Goal: Task Accomplishment & Management: Complete application form

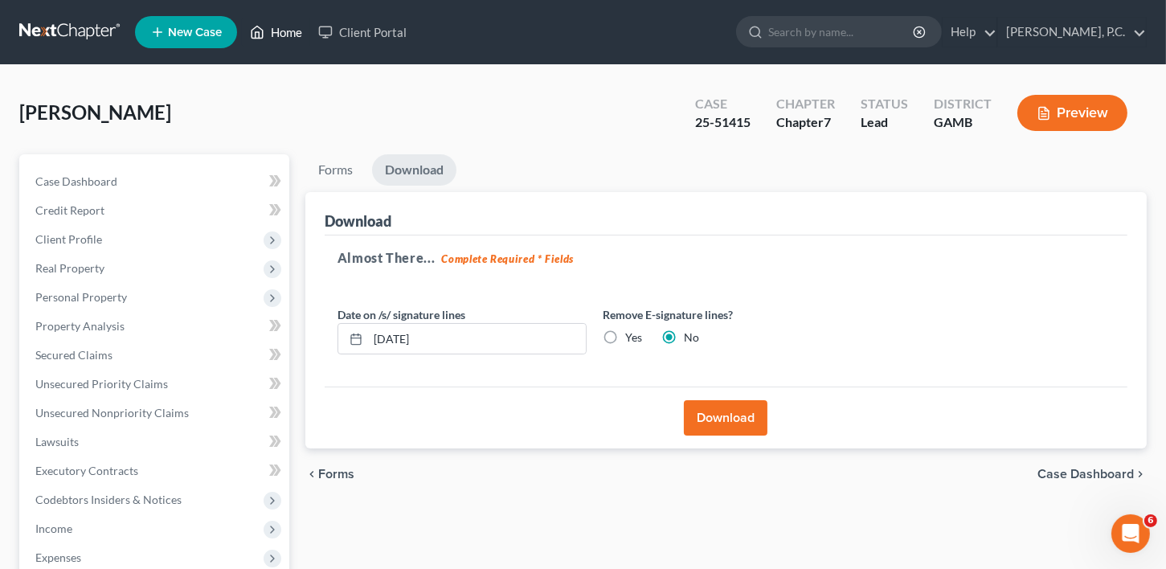
click at [285, 32] on link "Home" at bounding box center [276, 32] width 68 height 29
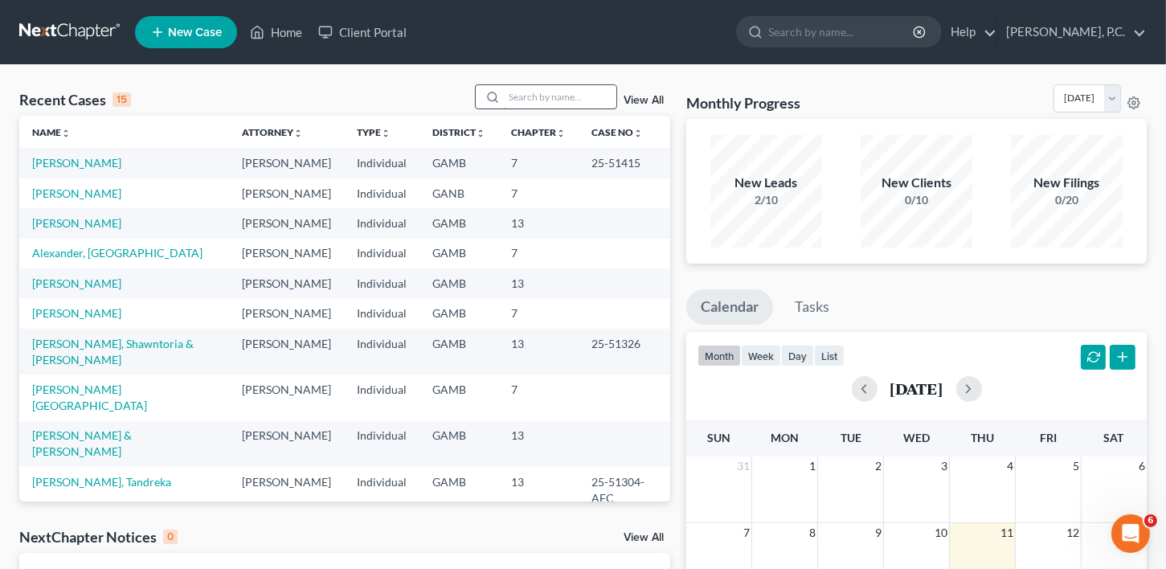
click at [508, 95] on input "search" at bounding box center [560, 96] width 113 height 23
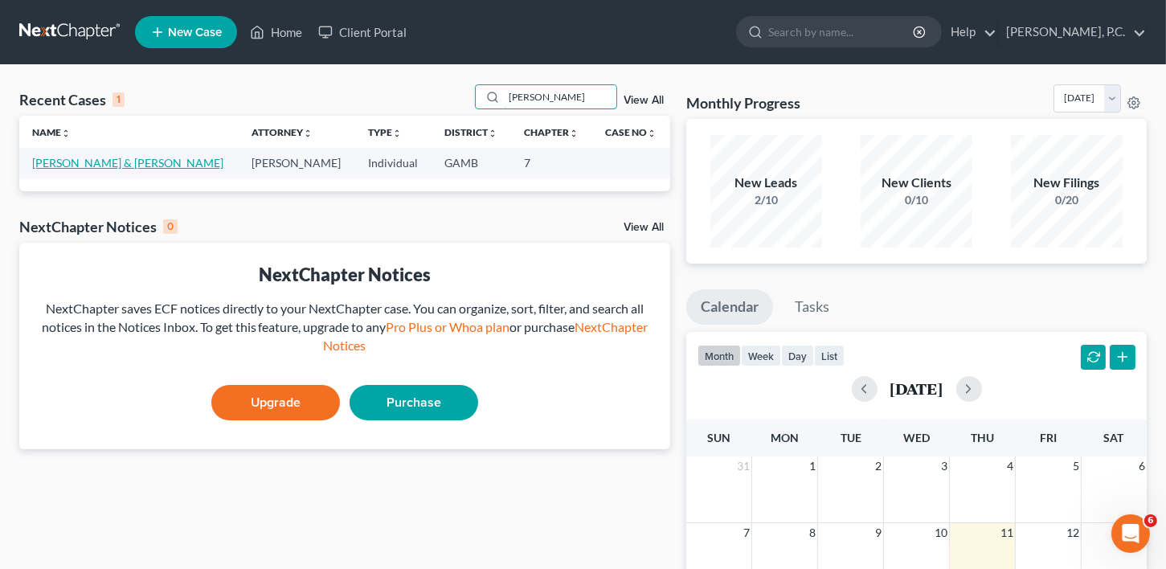
type input "[PERSON_NAME]"
click at [92, 168] on link "[PERSON_NAME] & [PERSON_NAME]" at bounding box center [127, 163] width 191 height 14
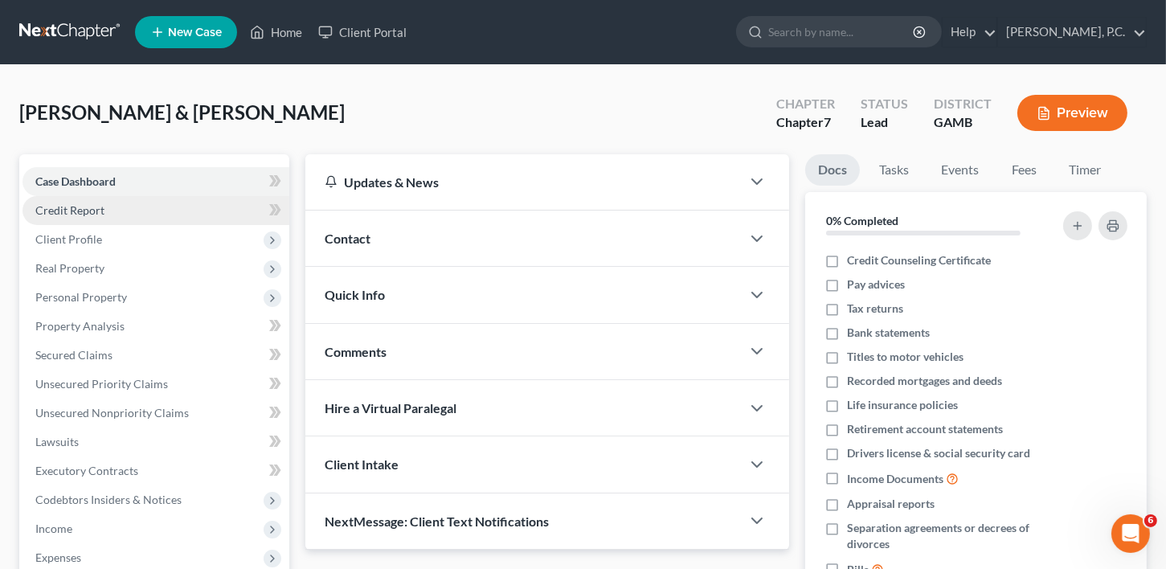
click at [90, 199] on link "Credit Report" at bounding box center [156, 210] width 267 height 29
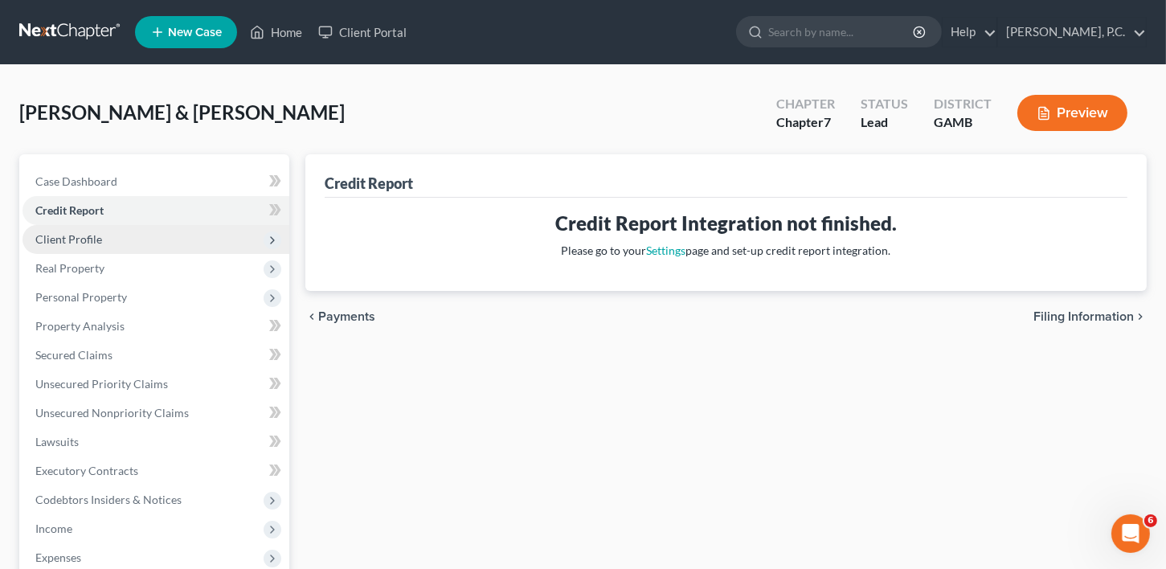
click at [88, 232] on span "Client Profile" at bounding box center [68, 239] width 67 height 14
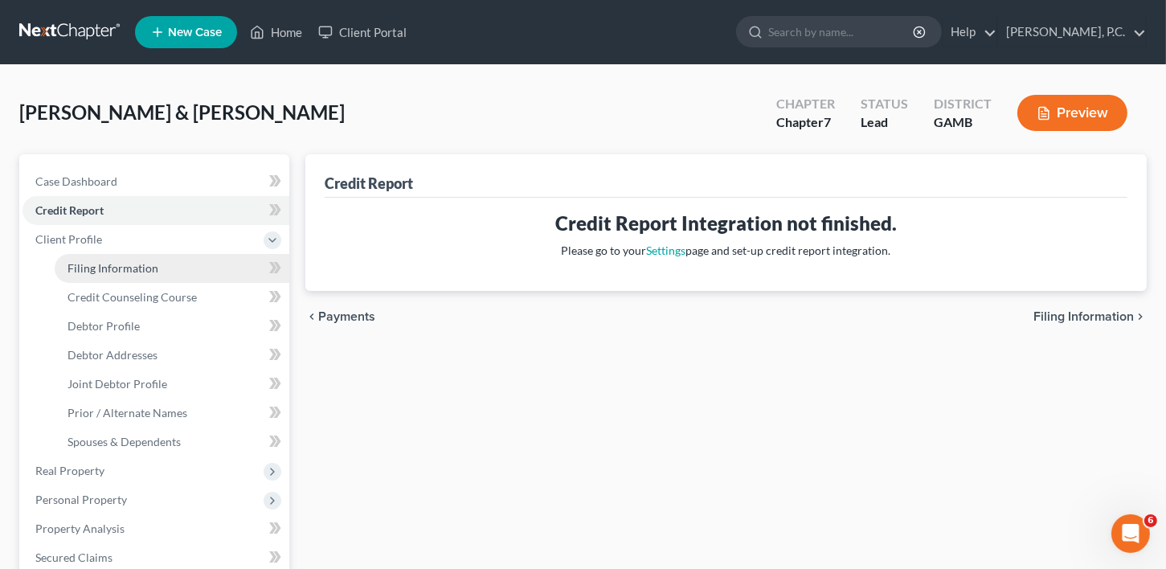
click at [84, 268] on span "Filing Information" at bounding box center [113, 268] width 91 height 14
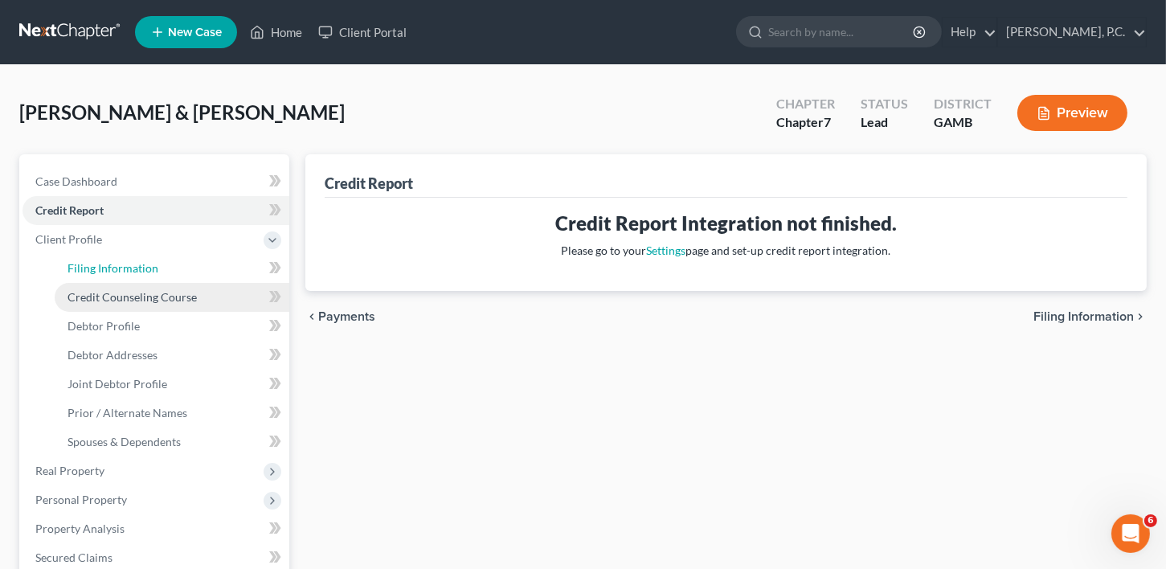
select select "1"
select select "0"
select select "18"
select select "0"
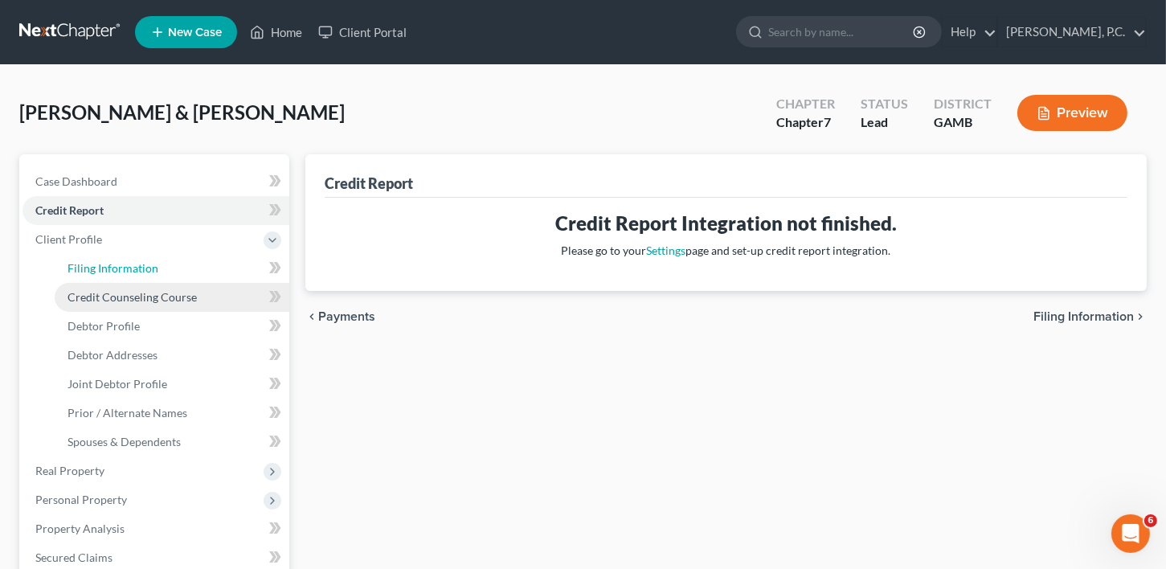
select select "9"
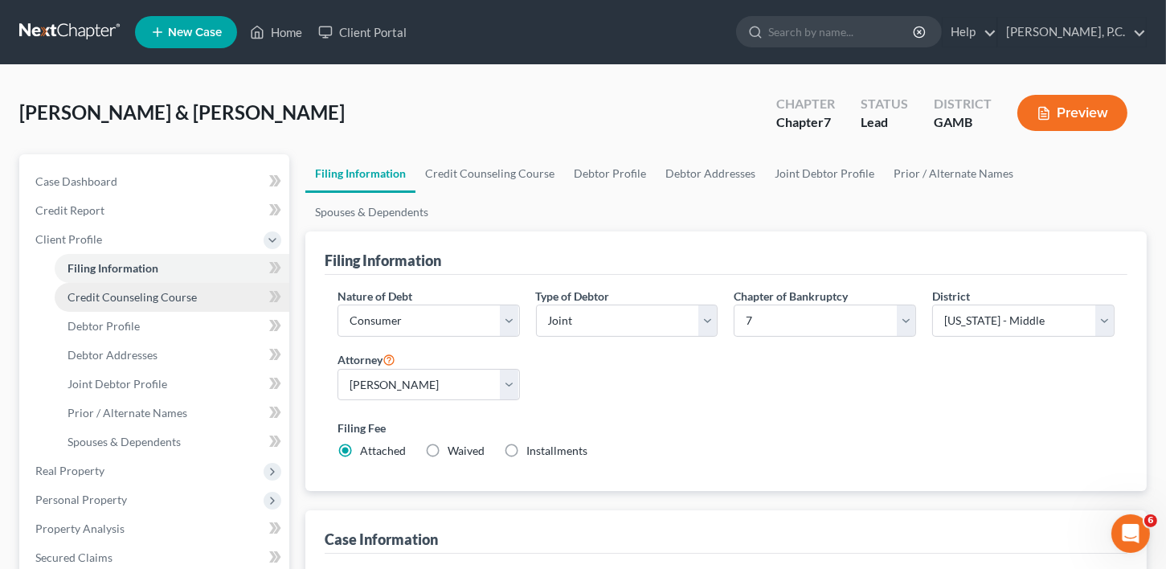
click at [92, 295] on span "Credit Counseling Course" at bounding box center [132, 297] width 129 height 14
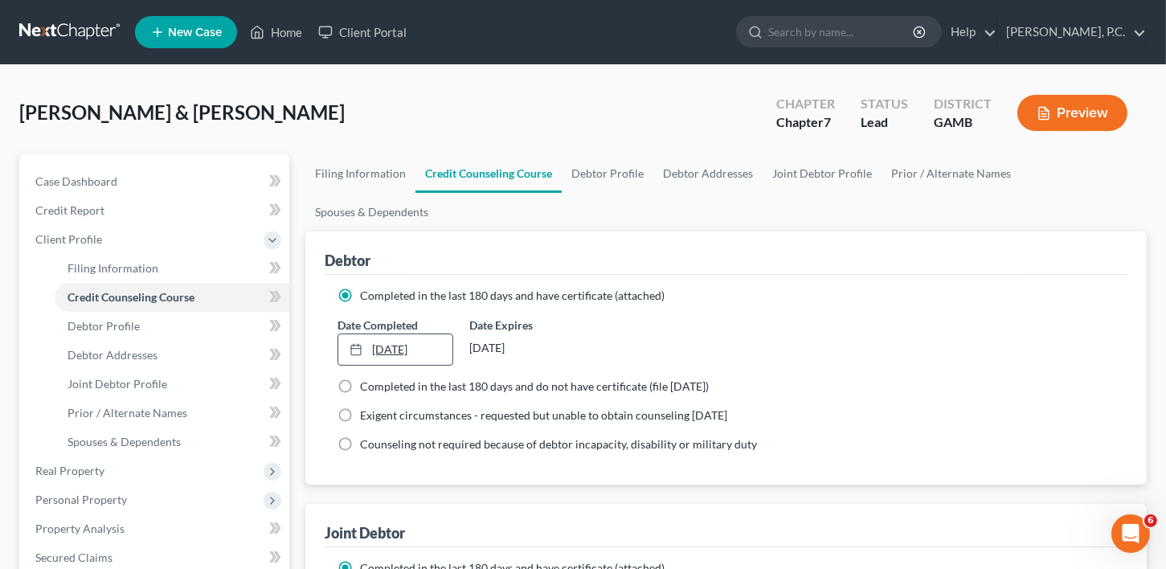
click at [373, 334] on link "[DATE]" at bounding box center [395, 349] width 115 height 31
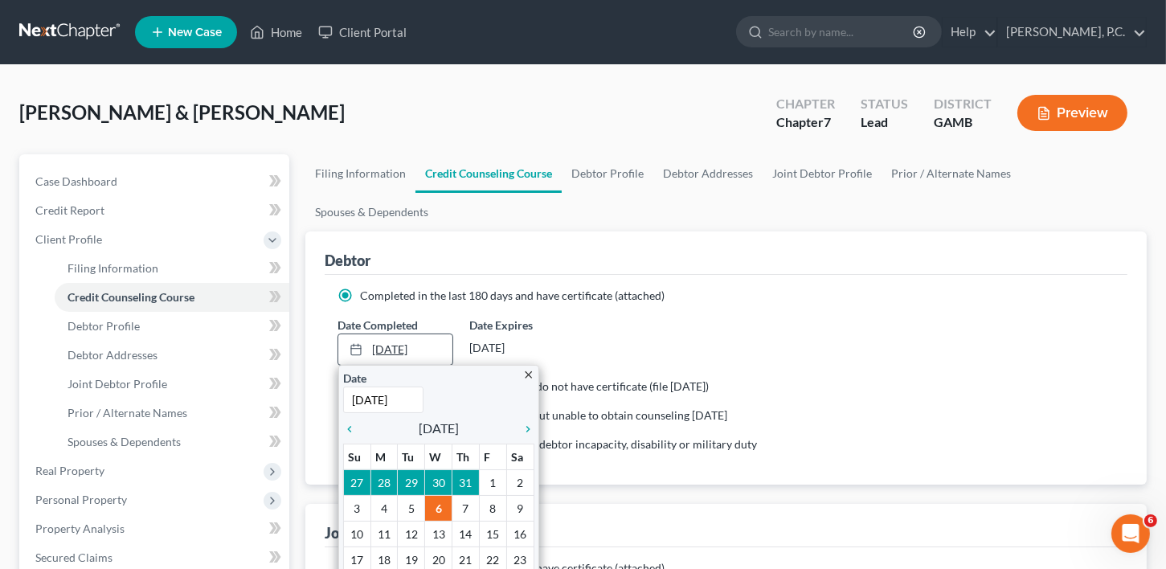
click at [432, 334] on link "[DATE]" at bounding box center [395, 349] width 115 height 31
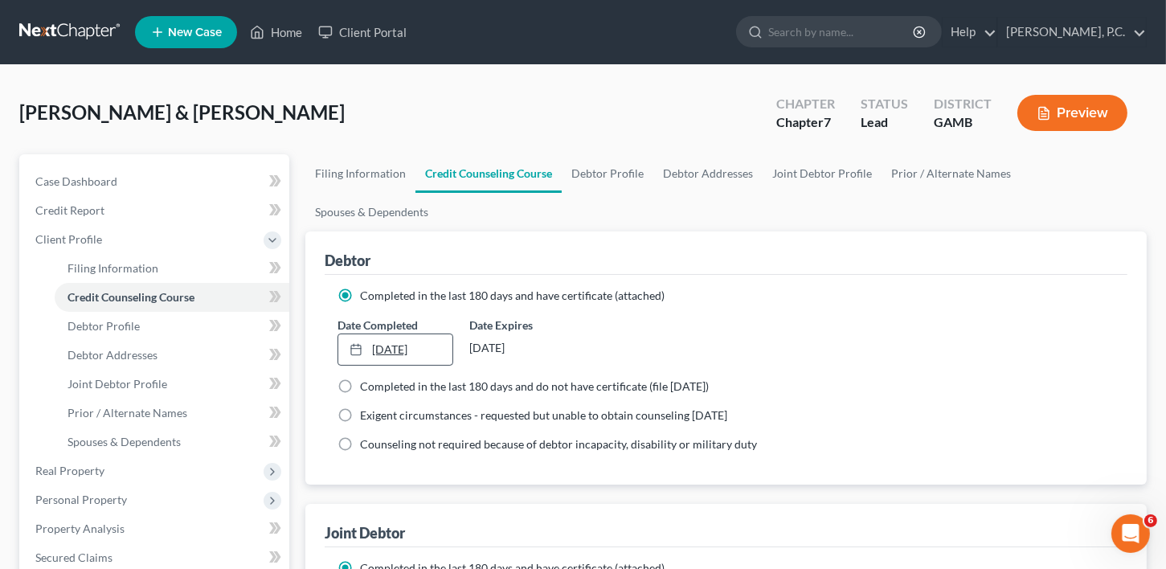
drag, startPoint x: 437, startPoint y: 313, endPoint x: 375, endPoint y: 312, distance: 61.9
click at [375, 334] on link "[DATE]" at bounding box center [395, 349] width 115 height 31
drag, startPoint x: 399, startPoint y: 322, endPoint x: 404, endPoint y: 313, distance: 10.5
click at [401, 334] on link "8/25/0912" at bounding box center [395, 349] width 115 height 31
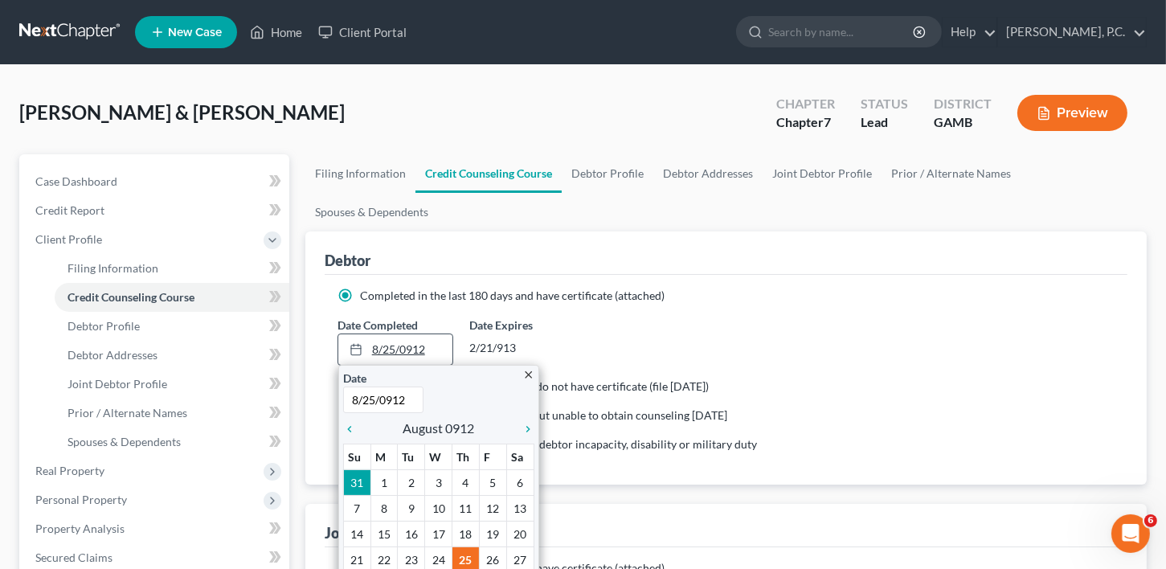
click at [404, 334] on link "8/25/0912" at bounding box center [395, 349] width 115 height 31
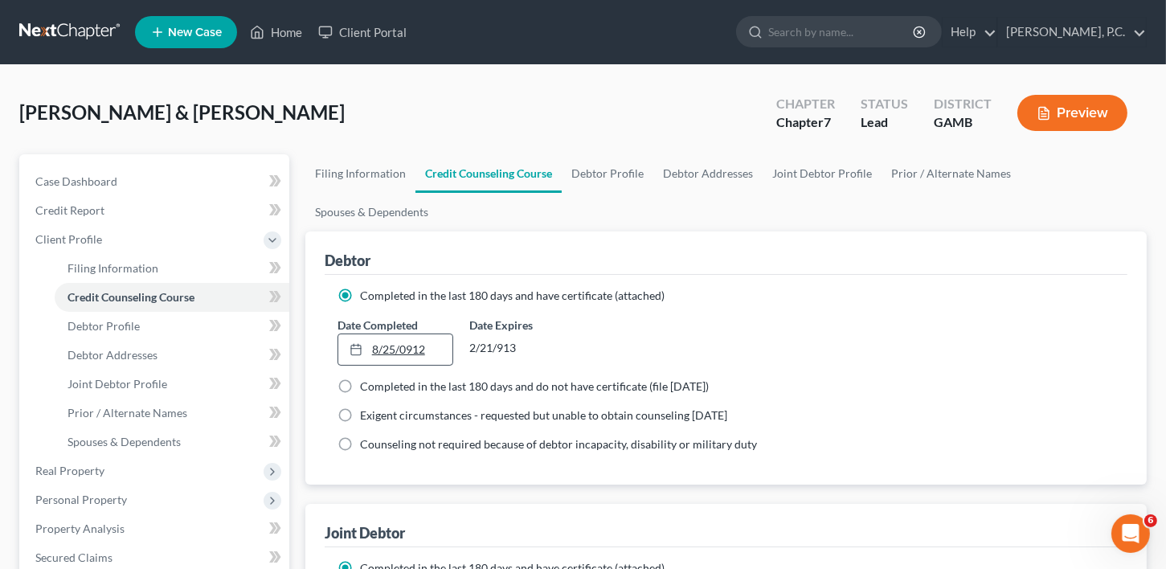
click at [404, 334] on link "8/25/0912" at bounding box center [395, 349] width 115 height 31
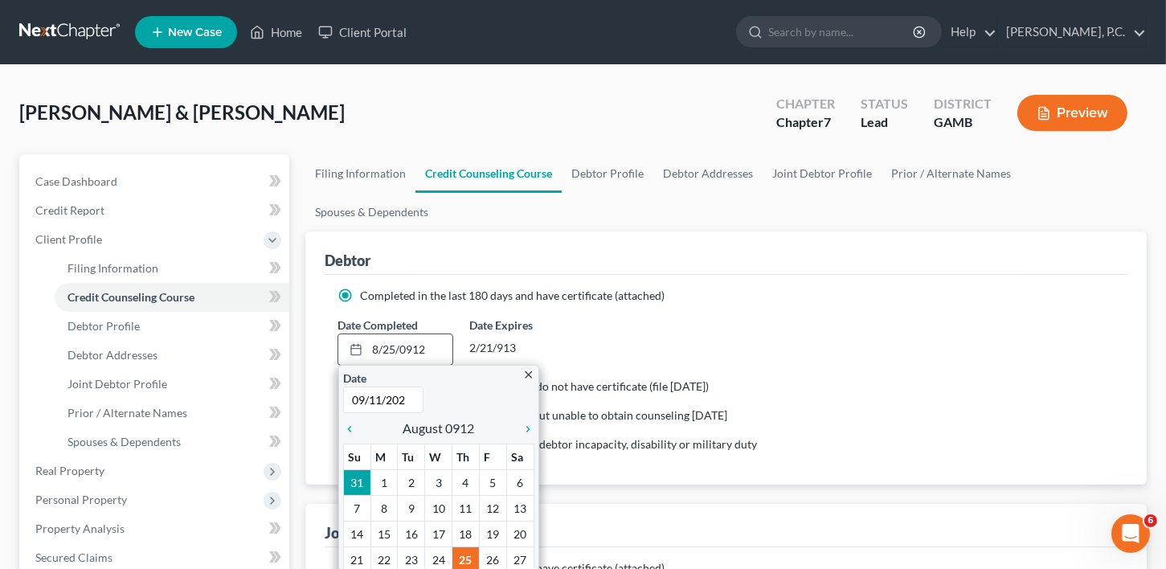
type input "[DATE]"
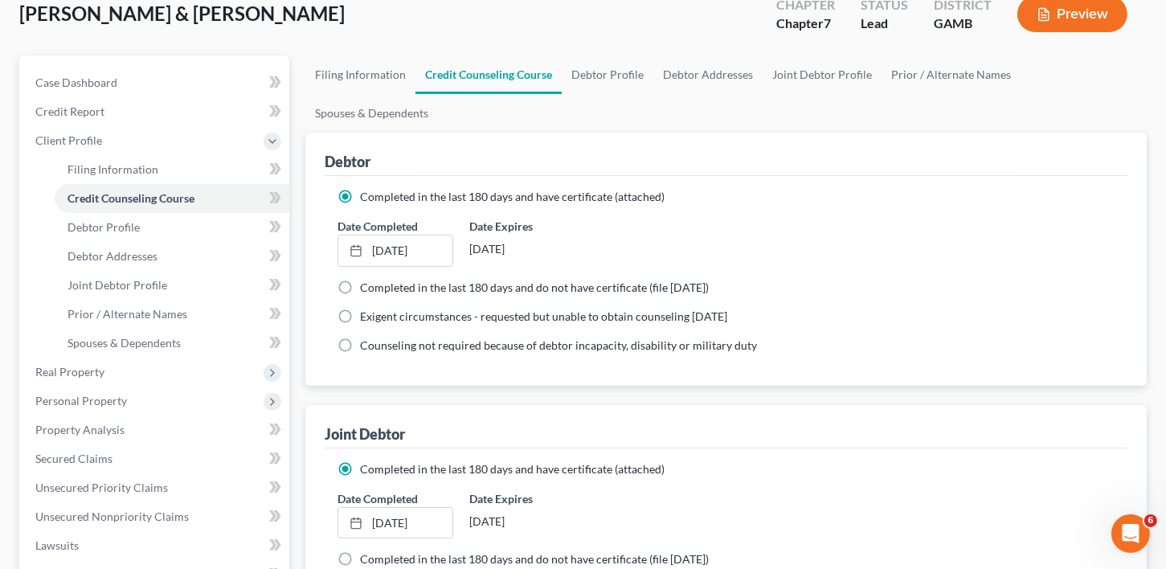
scroll to position [153, 0]
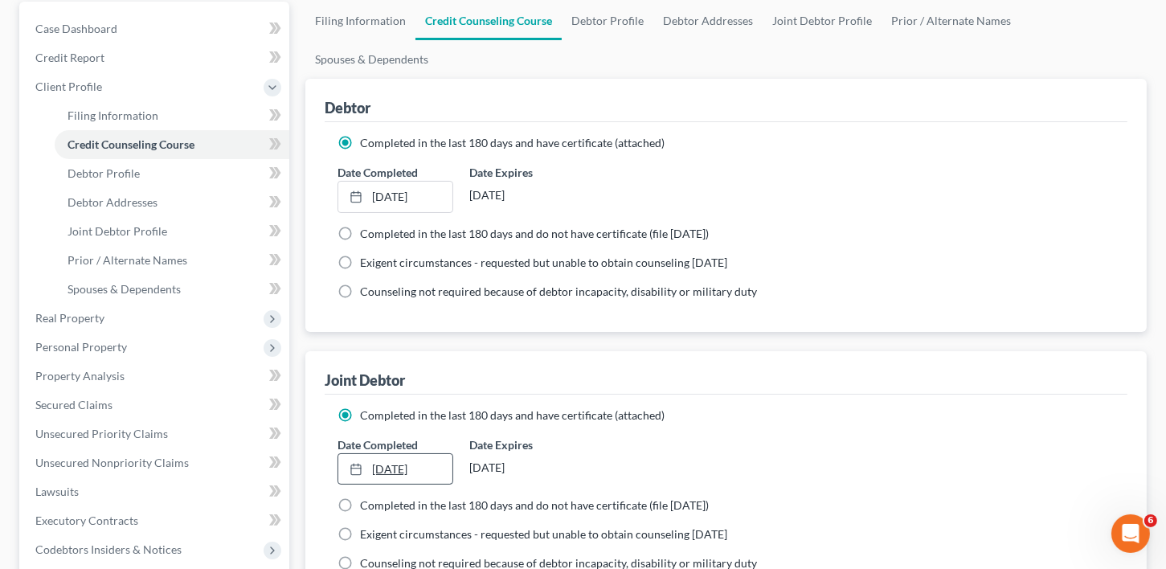
click at [404, 454] on link "[DATE]" at bounding box center [395, 469] width 115 height 31
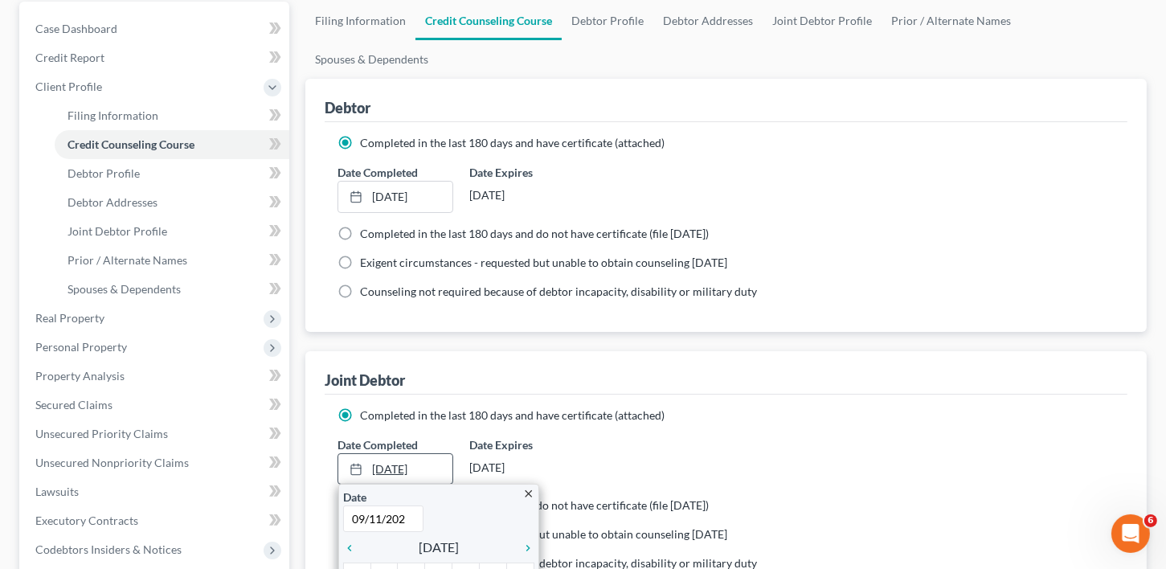
type input "[DATE]"
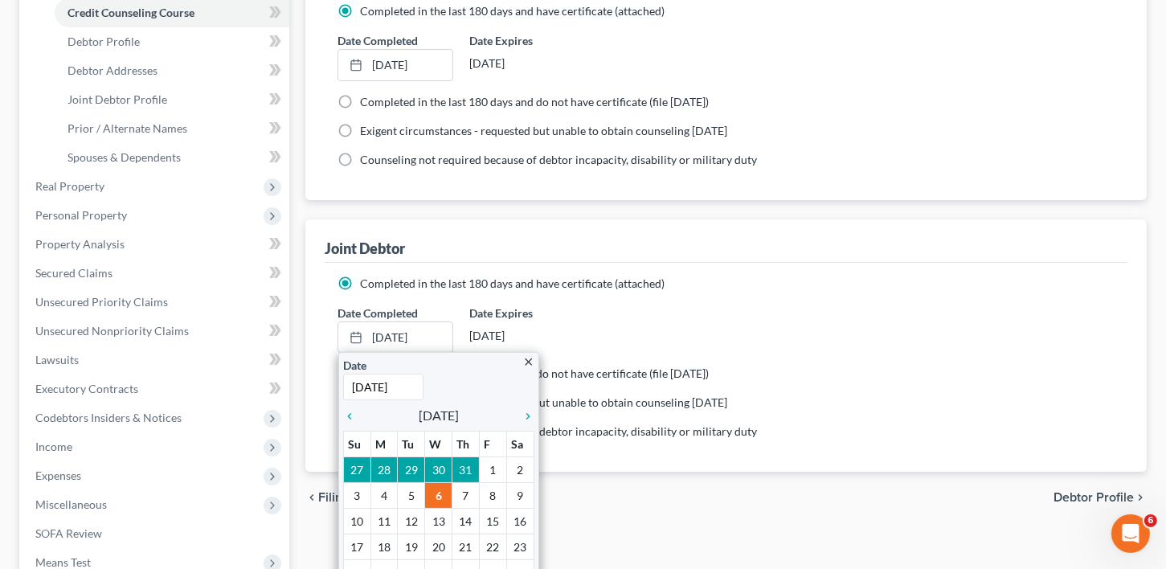
scroll to position [346, 0]
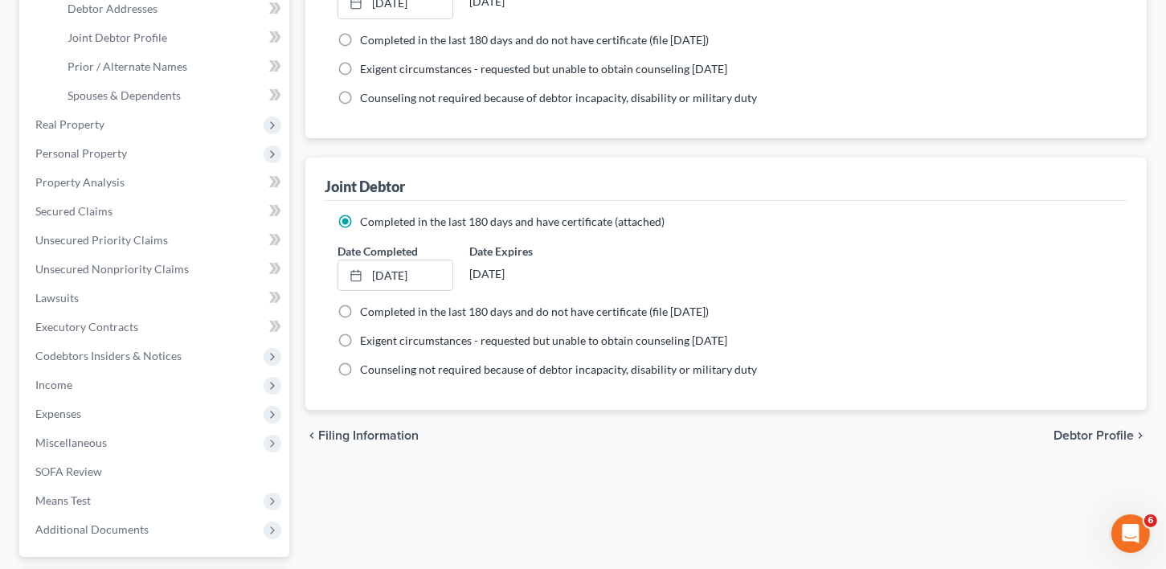
click at [1088, 429] on span "Debtor Profile" at bounding box center [1094, 435] width 80 height 13
select select "1"
select select "4"
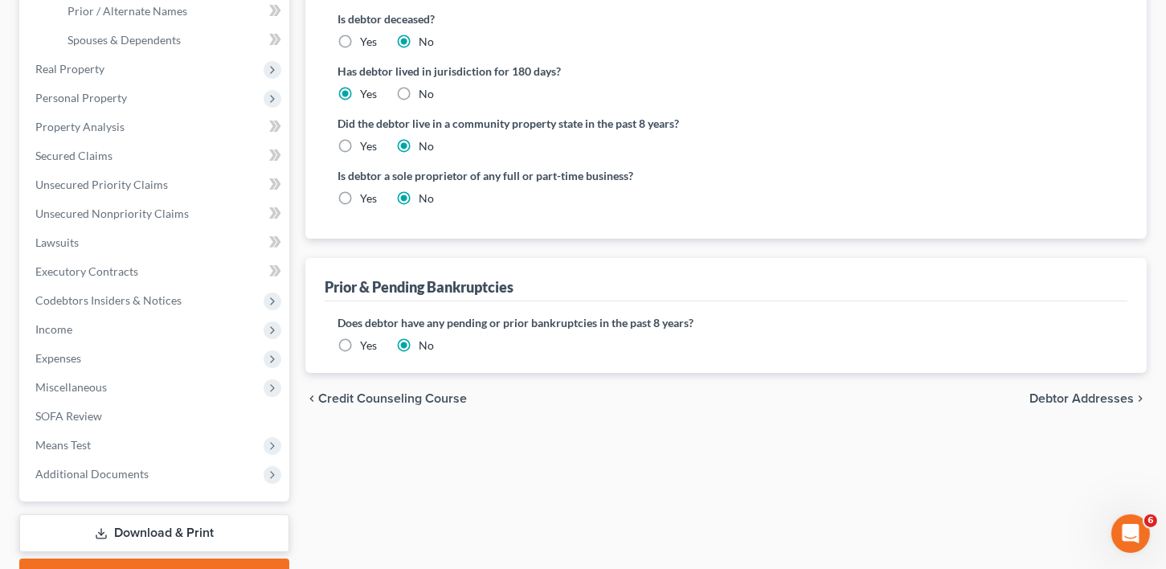
scroll to position [403, 0]
click at [1076, 391] on span "Debtor Addresses" at bounding box center [1082, 397] width 105 height 13
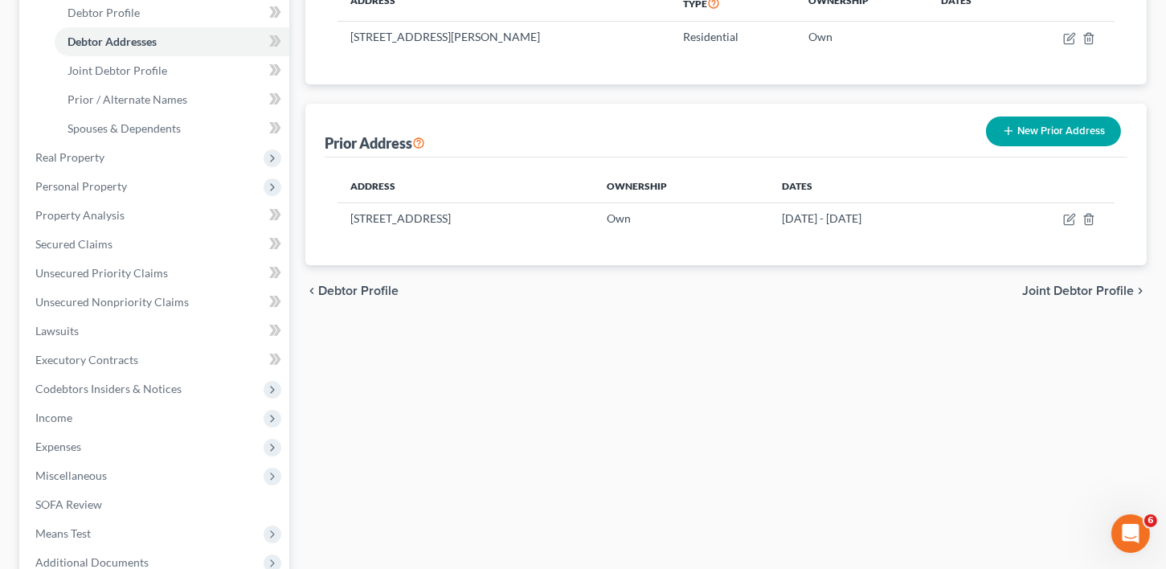
click at [1072, 285] on span "Joint Debtor Profile" at bounding box center [1079, 291] width 112 height 13
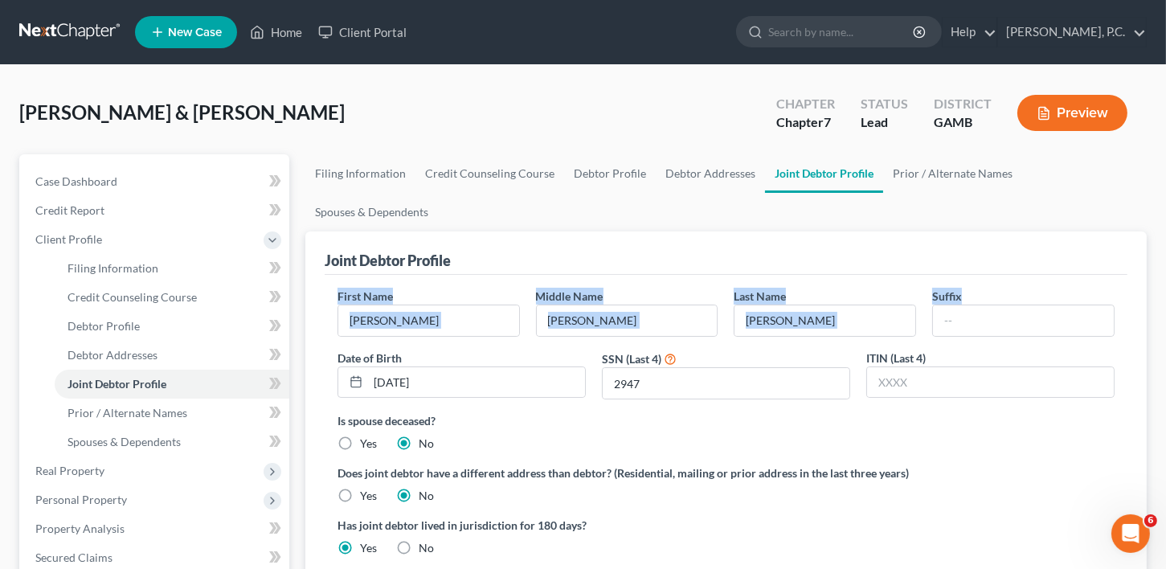
drag, startPoint x: 1162, startPoint y: 203, endPoint x: 1166, endPoint y: 248, distance: 46.0
click at [1166, 248] on div "[PERSON_NAME] & [PERSON_NAME] Upgraded Chapter Chapter 7 Status Lead District […" at bounding box center [583, 546] width 1166 height 963
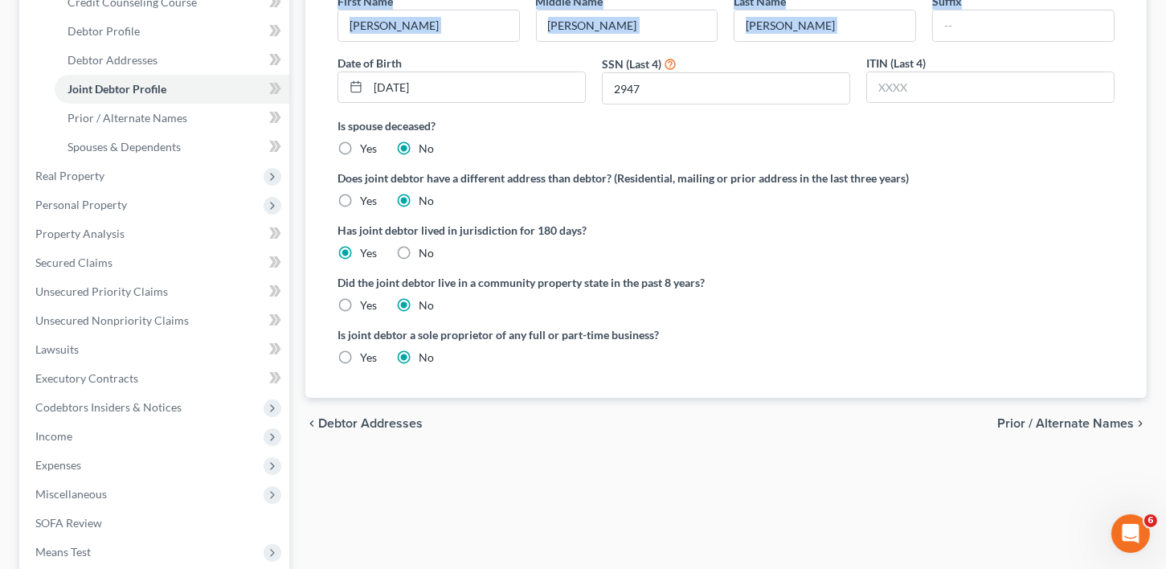
scroll to position [361, 0]
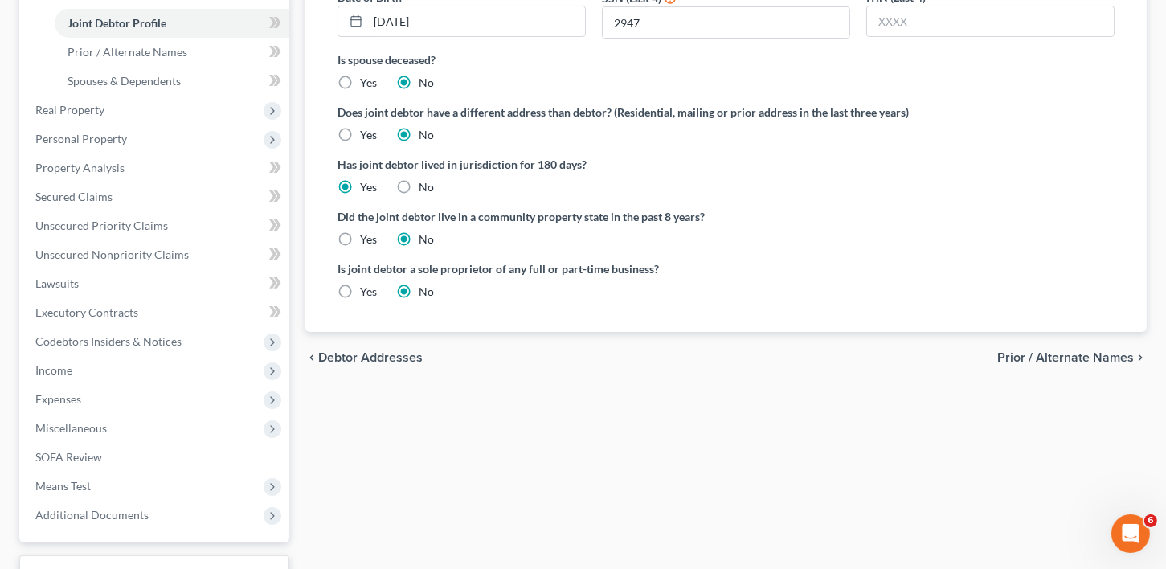
click at [1060, 351] on span "Prior / Alternate Names" at bounding box center [1066, 357] width 137 height 13
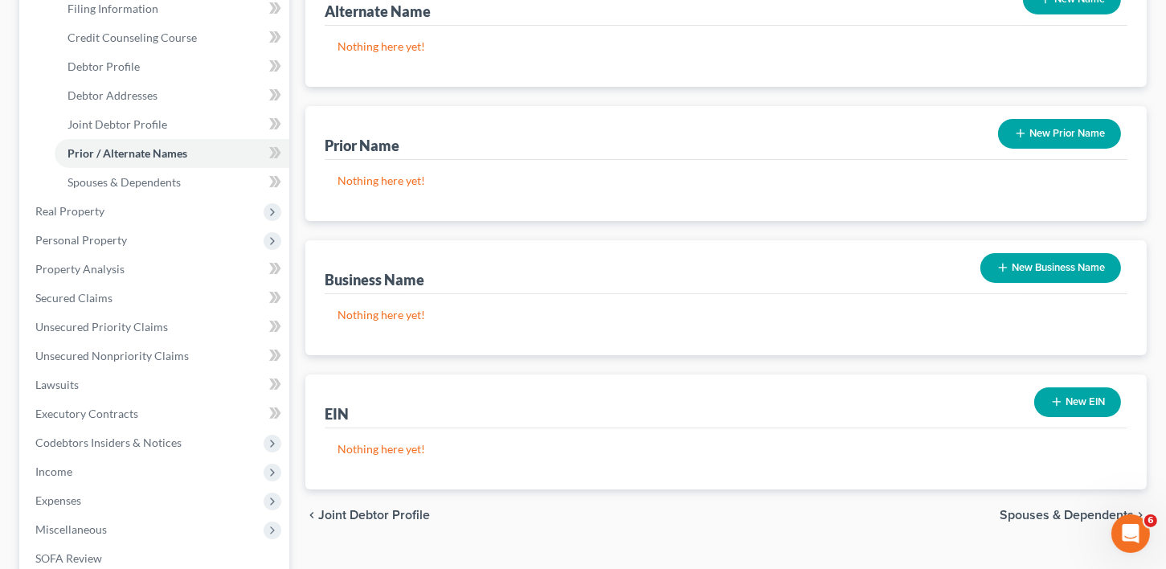
scroll to position [338, 0]
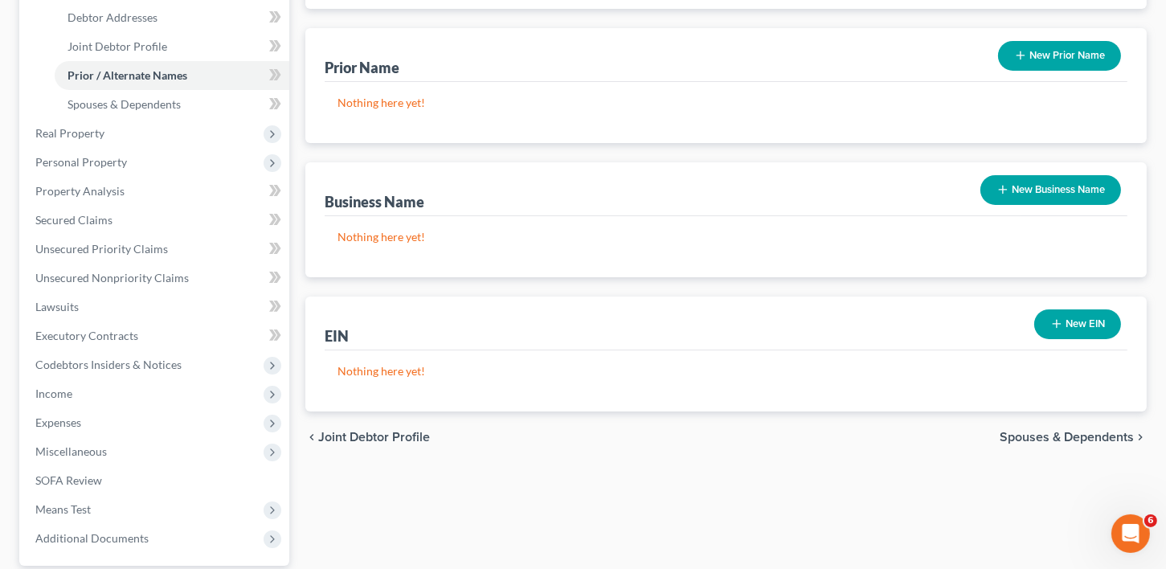
click at [1106, 431] on span "Spouses & Dependents" at bounding box center [1067, 437] width 134 height 13
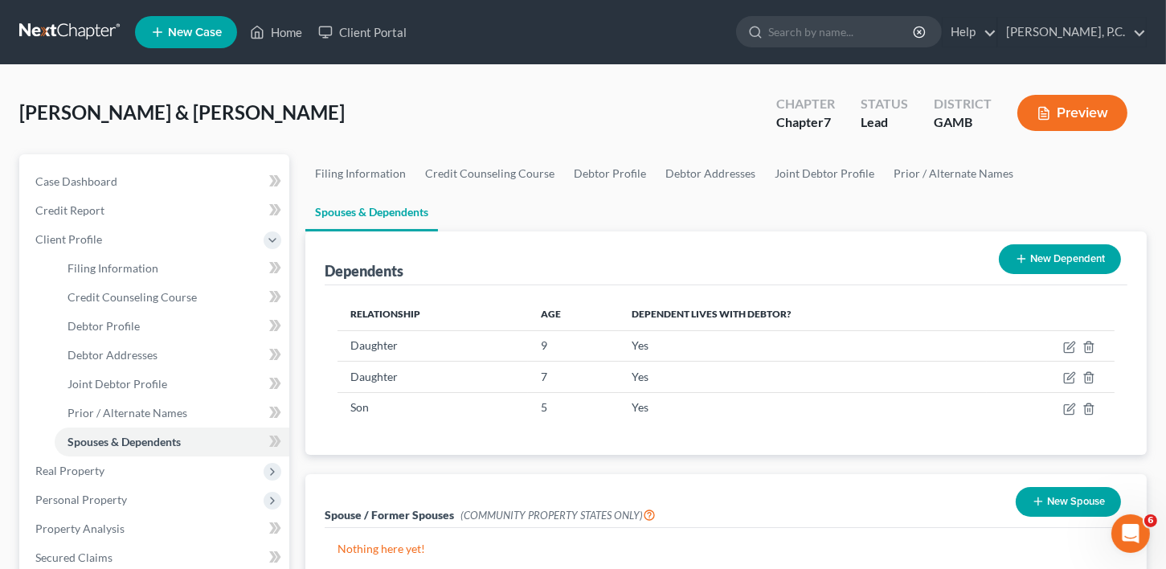
click at [1038, 244] on button "New Dependent" at bounding box center [1060, 259] width 122 height 30
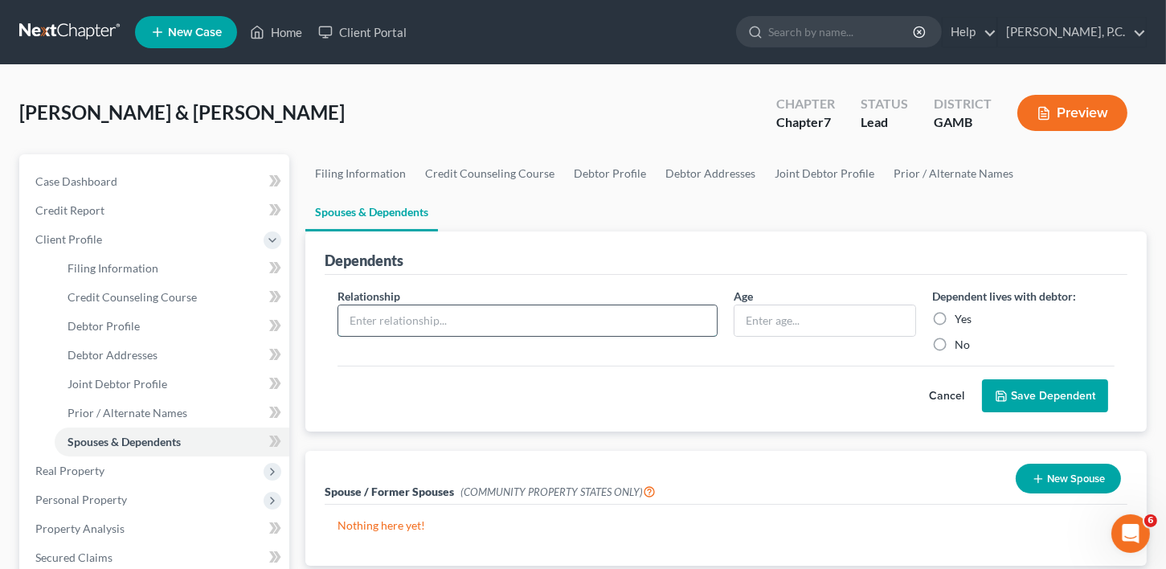
click at [404, 305] on input "text" at bounding box center [527, 320] width 379 height 31
type input "Son"
click at [727, 288] on div "Age" at bounding box center [825, 320] width 199 height 65
click at [756, 305] on input "text" at bounding box center [825, 320] width 181 height 31
type input "1"
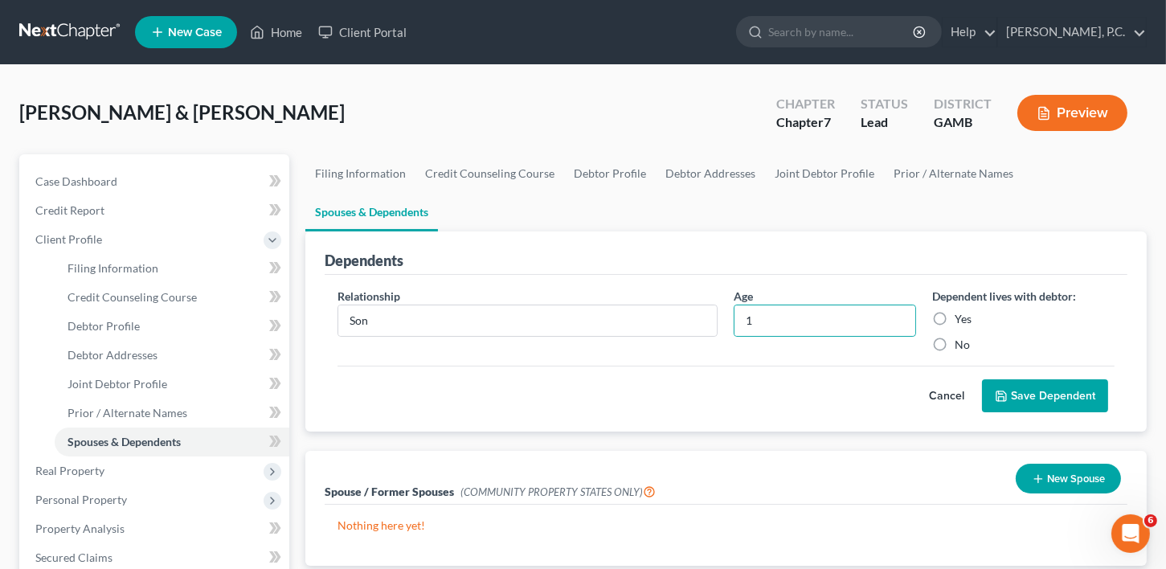
click at [955, 311] on label "Yes" at bounding box center [963, 319] width 17 height 16
click at [961, 311] on input "Yes" at bounding box center [966, 316] width 10 height 10
radio input "true"
click at [1001, 379] on button "Save Dependent" at bounding box center [1045, 396] width 126 height 34
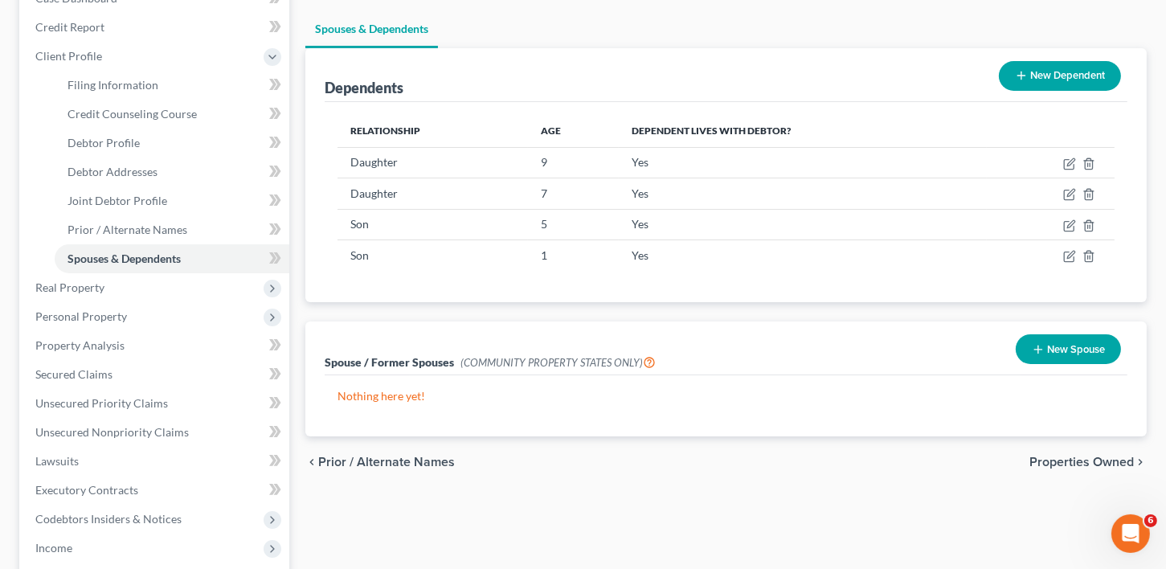
scroll to position [184, 0]
click at [1101, 455] on span "Properties Owned" at bounding box center [1082, 461] width 105 height 13
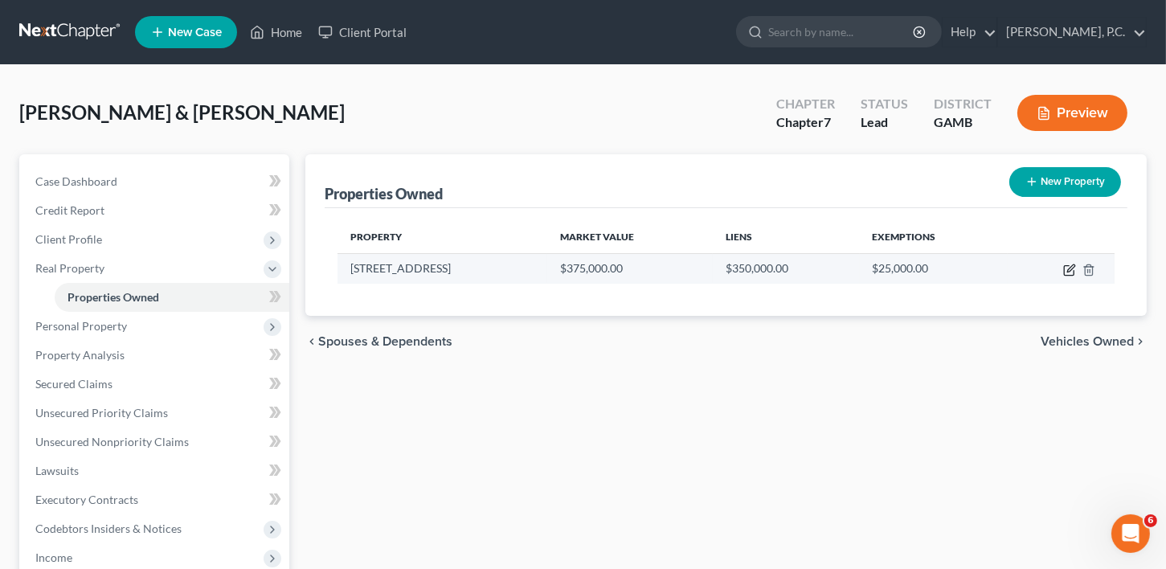
click at [1067, 264] on icon "button" at bounding box center [1070, 270] width 13 height 13
select select "10"
select select "2"
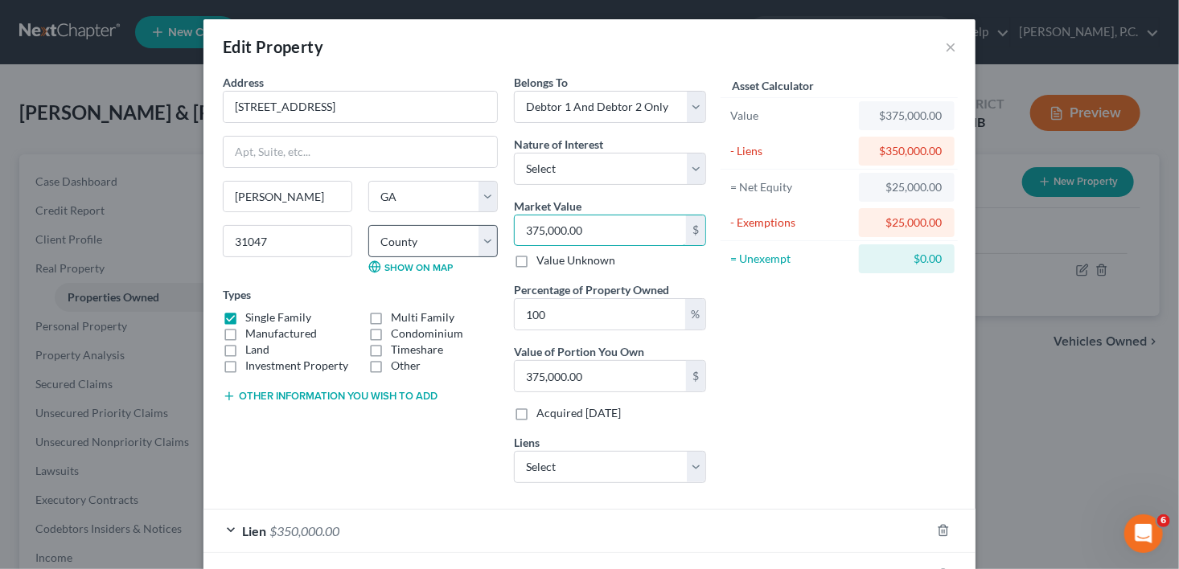
type input "3"
type input "3.00"
type input "39"
type input "39.00"
type input "396"
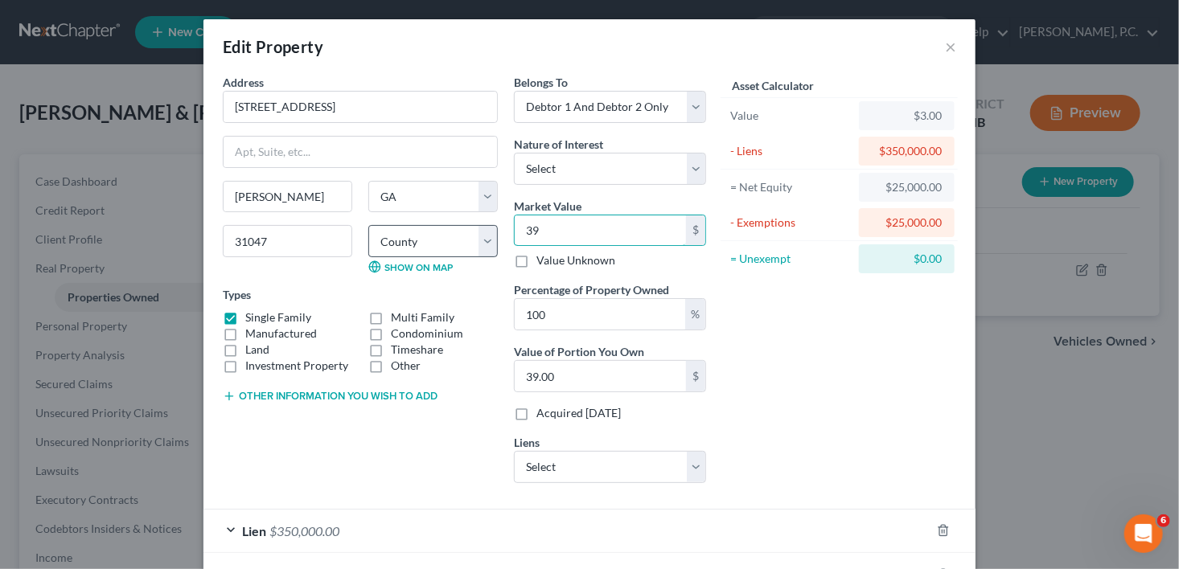
type input "396.00"
type input "3963"
type input "3,963.00"
type input "3,9630"
type input "39,630.00"
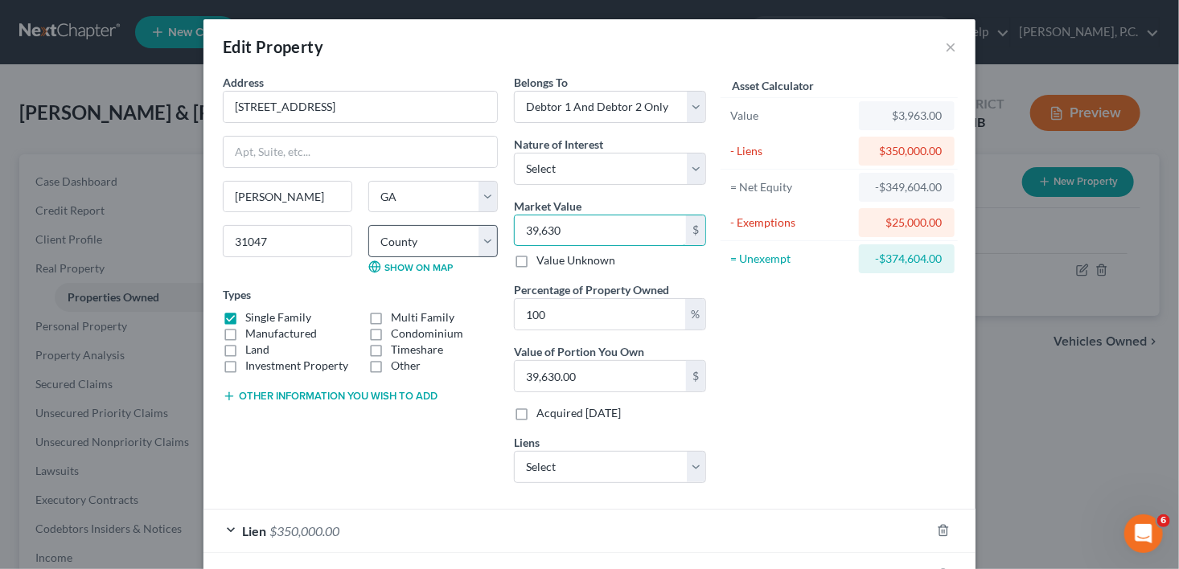
type input "39,6300"
type input "396,300.00"
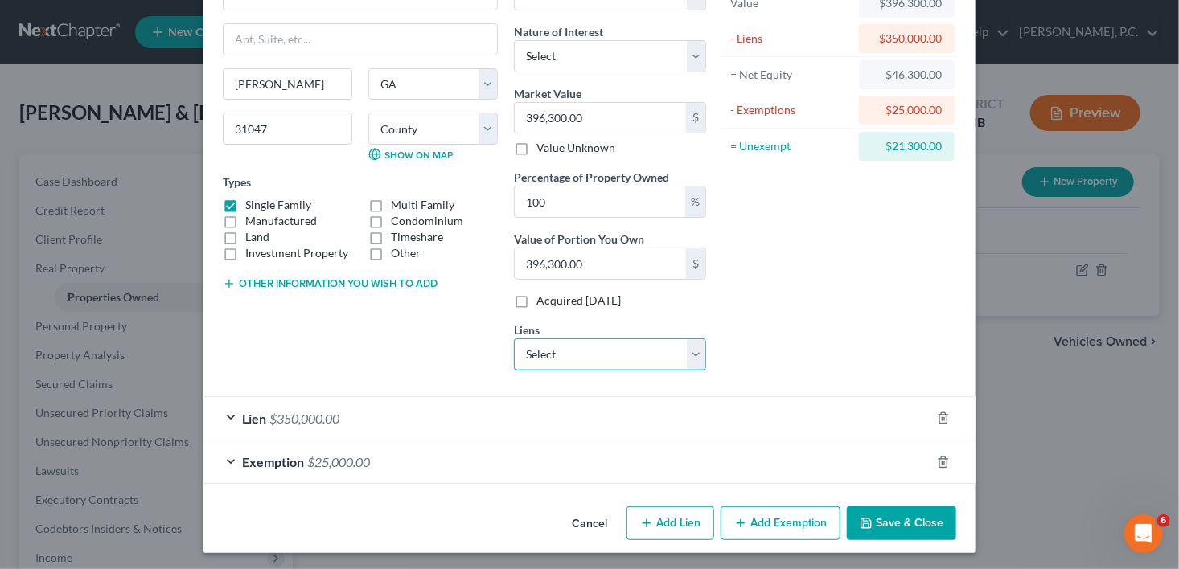
click at [567, 354] on select "Select Navy Federal Credit Union - $229,589.00 Navy Federal Credit Union - $82,…" at bounding box center [610, 354] width 192 height 32
click at [577, 60] on select "Select Fee Simple Joint Tenant Life Estate Equitable Interest Future Interest T…" at bounding box center [610, 56] width 192 height 32
select select "0"
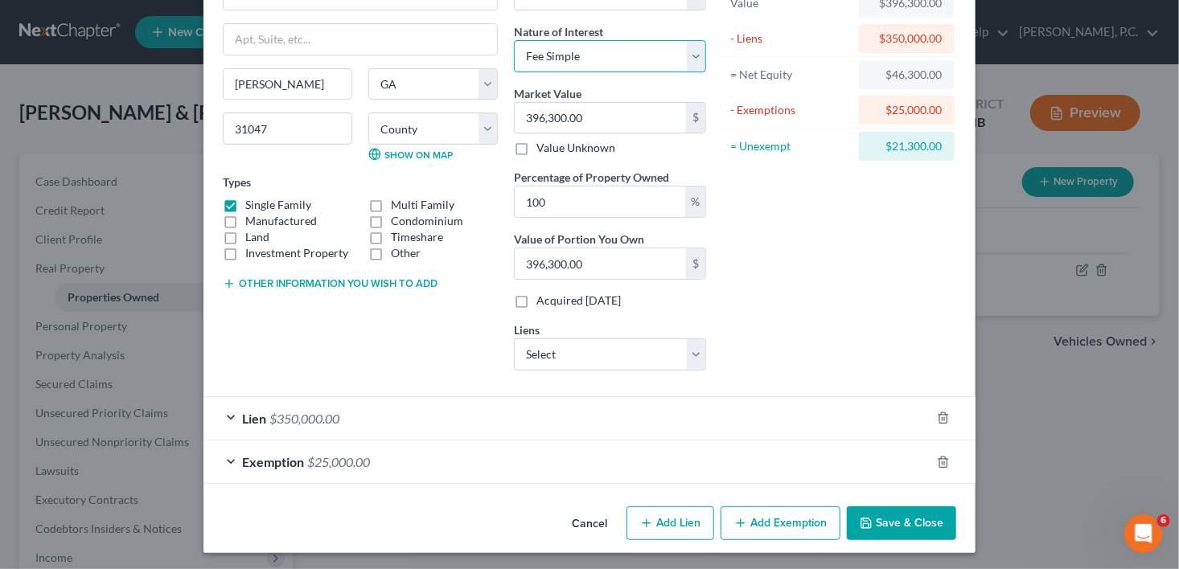
click at [514, 40] on select "Select Fee Simple Joint Tenant Life Estate Equitable Interest Future Interest T…" at bounding box center [610, 56] width 192 height 32
click at [569, 358] on select "Select Navy Federal Credit Union - $229,589.00 Navy Federal Credit Union - $82,…" at bounding box center [610, 354] width 192 height 32
click at [563, 347] on select "Select Navy Federal Credit Union - $229,589.00 Navy Federal Credit Union - $82,…" at bounding box center [610, 354] width 192 height 32
click at [904, 521] on button "Save & Close" at bounding box center [900, 523] width 109 height 34
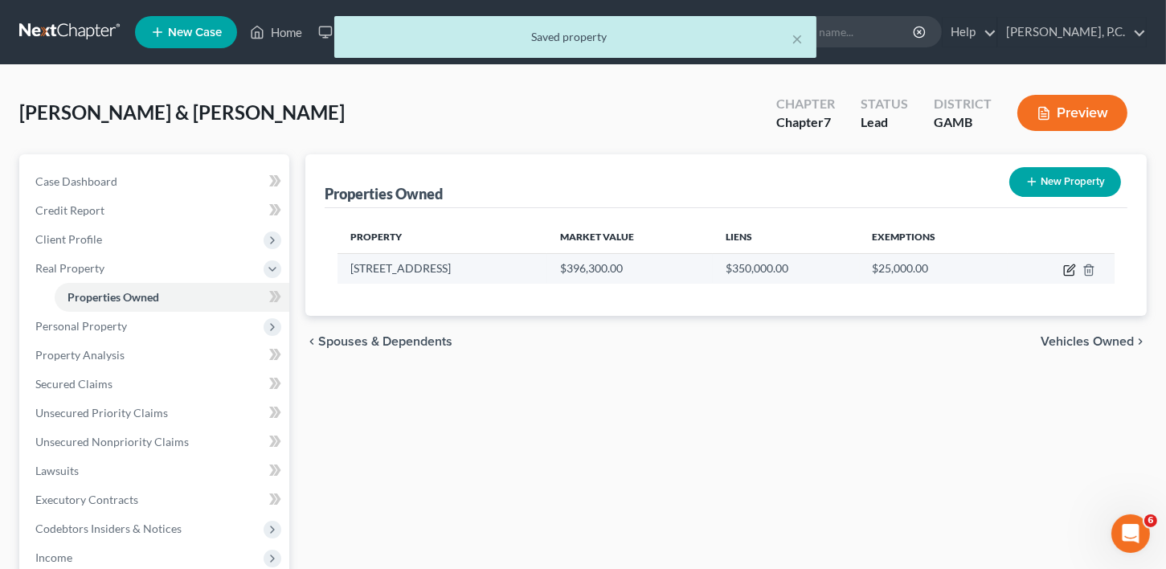
click at [1065, 264] on icon "button" at bounding box center [1070, 270] width 13 height 13
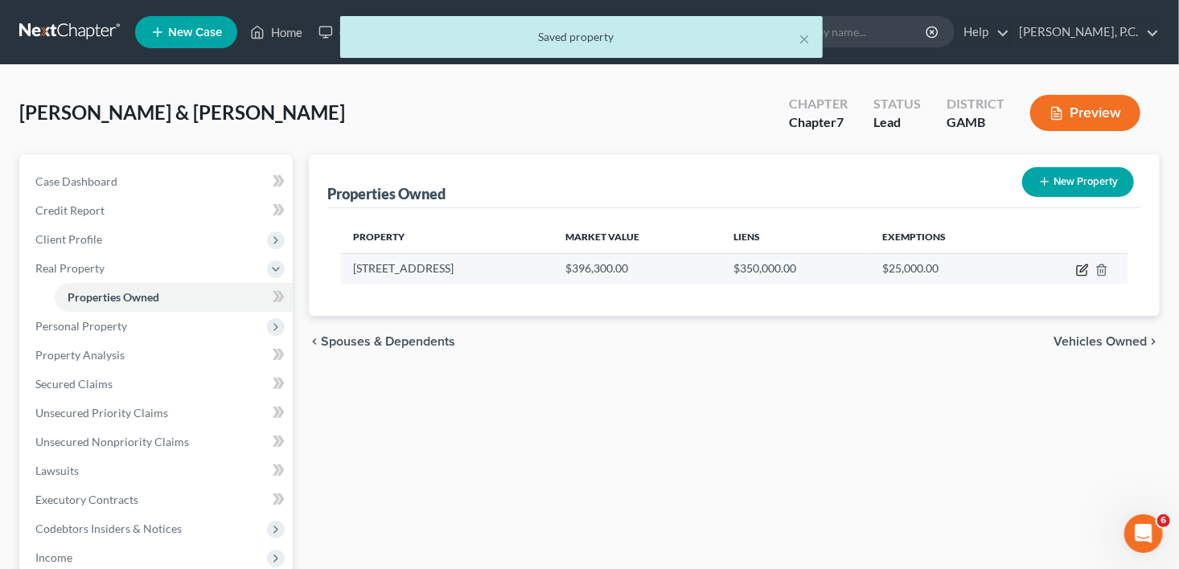
select select "10"
select select "75"
select select "2"
select select "0"
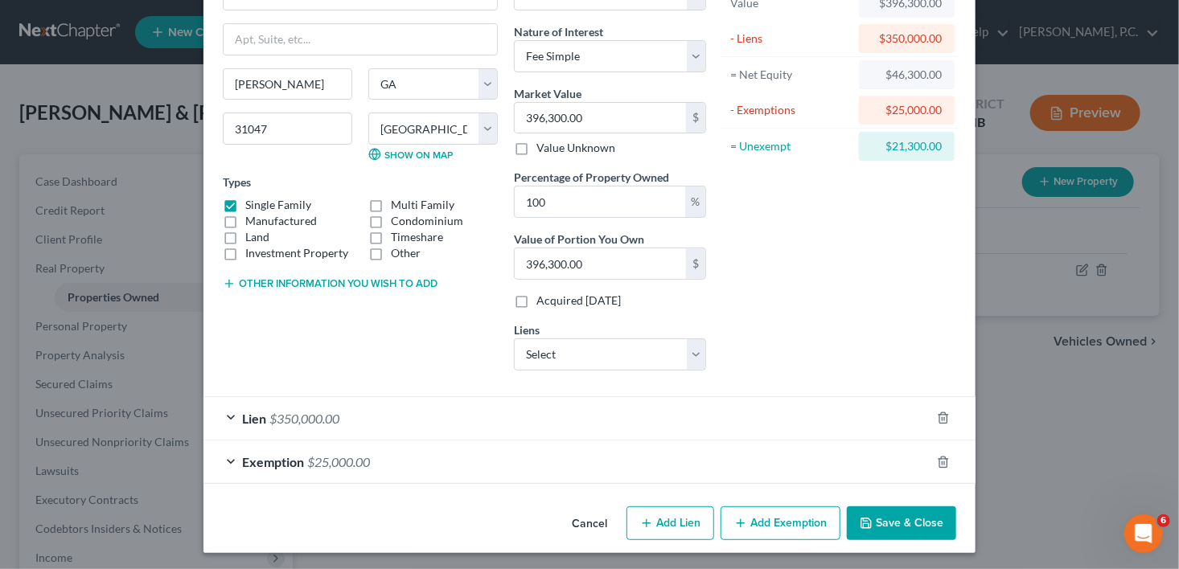
click at [908, 524] on button "Save & Close" at bounding box center [900, 523] width 109 height 34
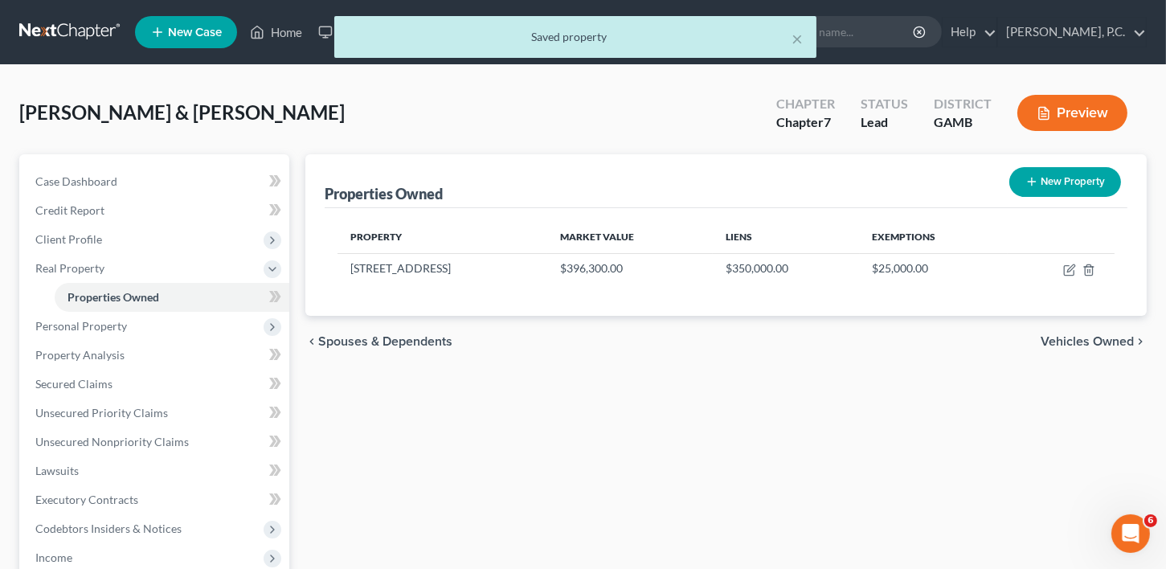
click at [1073, 335] on span "Vehicles Owned" at bounding box center [1087, 341] width 93 height 13
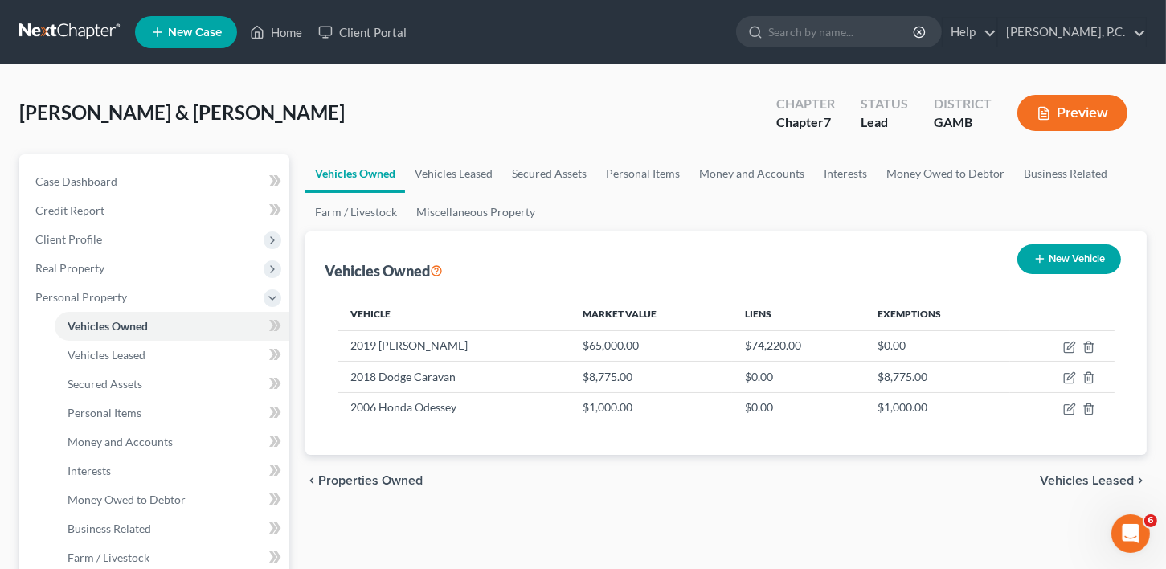
click at [1087, 479] on span "Vehicles Leased" at bounding box center [1087, 480] width 94 height 13
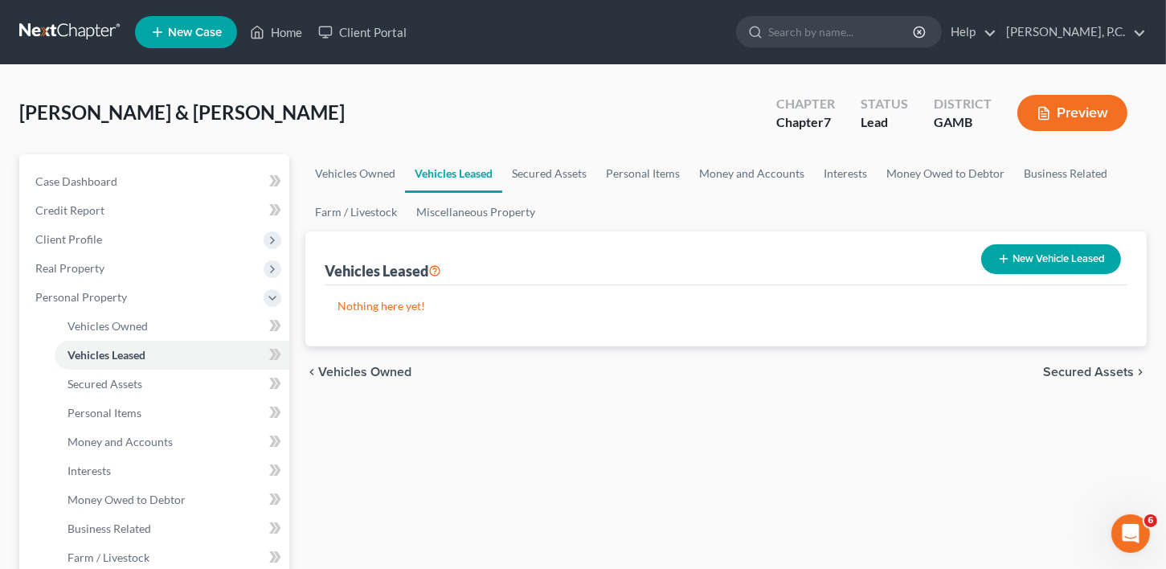
click at [1071, 366] on span "Secured Assets" at bounding box center [1088, 372] width 91 height 13
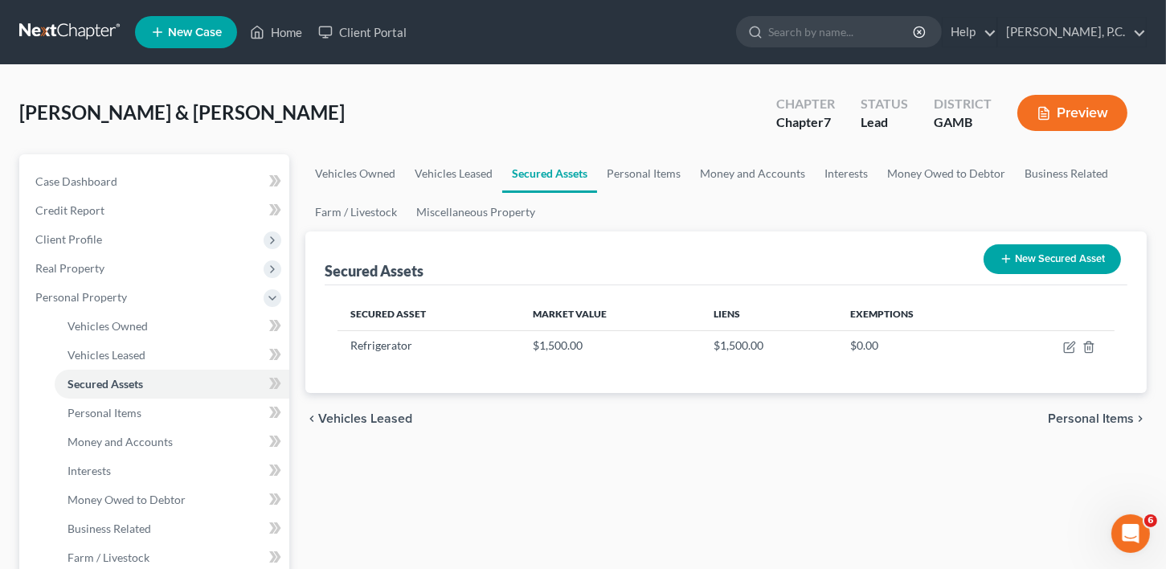
click at [1071, 418] on span "Personal Items" at bounding box center [1091, 418] width 86 height 13
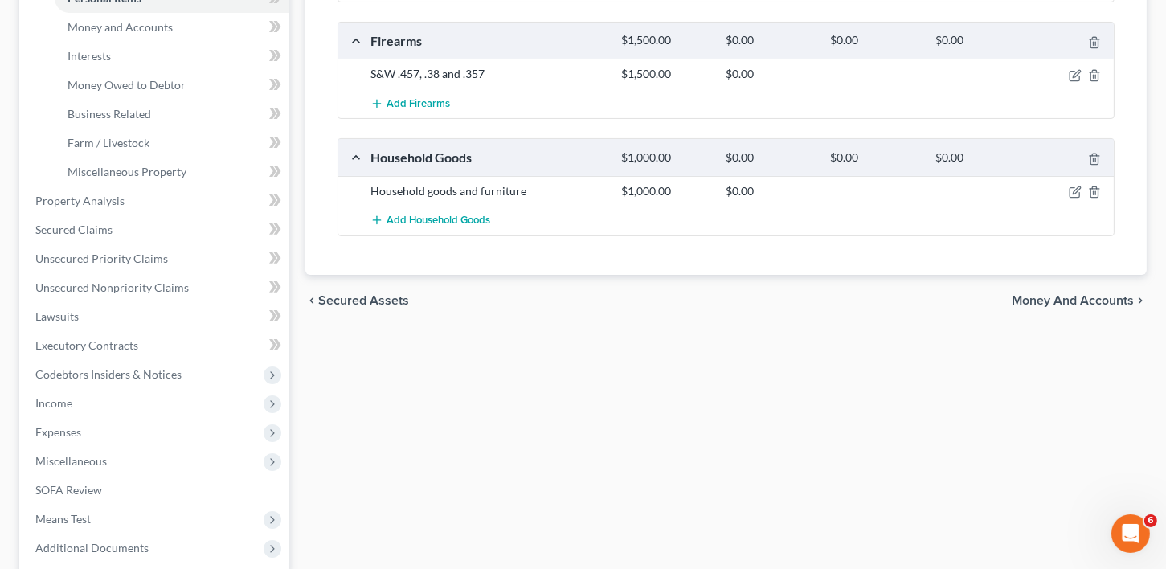
scroll to position [438, 0]
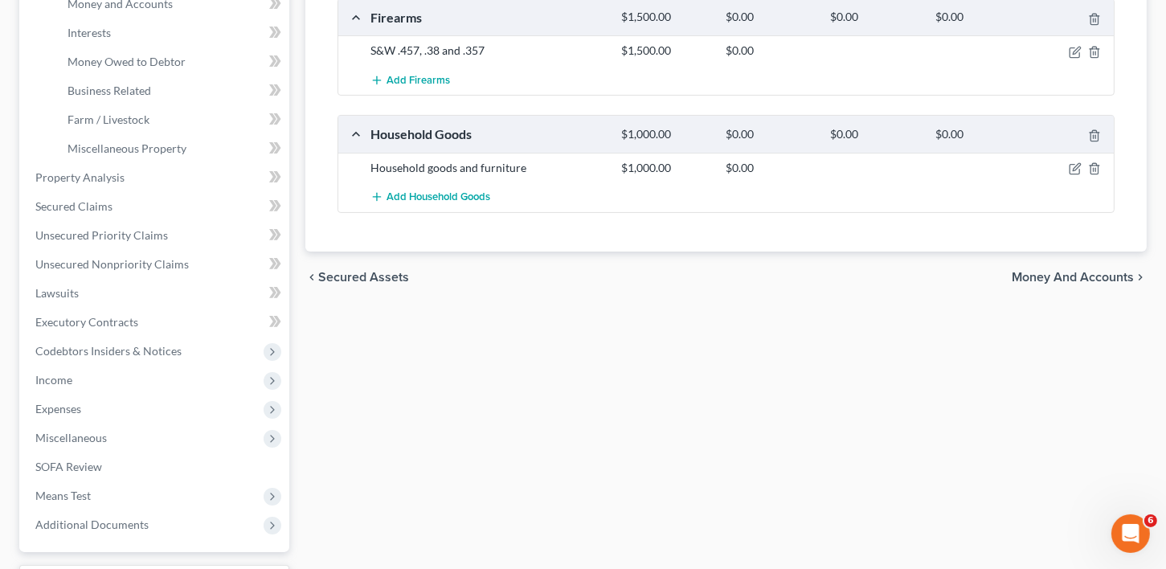
click at [1097, 272] on span "Money and Accounts" at bounding box center [1073, 277] width 122 height 13
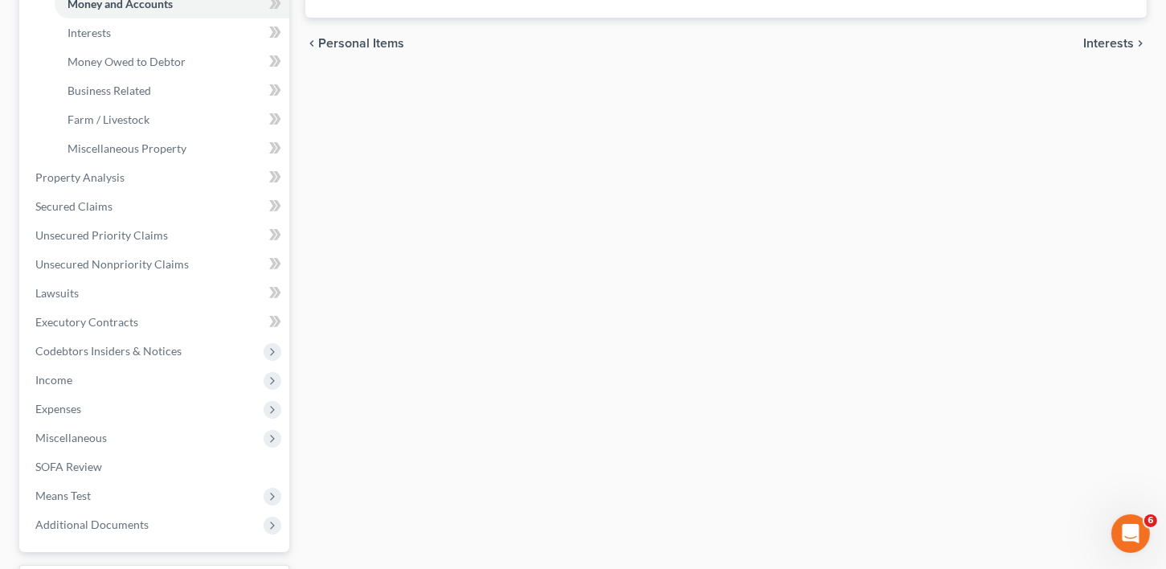
click at [1097, 272] on div "Vehicles Owned Vehicles Leased Secured Assets Personal Items Money and Accounts…" at bounding box center [726, 180] width 858 height 928
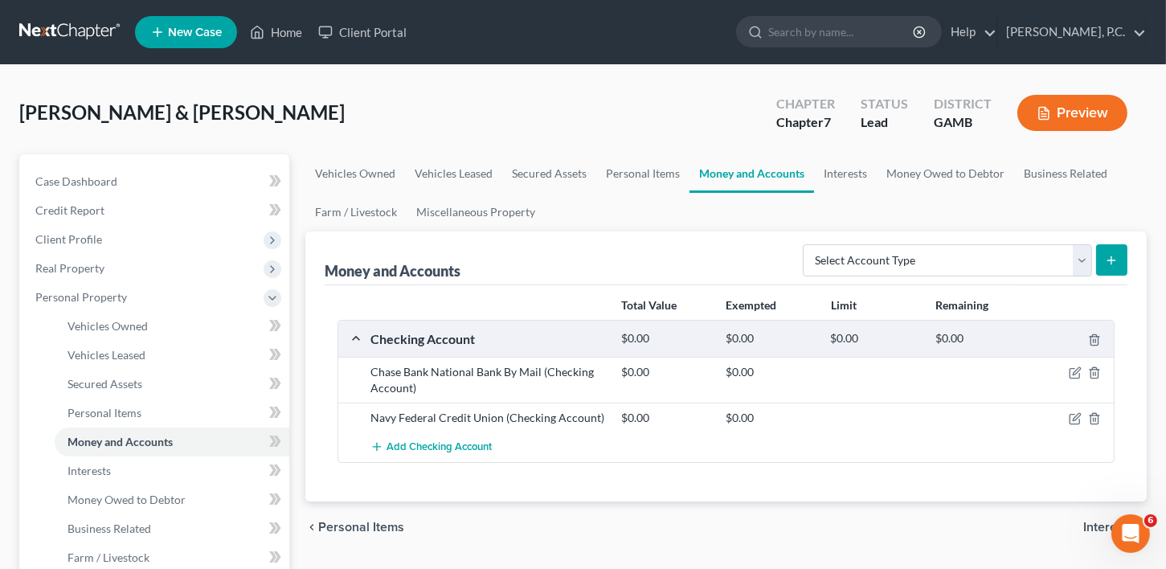
click at [1096, 523] on span "Interests" at bounding box center [1109, 527] width 51 height 13
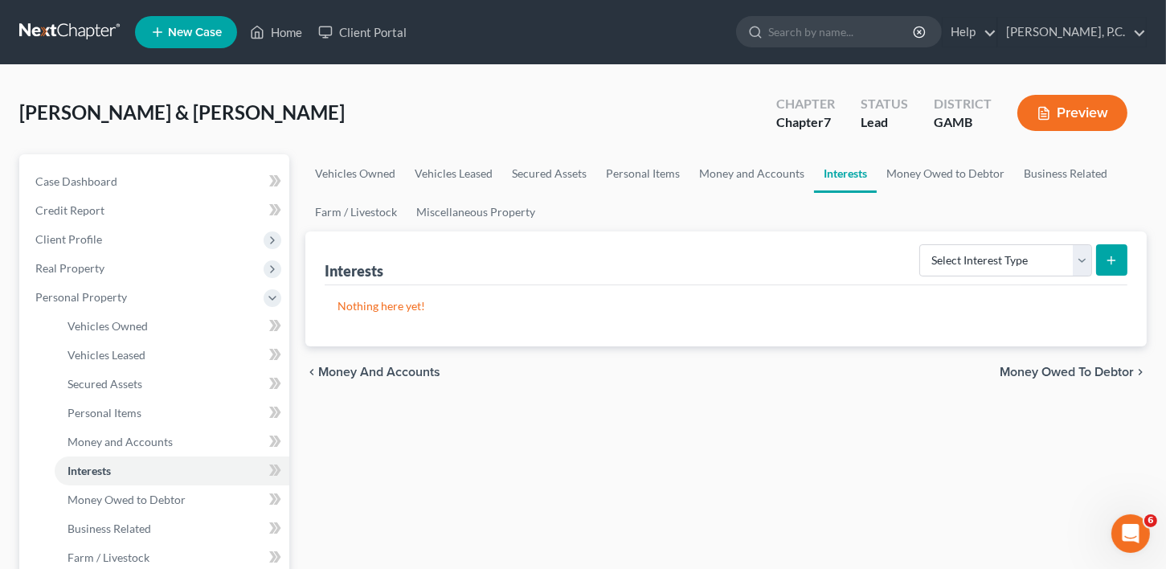
click at [1056, 367] on span "Money Owed to Debtor" at bounding box center [1067, 372] width 134 height 13
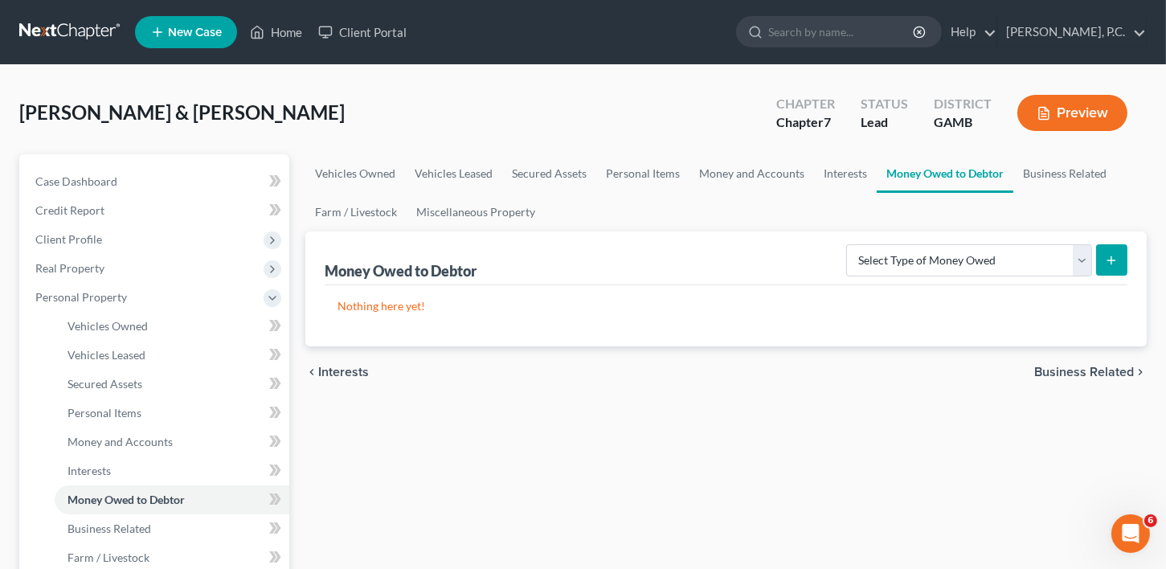
click at [1056, 367] on span "Business Related" at bounding box center [1085, 372] width 100 height 13
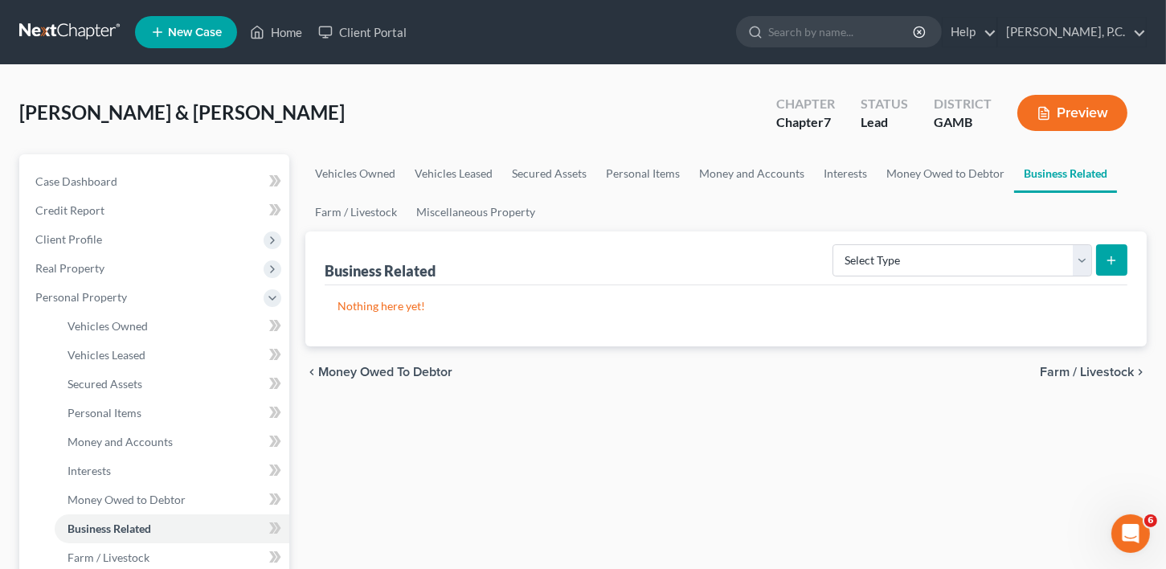
click at [1056, 367] on span "Farm / Livestock" at bounding box center [1087, 372] width 94 height 13
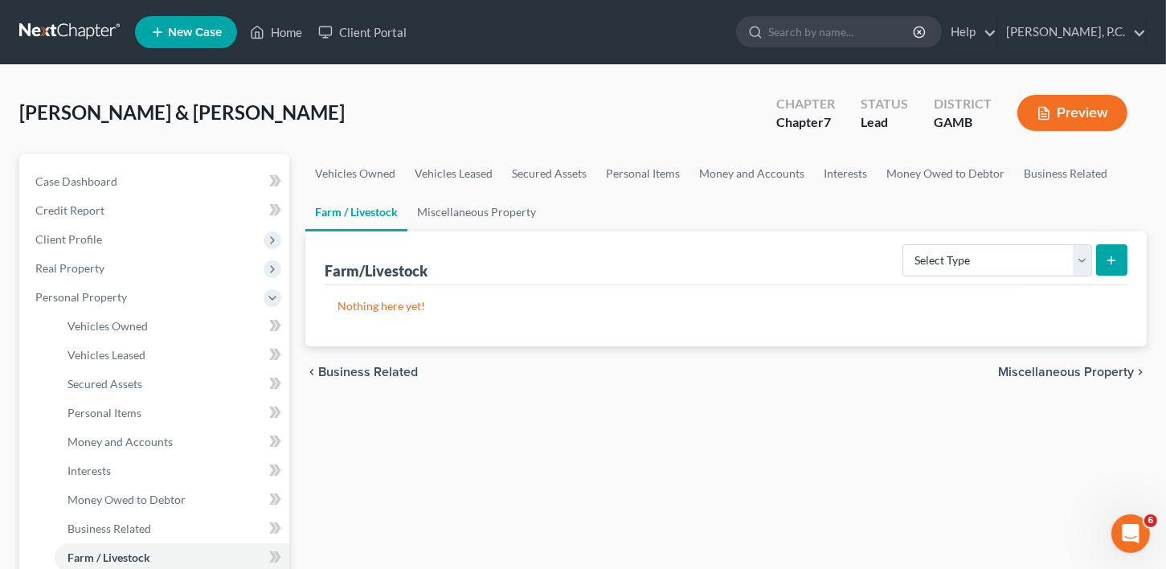
click at [1056, 367] on span "Miscellaneous Property" at bounding box center [1066, 372] width 136 height 13
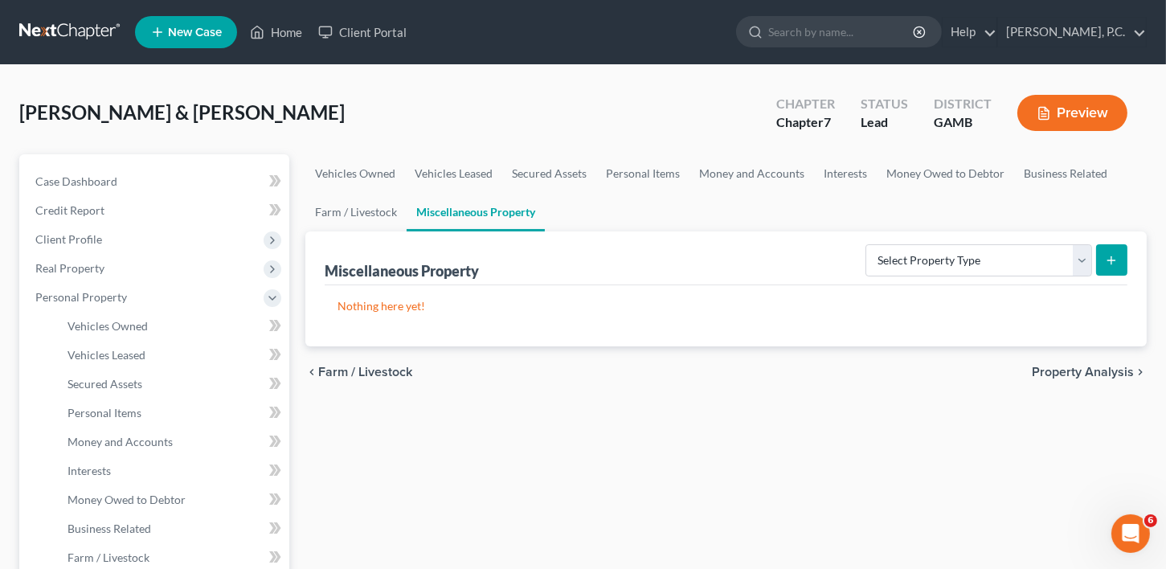
click at [1056, 367] on span "Property Analysis" at bounding box center [1083, 372] width 102 height 13
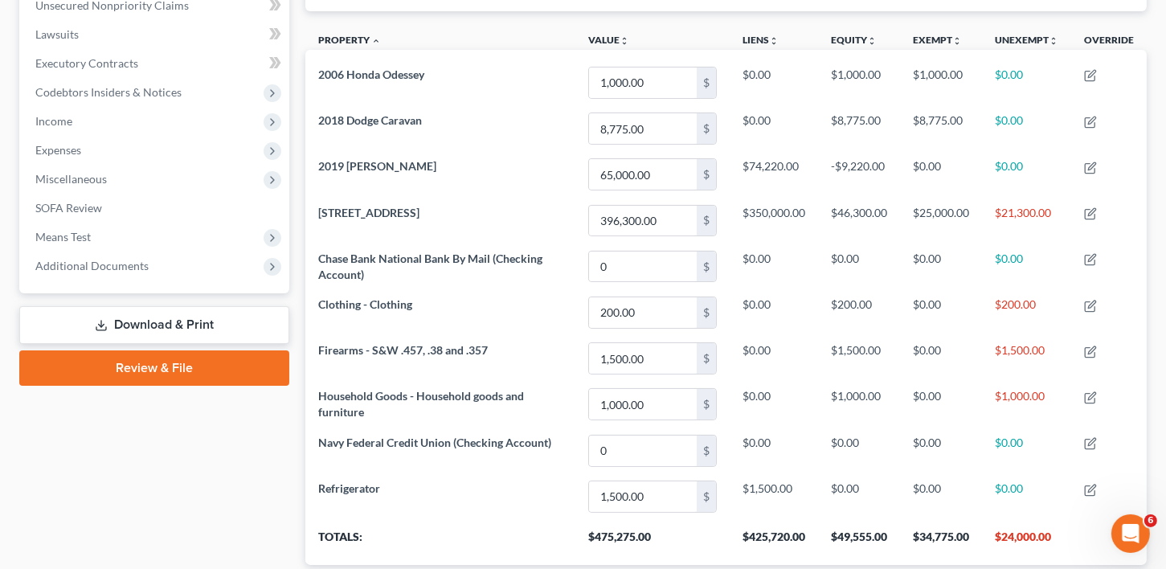
scroll to position [512, 0]
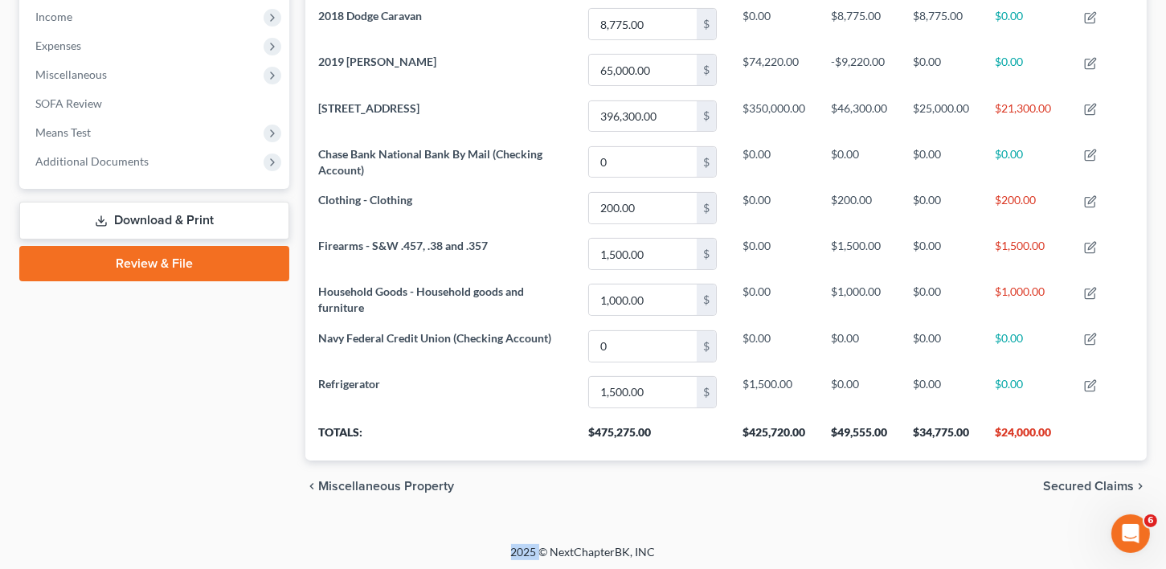
click at [1076, 480] on span "Secured Claims" at bounding box center [1088, 486] width 91 height 13
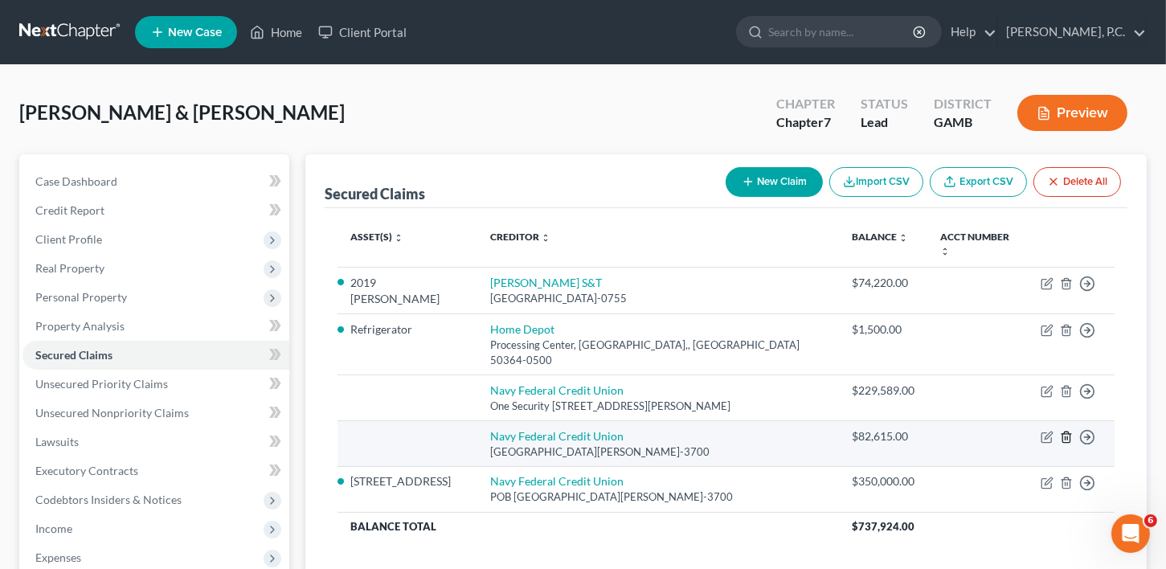
click at [1068, 431] on icon "button" at bounding box center [1066, 437] width 13 height 13
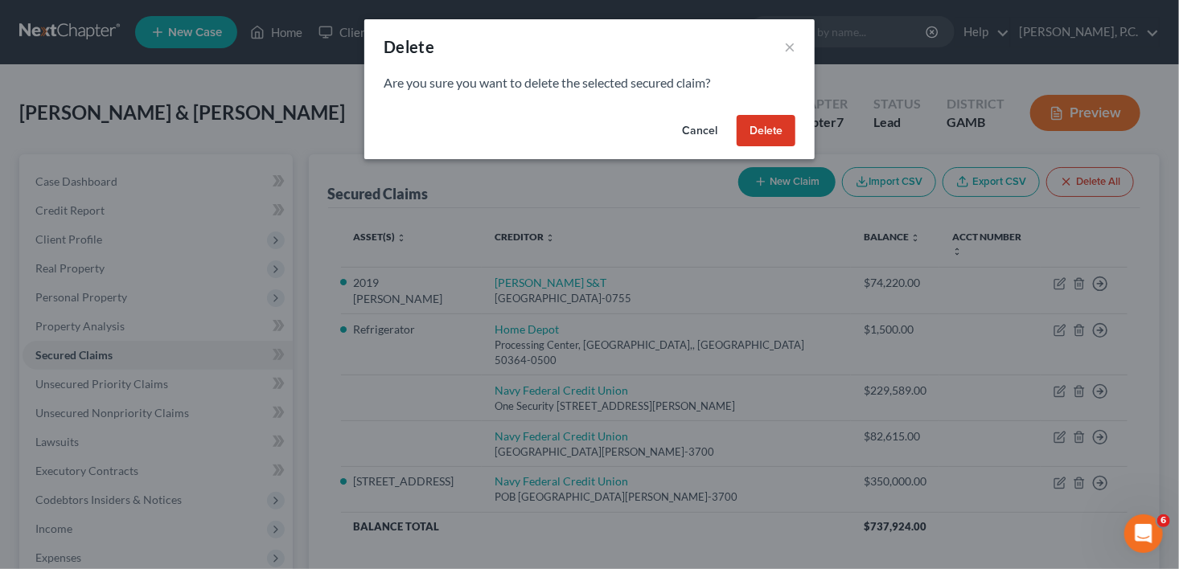
click at [682, 133] on button "Cancel" at bounding box center [699, 131] width 61 height 32
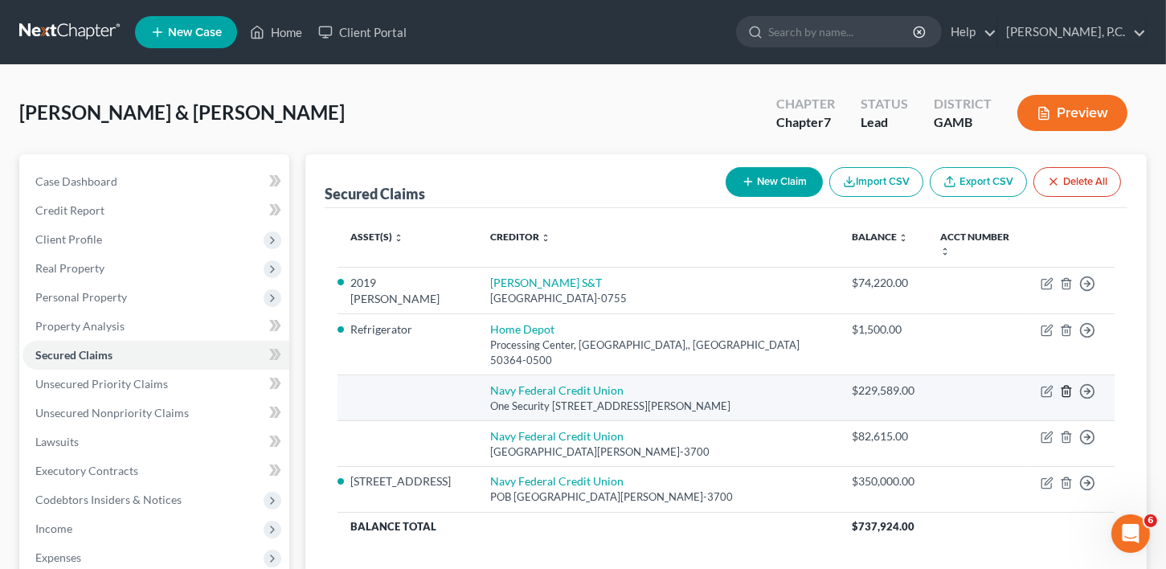
click at [1060, 385] on icon "button" at bounding box center [1066, 391] width 13 height 13
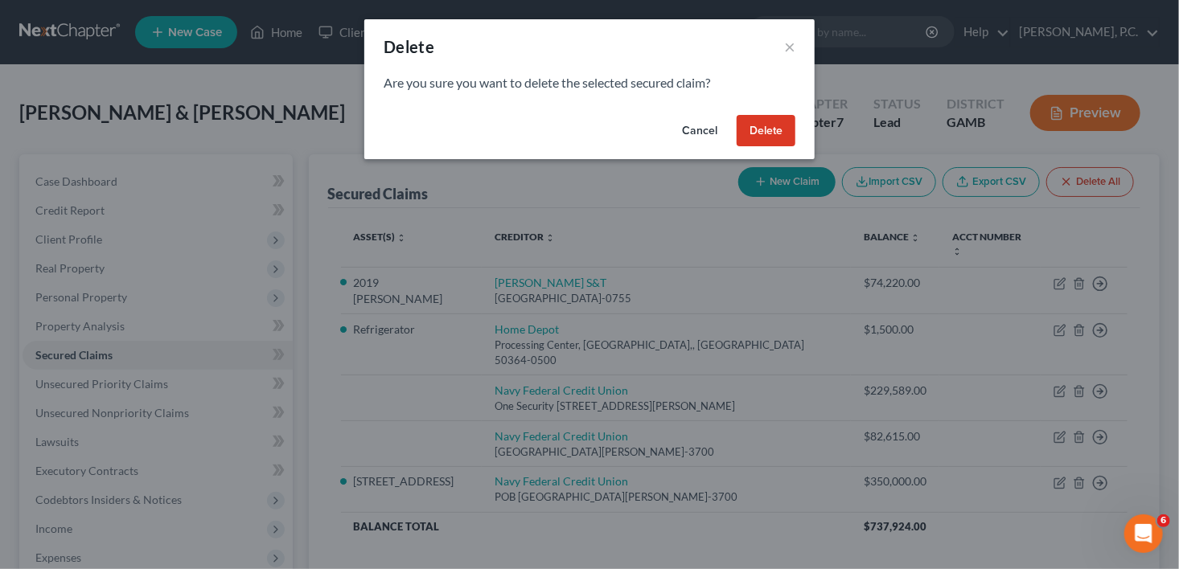
click at [760, 133] on button "Delete" at bounding box center [765, 131] width 59 height 32
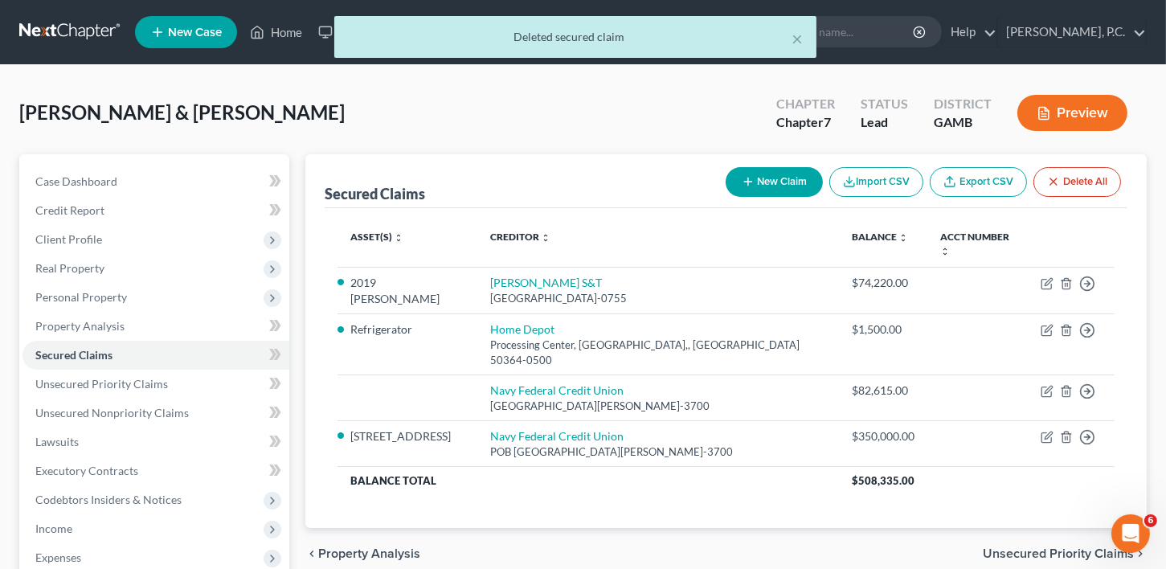
click at [1060, 547] on span "Unsecured Priority Claims" at bounding box center [1058, 553] width 151 height 13
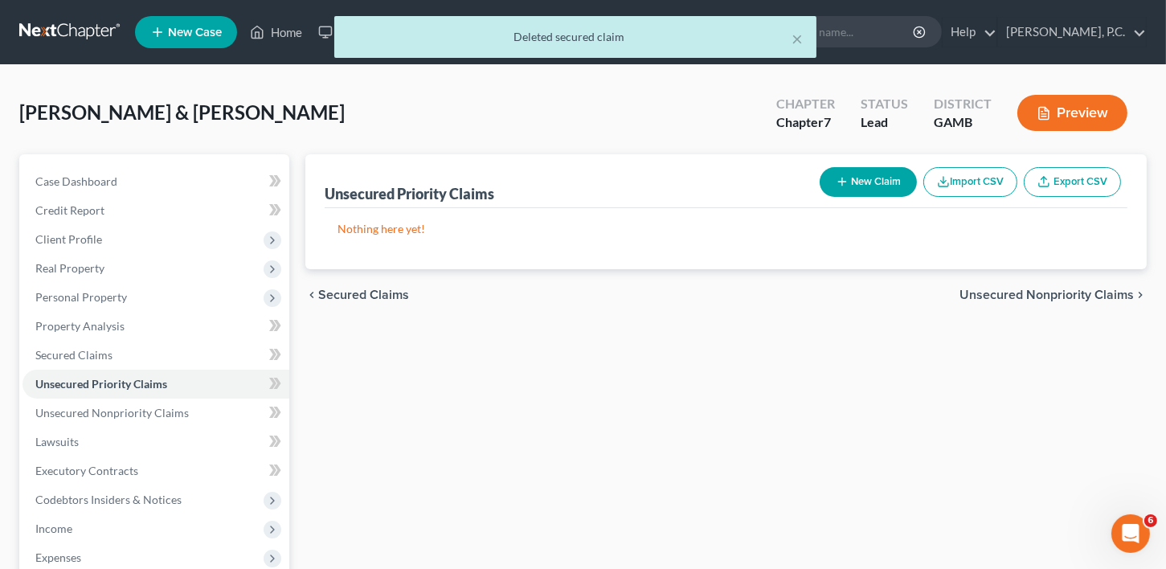
click at [1024, 301] on div "chevron_left Secured Claims Unsecured Nonpriority Claims chevron_right" at bounding box center [726, 294] width 842 height 51
click at [1022, 289] on span "Unsecured Nonpriority Claims" at bounding box center [1047, 295] width 174 height 13
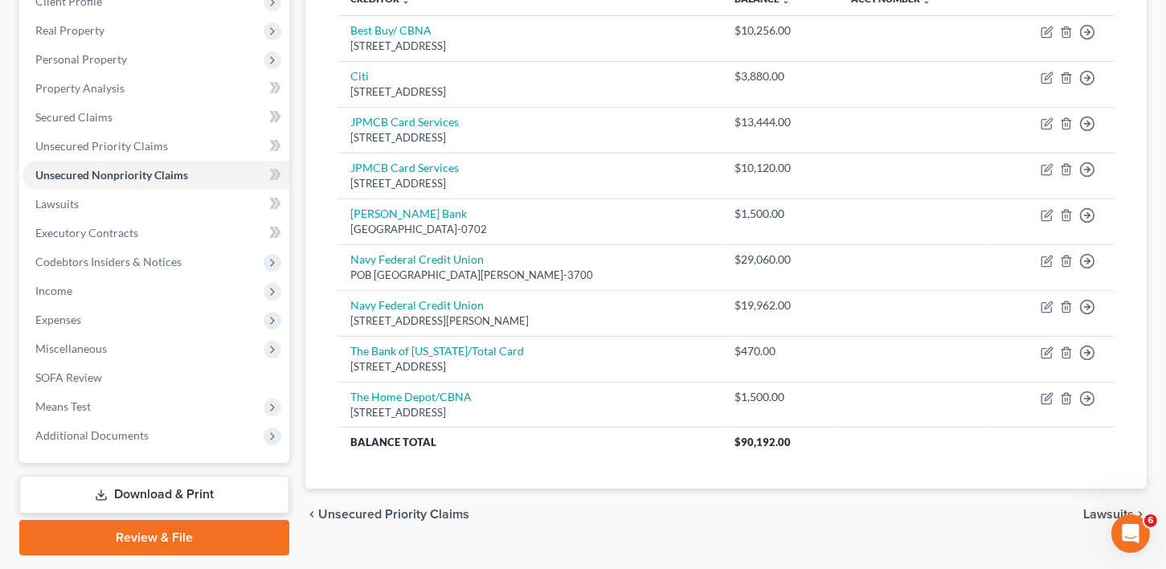
scroll to position [283, 0]
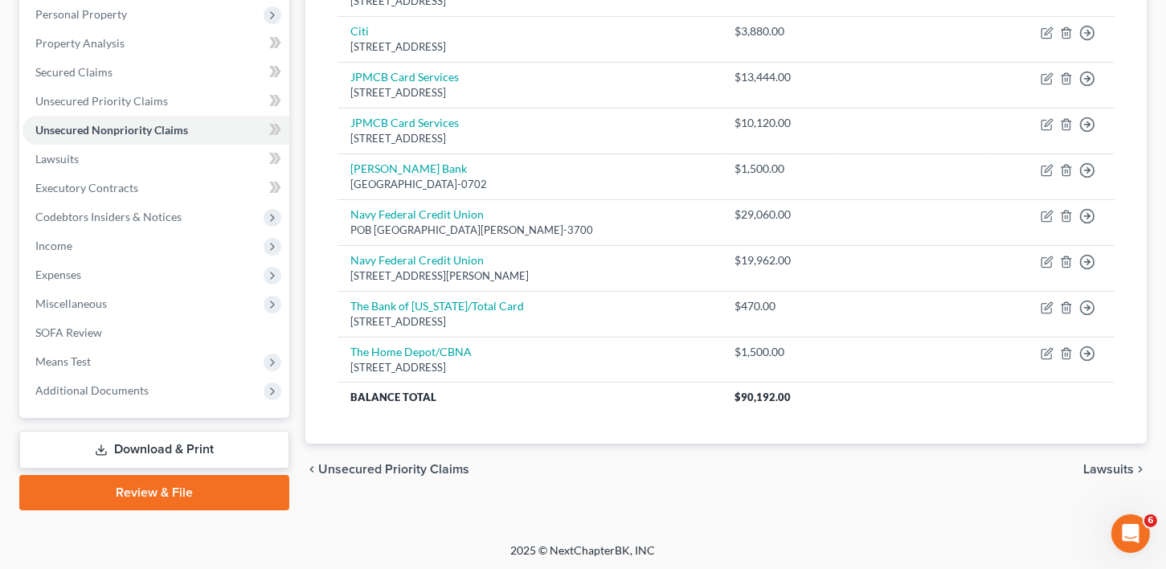
click at [1105, 456] on div "chevron_left Unsecured Priority Claims Lawsuits chevron_right" at bounding box center [726, 469] width 842 height 51
click at [1105, 466] on span "Lawsuits" at bounding box center [1109, 469] width 51 height 13
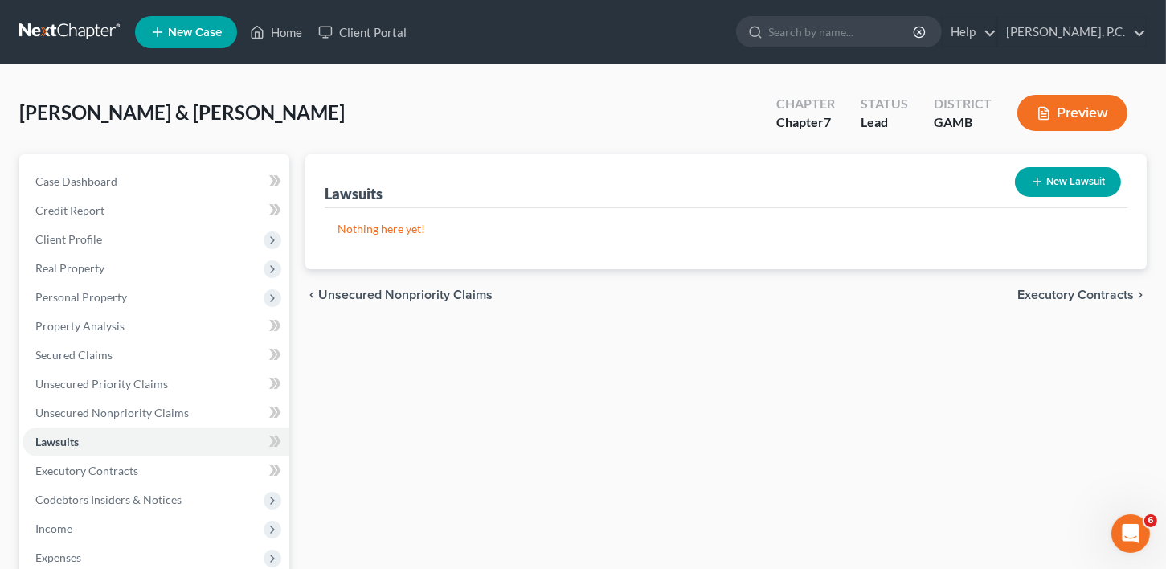
click at [1078, 295] on span "Executory Contracts" at bounding box center [1076, 295] width 117 height 13
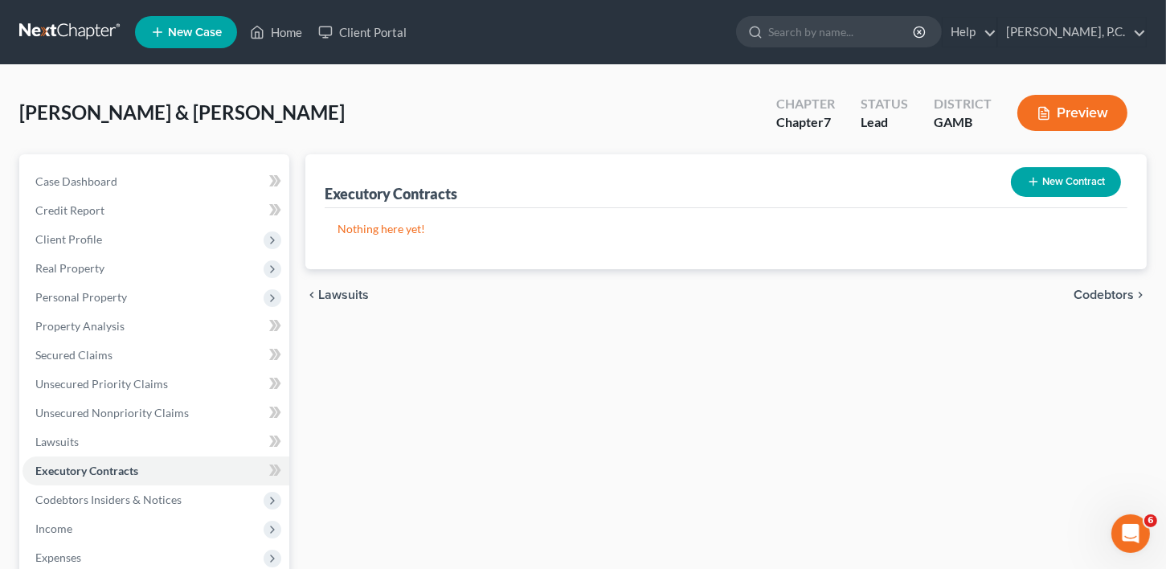
click at [1078, 295] on span "Codebtors" at bounding box center [1104, 295] width 60 height 13
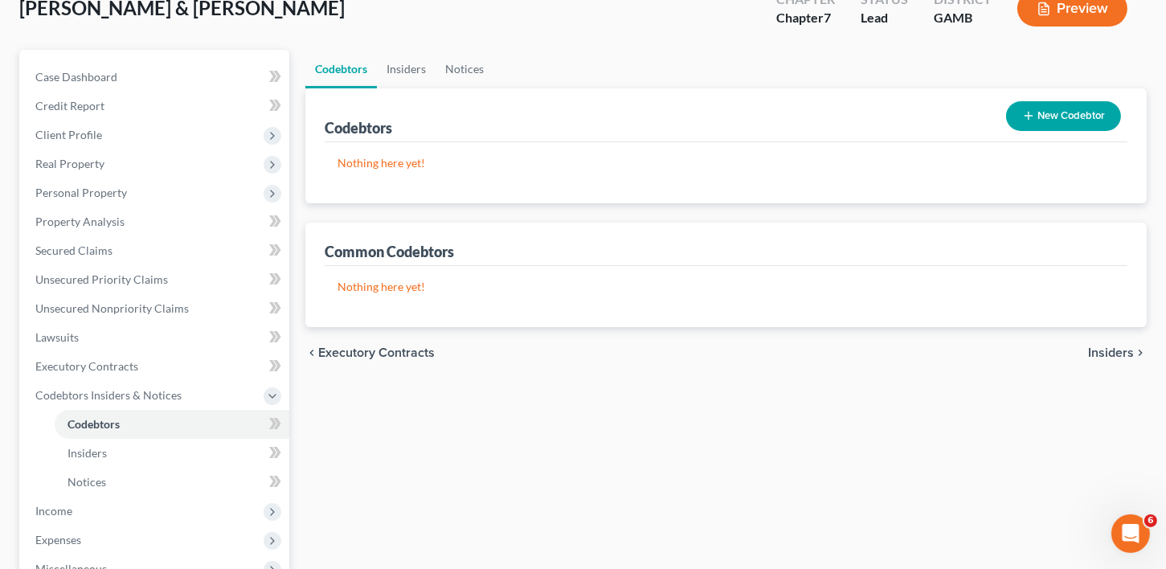
scroll to position [371, 0]
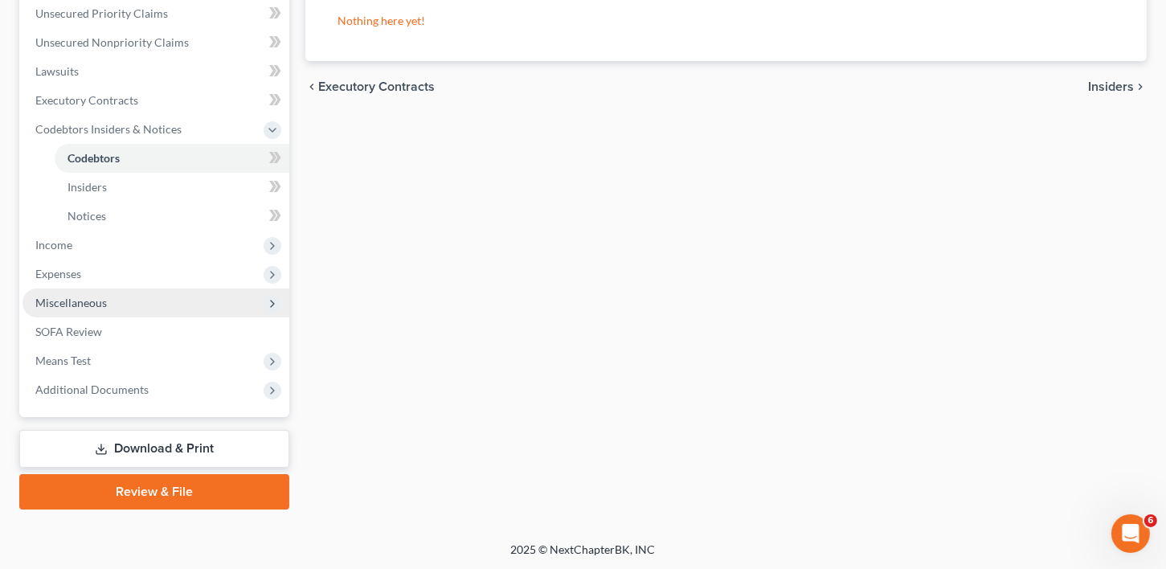
click at [73, 303] on span "Miscellaneous" at bounding box center [71, 303] width 72 height 14
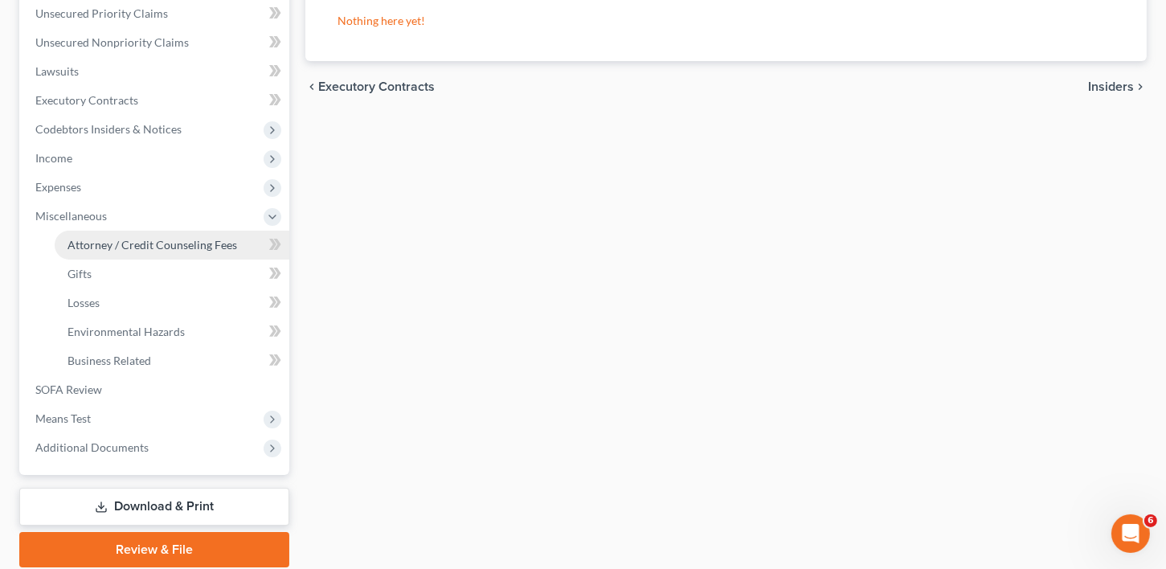
click at [163, 241] on span "Attorney / Credit Counseling Fees" at bounding box center [153, 245] width 170 height 14
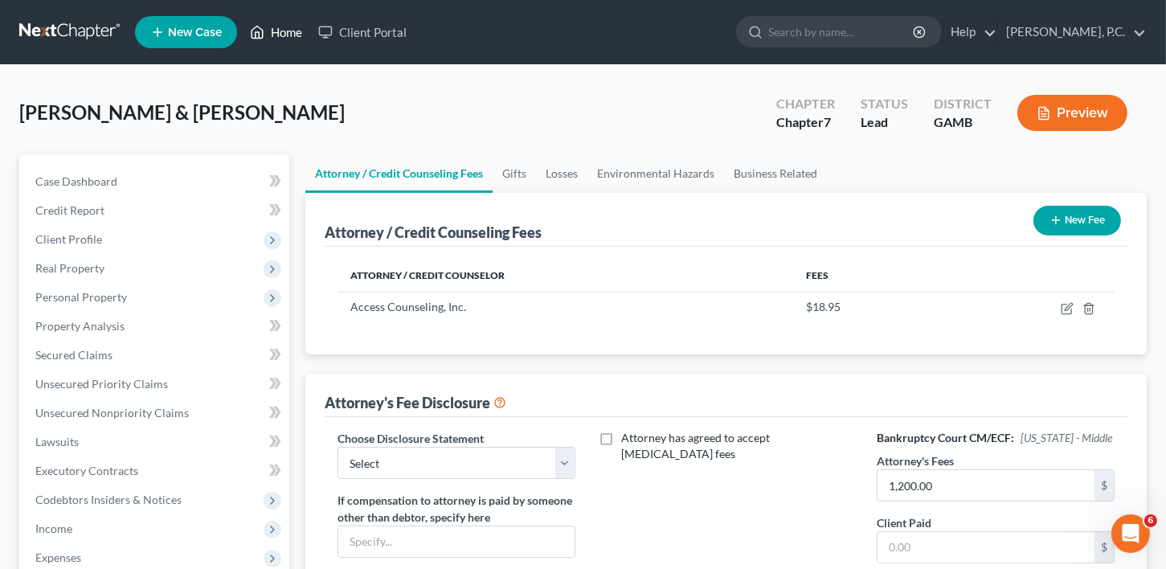
click at [278, 31] on link "Home" at bounding box center [276, 32] width 68 height 29
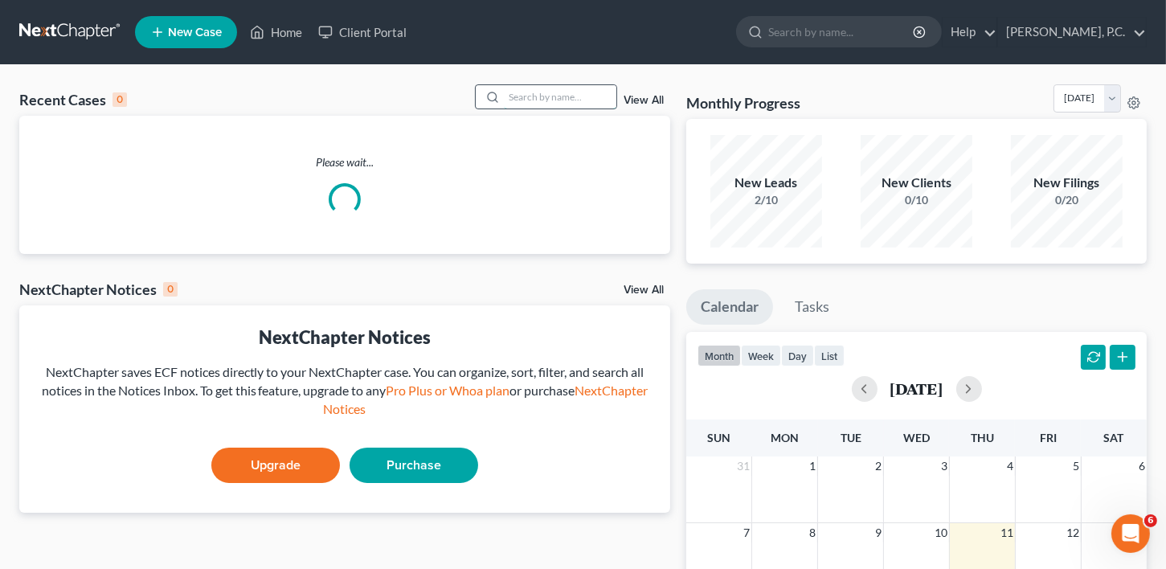
click at [519, 91] on input "search" at bounding box center [560, 96] width 113 height 23
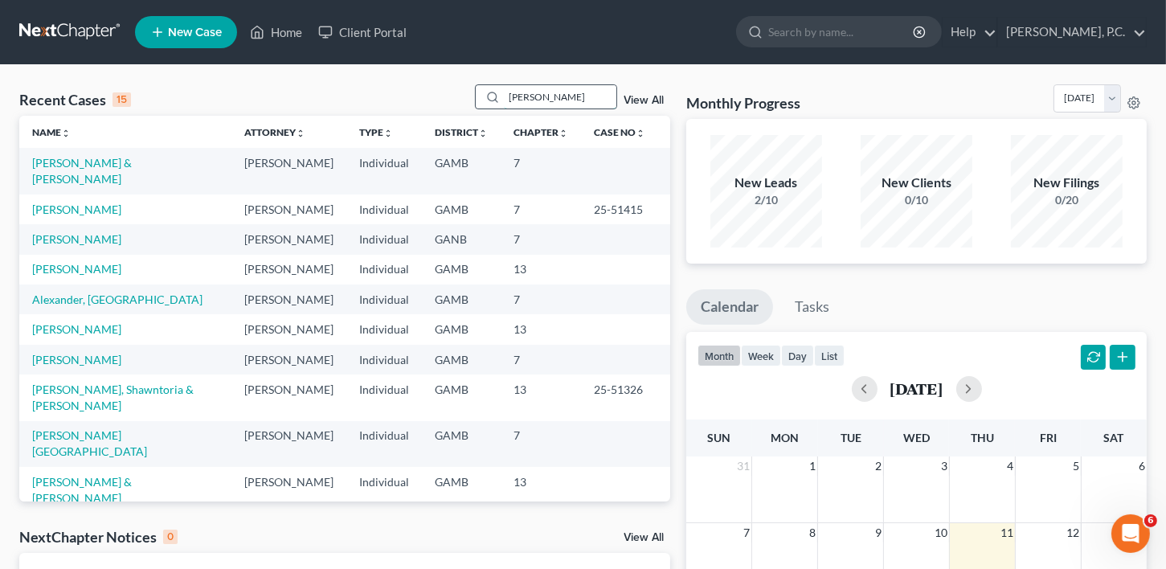
type input "[PERSON_NAME]"
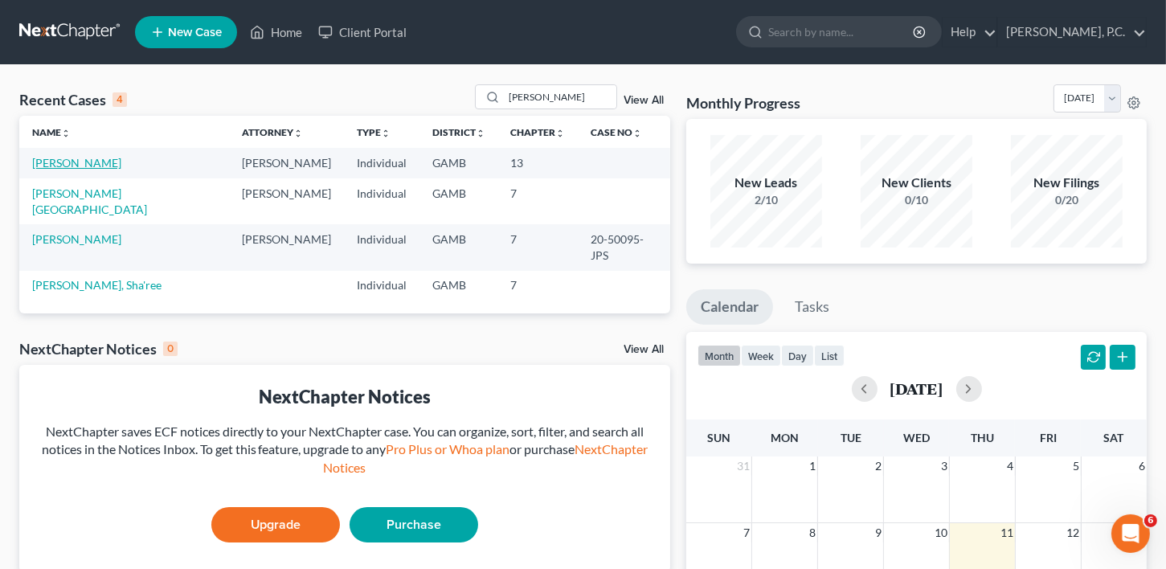
click at [70, 159] on link "[PERSON_NAME]" at bounding box center [76, 163] width 89 height 14
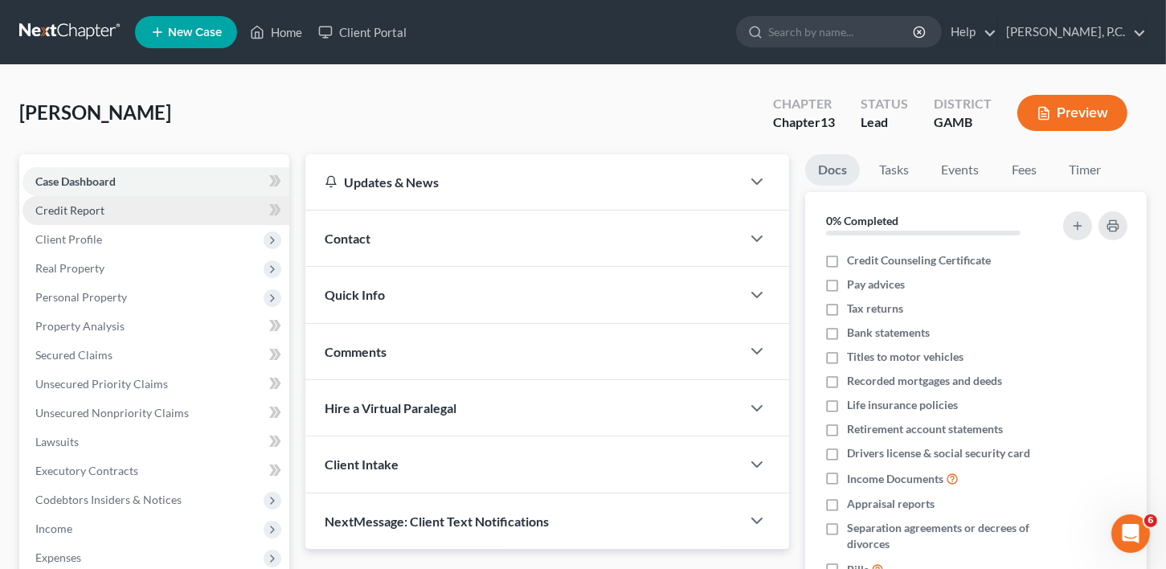
click at [88, 216] on link "Credit Report" at bounding box center [156, 210] width 267 height 29
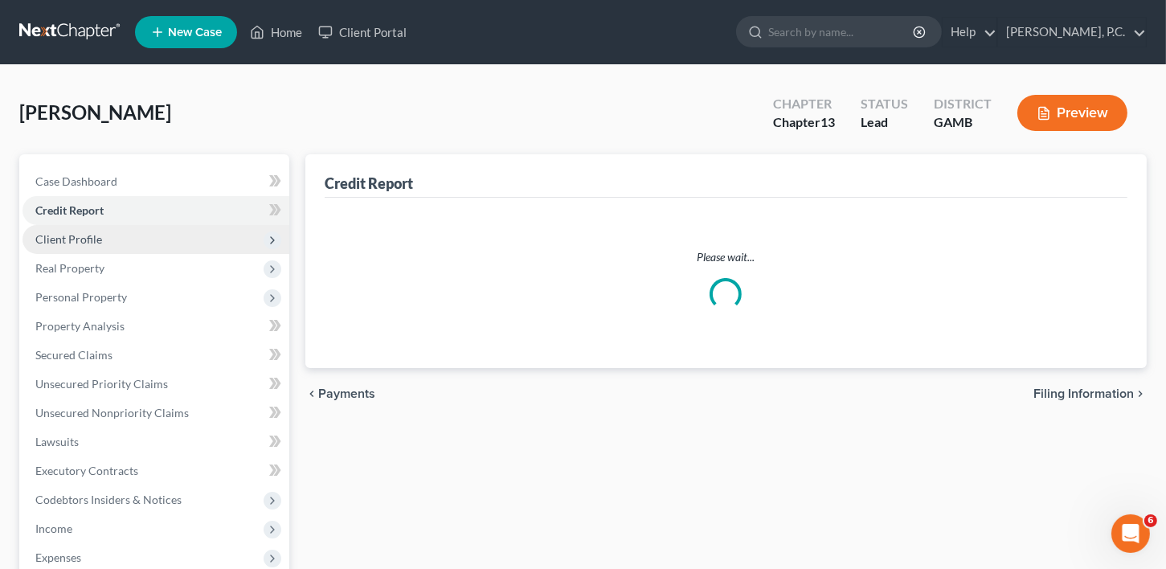
click at [87, 240] on span "Client Profile" at bounding box center [68, 239] width 67 height 14
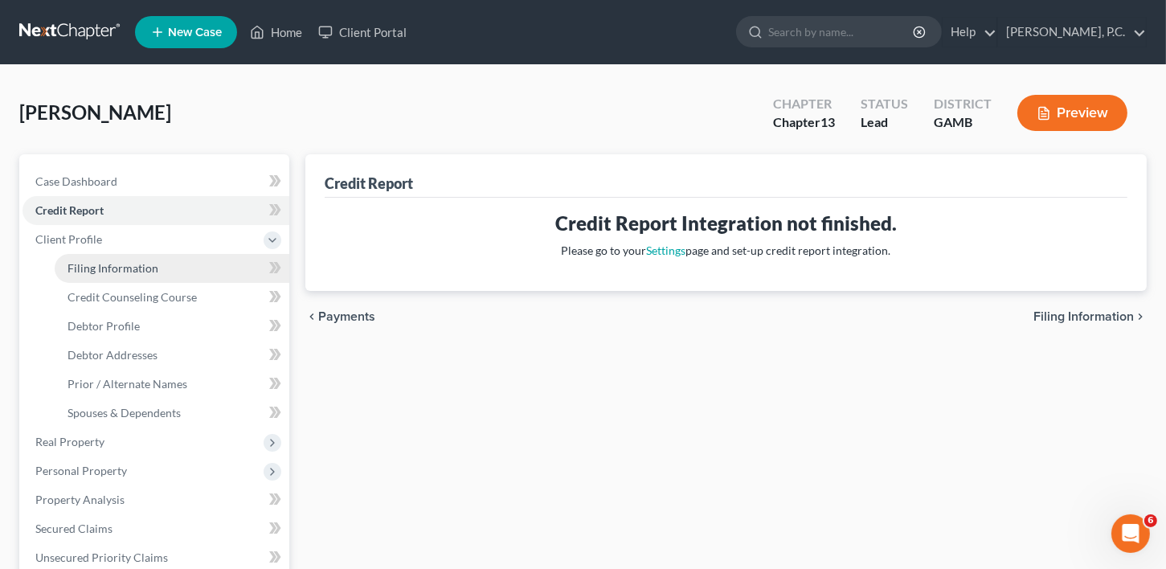
click at [99, 263] on span "Filing Information" at bounding box center [113, 268] width 91 height 14
select select "1"
select select "0"
select select "3"
select select "18"
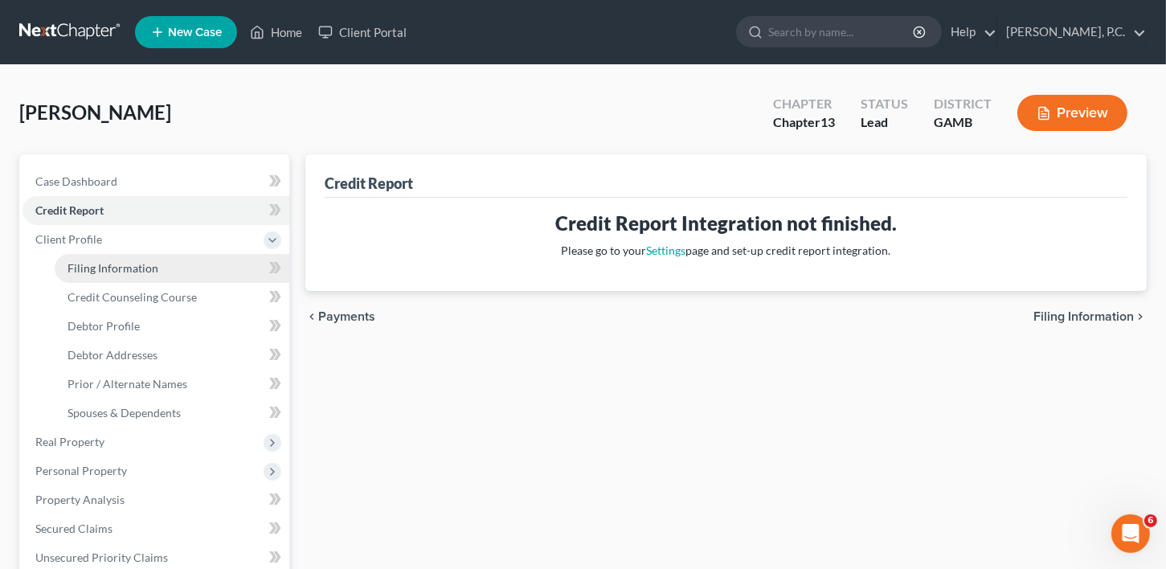
select select "0"
select select "10"
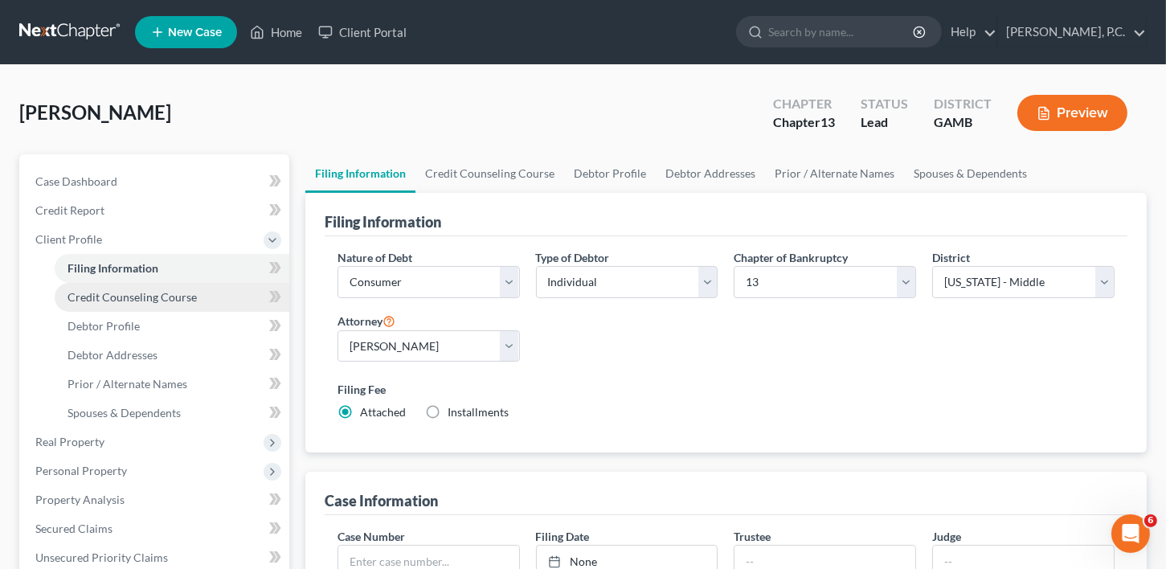
click at [115, 298] on span "Credit Counseling Course" at bounding box center [132, 297] width 129 height 14
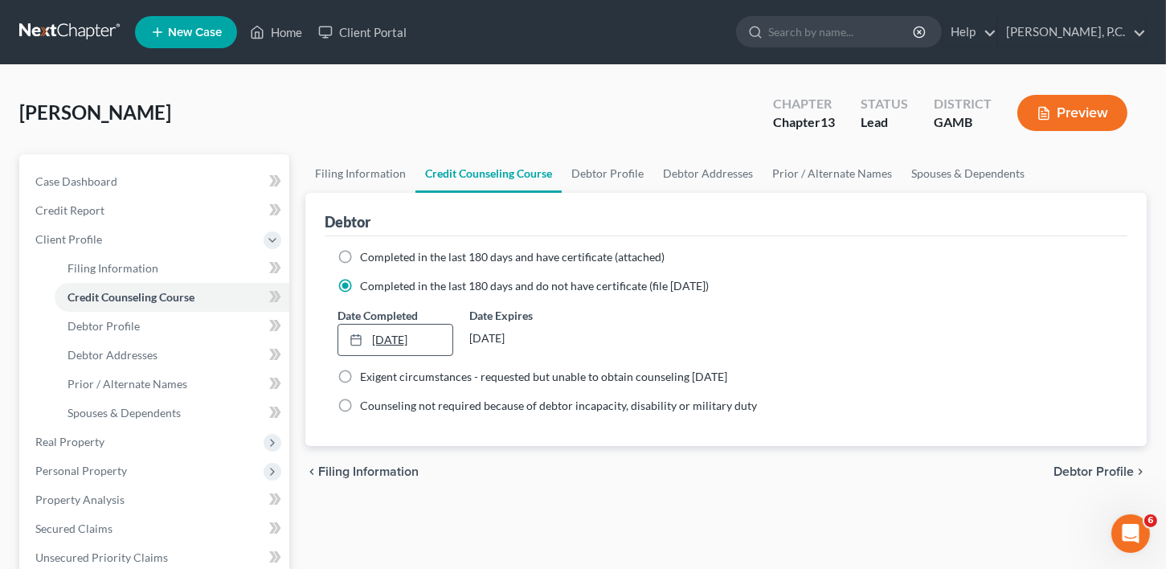
click at [394, 342] on link "[DATE]" at bounding box center [395, 340] width 115 height 31
click at [103, 325] on span "Debtor Profile" at bounding box center [104, 326] width 72 height 14
select select "0"
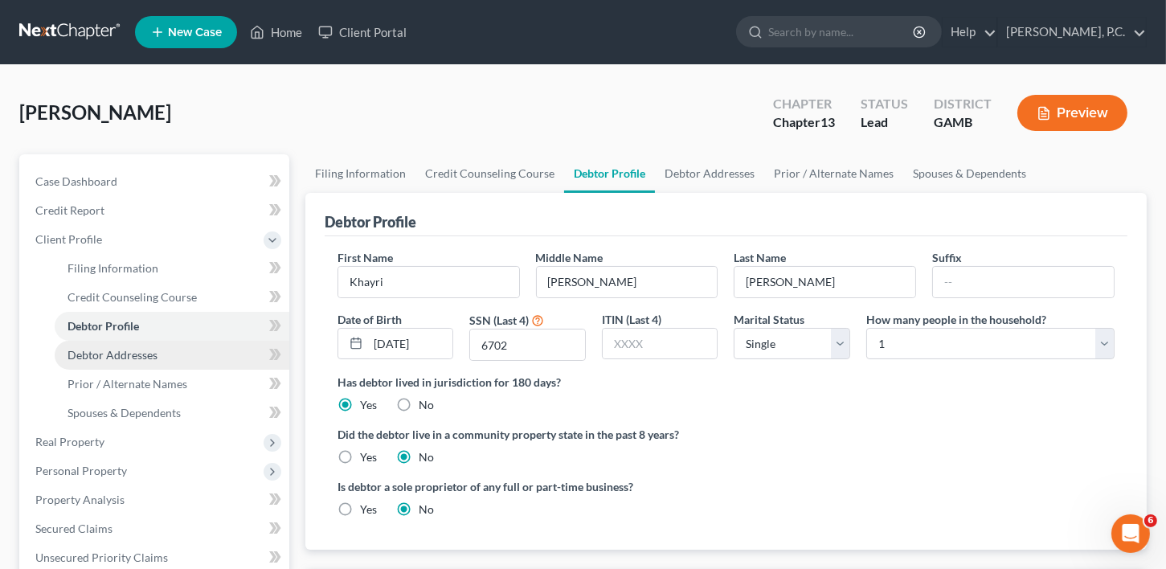
click at [96, 362] on link "Debtor Addresses" at bounding box center [172, 355] width 235 height 29
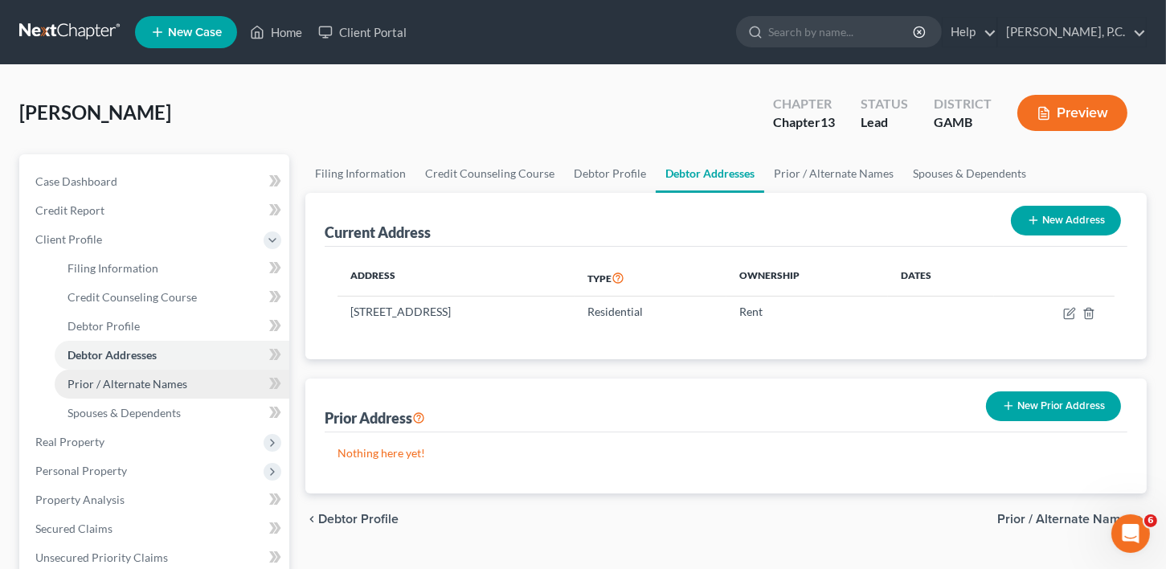
click at [96, 381] on span "Prior / Alternate Names" at bounding box center [128, 384] width 120 height 14
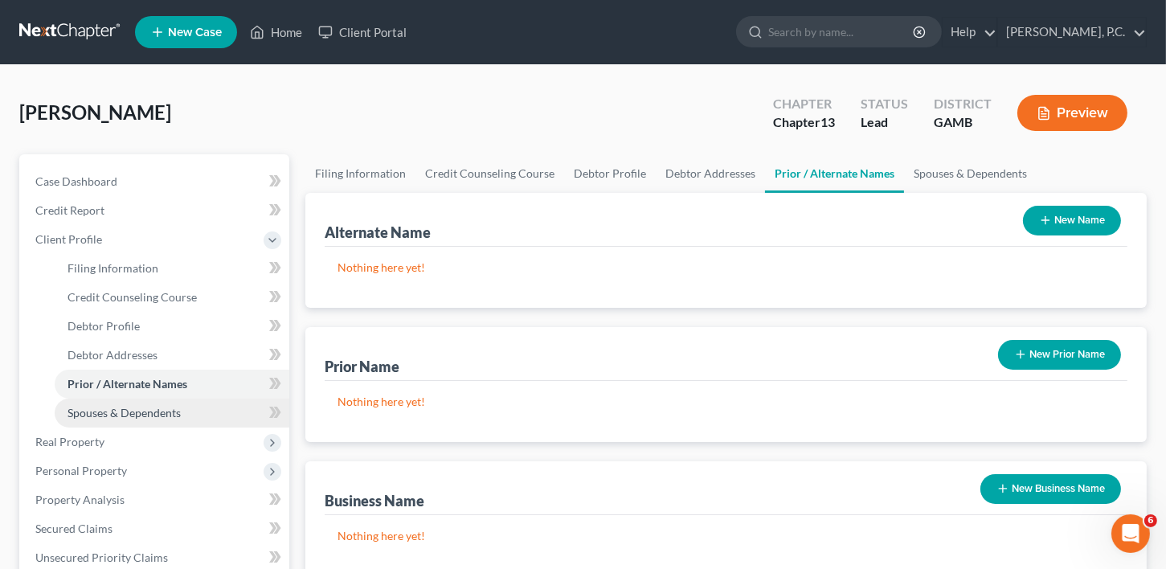
click at [96, 406] on span "Spouses & Dependents" at bounding box center [124, 413] width 113 height 14
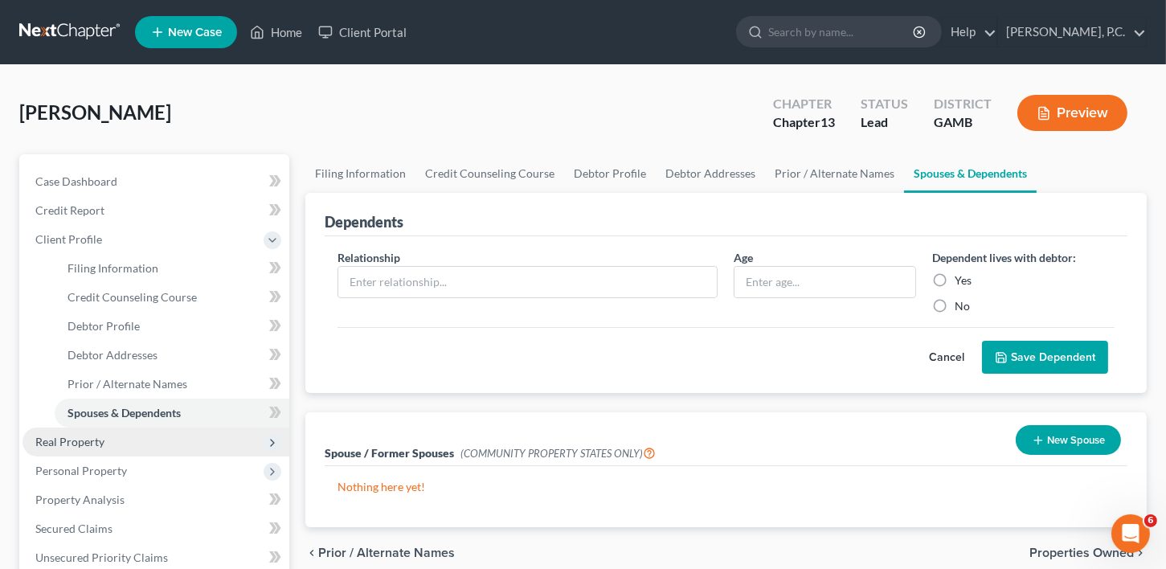
click at [75, 436] on span "Real Property" at bounding box center [69, 442] width 69 height 14
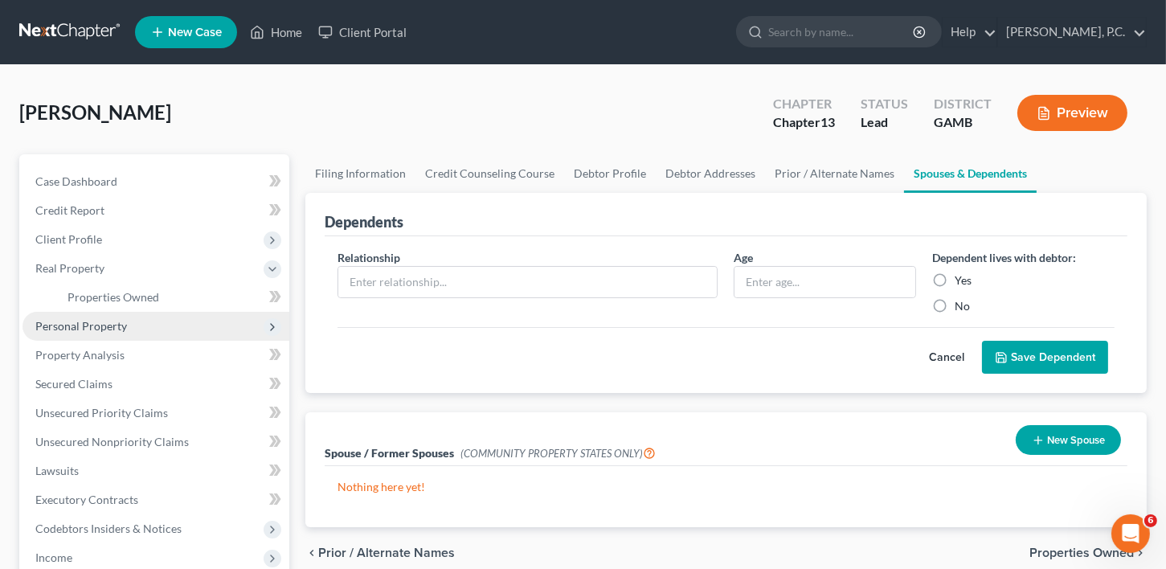
click at [75, 329] on span "Personal Property" at bounding box center [81, 326] width 92 height 14
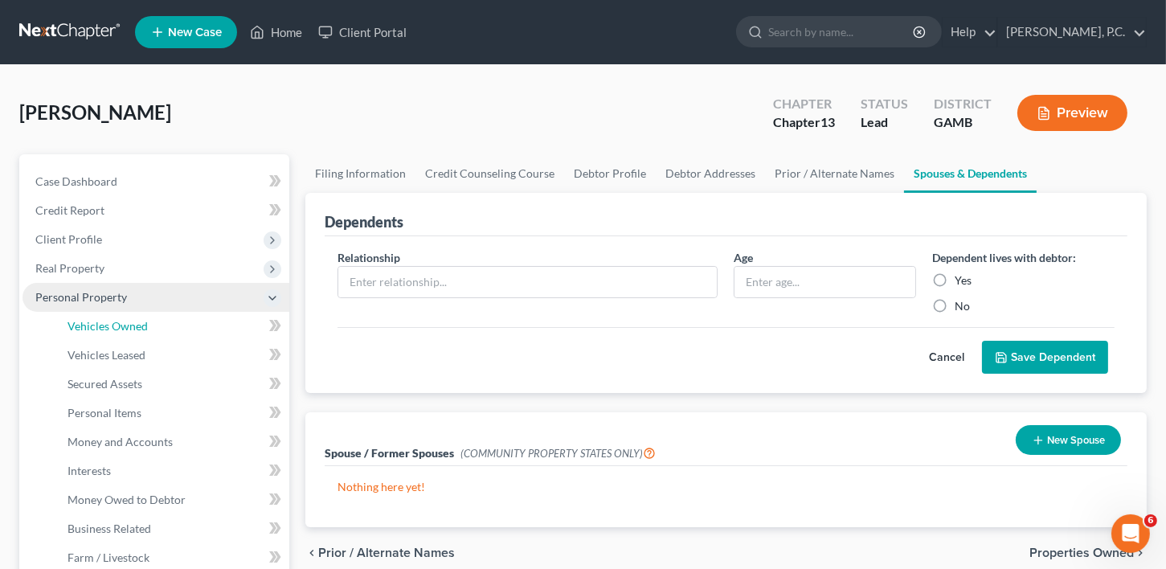
click at [75, 329] on span "Vehicles Owned" at bounding box center [108, 326] width 80 height 14
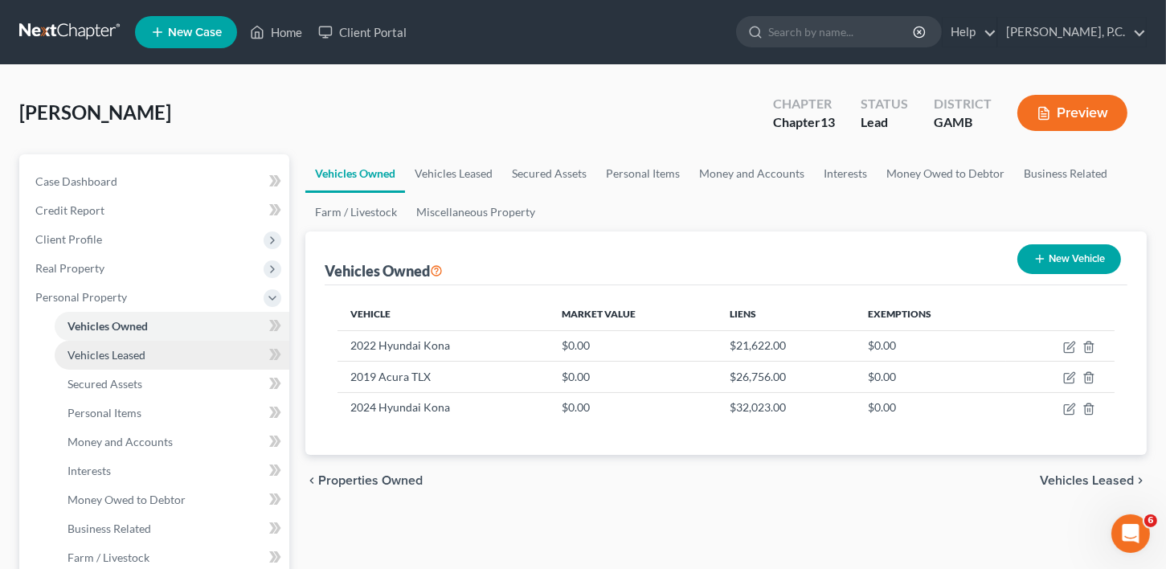
click at [95, 360] on span "Vehicles Leased" at bounding box center [107, 355] width 78 height 14
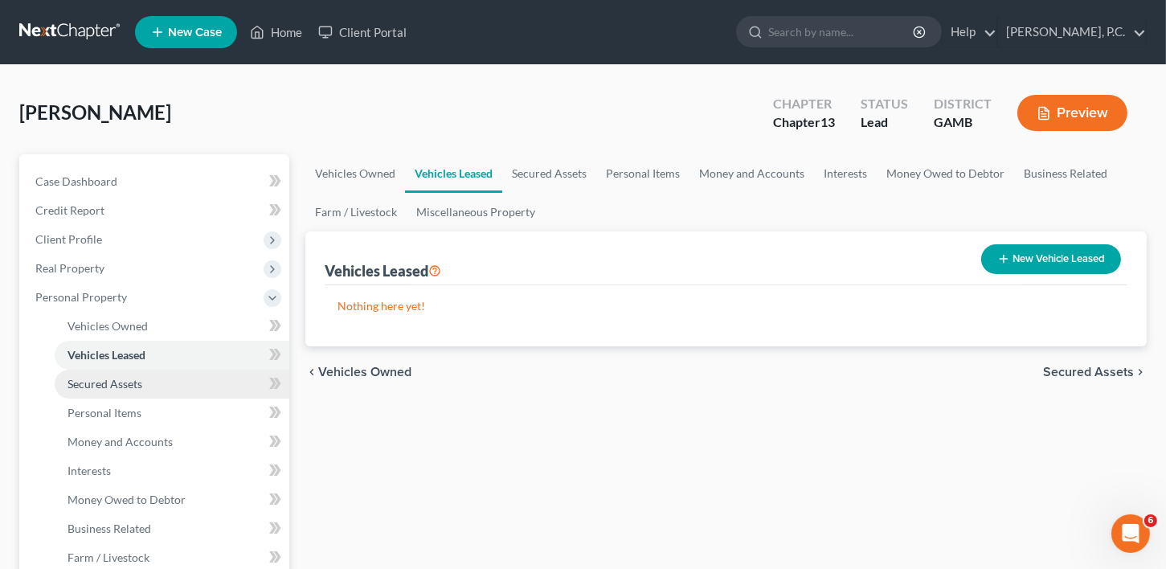
click at [93, 384] on span "Secured Assets" at bounding box center [105, 384] width 75 height 14
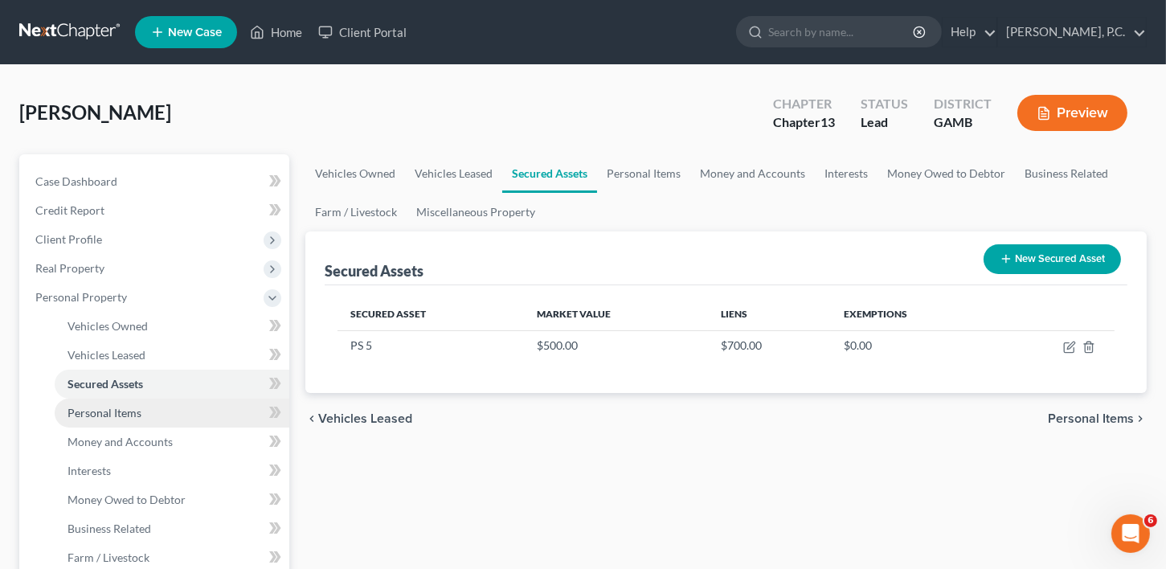
click at [93, 417] on span "Personal Items" at bounding box center [105, 413] width 74 height 14
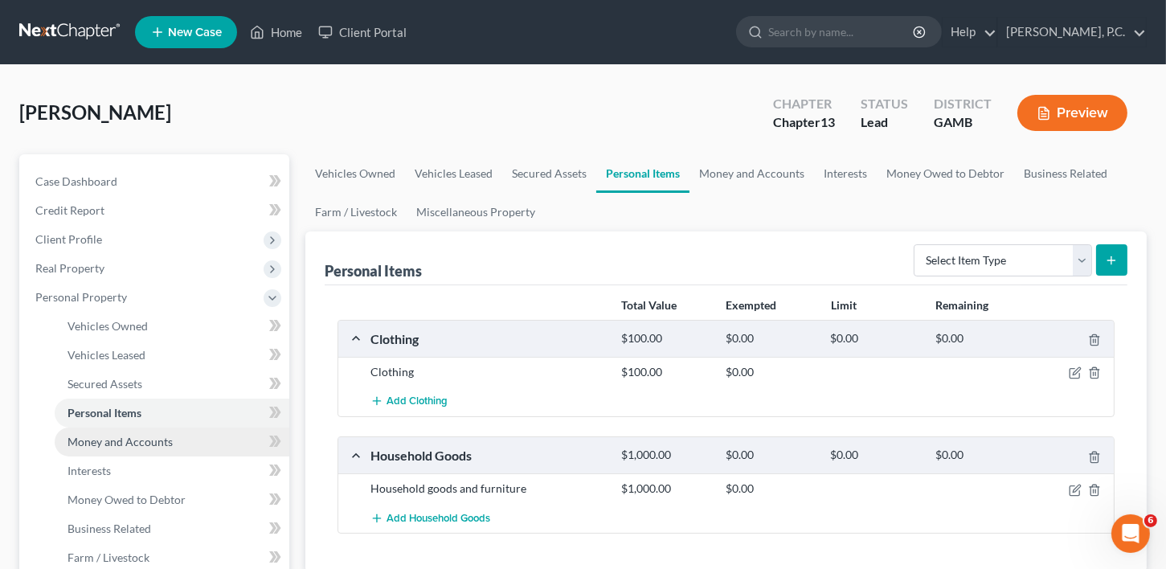
click at [90, 437] on span "Money and Accounts" at bounding box center [120, 442] width 105 height 14
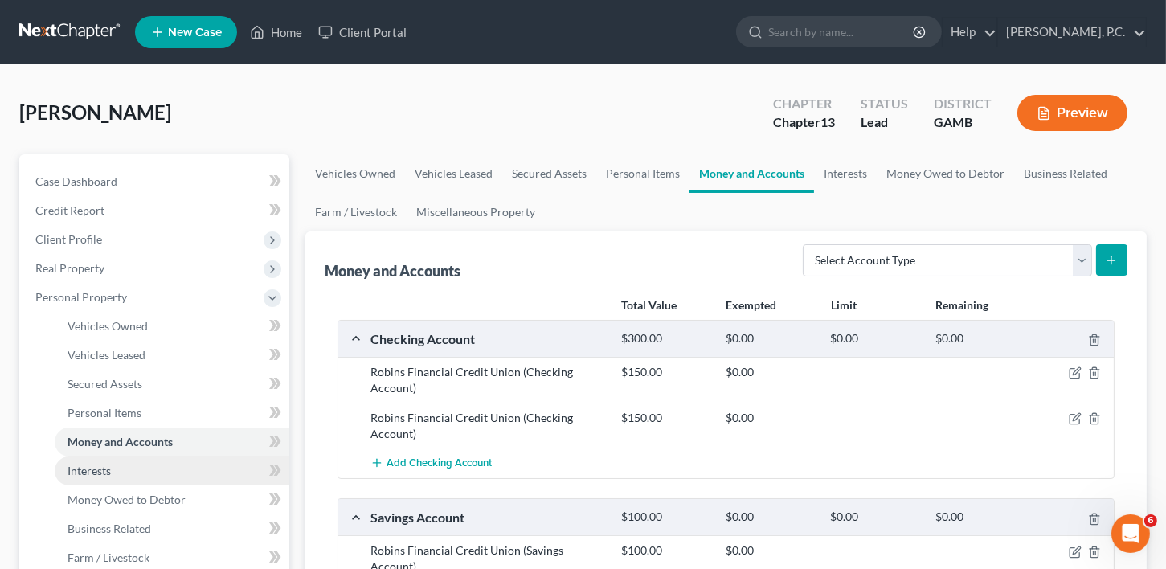
click at [90, 471] on span "Interests" at bounding box center [89, 471] width 43 height 14
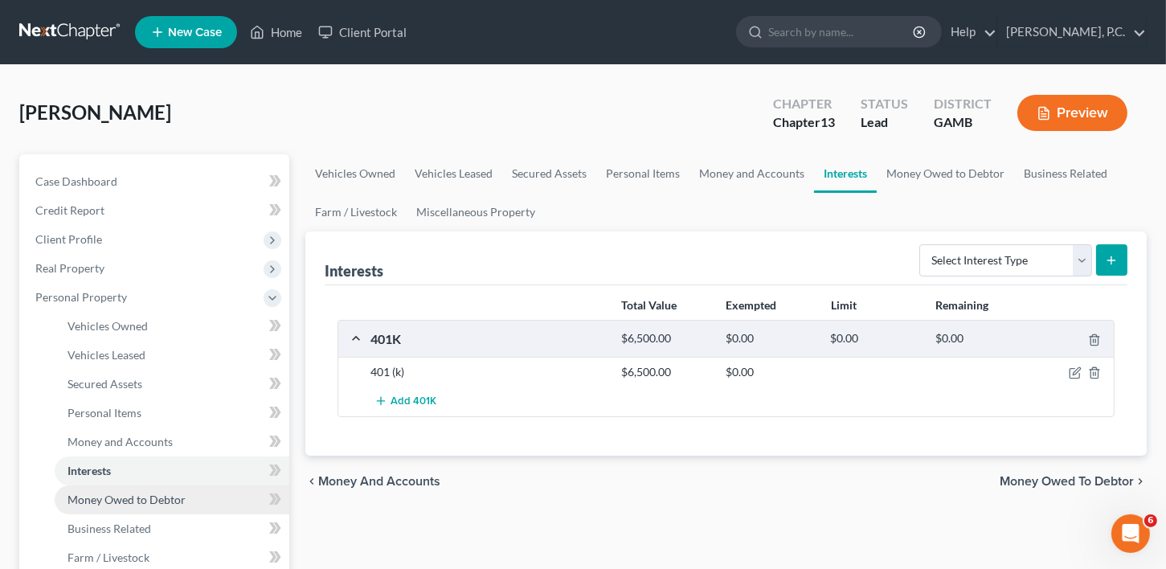
click at [89, 493] on span "Money Owed to Debtor" at bounding box center [127, 500] width 118 height 14
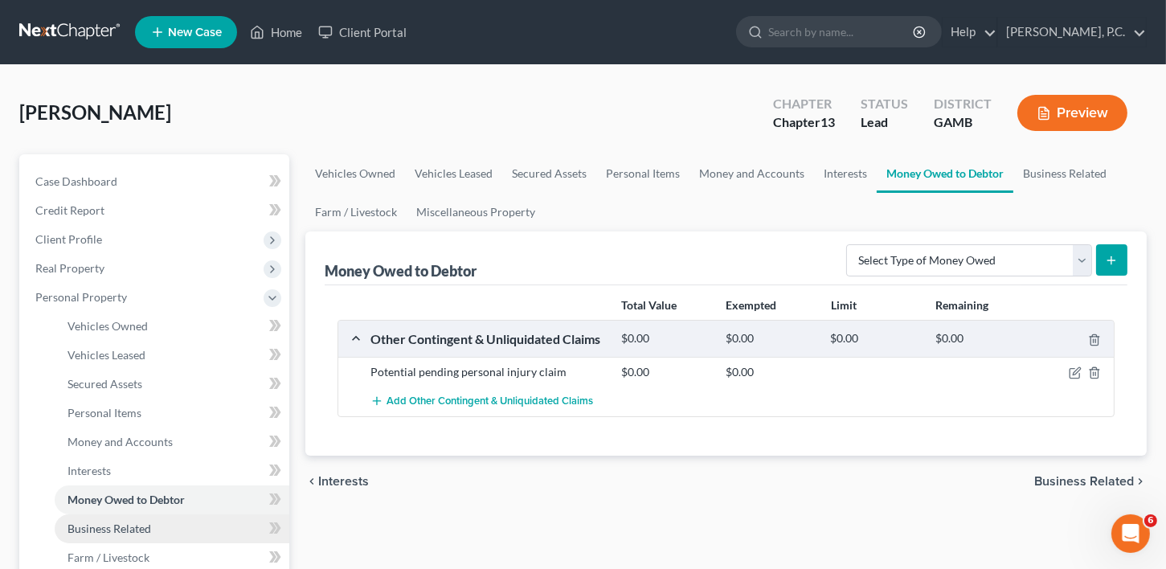
click at [105, 523] on span "Business Related" at bounding box center [110, 529] width 84 height 14
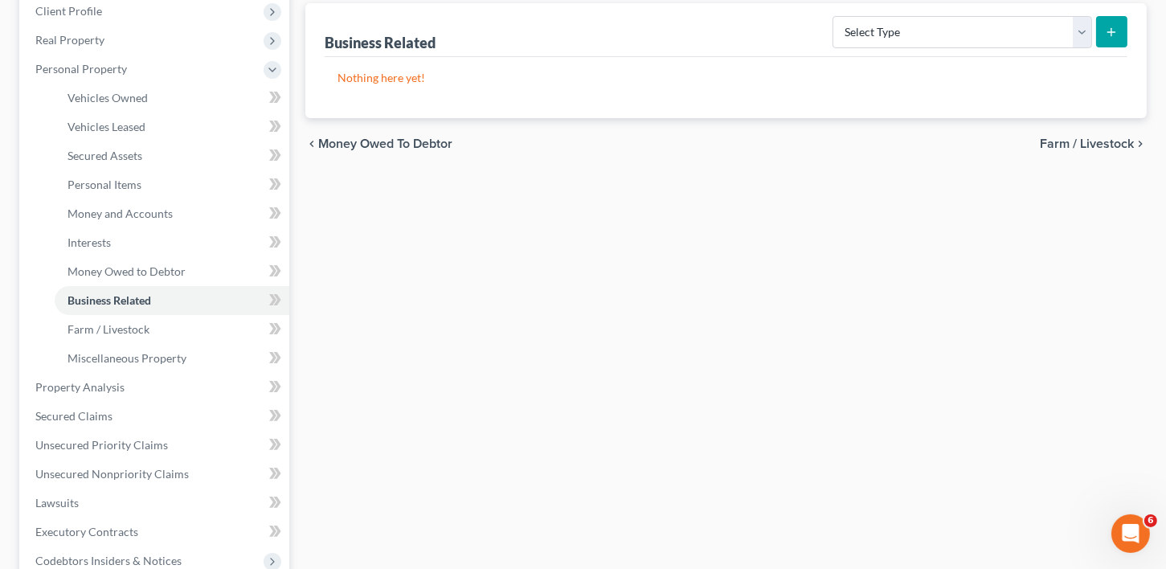
scroll to position [254, 0]
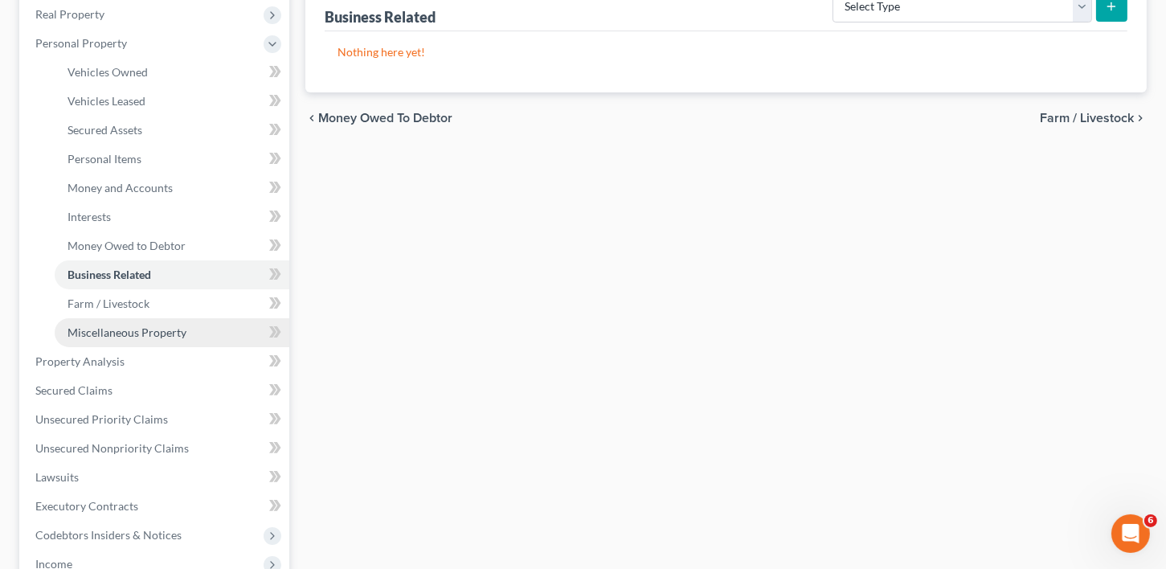
click at [124, 330] on span "Miscellaneous Property" at bounding box center [127, 333] width 119 height 14
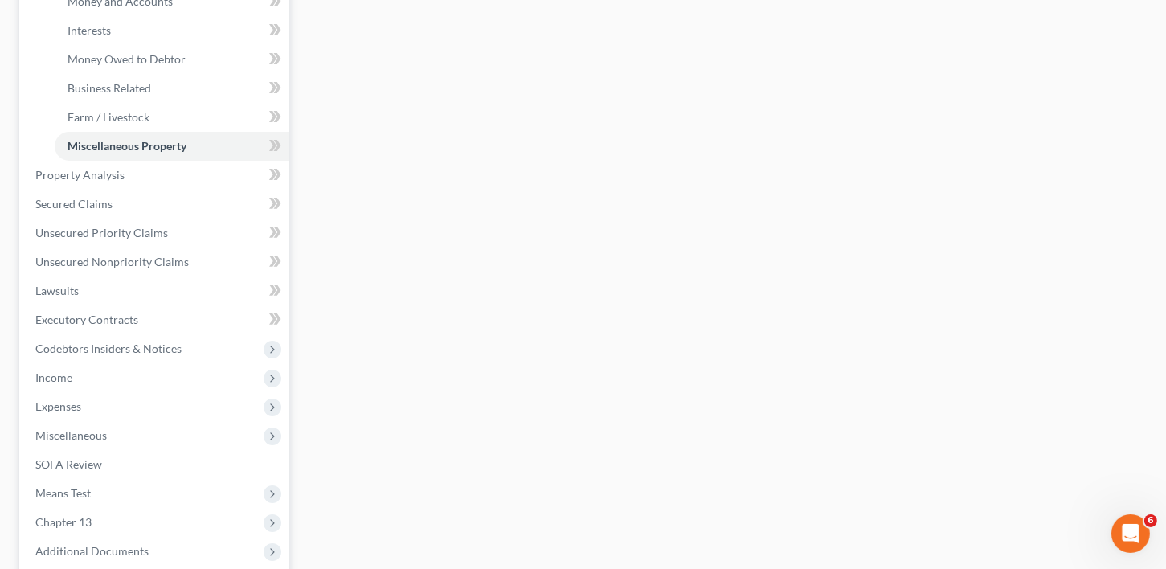
scroll to position [447, 0]
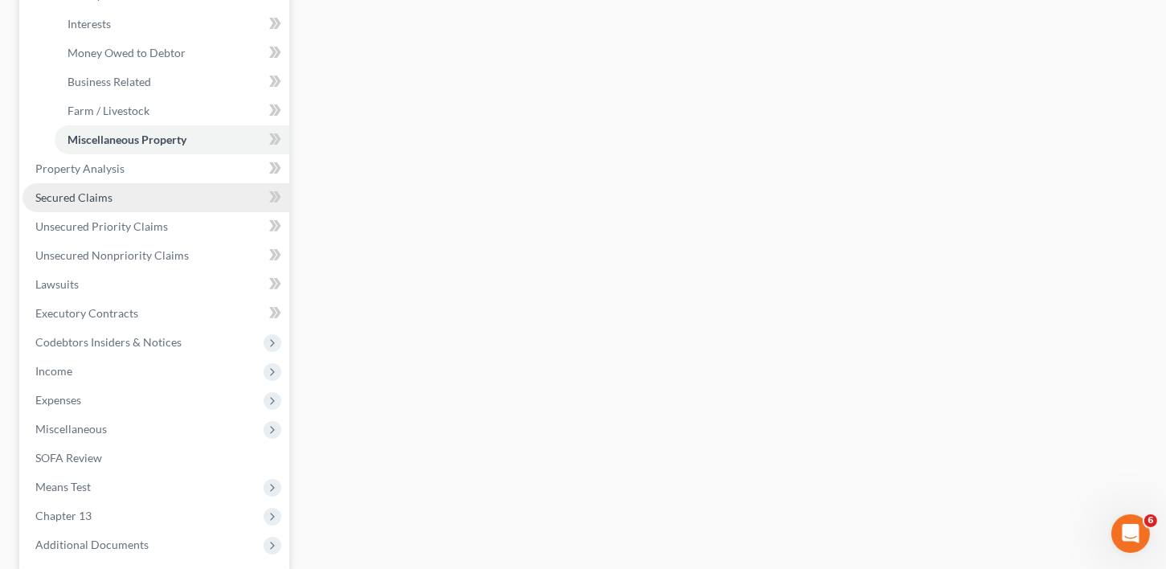
click at [93, 195] on span "Secured Claims" at bounding box center [73, 198] width 77 height 14
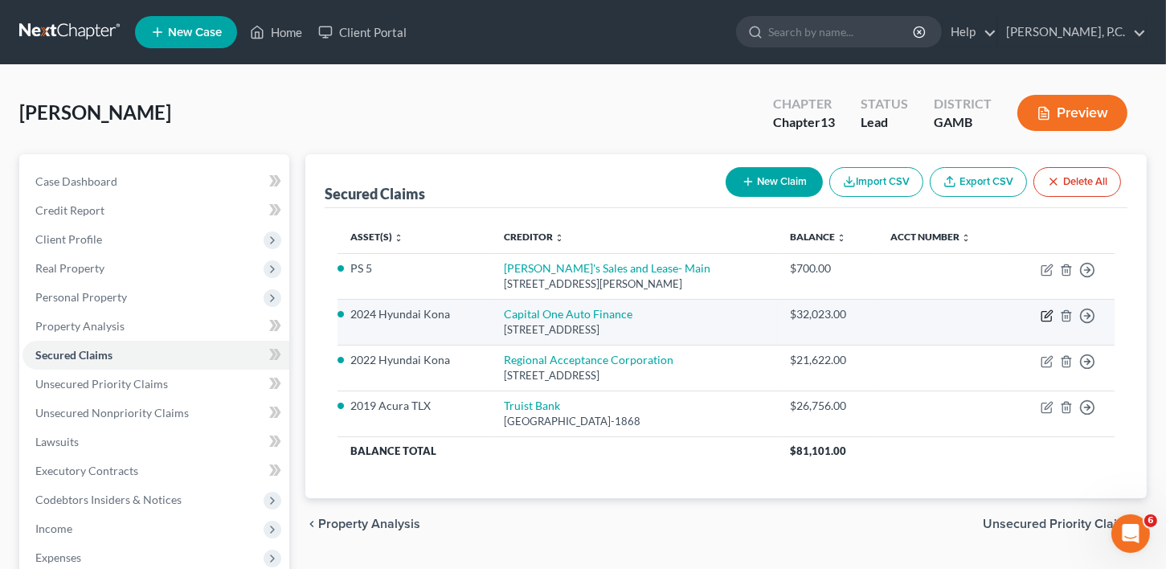
click at [1046, 313] on icon "button" at bounding box center [1047, 315] width 13 height 13
select select "45"
select select "6"
select select "3"
select select "0"
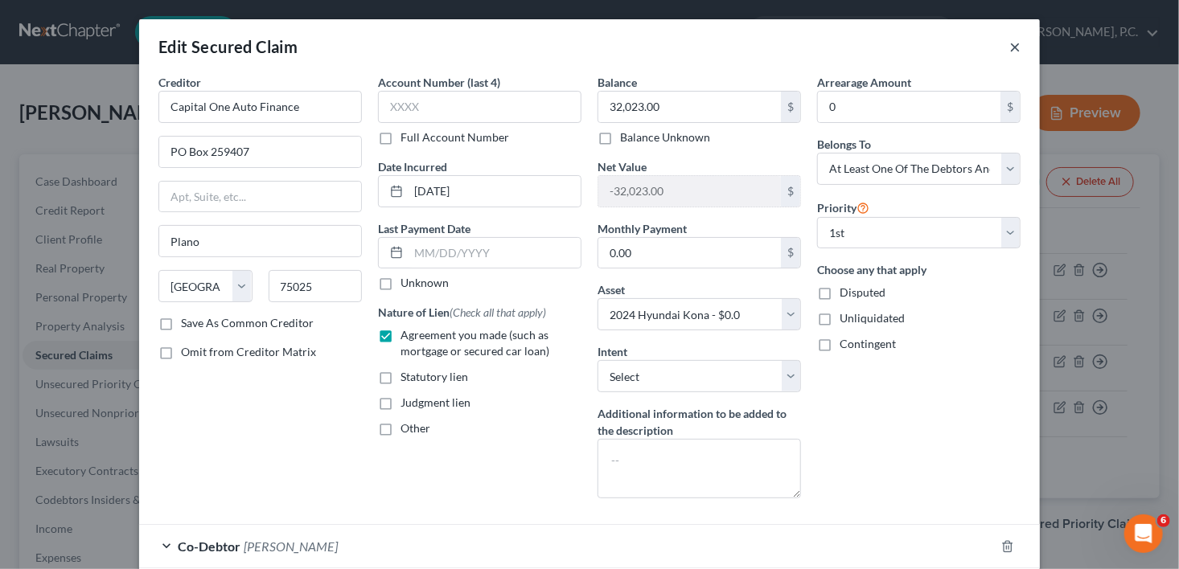
click at [1009, 37] on button "×" at bounding box center [1014, 46] width 11 height 19
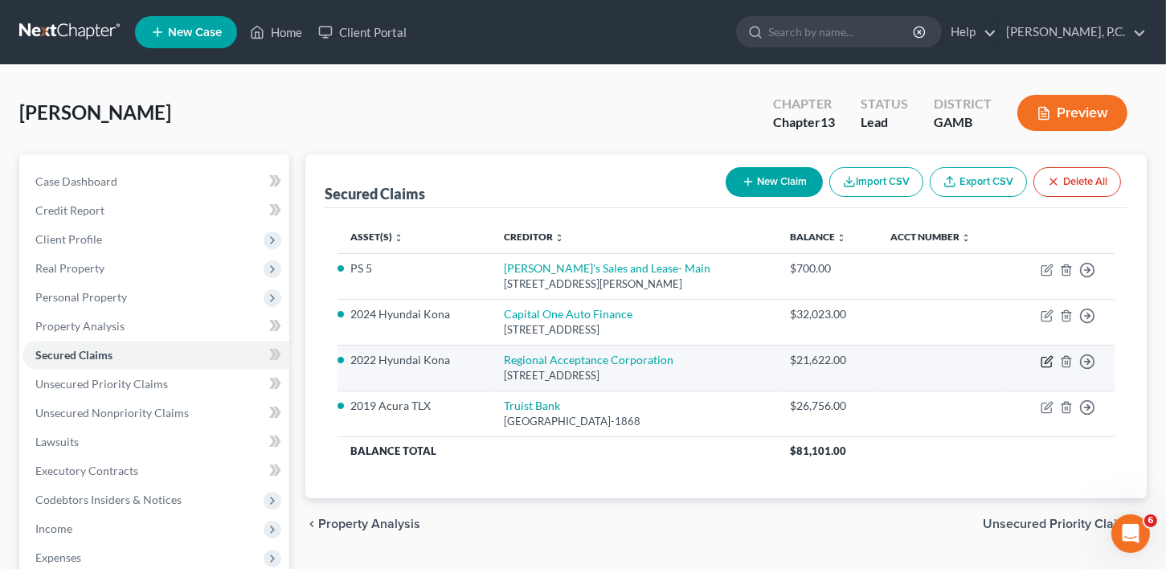
click at [1047, 355] on icon "button" at bounding box center [1047, 361] width 13 height 13
select select "28"
select select "2"
select select "3"
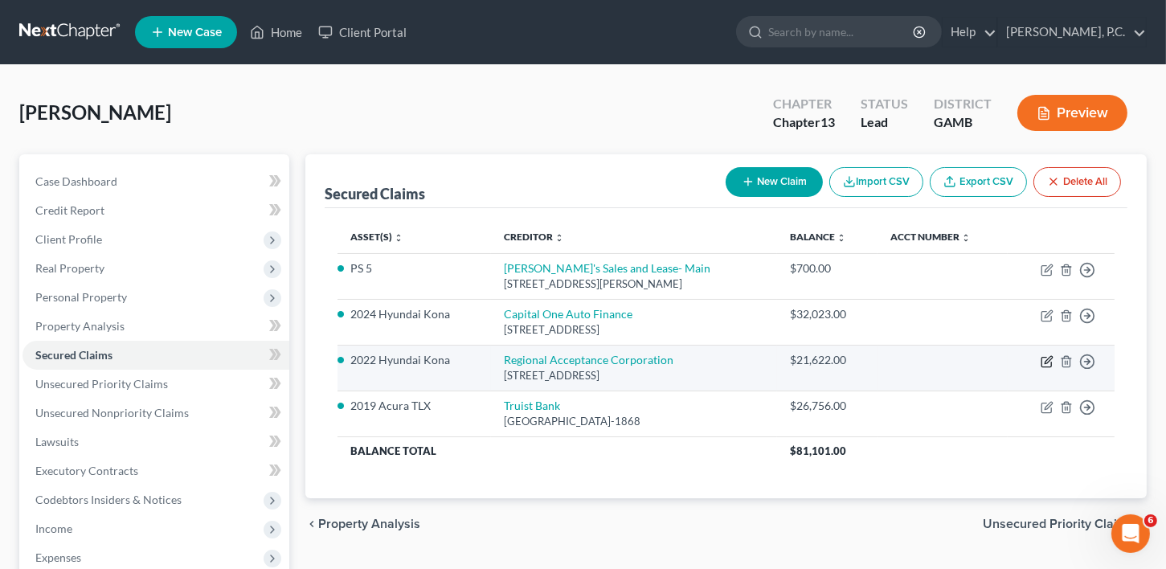
select select "0"
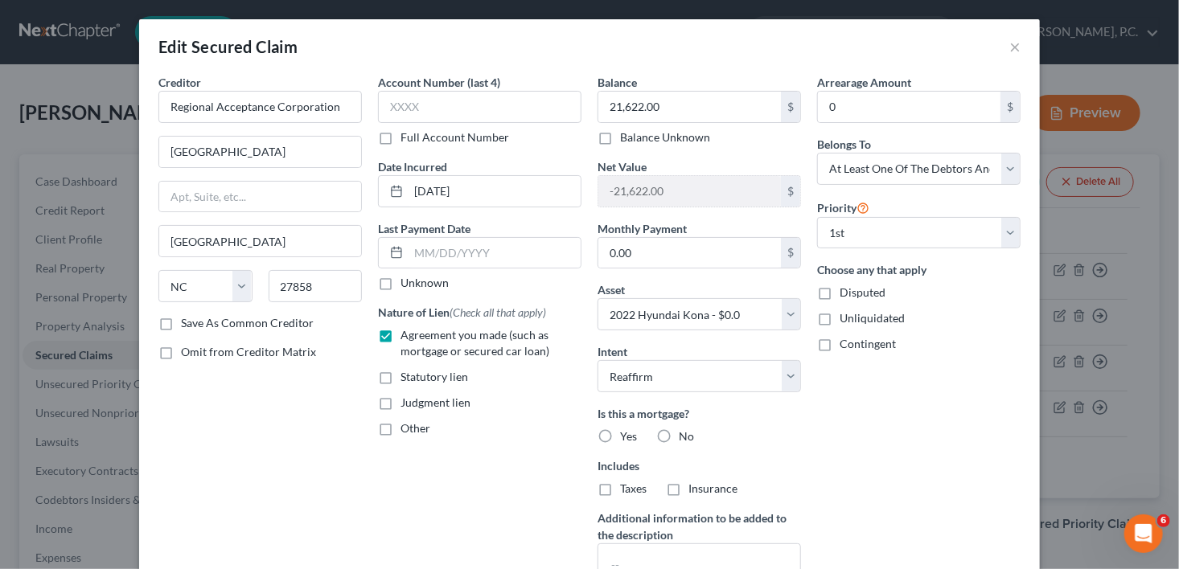
click at [678, 434] on label "No" at bounding box center [685, 436] width 15 height 16
click at [685, 434] on input "No" at bounding box center [690, 433] width 10 height 10
radio input "true"
click at [678, 482] on label "No" at bounding box center [685, 489] width 15 height 16
click at [685, 482] on input "No" at bounding box center [690, 486] width 10 height 10
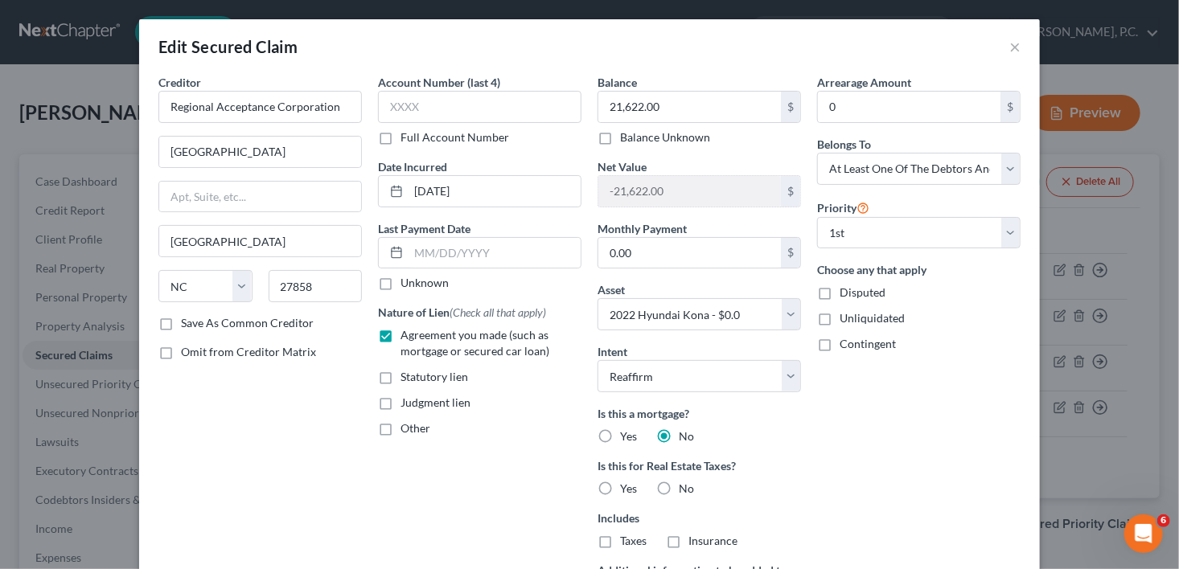
radio input "true"
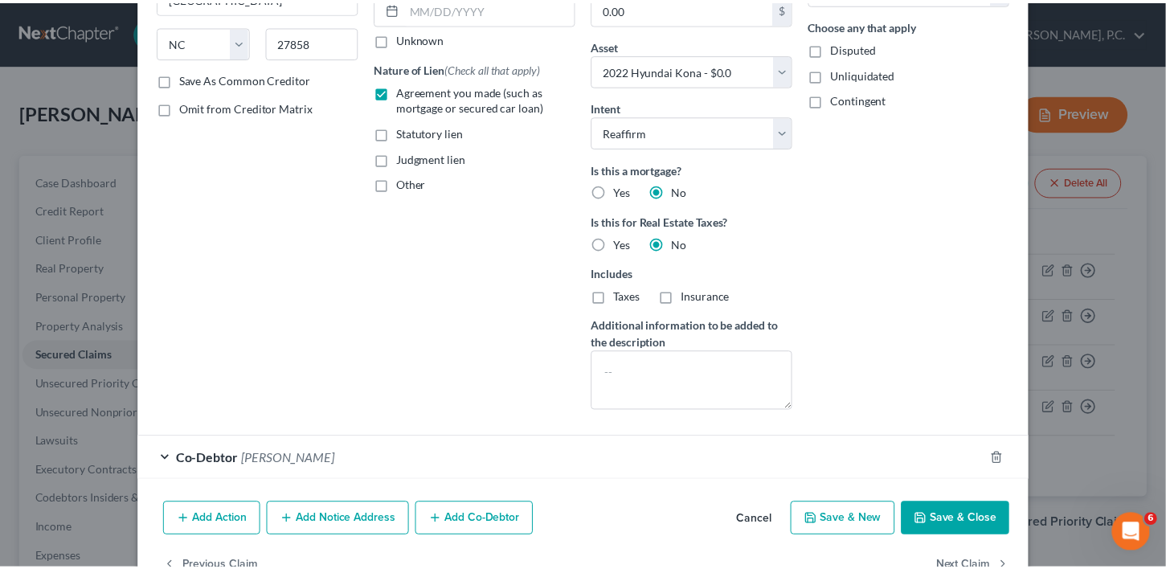
scroll to position [274, 0]
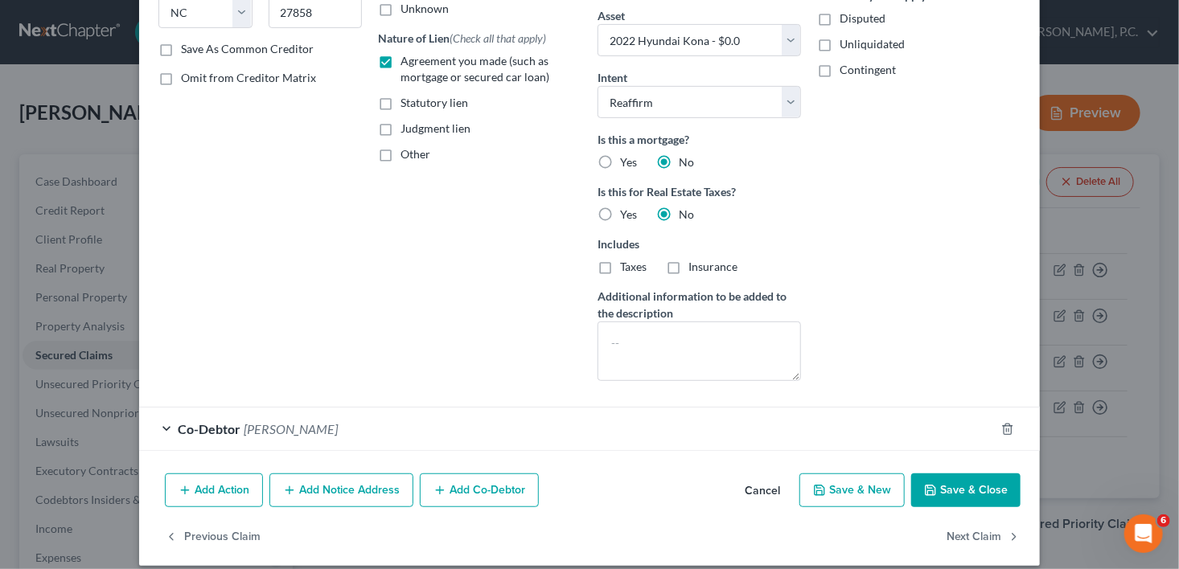
click at [972, 488] on button "Save & Close" at bounding box center [965, 490] width 109 height 34
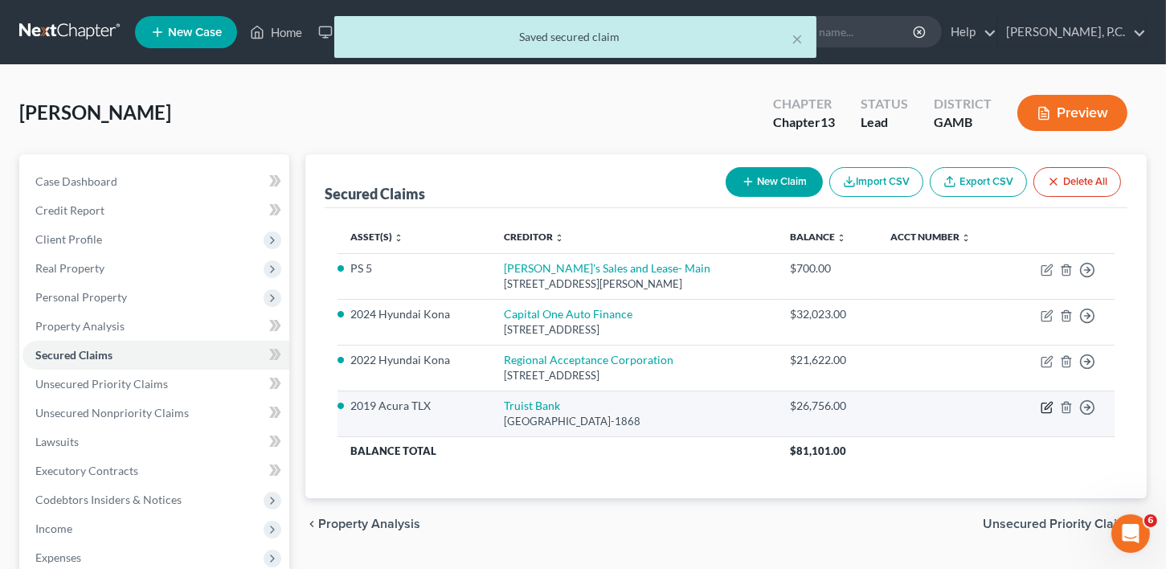
click at [1042, 403] on icon "button" at bounding box center [1047, 408] width 10 height 10
select select "42"
select select "4"
select select "2"
select select "0"
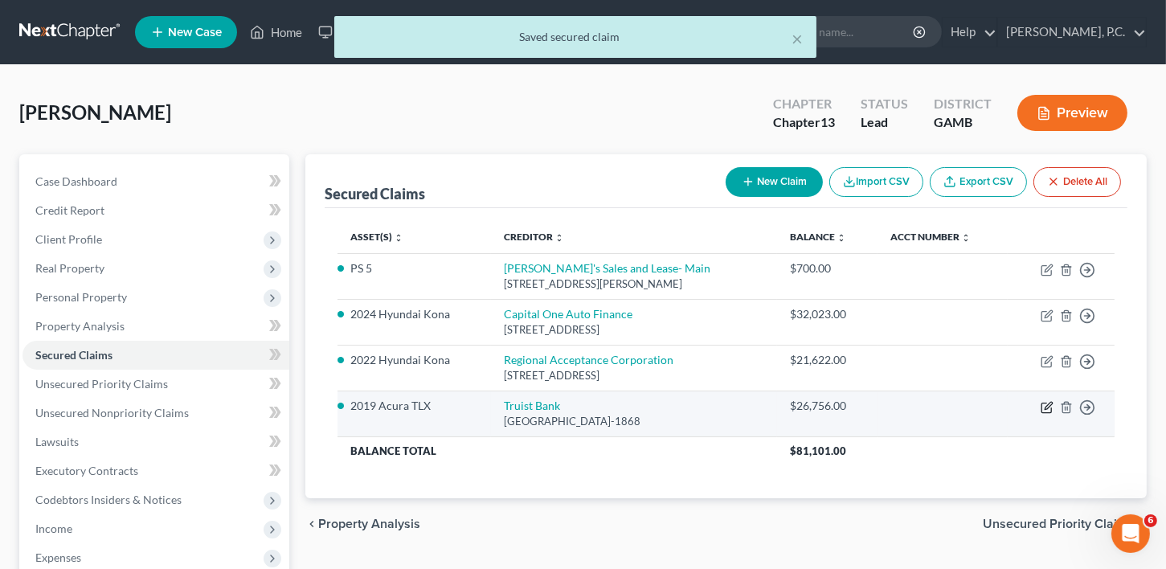
select select "0"
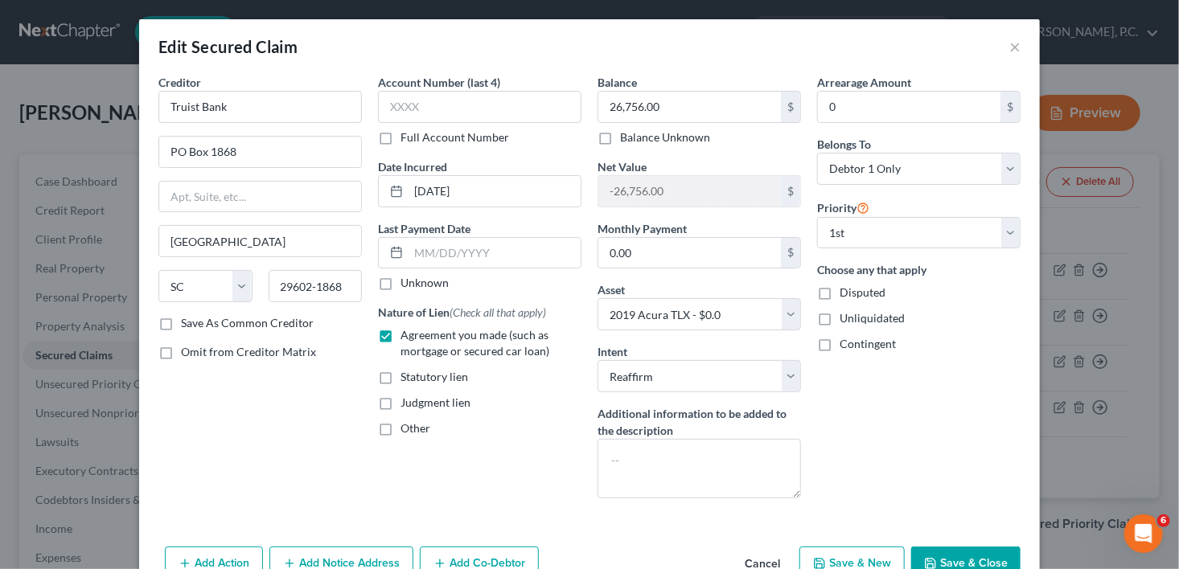
click at [954, 551] on button "Save & Close" at bounding box center [965, 564] width 109 height 34
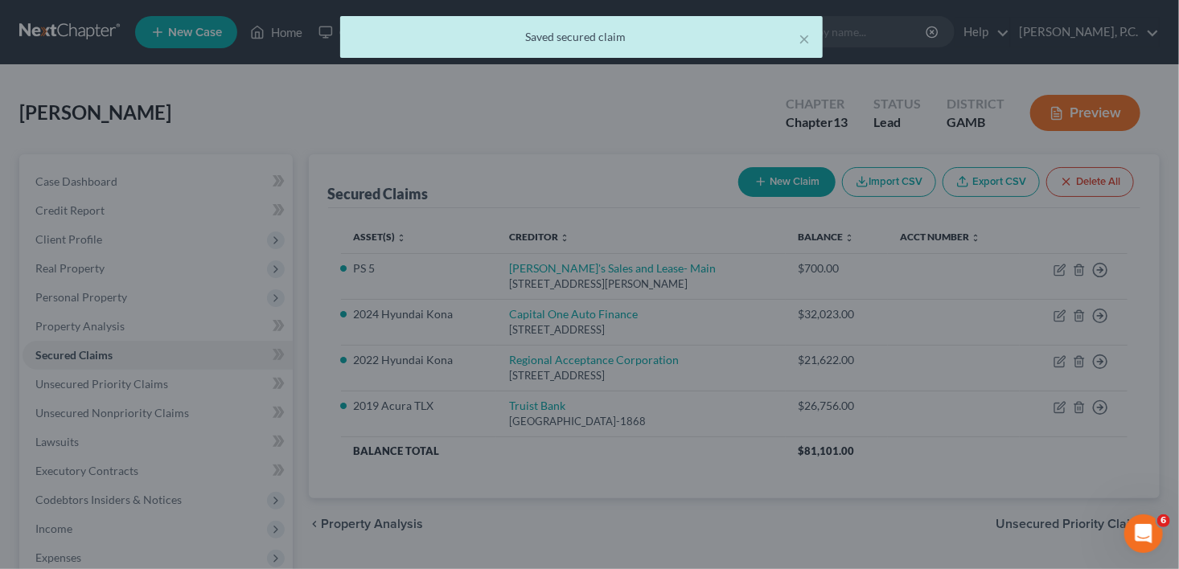
select select "4"
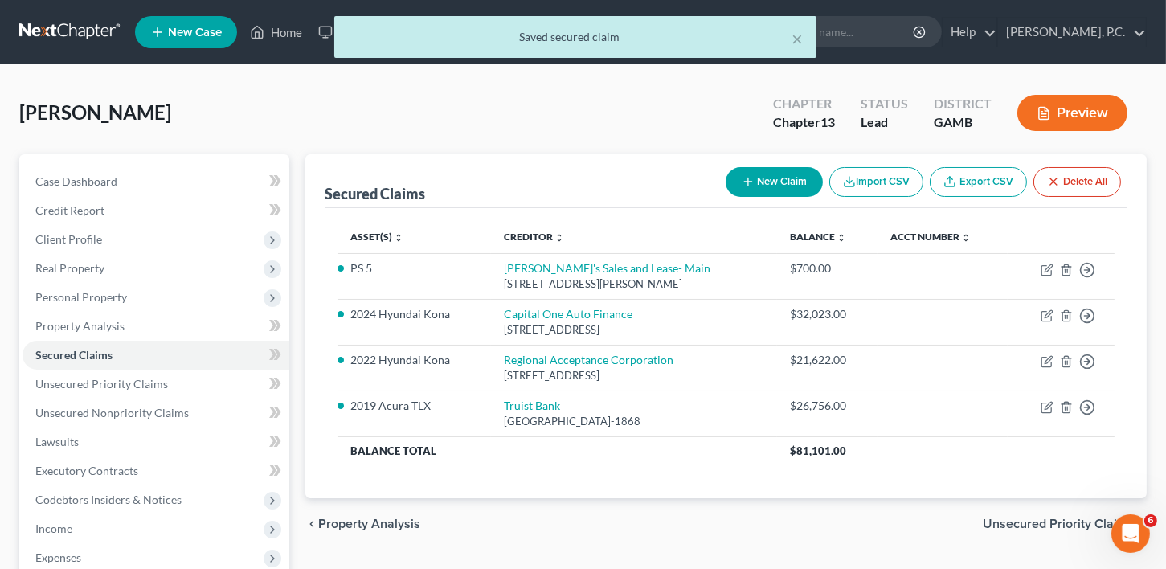
click at [1031, 518] on span "Unsecured Priority Claims" at bounding box center [1058, 524] width 151 height 13
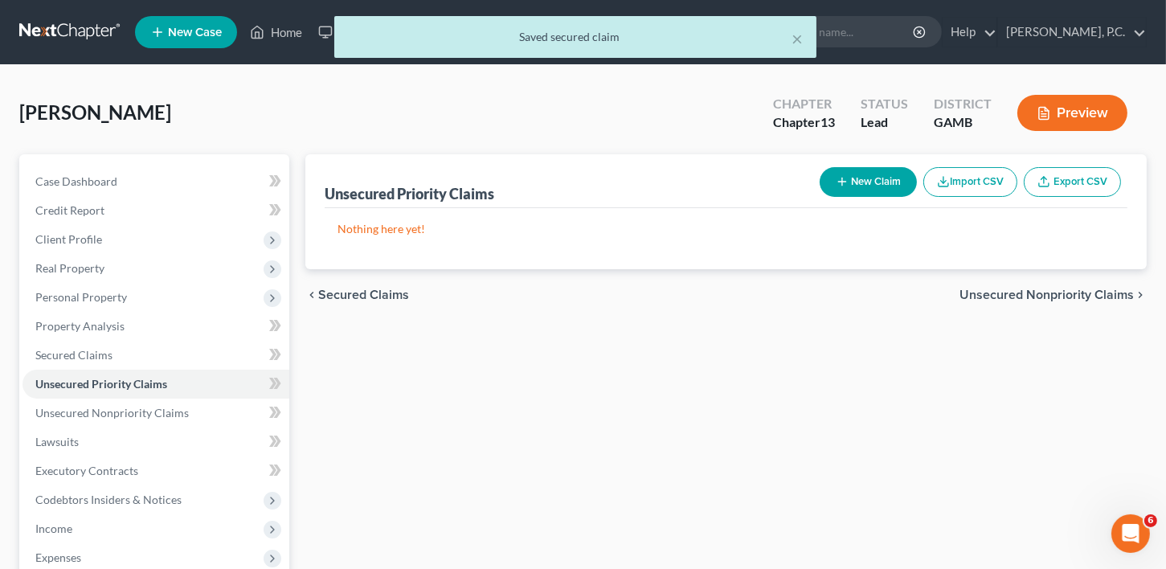
click at [1039, 289] on span "Unsecured Nonpriority Claims" at bounding box center [1047, 295] width 174 height 13
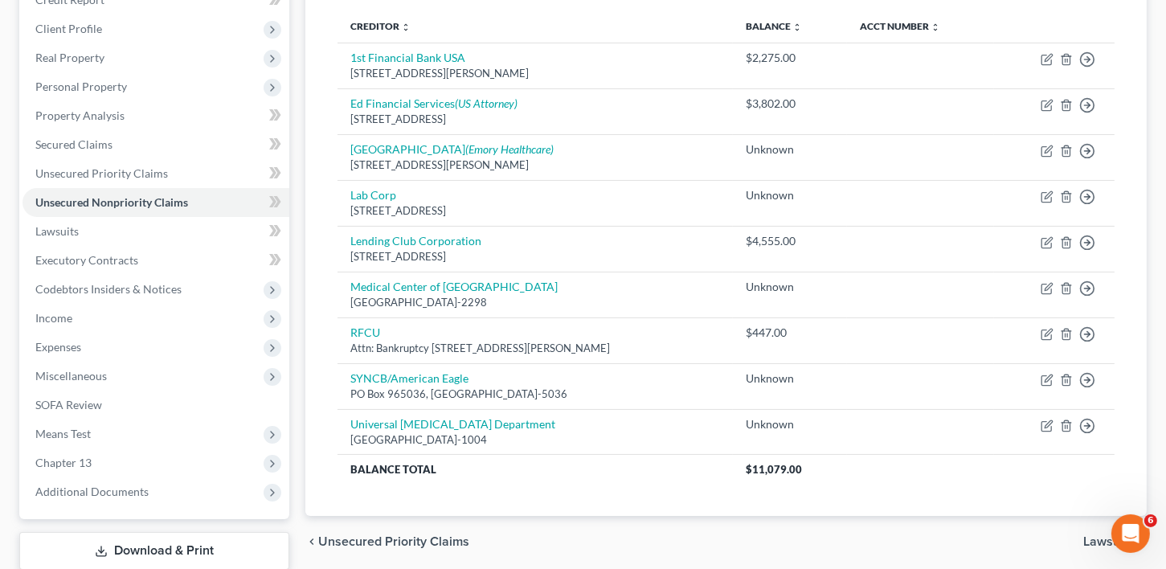
scroll to position [312, 0]
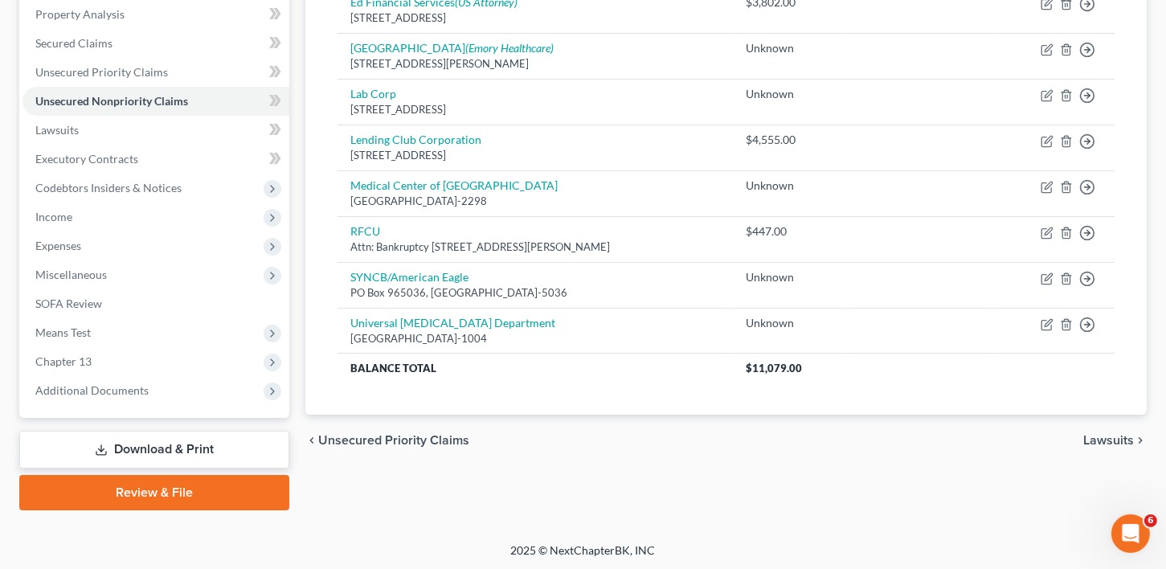
click at [1119, 439] on span "Lawsuits" at bounding box center [1109, 440] width 51 height 13
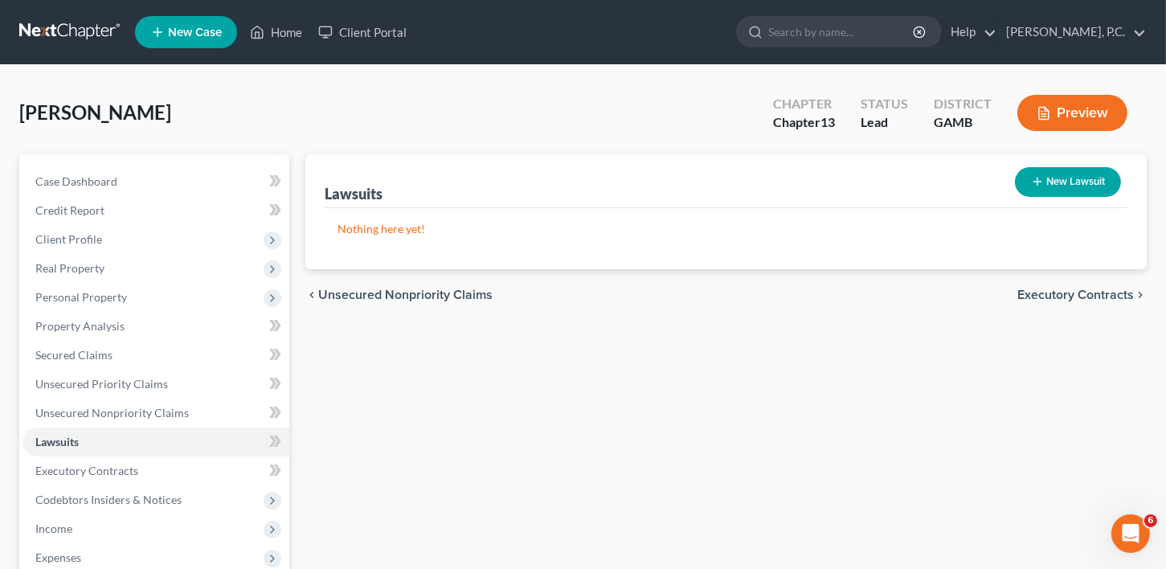
click at [1090, 293] on span "Executory Contracts" at bounding box center [1076, 295] width 117 height 13
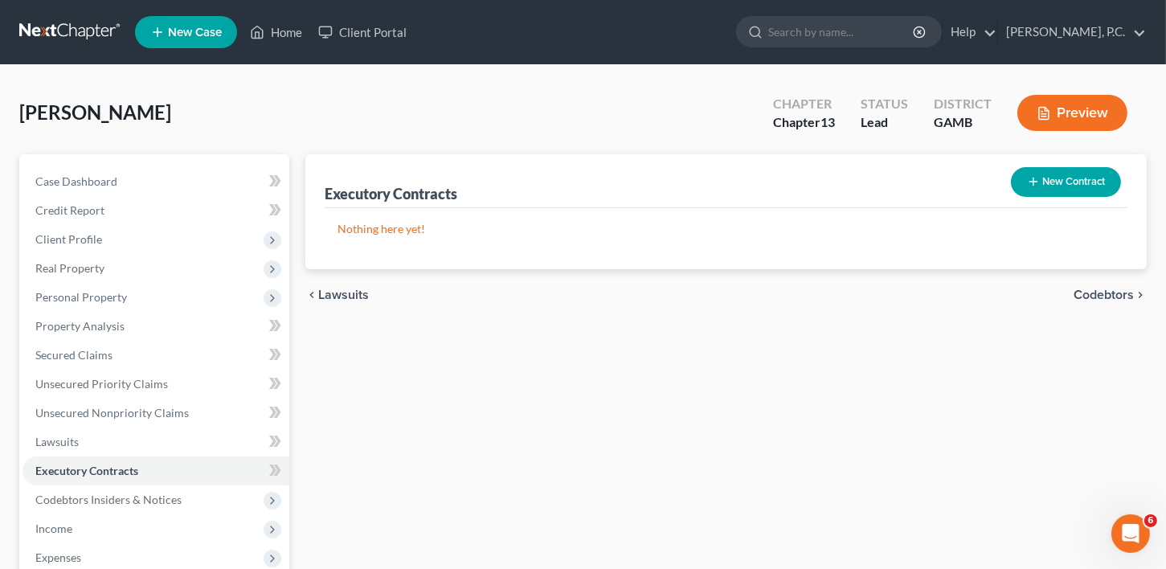
click at [1090, 293] on span "Codebtors" at bounding box center [1104, 295] width 60 height 13
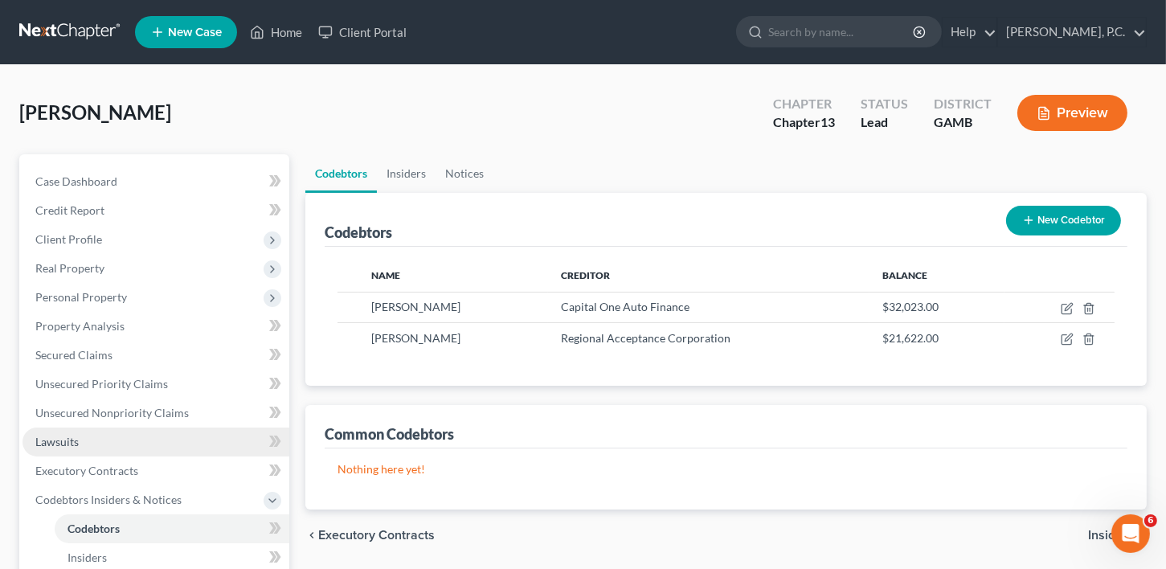
click at [43, 447] on span "Lawsuits" at bounding box center [56, 442] width 43 height 14
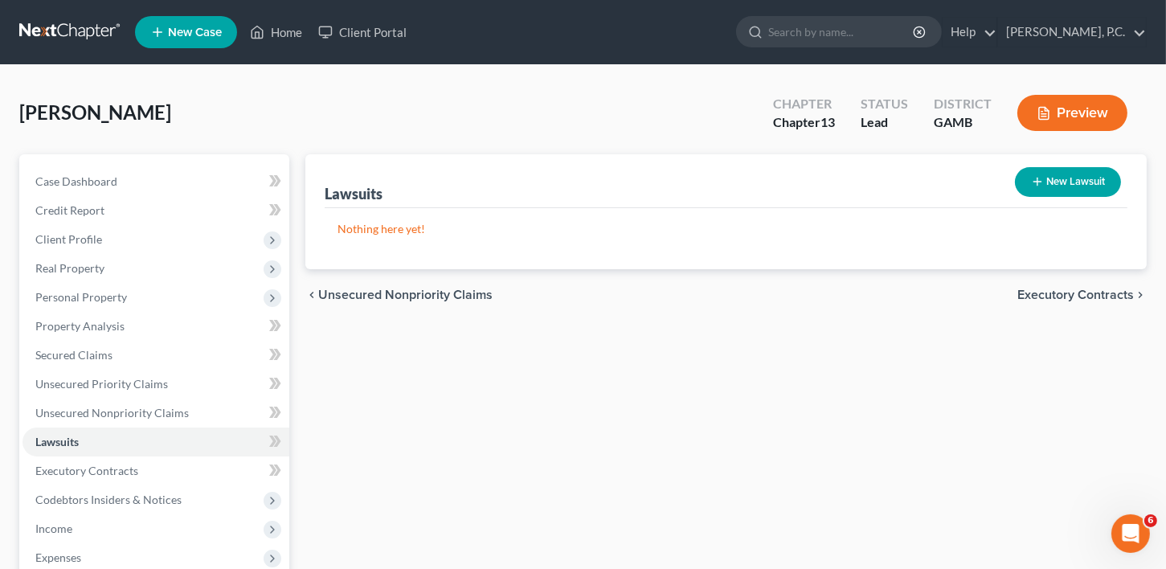
click at [1082, 170] on button "New Lawsuit" at bounding box center [1068, 182] width 106 height 30
select select "0"
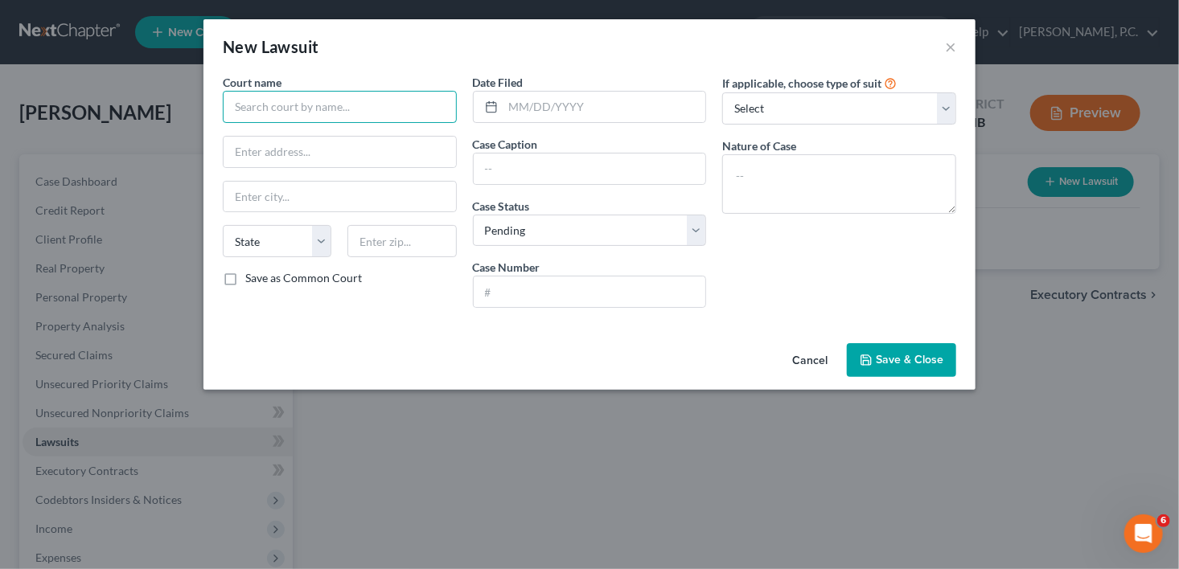
click at [252, 115] on input "text" at bounding box center [340, 107] width 234 height 32
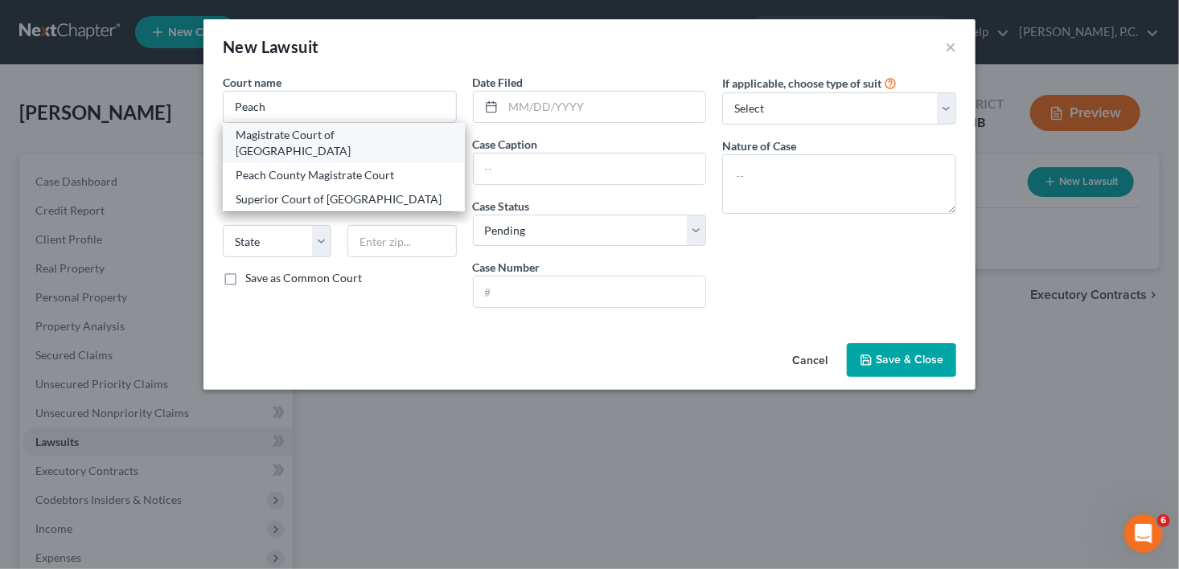
click at [310, 135] on div "Magistrate Court of [GEOGRAPHIC_DATA]" at bounding box center [344, 143] width 216 height 32
type input "Magistrate Court of [GEOGRAPHIC_DATA]"
type input "[STREET_ADDRESS]"
type input "[GEOGRAPHIC_DATA]"
select select "10"
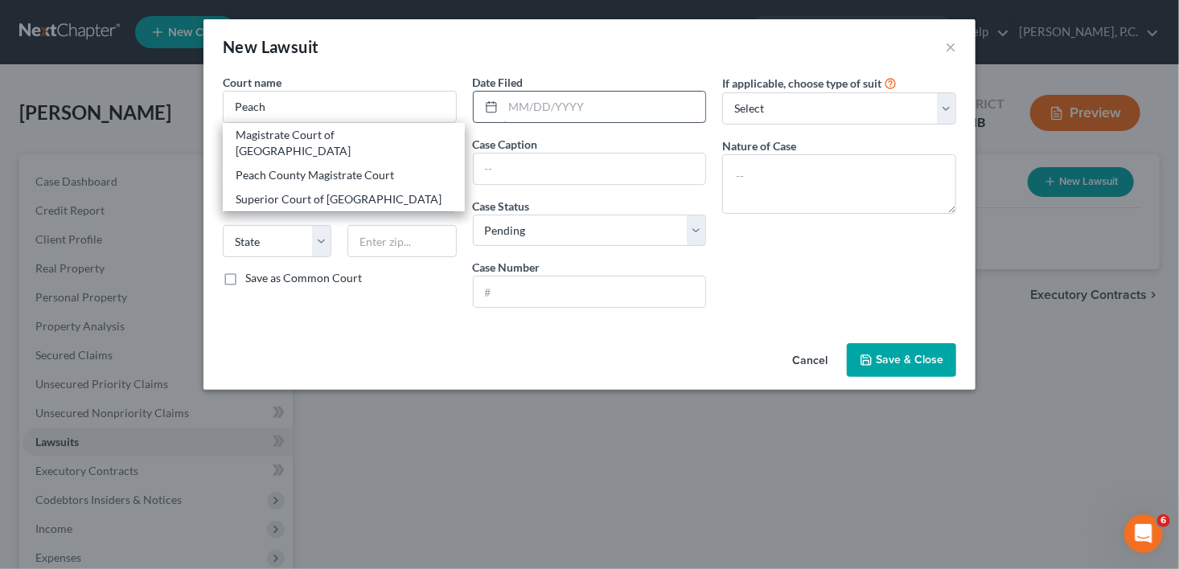
type input "31030"
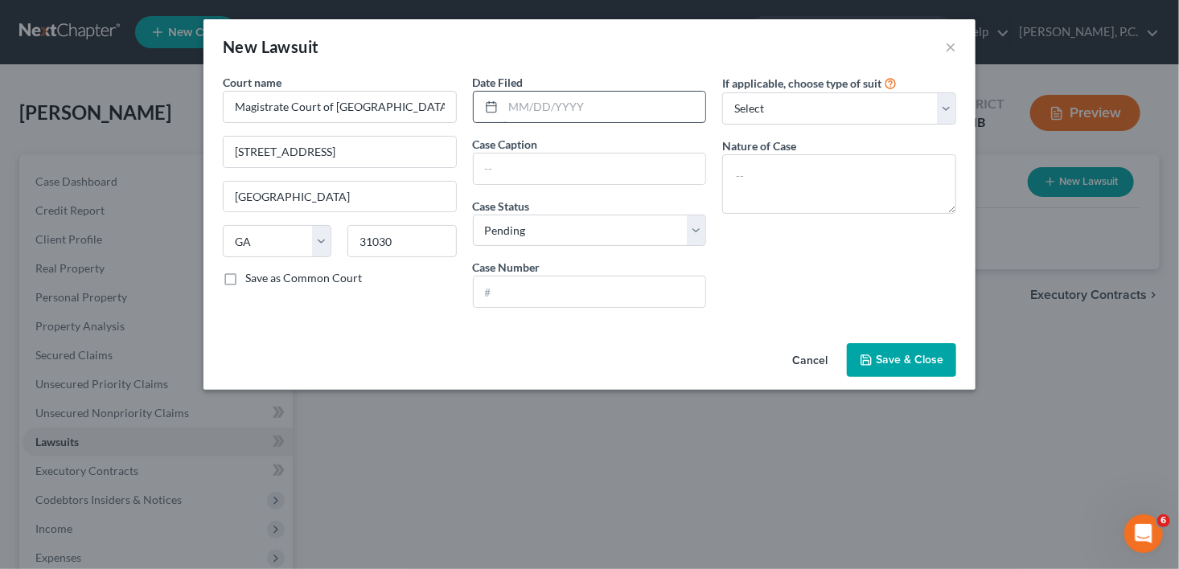
click at [523, 114] on input "text" at bounding box center [604, 107] width 203 height 31
type input "[DATE]"
click at [532, 291] on input "text" at bounding box center [589, 292] width 232 height 31
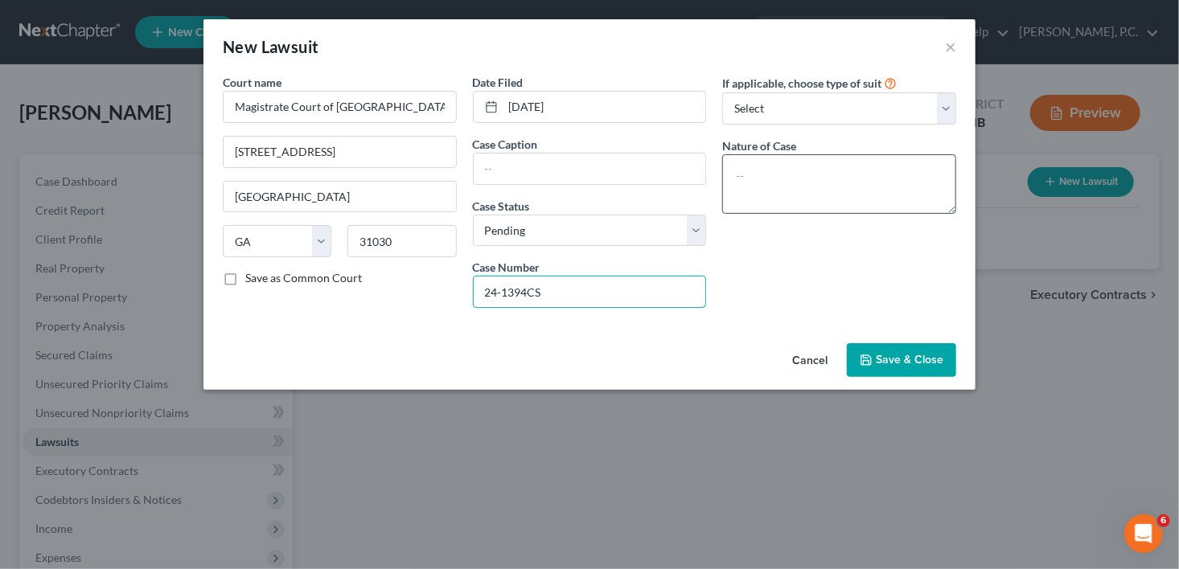
type input "24-1394CS"
click at [756, 191] on textarea at bounding box center [839, 183] width 234 height 59
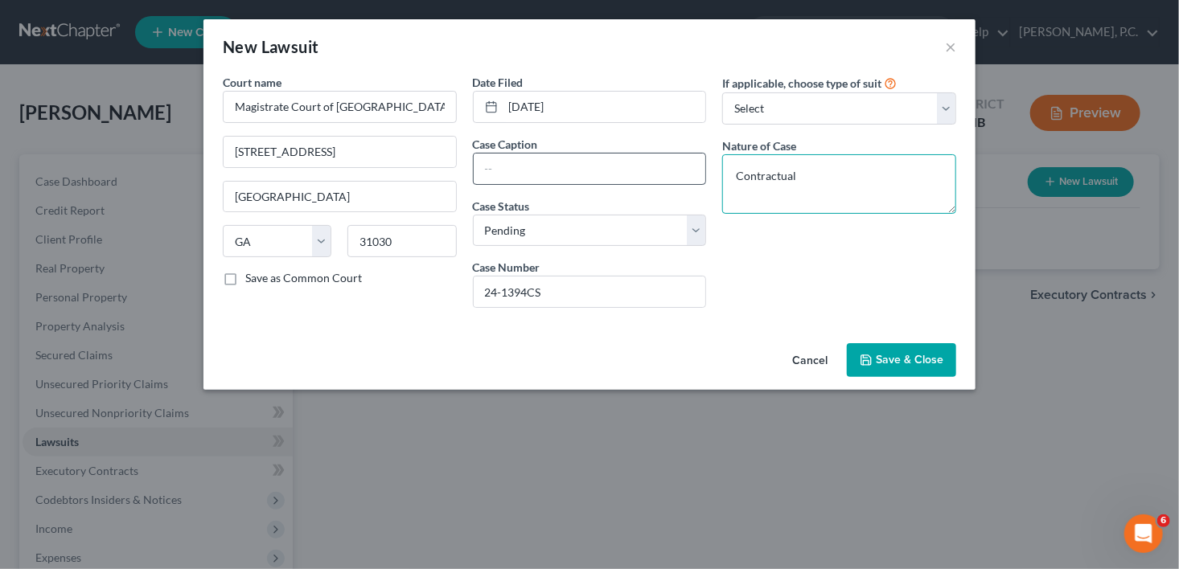
type textarea "Contractual"
click at [544, 162] on input "text" at bounding box center [589, 169] width 232 height 31
type input "1st Financial Bank USA vs. [PERSON_NAME]"
click at [921, 353] on span "Save & Close" at bounding box center [909, 360] width 68 height 14
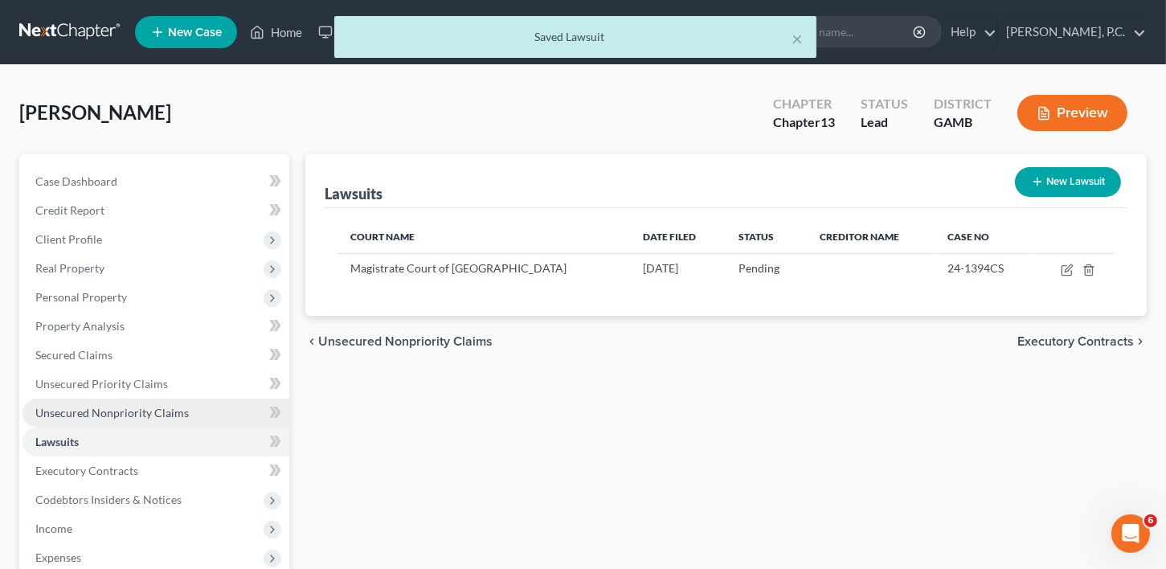
click at [78, 409] on span "Unsecured Nonpriority Claims" at bounding box center [112, 413] width 154 height 14
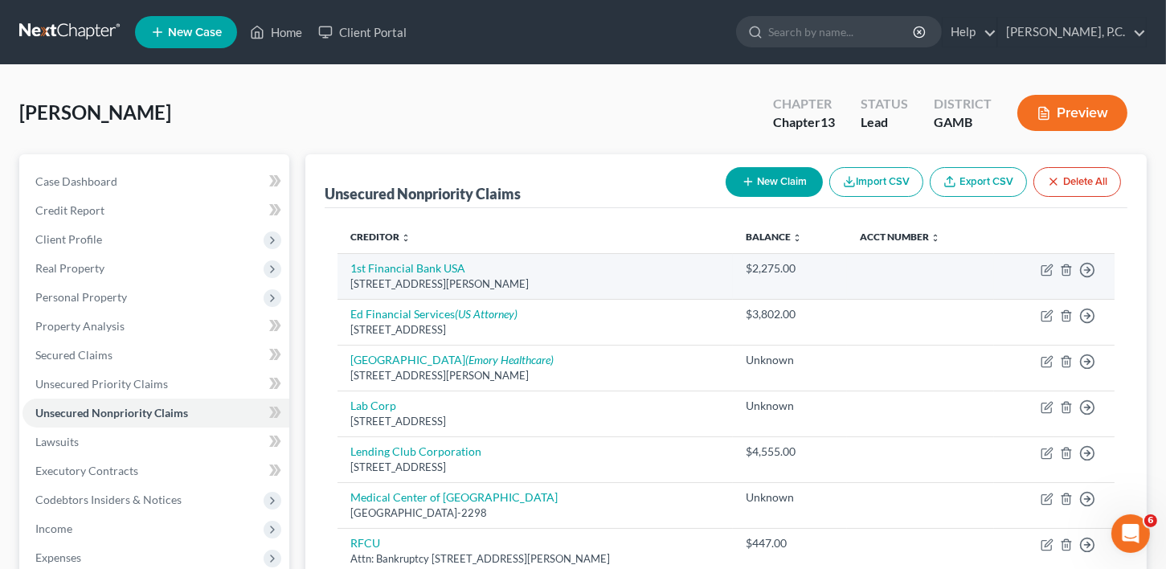
click at [1039, 269] on td "Move to D Move to E Move to G Move to Notice Only" at bounding box center [1054, 276] width 121 height 46
click at [1045, 267] on icon "button" at bounding box center [1047, 270] width 13 height 13
select select "16"
select select "2"
select select "0"
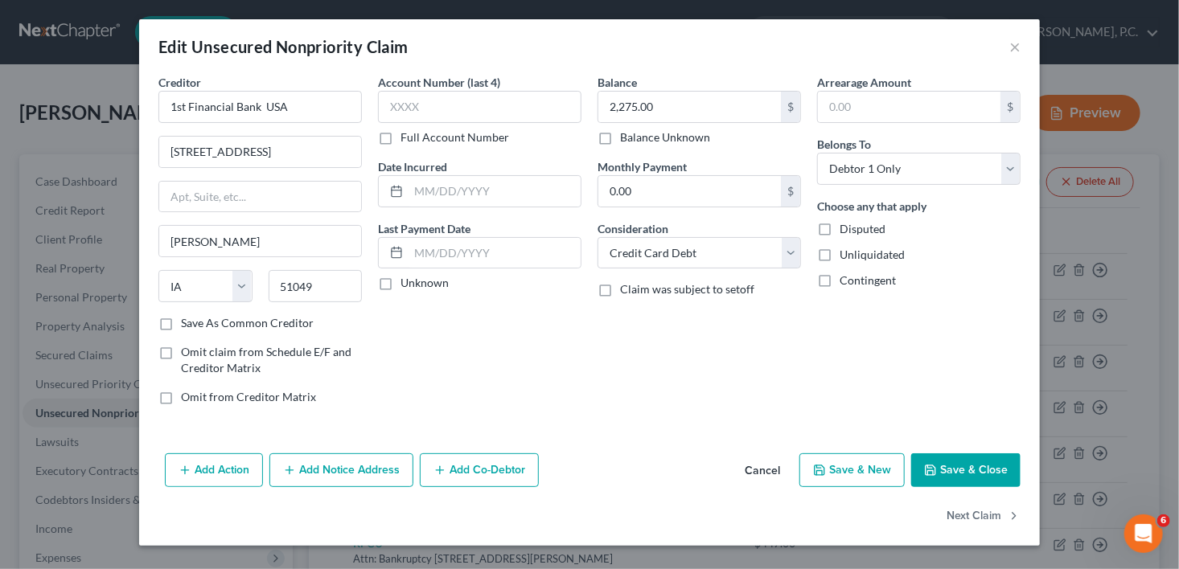
click at [355, 469] on button "Add Notice Address" at bounding box center [341, 470] width 144 height 34
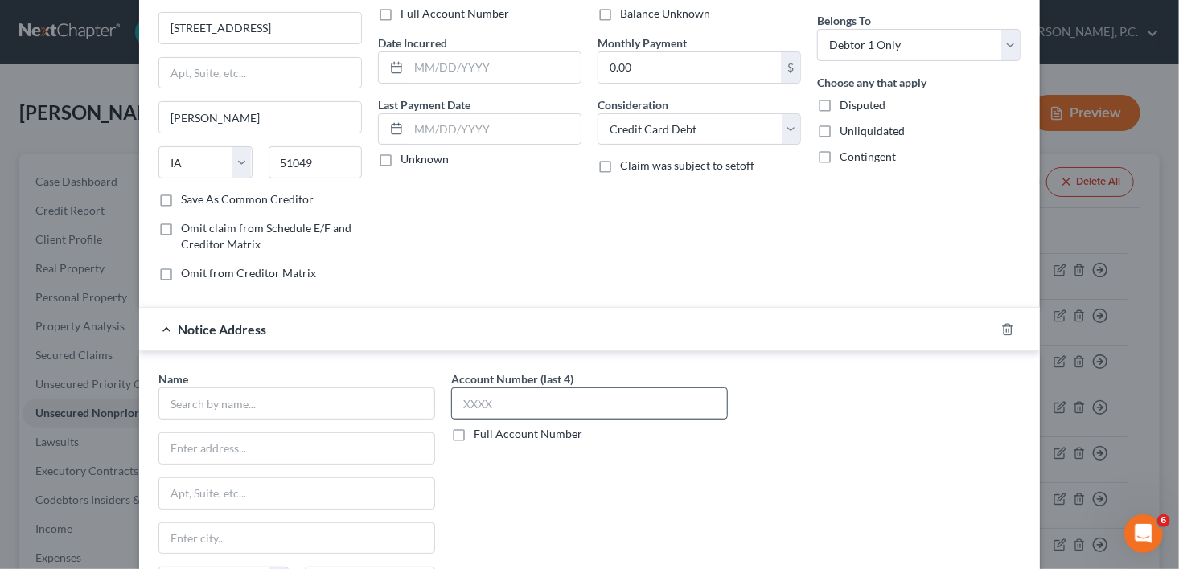
scroll to position [174, 0]
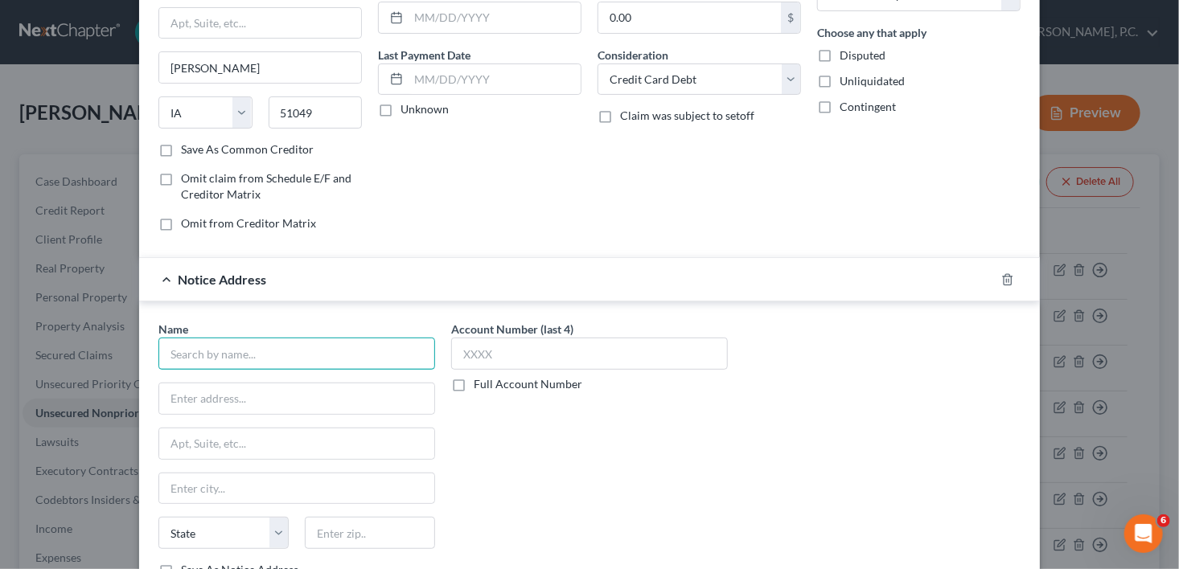
click at [397, 356] on input "text" at bounding box center [296, 354] width 277 height 32
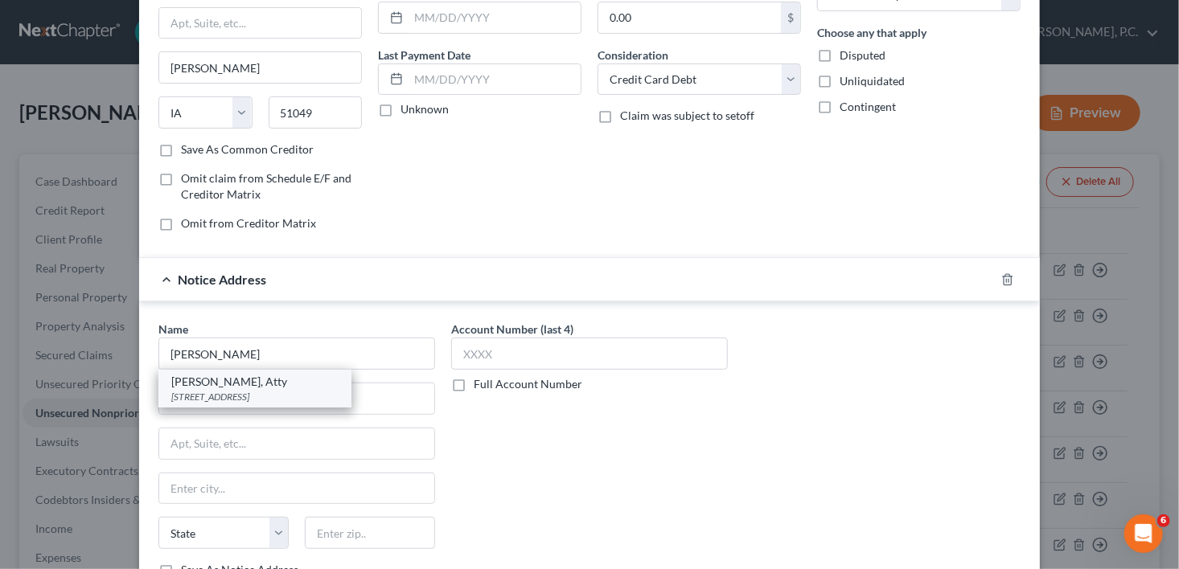
click at [252, 396] on div "[STREET_ADDRESS]" at bounding box center [254, 397] width 167 height 14
type input "[PERSON_NAME], Atty"
type input "PO Box 7389"
type input "Marietta"
select select "10"
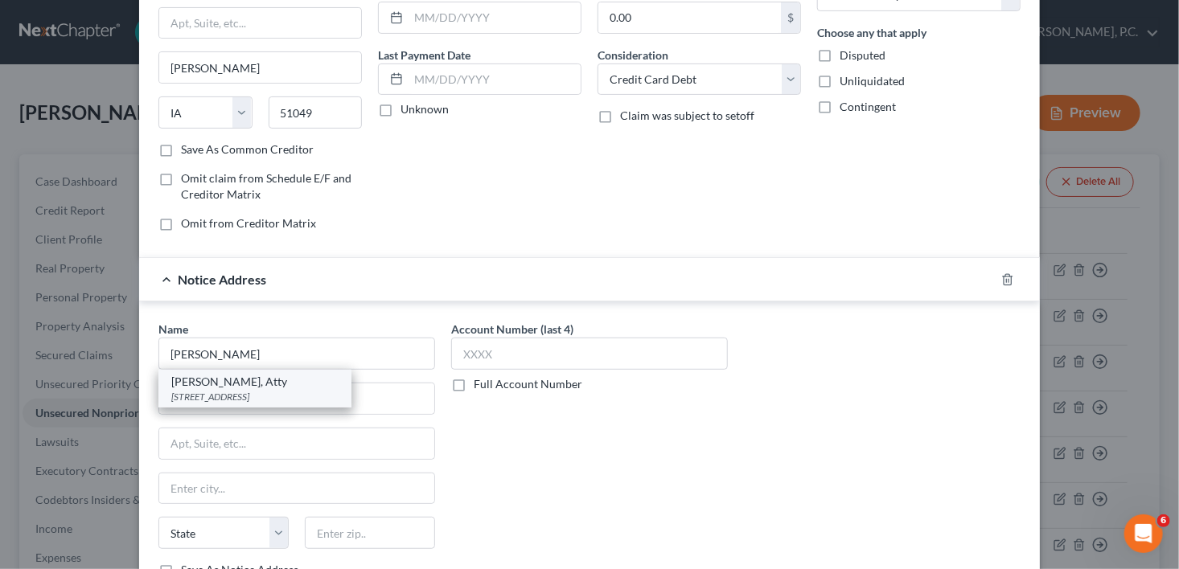
type input "30065"
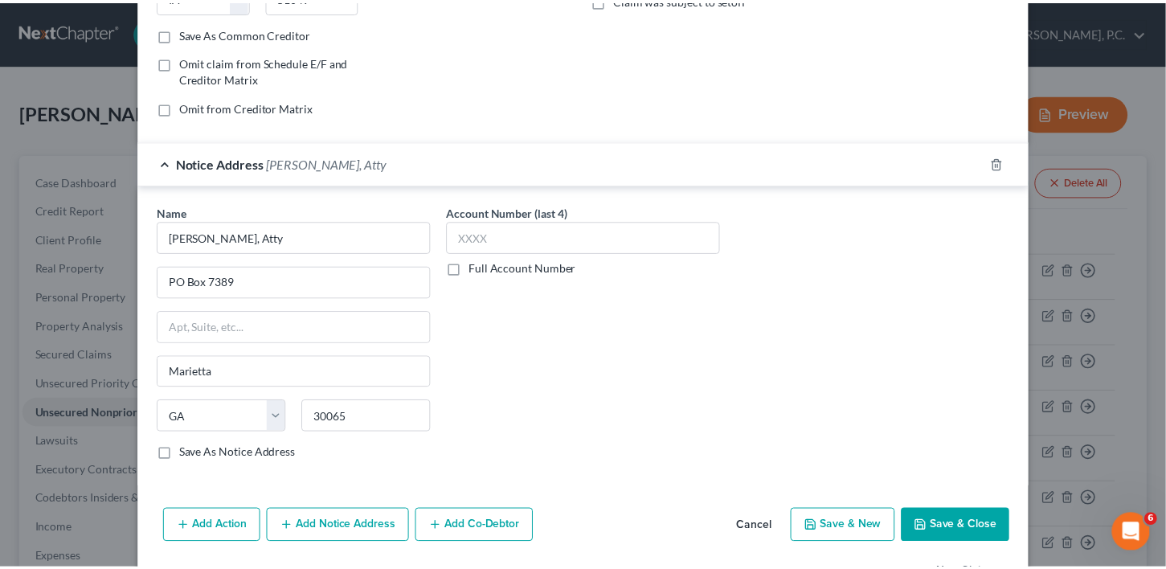
scroll to position [338, 0]
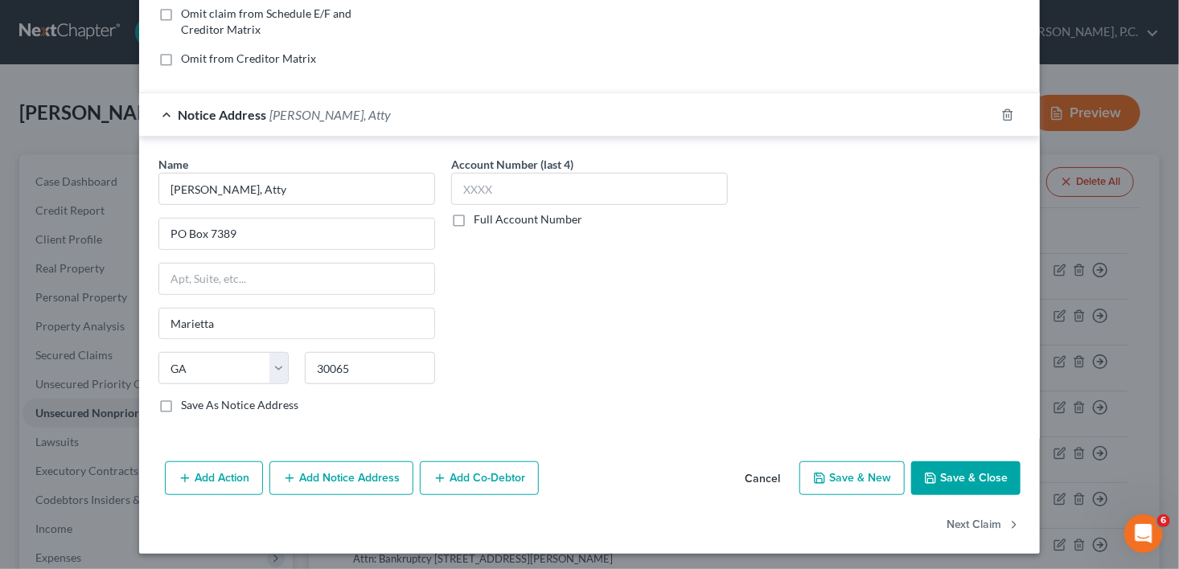
click at [954, 469] on button "Save & Close" at bounding box center [965, 478] width 109 height 34
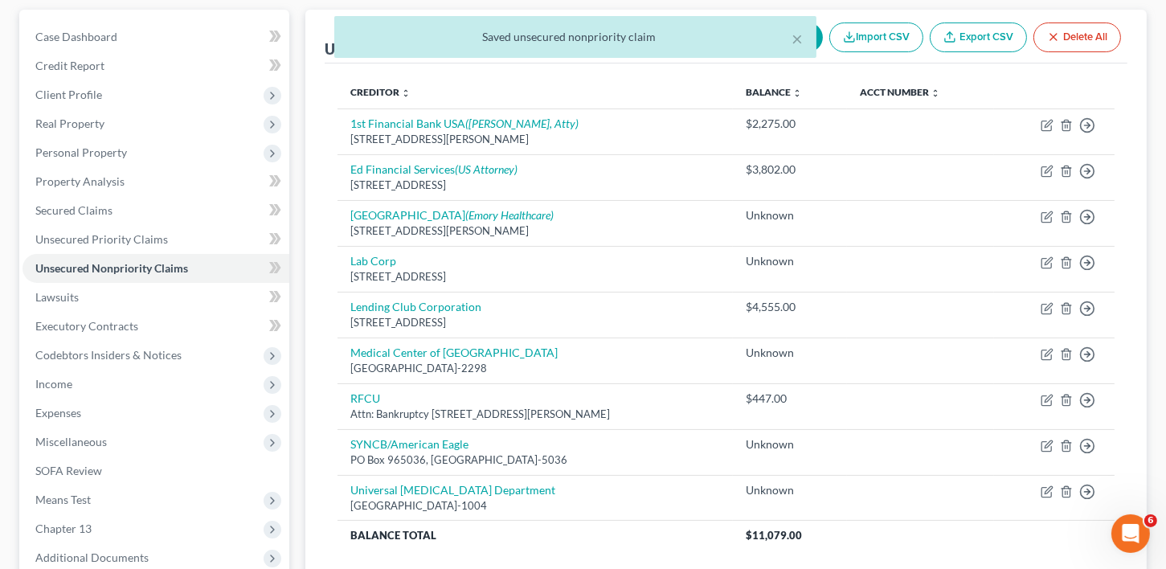
scroll to position [312, 0]
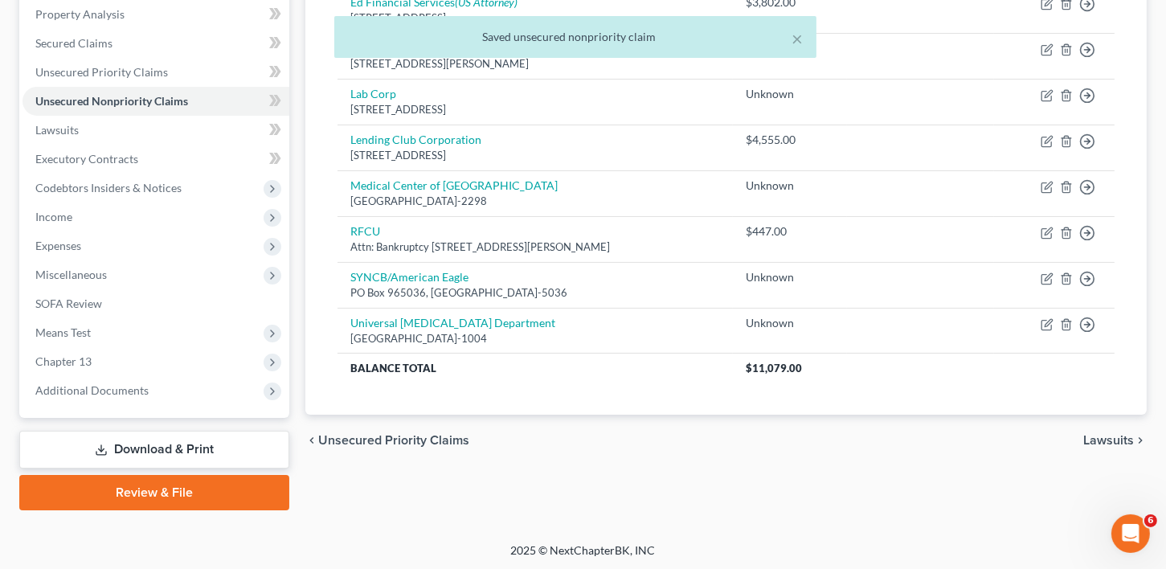
click at [1112, 434] on span "Lawsuits" at bounding box center [1109, 440] width 51 height 13
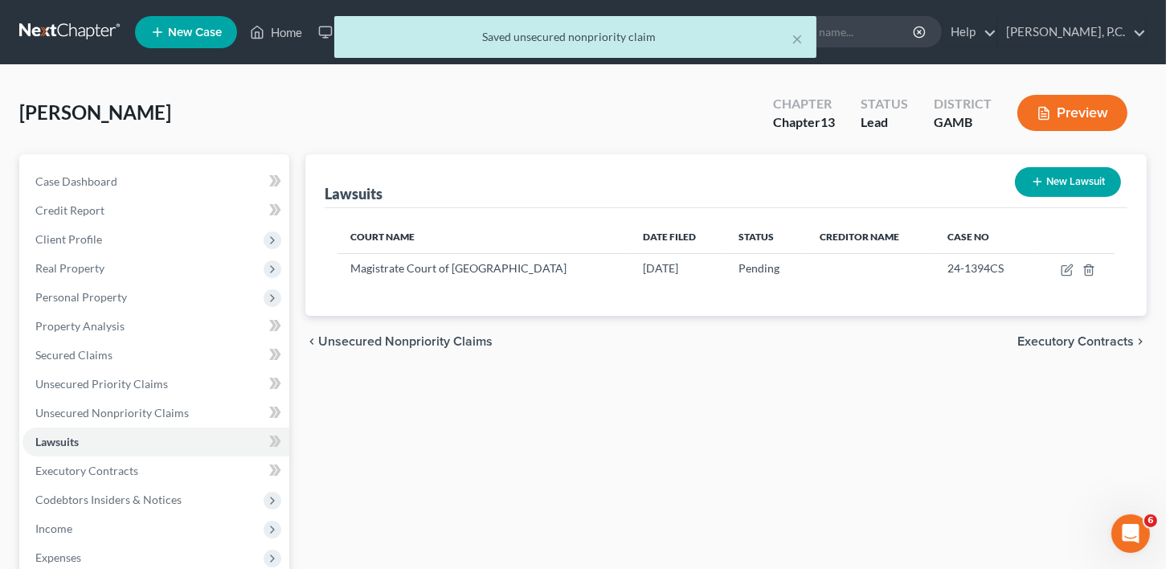
click at [1083, 342] on span "Executory Contracts" at bounding box center [1076, 341] width 117 height 13
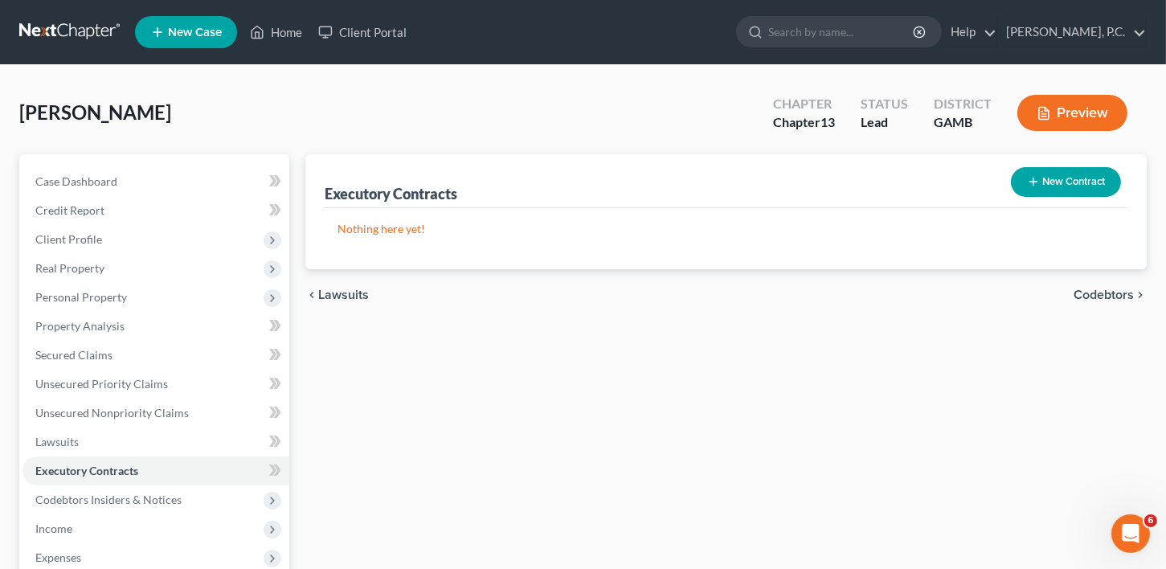
click at [1089, 299] on span "Codebtors" at bounding box center [1104, 295] width 60 height 13
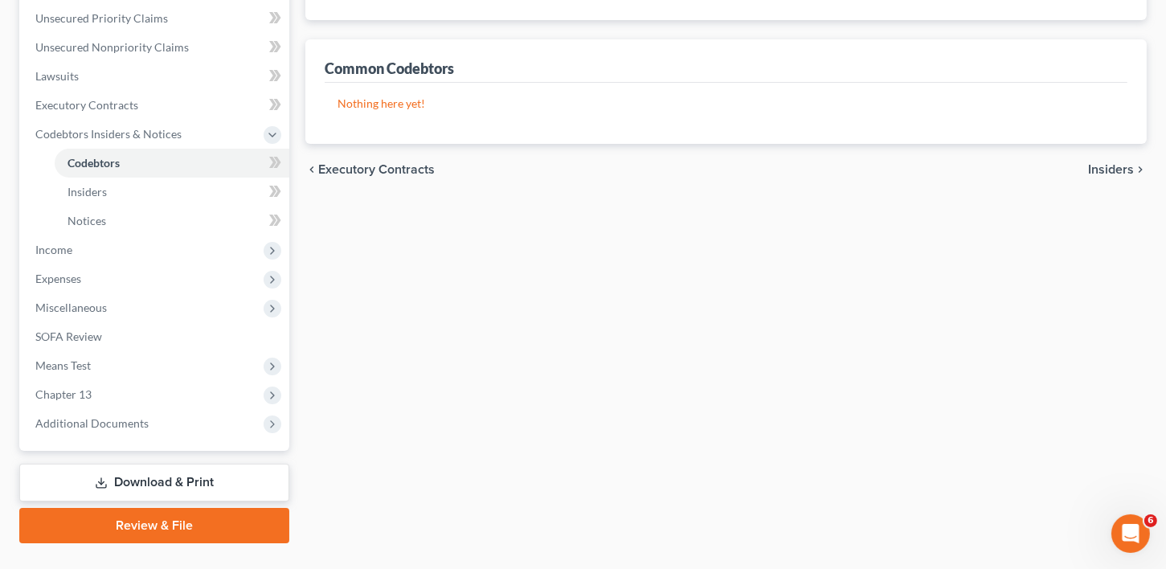
scroll to position [399, 0]
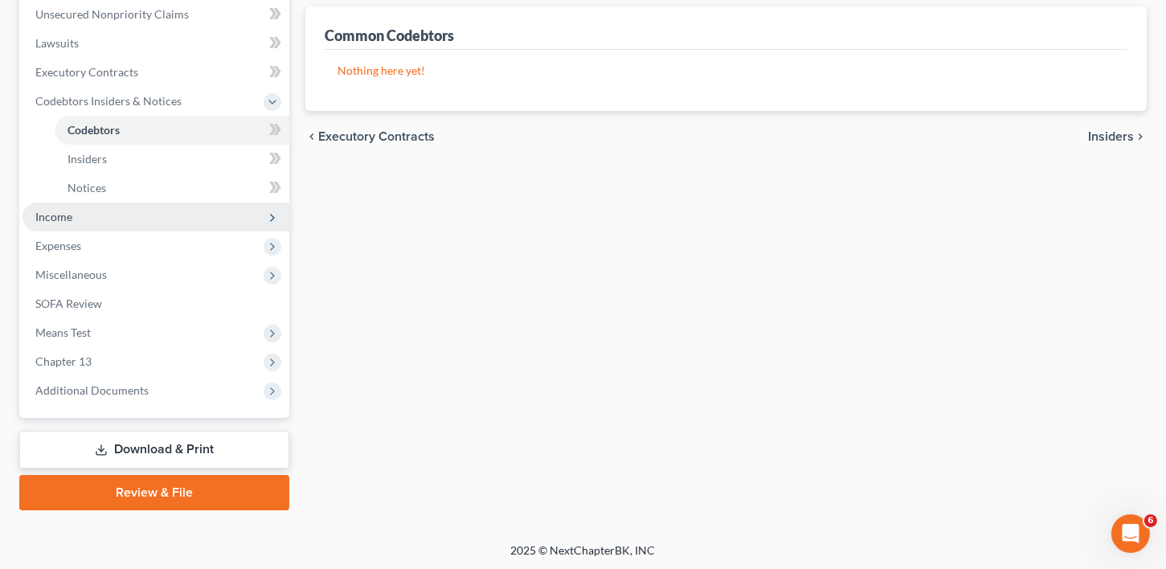
click at [53, 215] on span "Income" at bounding box center [53, 217] width 37 height 14
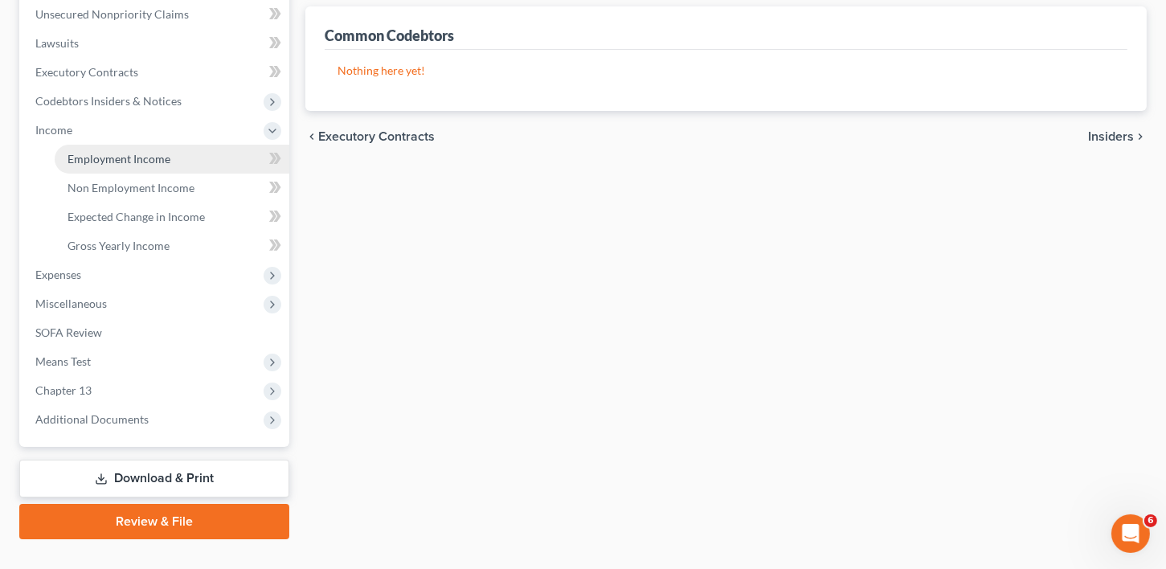
click at [117, 155] on span "Employment Income" at bounding box center [119, 159] width 103 height 14
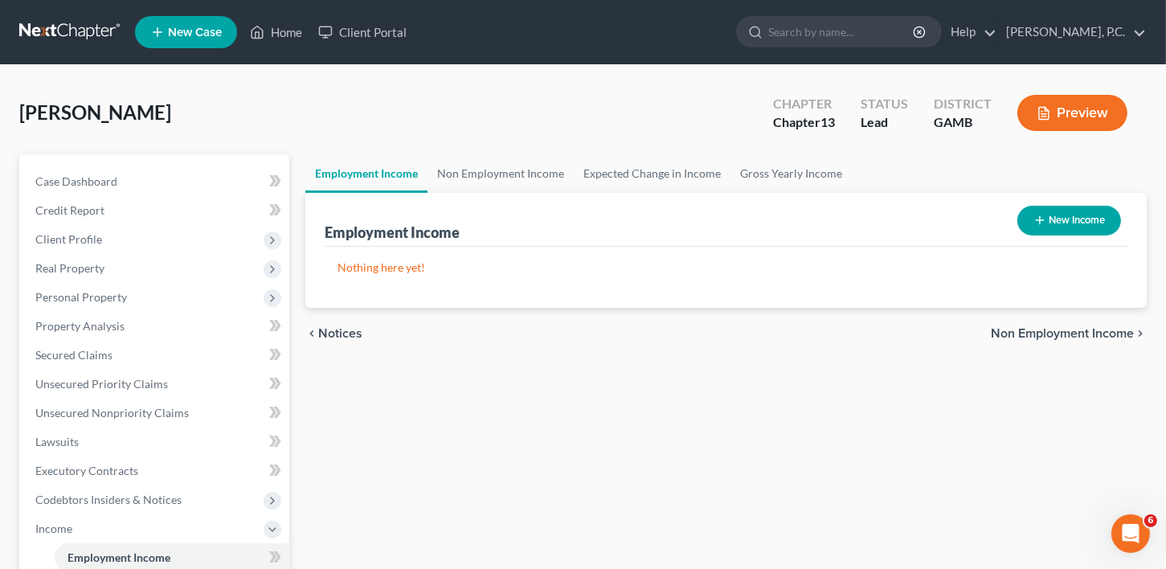
click at [1043, 219] on icon "button" at bounding box center [1040, 220] width 13 height 13
select select "0"
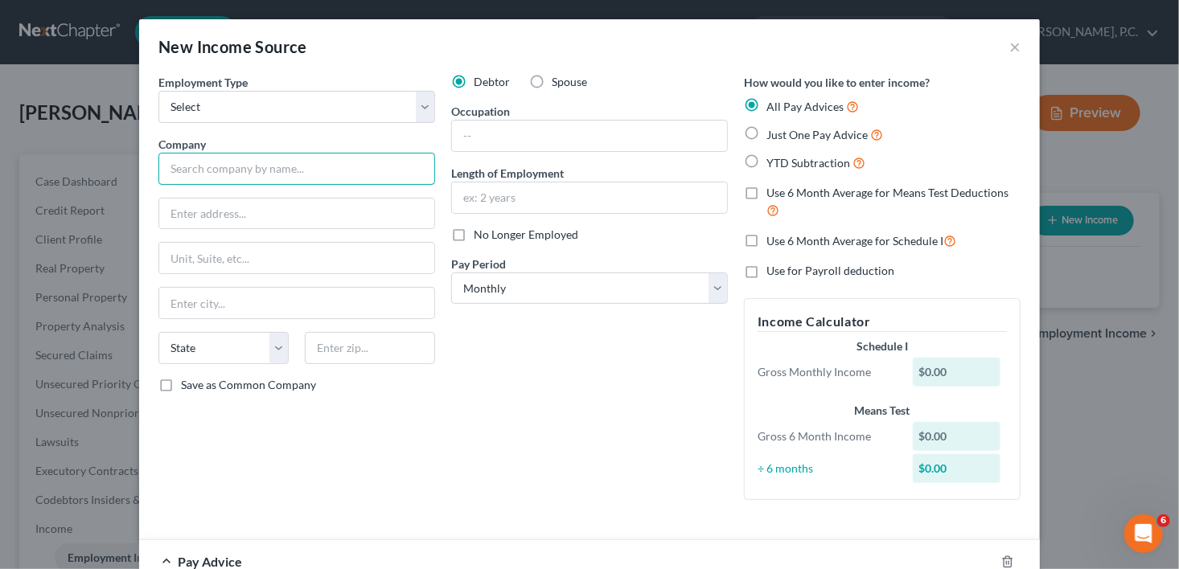
click at [185, 171] on input "text" at bounding box center [296, 169] width 277 height 32
click at [211, 214] on input "text" at bounding box center [296, 214] width 275 height 31
type input "[PERSON_NAME]'s"
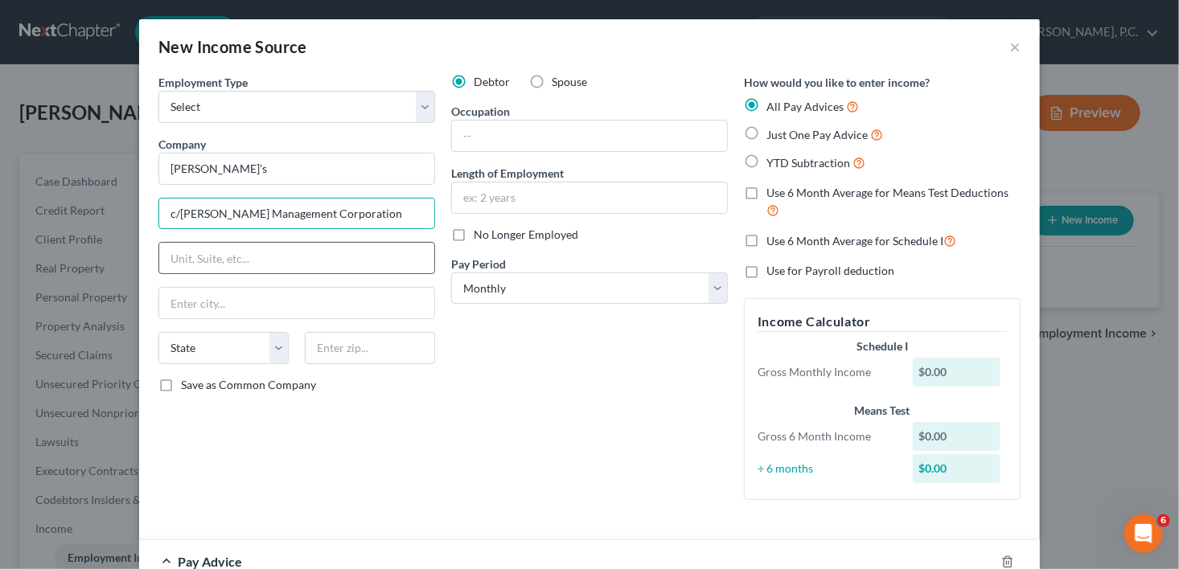
type input "c/[PERSON_NAME] Management Corporation"
click at [204, 266] on input "text" at bounding box center [296, 258] width 275 height 31
type input "[STREET_ADDRESS]"
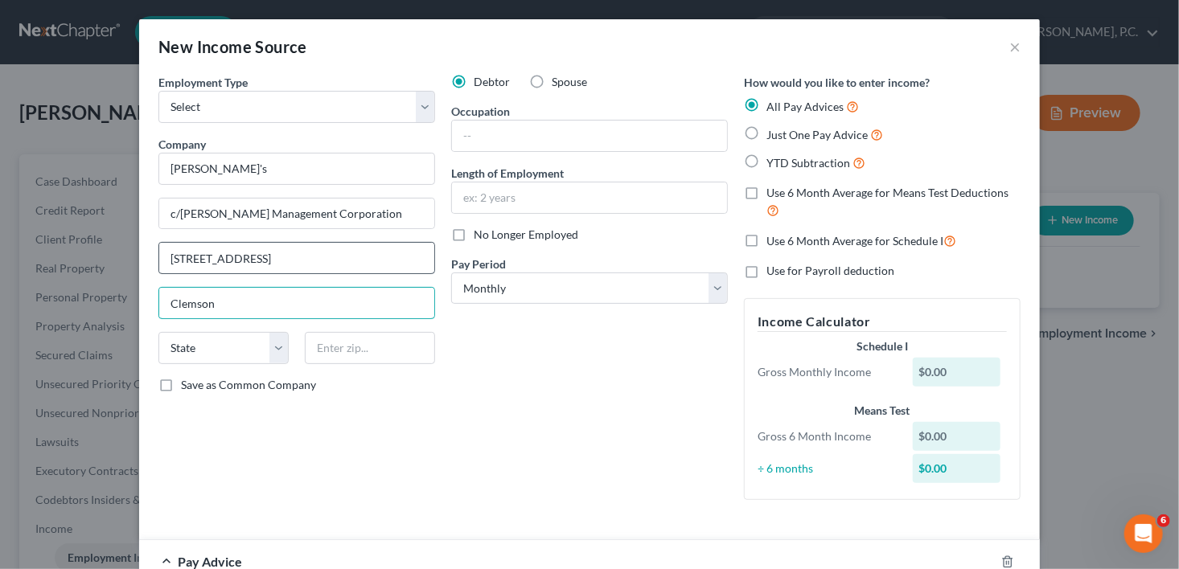
type input "Clemson"
select select "42"
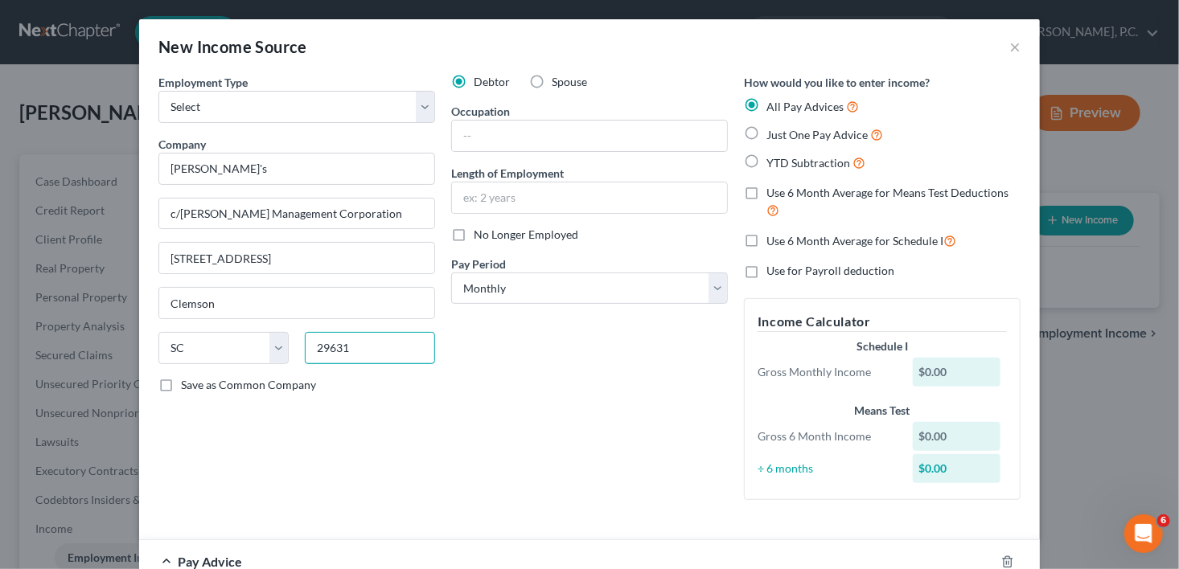
type input "29631"
click at [181, 382] on label "Save as Common Company" at bounding box center [248, 385] width 135 height 16
click at [187, 382] on input "Save as Common Company" at bounding box center [192, 382] width 10 height 10
checkbox input "true"
click at [487, 133] on input "text" at bounding box center [589, 136] width 275 height 31
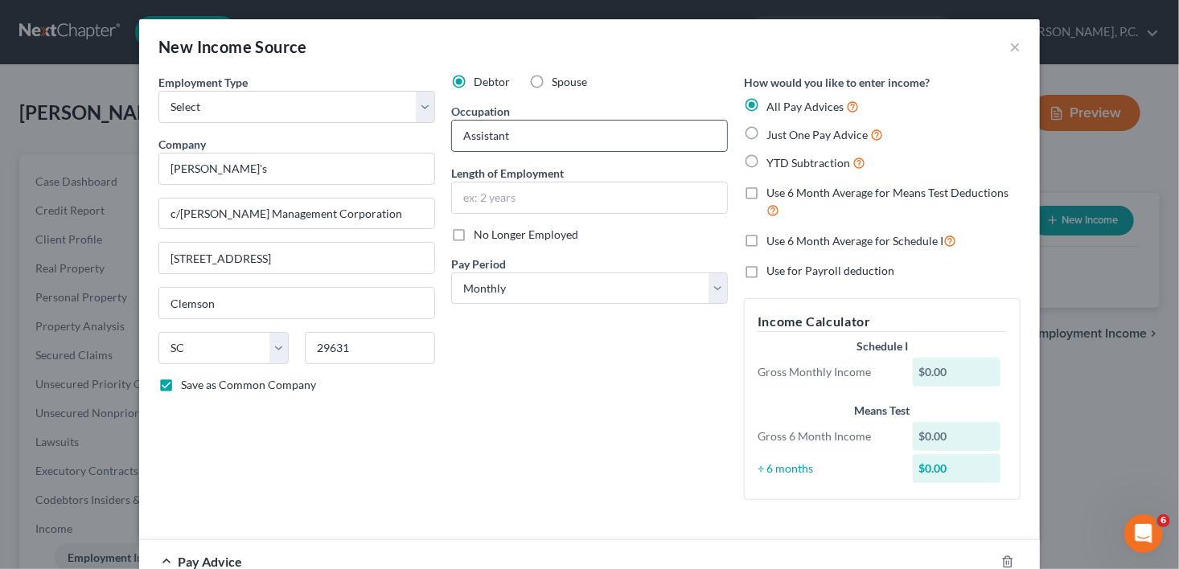
type input "Assistant Manager"
click at [495, 213] on div "Debtor Spouse Occupation Assistant Manager Length of Employment No Longer Emplo…" at bounding box center [589, 293] width 293 height 439
click at [492, 202] on input "text" at bounding box center [589, 197] width 275 height 31
type input "8 years"
click at [486, 293] on select "Select Monthly Twice Monthly Every Other Week Weekly" at bounding box center [589, 289] width 277 height 32
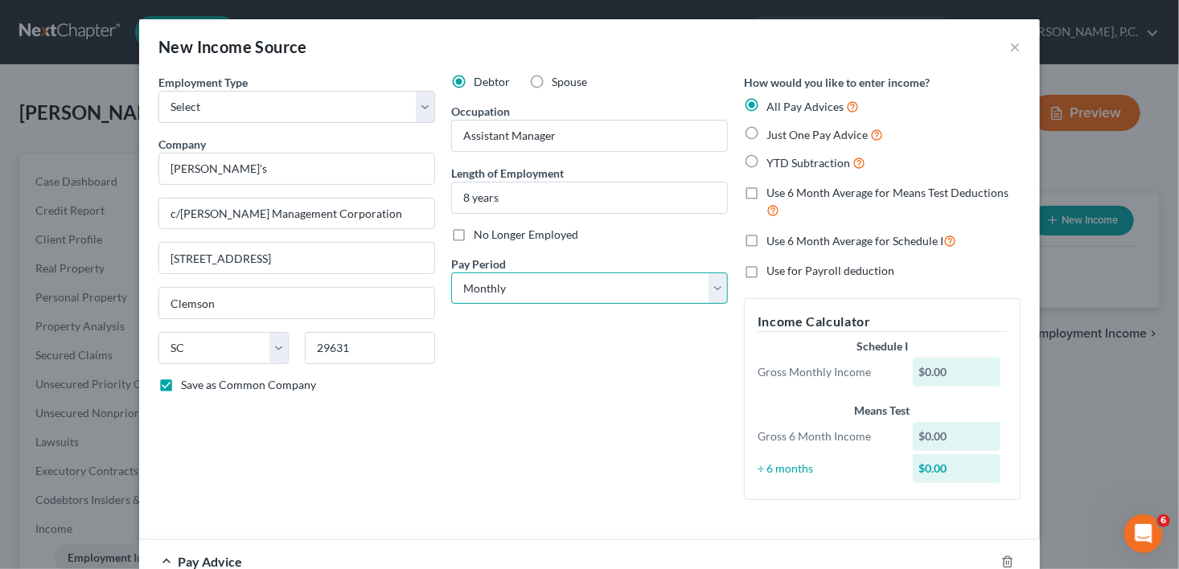
select select "2"
click at [451, 273] on select "Select Monthly Twice Monthly Every Other Week Weekly" at bounding box center [589, 289] width 277 height 32
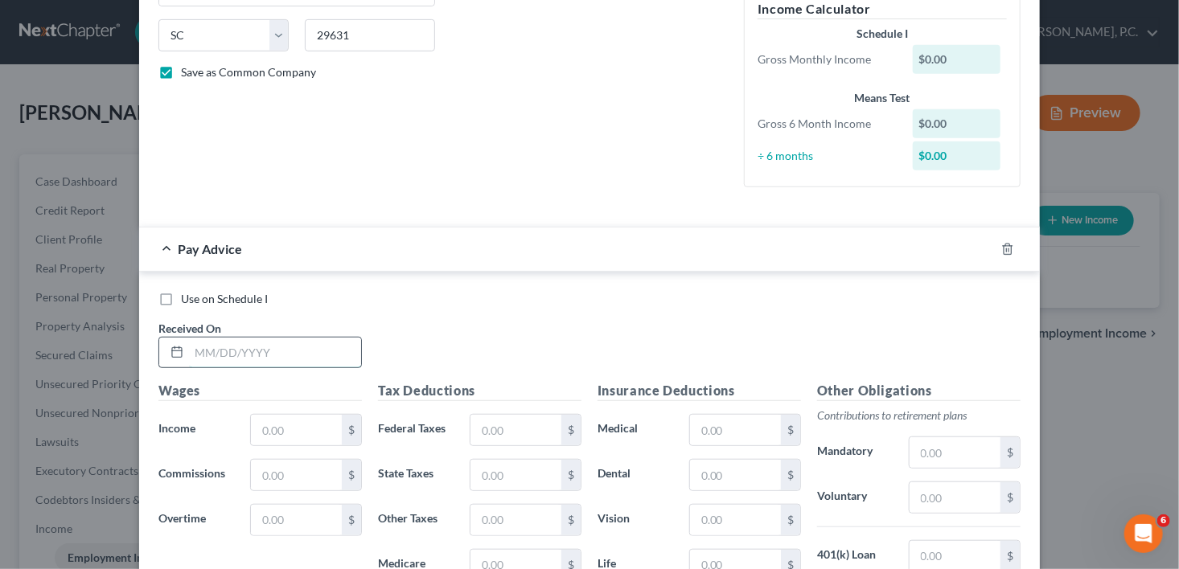
click at [262, 363] on input "text" at bounding box center [275, 353] width 172 height 31
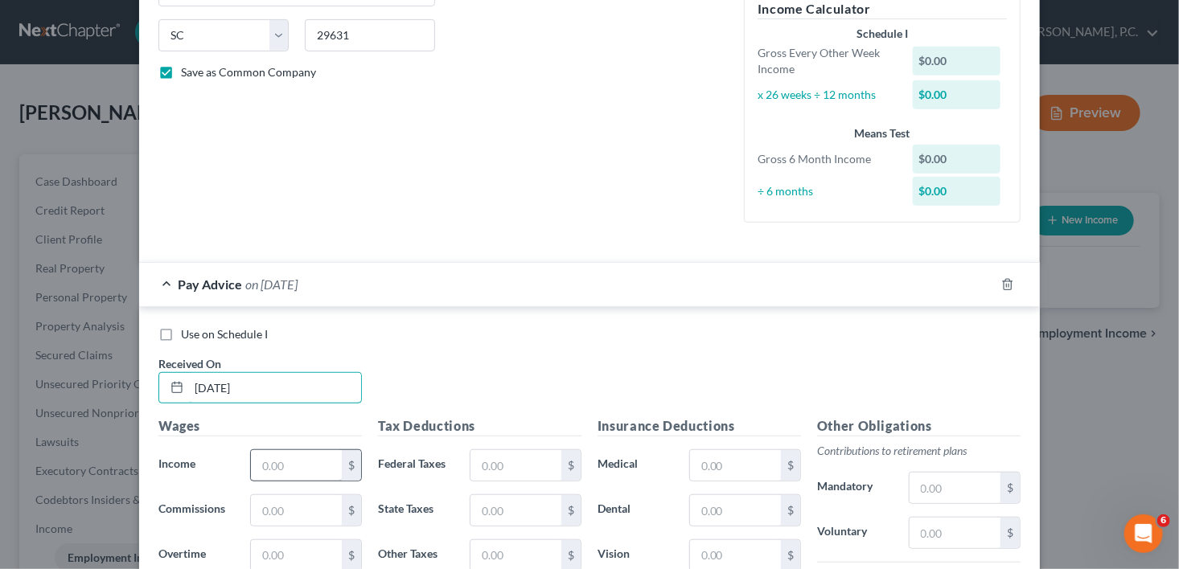
type input "[DATE]"
click at [260, 468] on input "text" at bounding box center [296, 465] width 91 height 31
type input "1,347.44"
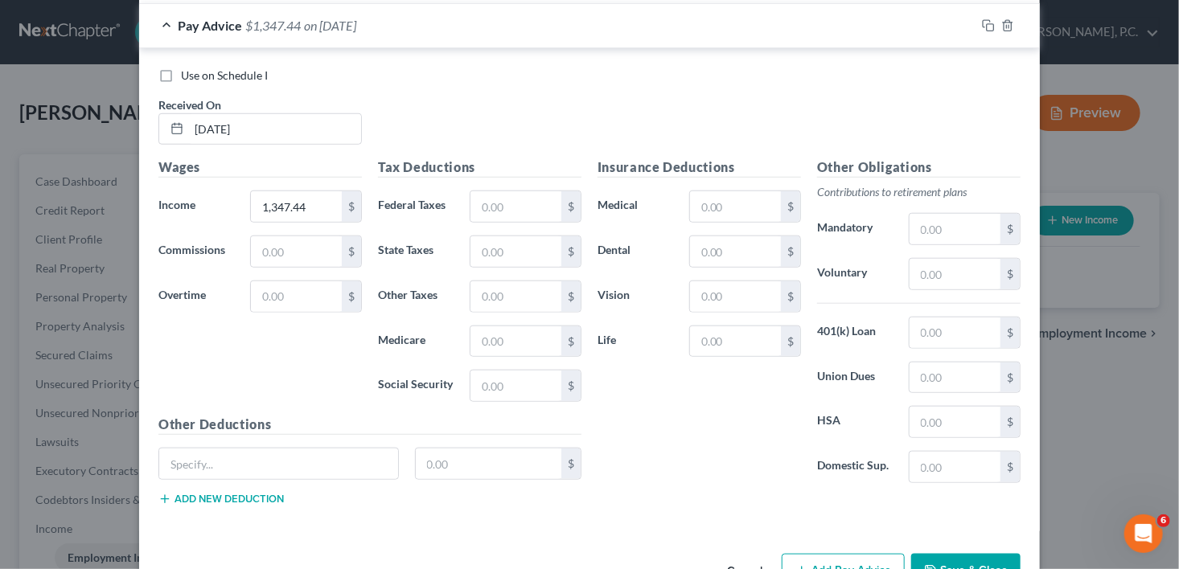
scroll to position [614, 0]
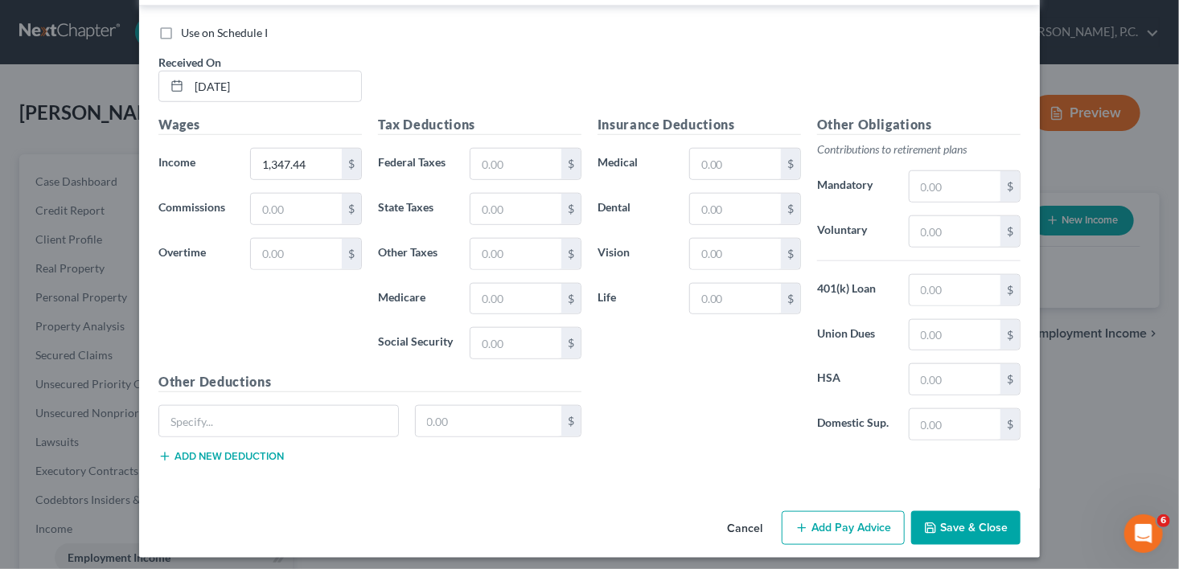
click at [976, 519] on button "Save & Close" at bounding box center [965, 528] width 109 height 34
drag, startPoint x: 269, startPoint y: 88, endPoint x: 145, endPoint y: 88, distance: 124.6
click at [150, 88] on div "Received On * [DATE]" at bounding box center [259, 78] width 219 height 49
type input "[DATE]"
type input "2,117.73"
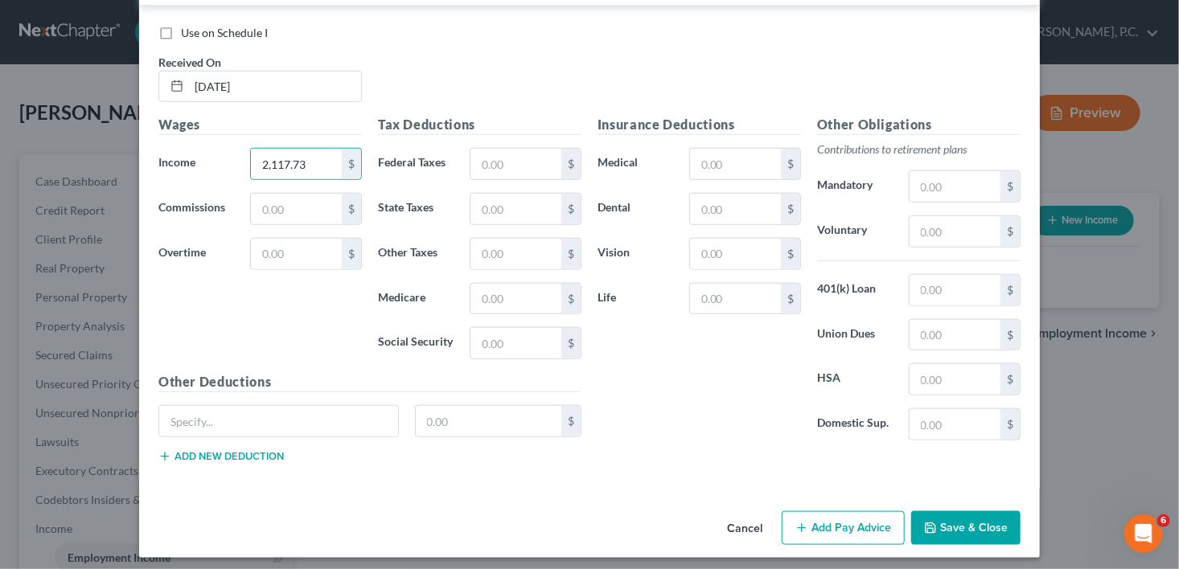
click at [978, 534] on button "Save & Close" at bounding box center [965, 528] width 109 height 34
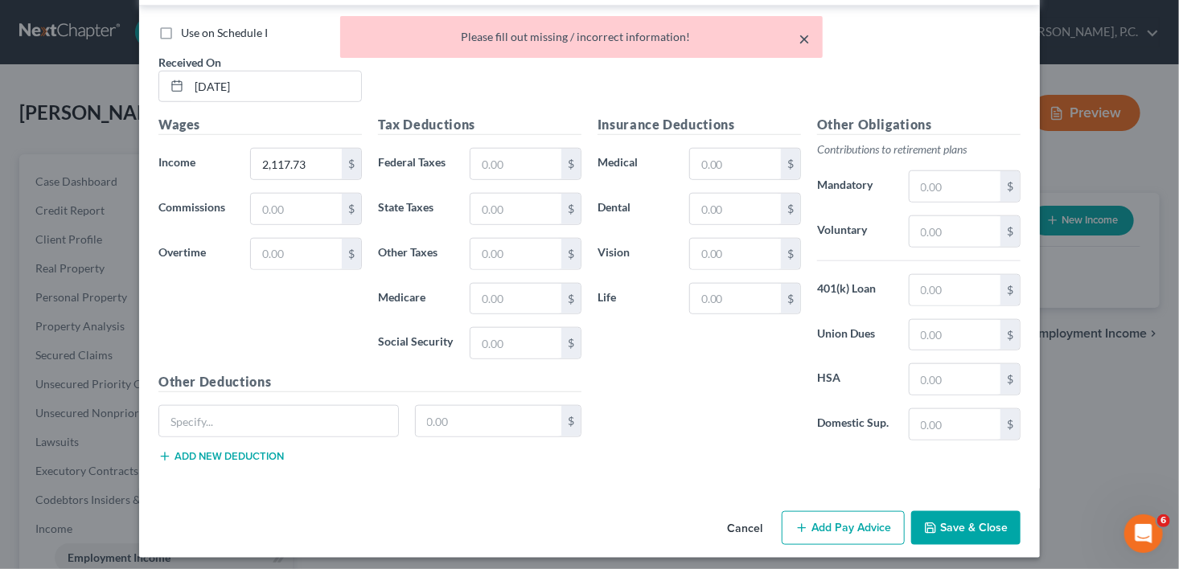
click at [801, 39] on button "×" at bounding box center [803, 38] width 11 height 19
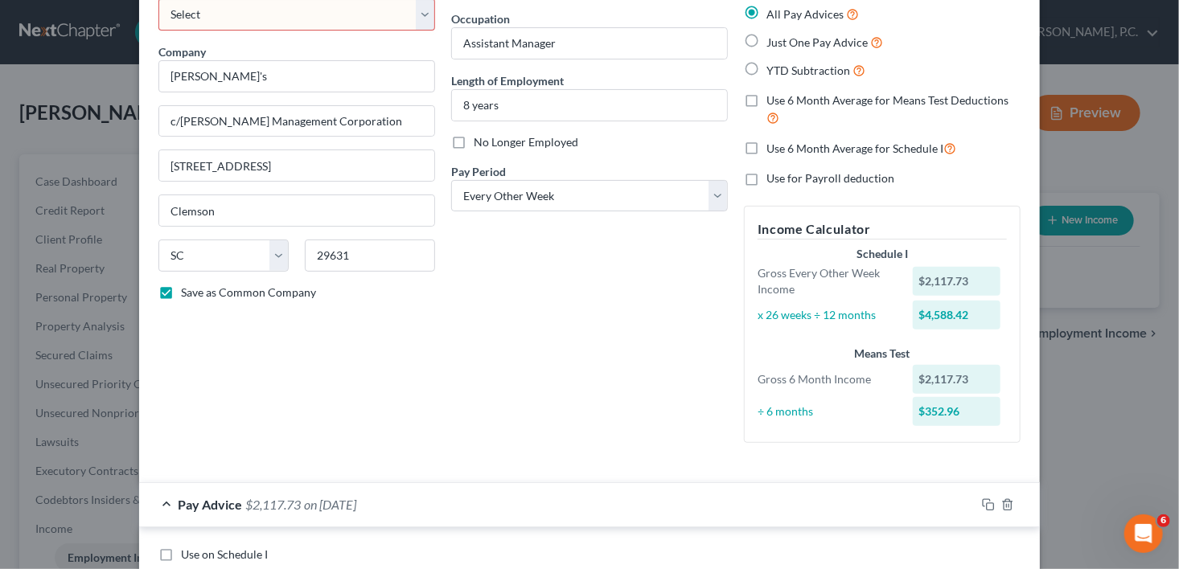
scroll to position [0, 0]
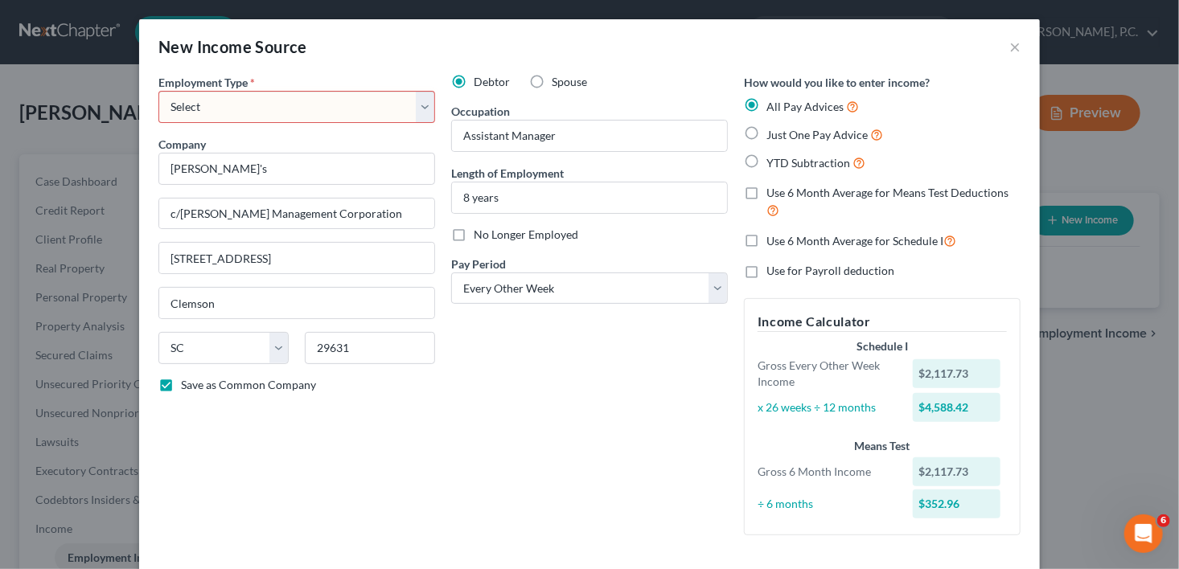
click at [276, 99] on select "Select Full or [DEMOGRAPHIC_DATA] Employment Self Employment" at bounding box center [296, 107] width 277 height 32
select select "0"
click at [158, 91] on select "Select Full or [DEMOGRAPHIC_DATA] Employment Self Employment" at bounding box center [296, 107] width 277 height 32
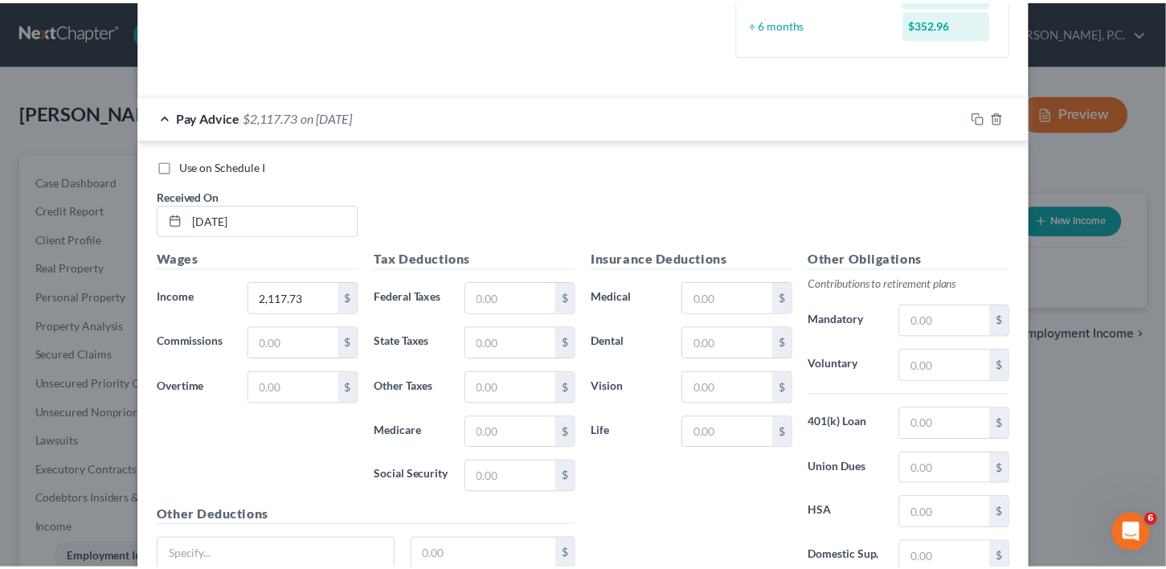
scroll to position [617, 0]
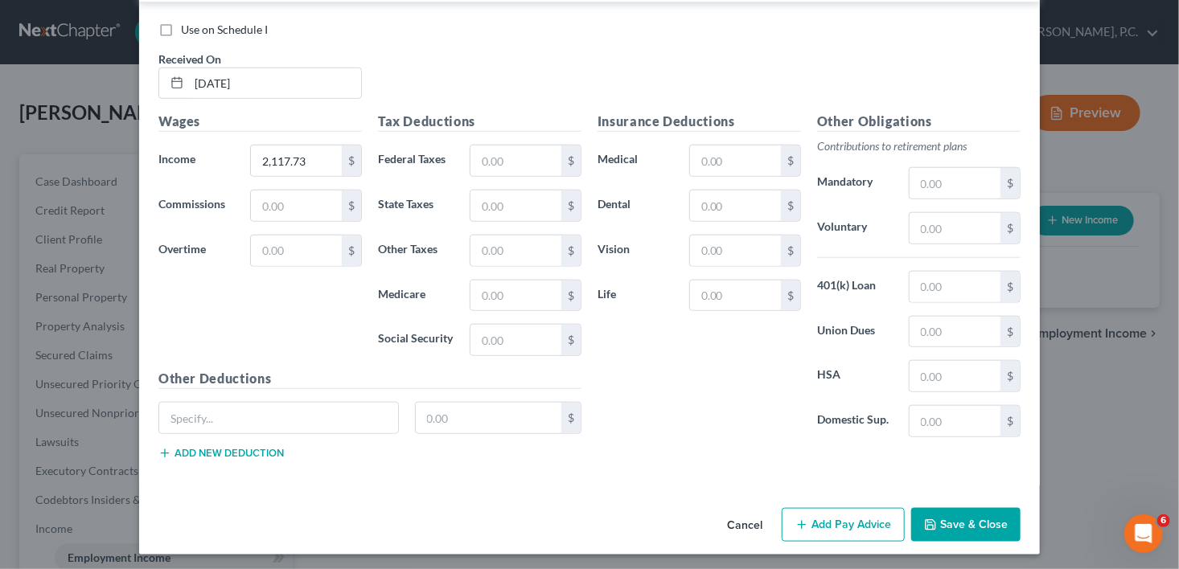
click at [947, 552] on div "New Income Source × Employment Type * Select Full or [DEMOGRAPHIC_DATA] Employm…" at bounding box center [589, 284] width 1179 height 569
click at [947, 529] on button "Save & Close" at bounding box center [965, 525] width 109 height 34
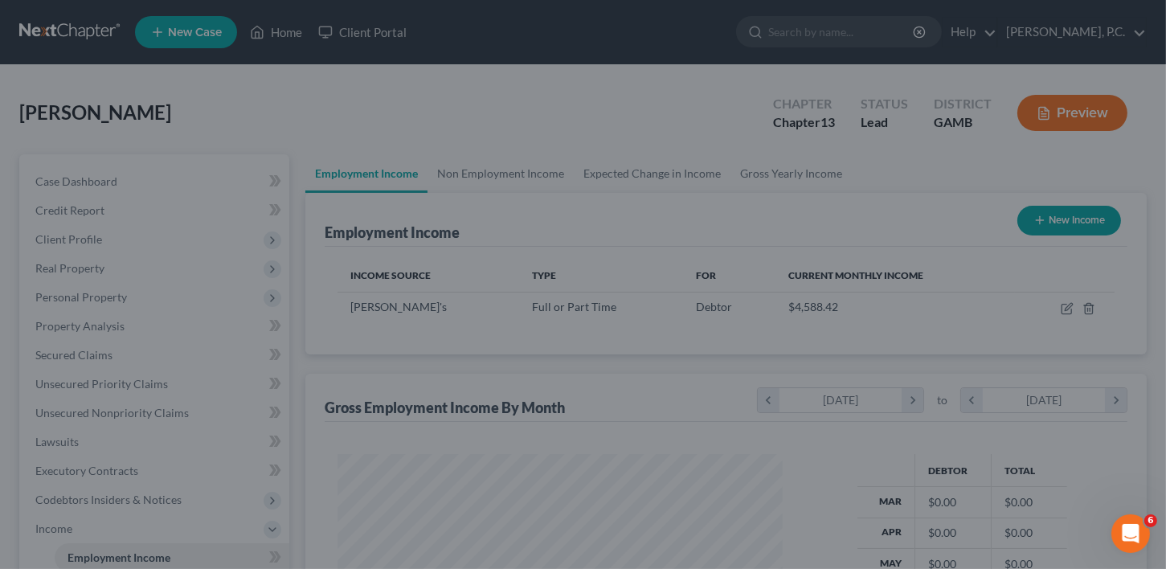
scroll to position [803603, 803417]
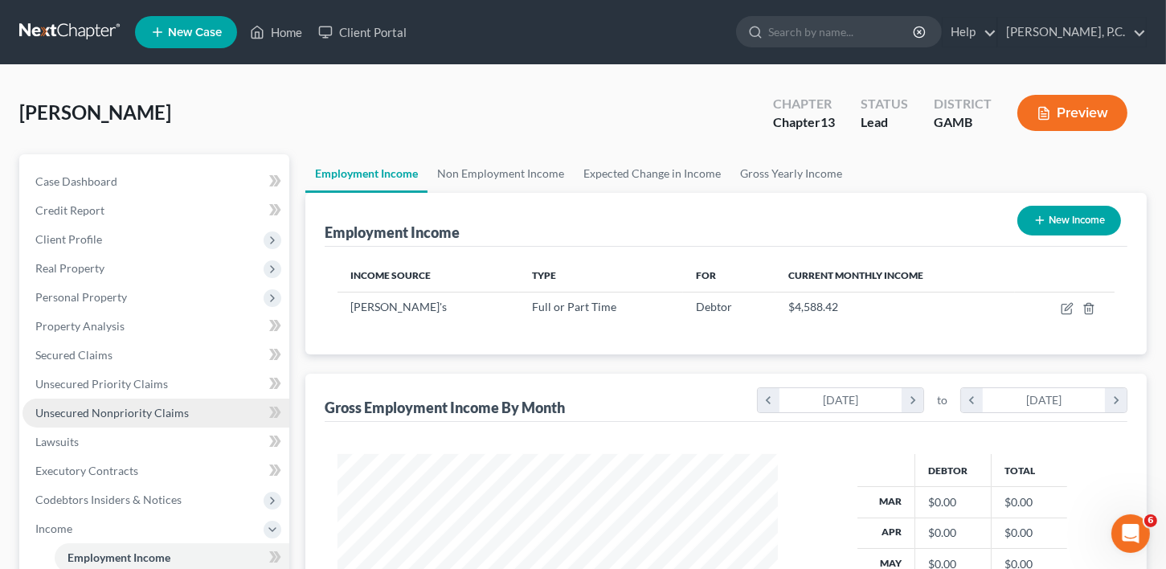
click at [105, 418] on span "Unsecured Nonpriority Claims" at bounding box center [112, 413] width 154 height 14
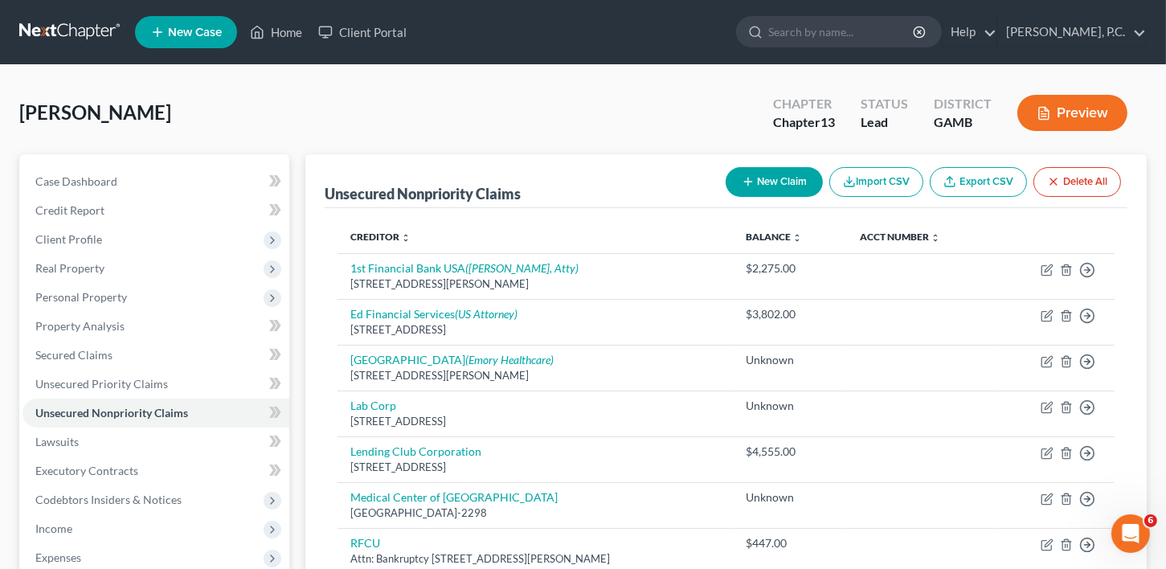
click at [773, 188] on button "New Claim" at bounding box center [774, 182] width 97 height 30
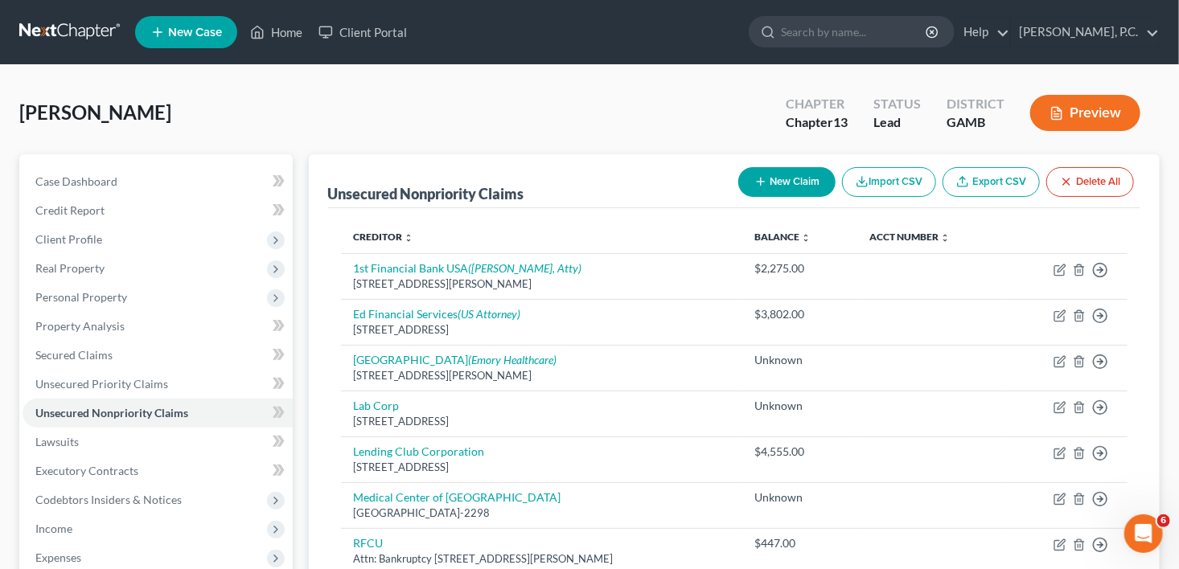
select select "0"
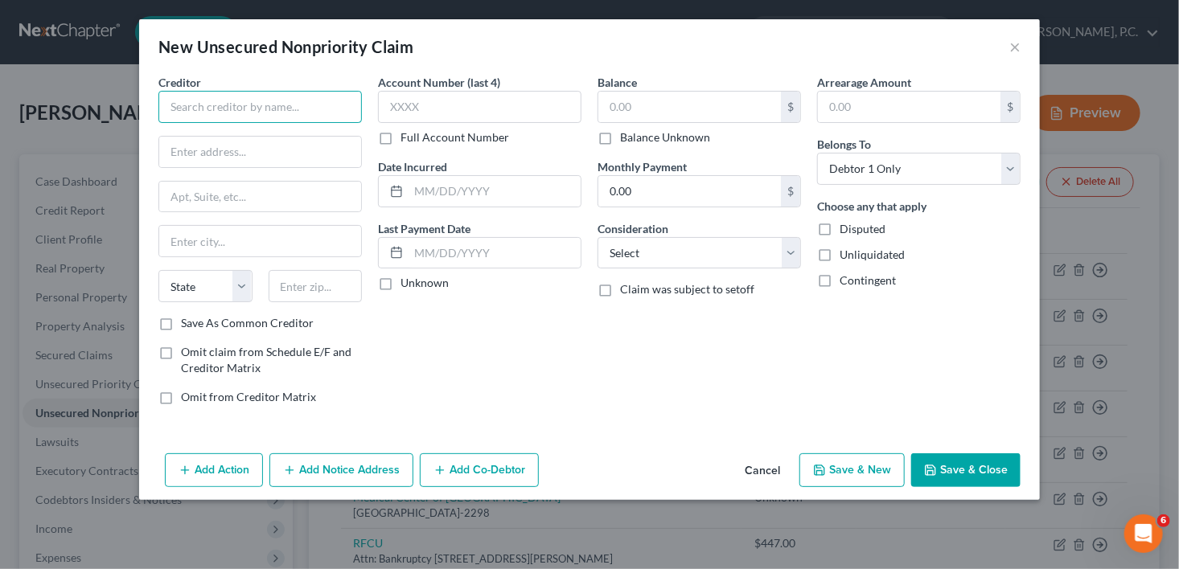
click at [258, 117] on input "text" at bounding box center [259, 107] width 203 height 32
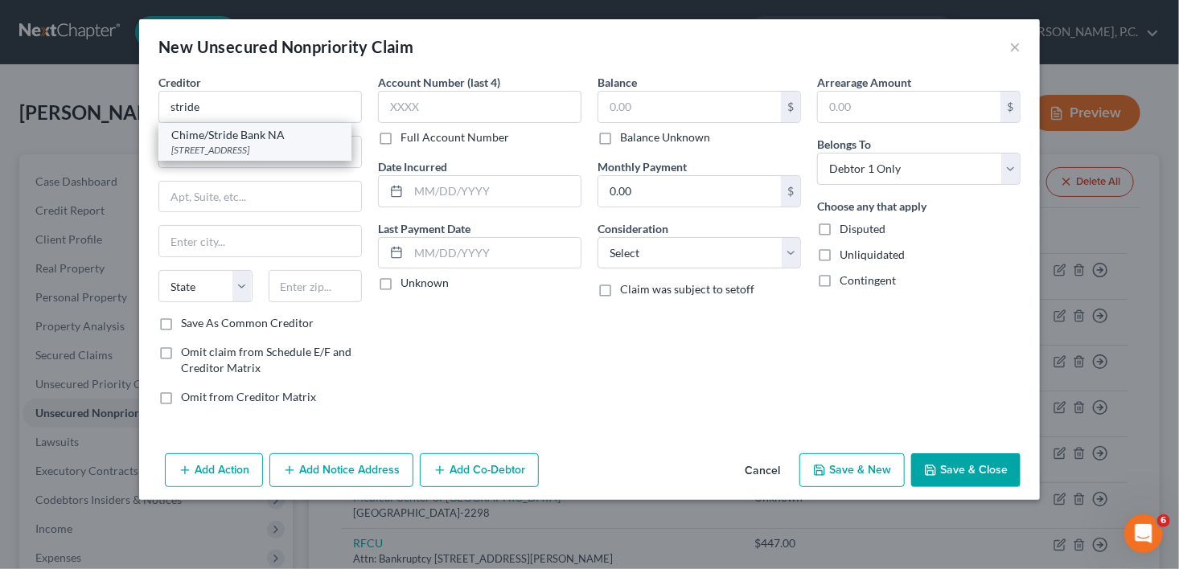
click at [251, 149] on div "[STREET_ADDRESS]" at bounding box center [254, 150] width 167 height 14
type input "Chime/Stride Bank NA"
type input "PO Box 417"
type input "[GEOGRAPHIC_DATA]"
select select "4"
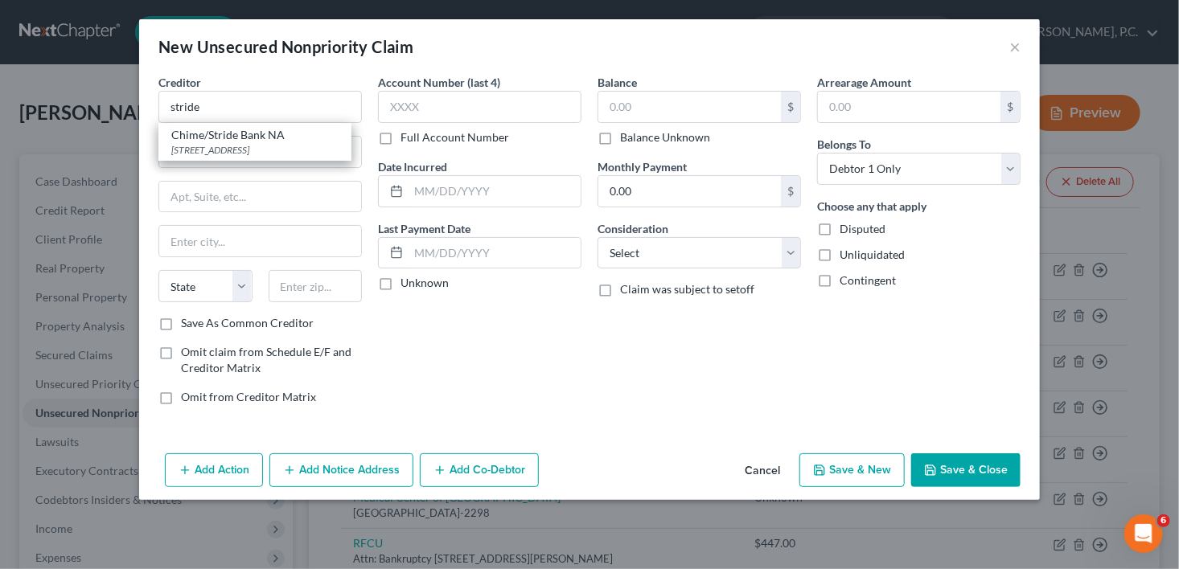
type input "94104"
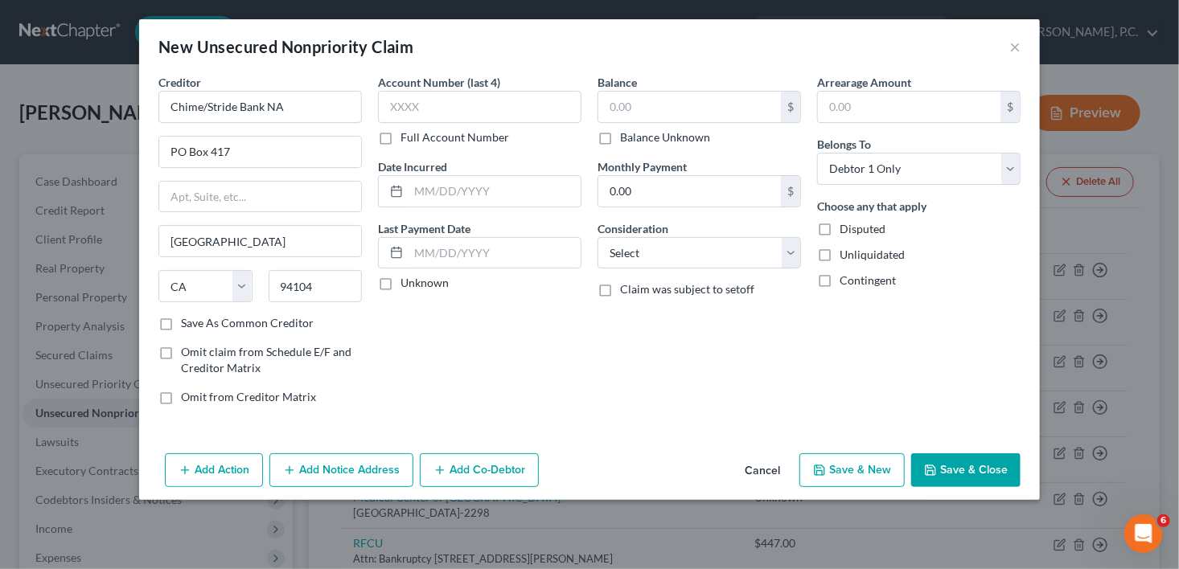
click at [620, 134] on label "Balance Unknown" at bounding box center [665, 137] width 90 height 16
click at [626, 134] on input "Balance Unknown" at bounding box center [631, 134] width 10 height 10
checkbox input "true"
type input "0.00"
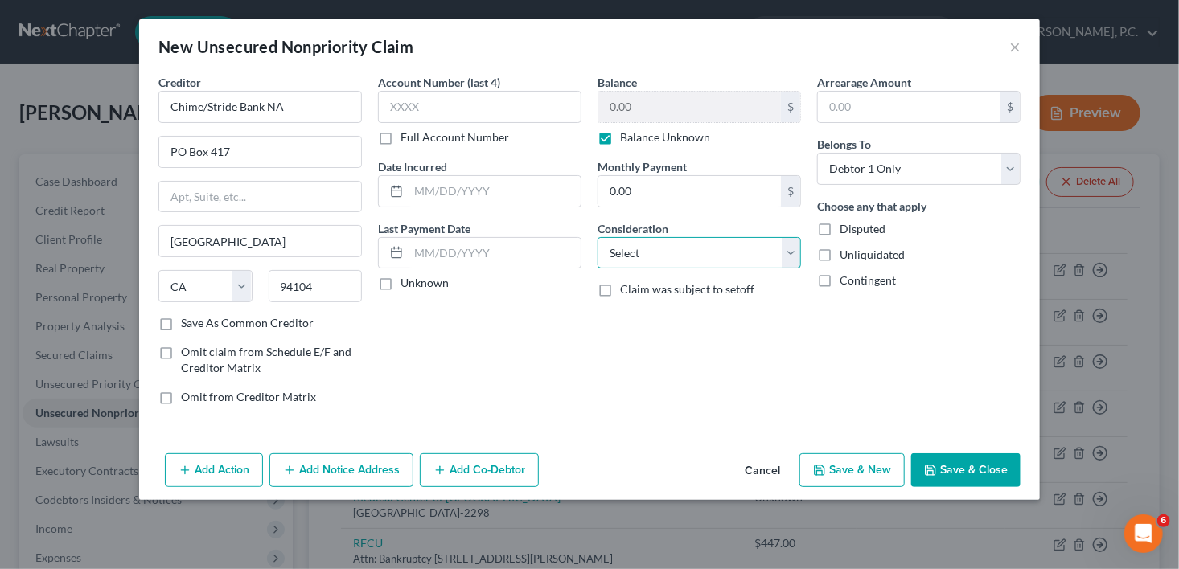
click at [633, 246] on select "Select Cable / Satellite Services Collection Agency Credit Card Debt Debt Couns…" at bounding box center [698, 253] width 203 height 32
select select "2"
click at [597, 237] on select "Select Cable / Satellite Services Collection Agency Credit Card Debt Debt Couns…" at bounding box center [698, 253] width 203 height 32
click at [897, 478] on button "Save & New" at bounding box center [851, 470] width 105 height 34
select select "0"
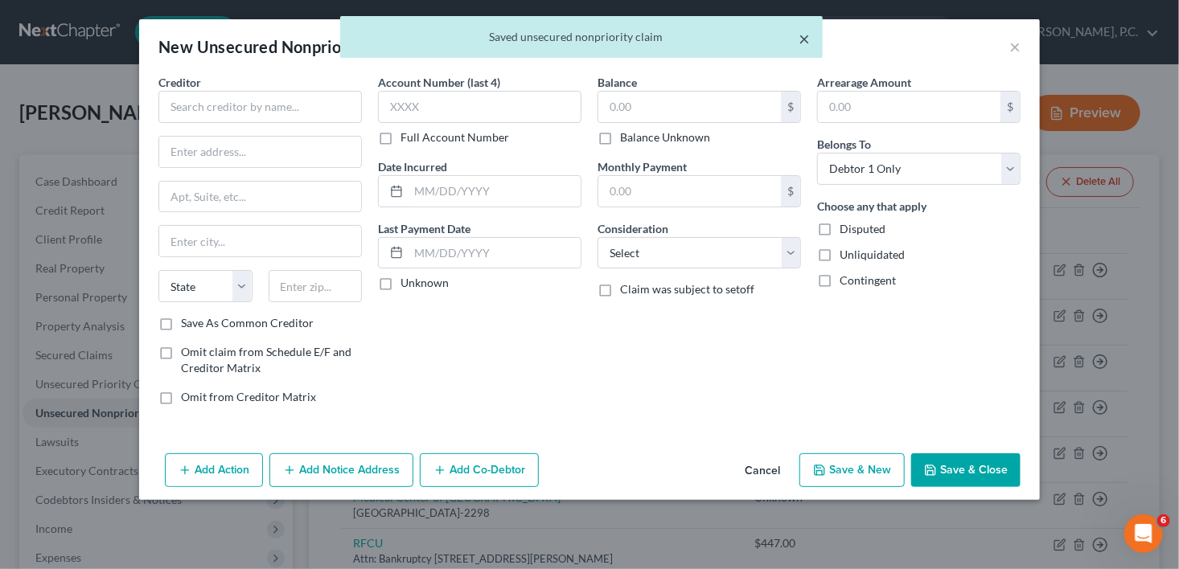
click at [805, 43] on button "×" at bounding box center [803, 38] width 11 height 19
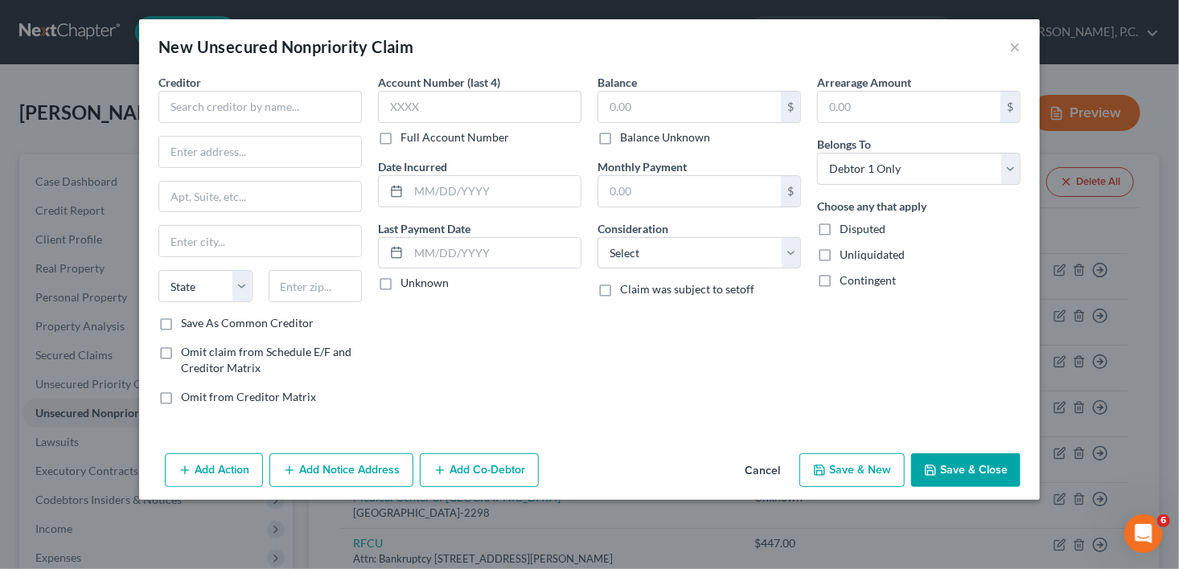
click at [1023, 49] on div "New Unsecured Nonpriority Claim ×" at bounding box center [589, 46] width 900 height 55
click at [1011, 43] on button "×" at bounding box center [1014, 46] width 11 height 19
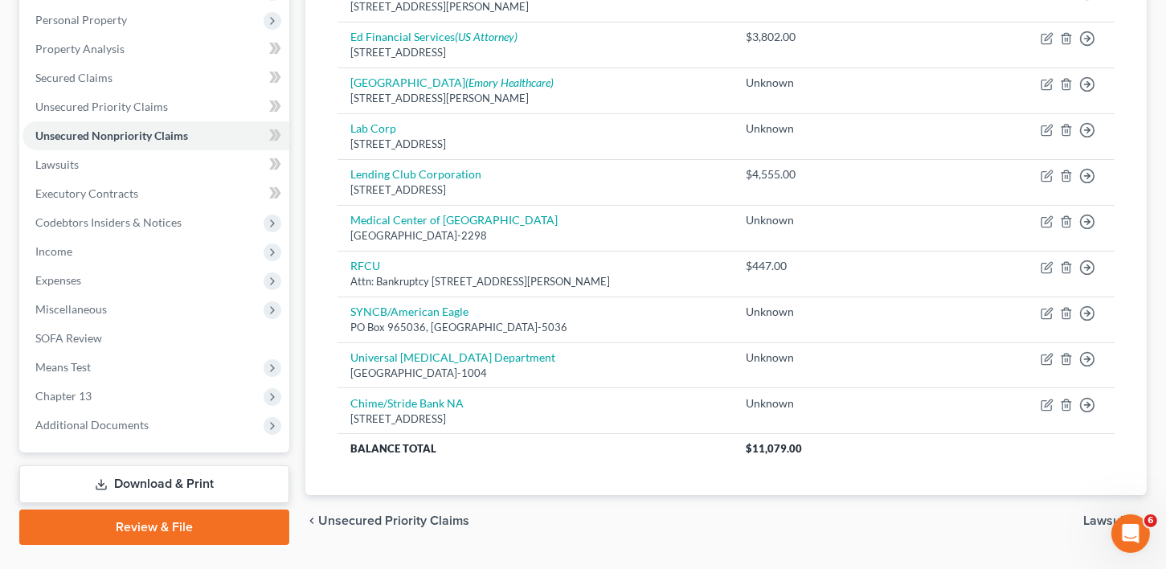
scroll to position [314, 0]
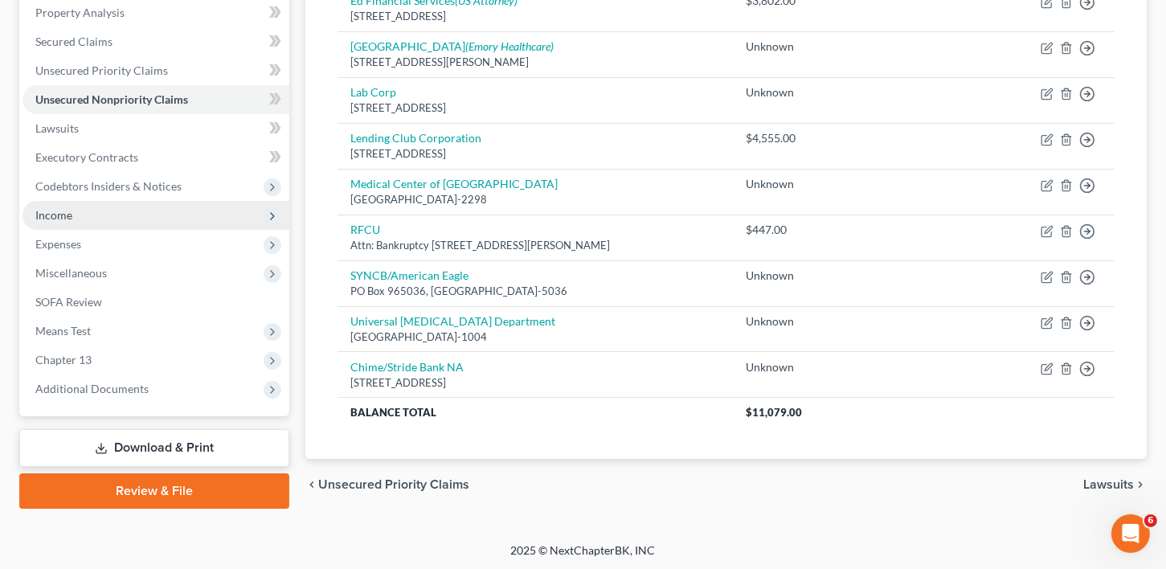
click at [53, 212] on span "Income" at bounding box center [53, 215] width 37 height 14
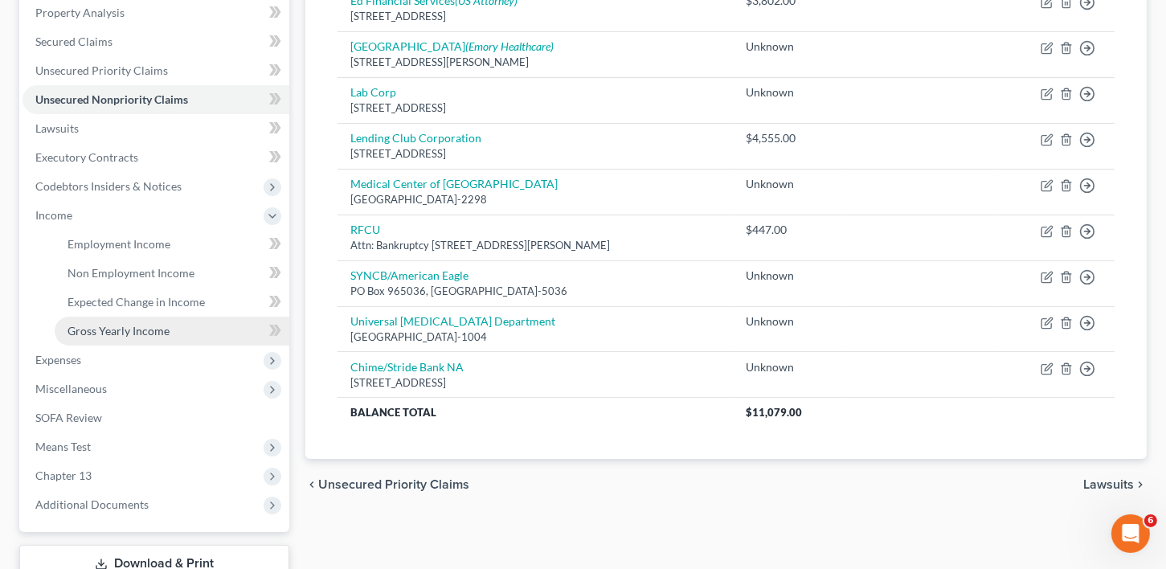
click at [88, 333] on span "Gross Yearly Income" at bounding box center [119, 331] width 102 height 14
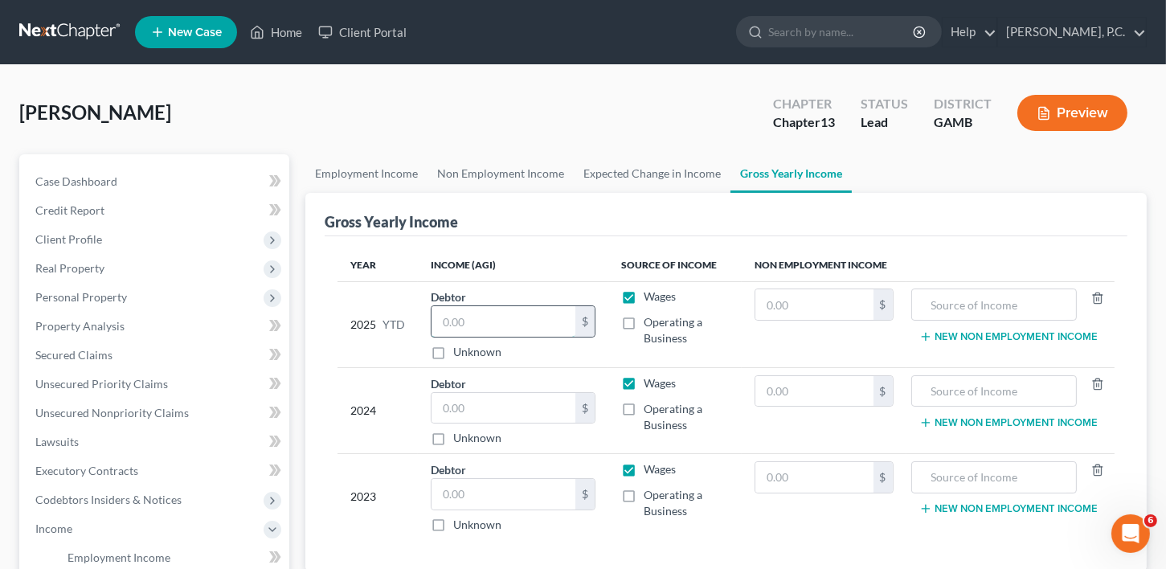
click at [451, 313] on input "text" at bounding box center [504, 321] width 145 height 31
type input "28,102.42"
click at [453, 417] on input "text" at bounding box center [504, 408] width 145 height 31
type input "41,701.85"
click at [464, 496] on input "text" at bounding box center [504, 494] width 145 height 31
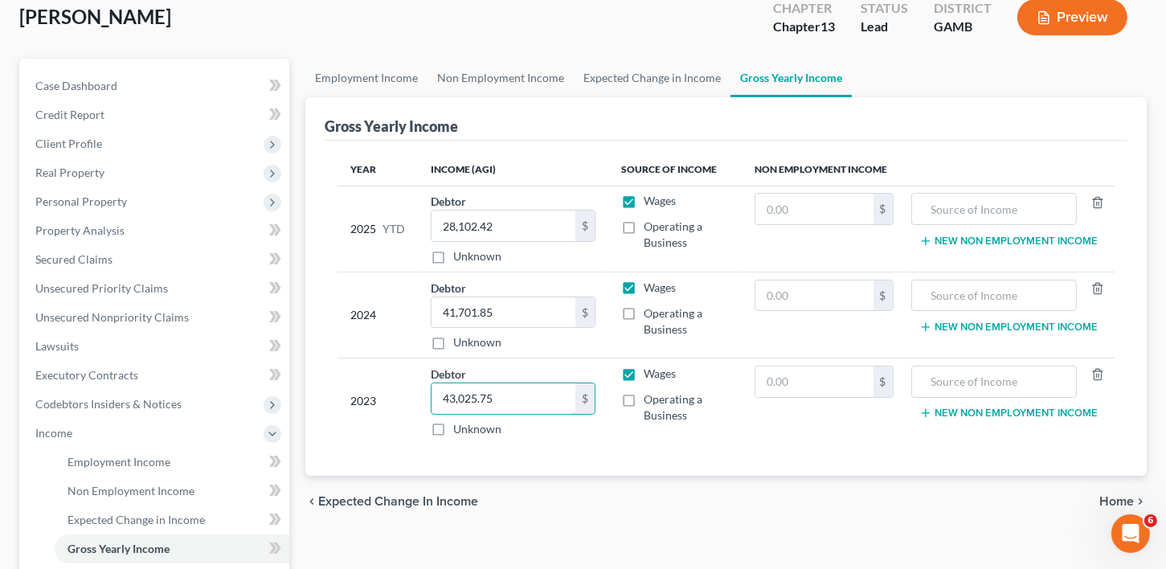
scroll to position [119, 0]
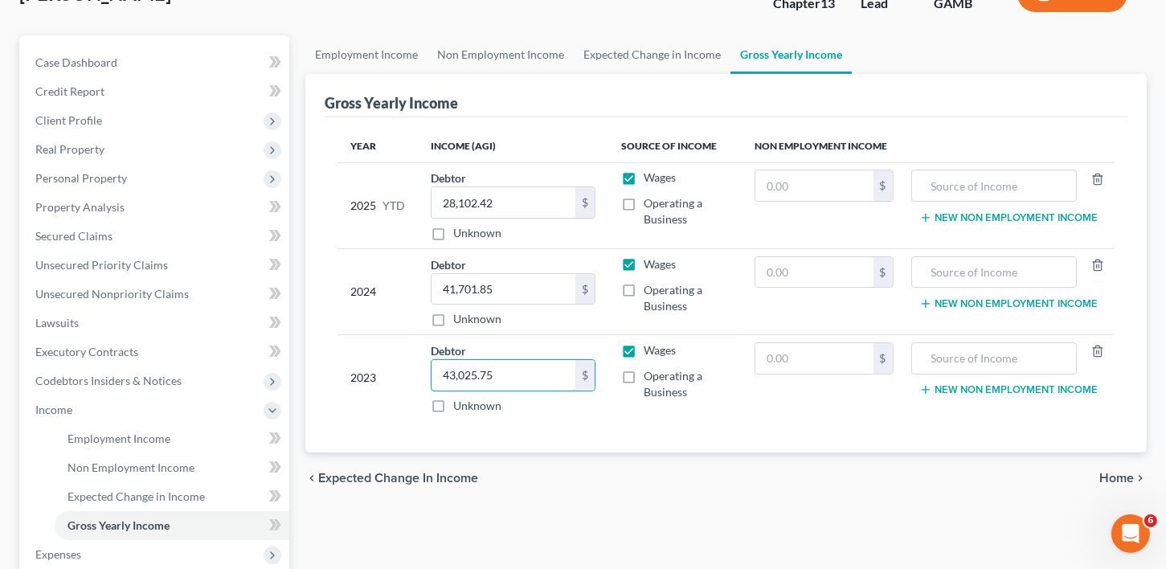
type input "43,025.75"
click at [1127, 472] on span "Home" at bounding box center [1117, 478] width 35 height 13
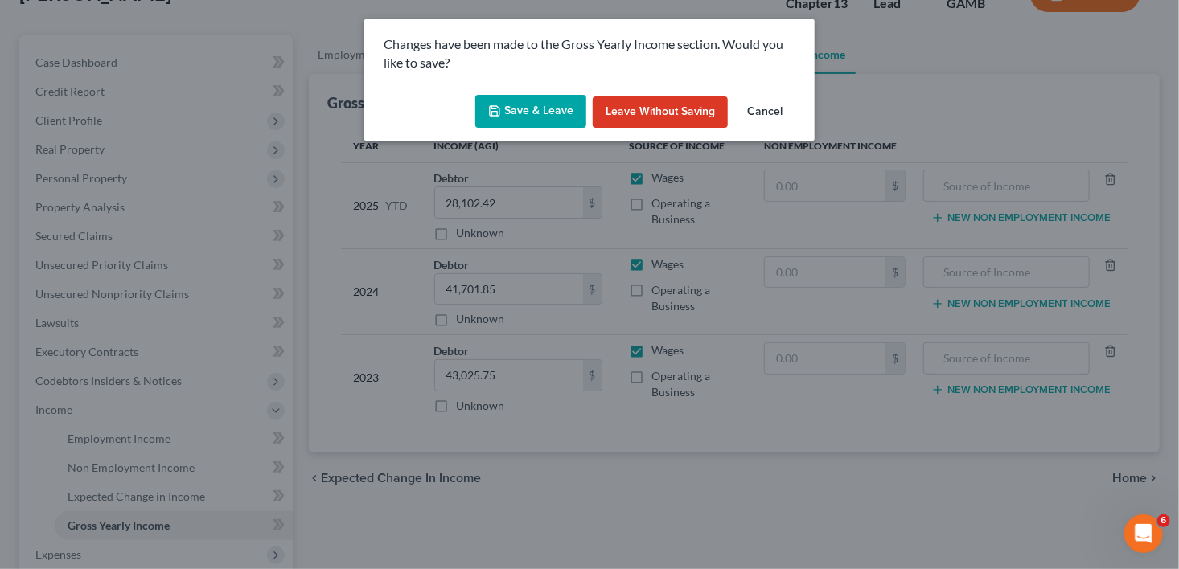
click at [648, 111] on button "Leave without Saving" at bounding box center [659, 112] width 135 height 32
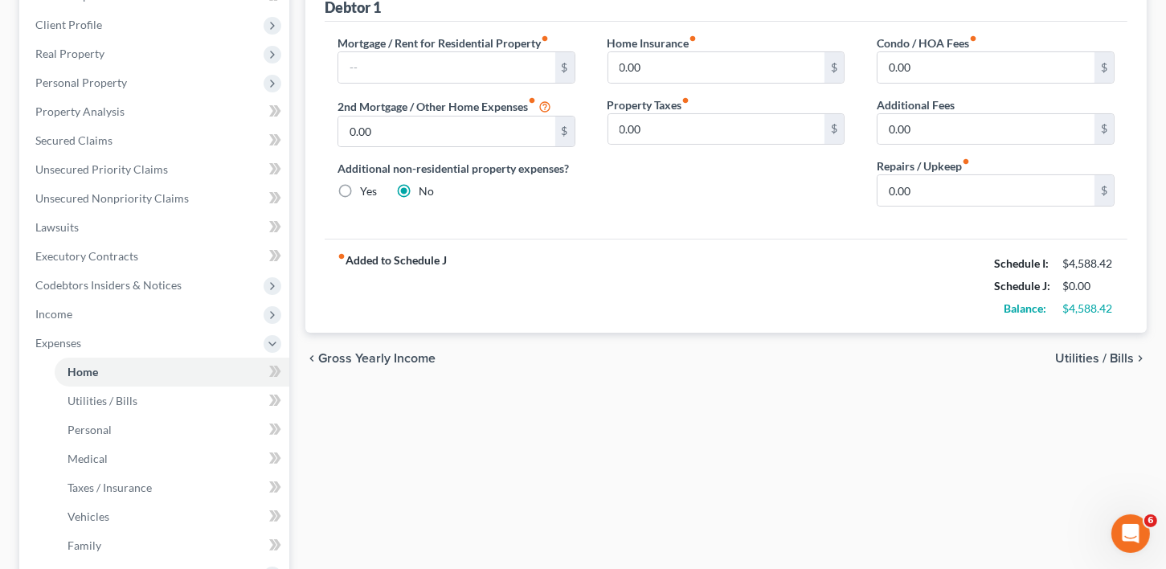
scroll to position [256, 0]
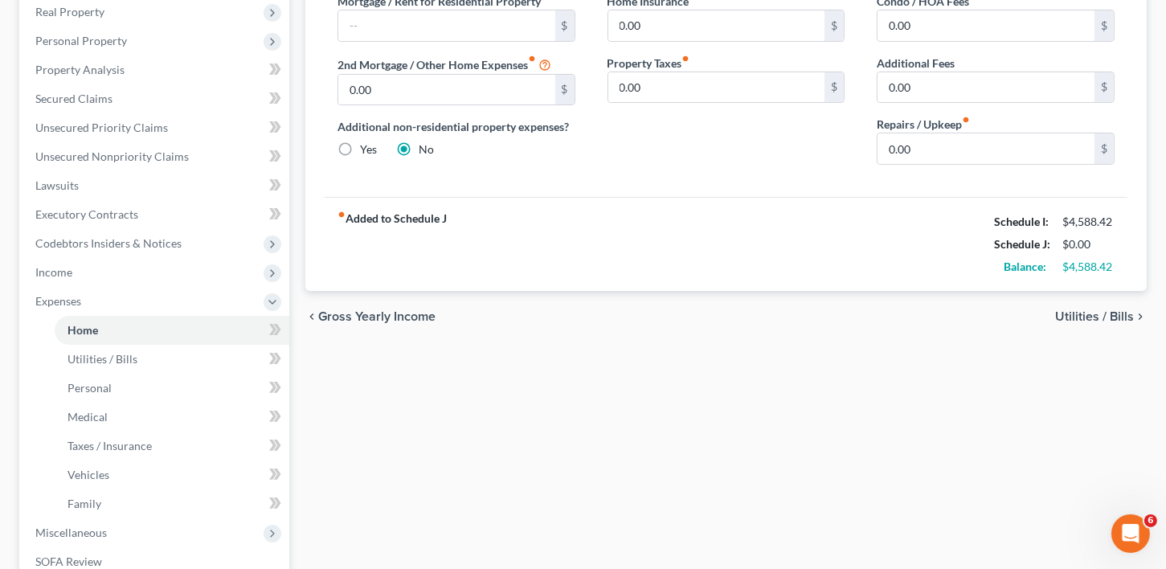
click at [335, 310] on span "Gross Yearly Income" at bounding box center [376, 316] width 117 height 13
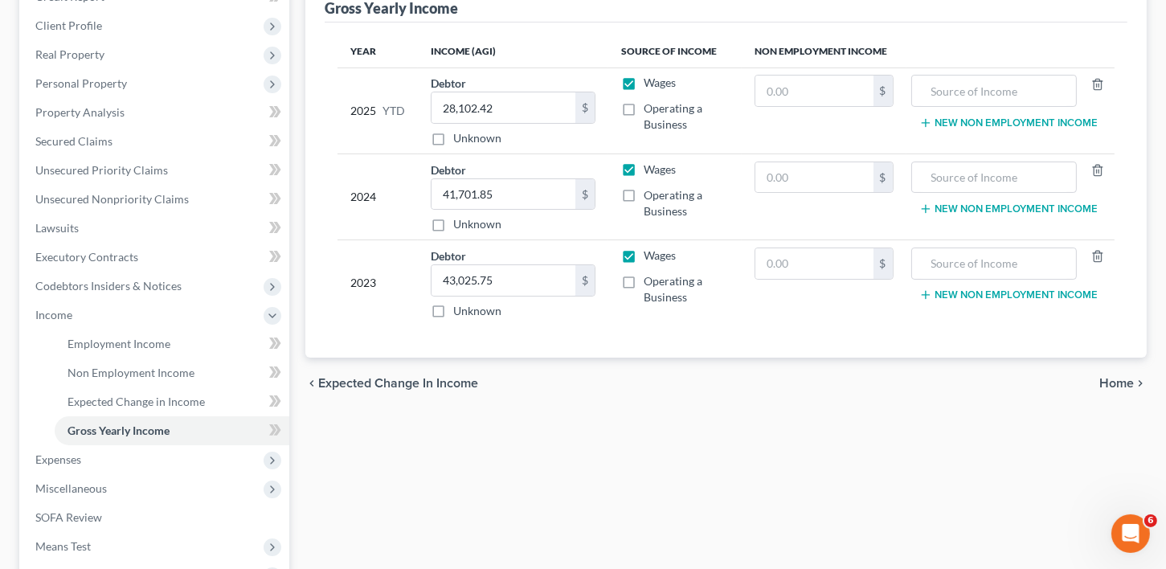
scroll to position [297, 0]
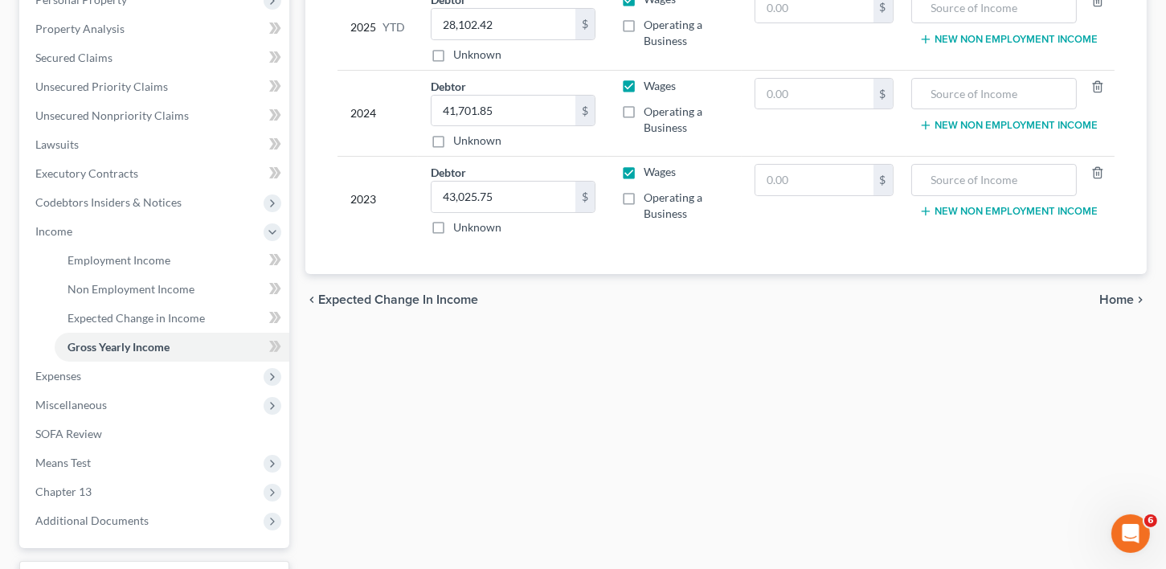
click at [1109, 298] on span "Home" at bounding box center [1117, 299] width 35 height 13
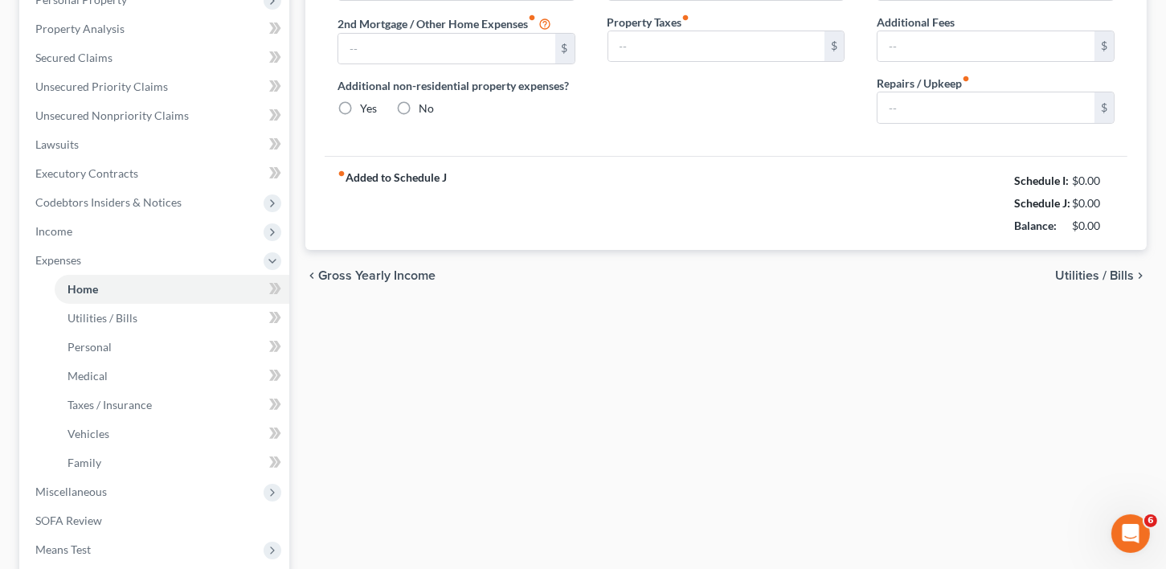
type input "0.00"
radio input "true"
type input "0.00"
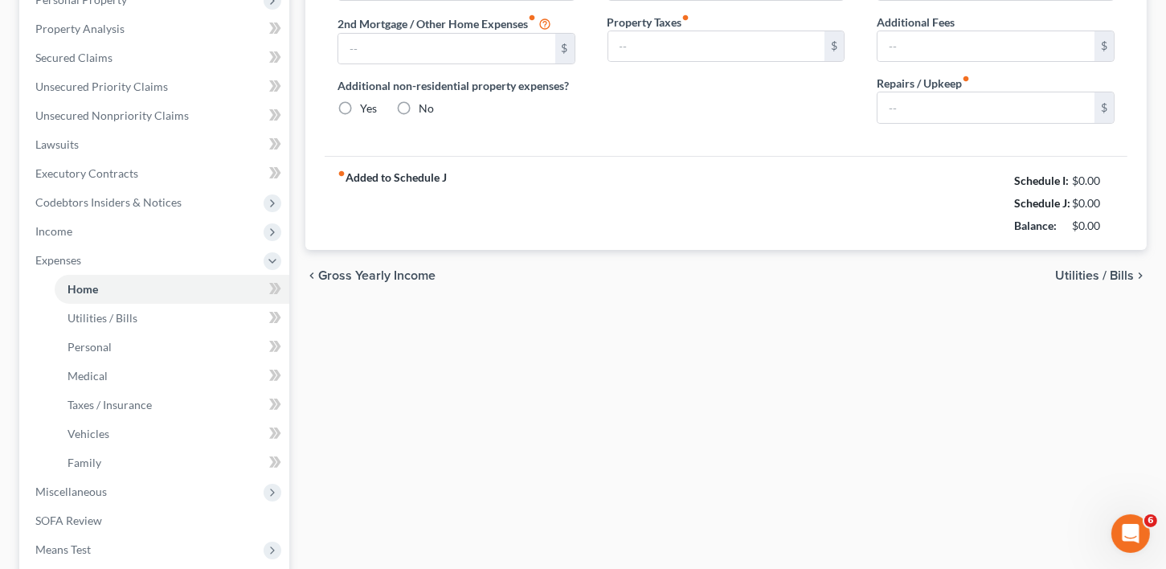
type input "0.00"
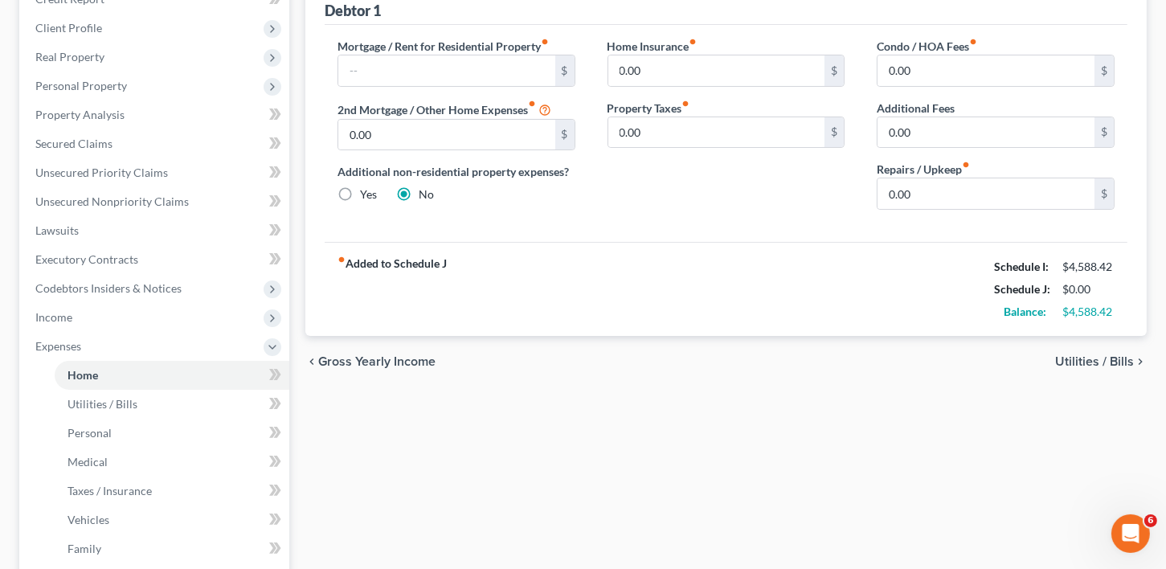
scroll to position [247, 0]
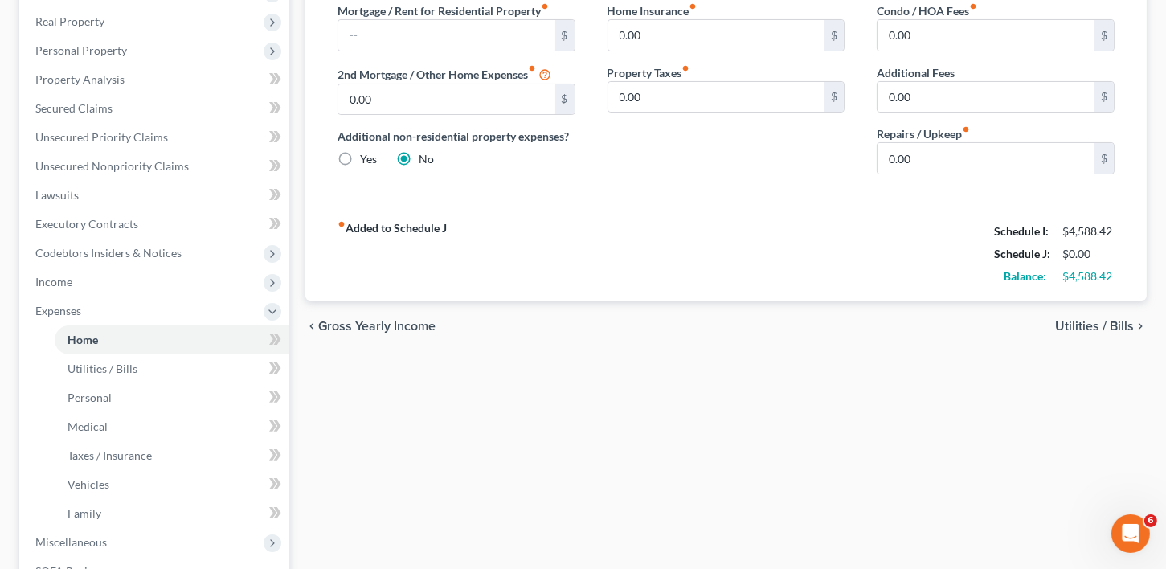
click at [1107, 325] on span "Utilities / Bills" at bounding box center [1095, 326] width 79 height 13
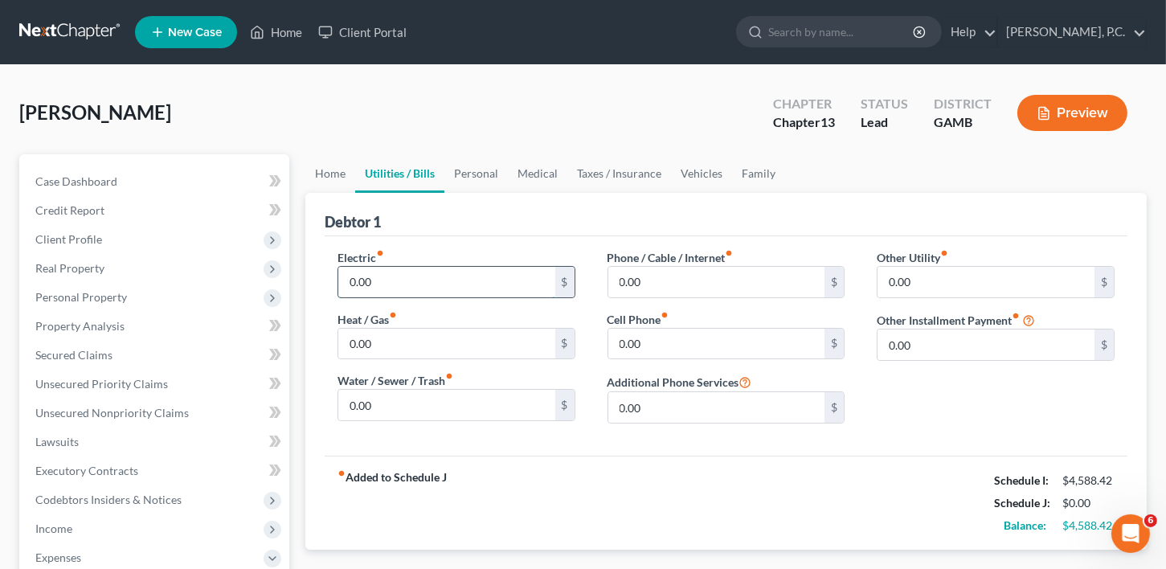
click at [383, 275] on input "0.00" at bounding box center [446, 282] width 217 height 31
click at [643, 347] on input "0.00" at bounding box center [717, 344] width 217 height 31
type input "300.00"
click at [643, 287] on input "0.00" at bounding box center [717, 282] width 217 height 31
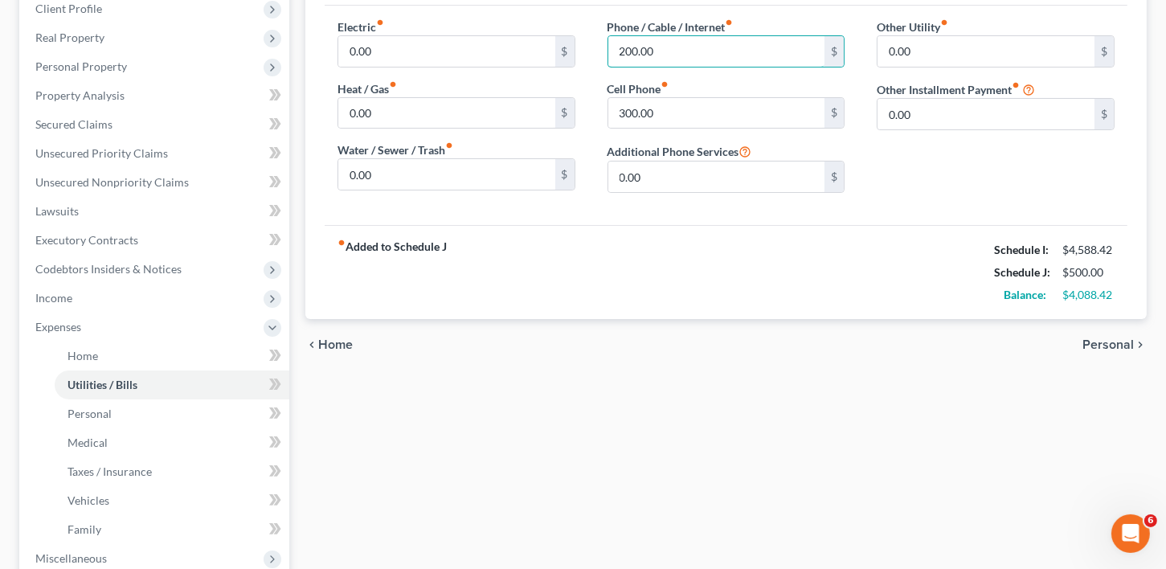
scroll to position [241, 0]
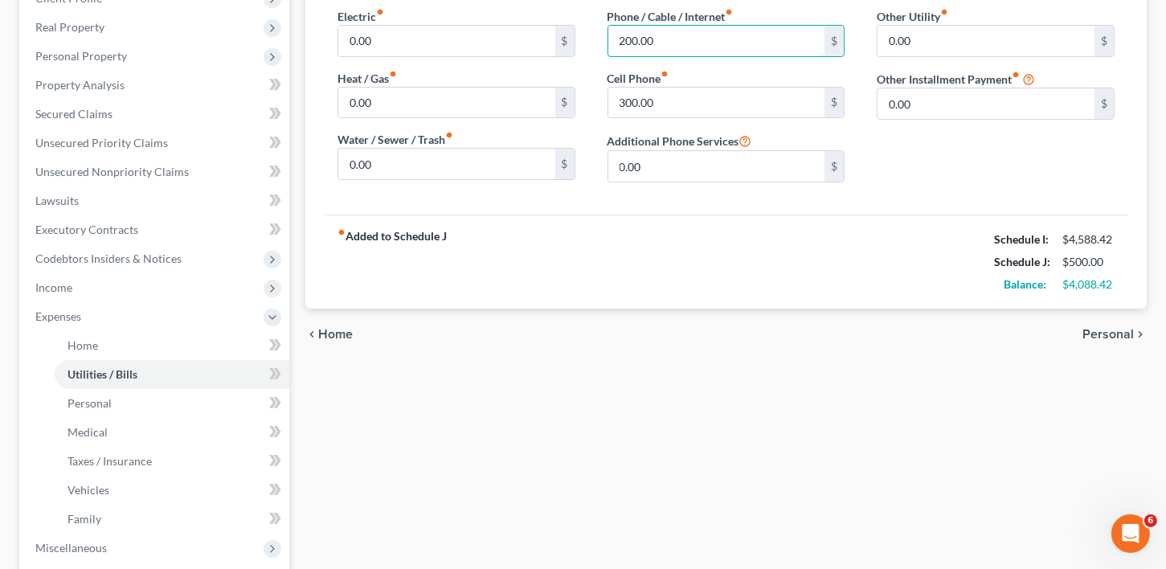
type input "200.00"
click at [1106, 328] on span "Personal" at bounding box center [1108, 334] width 51 height 13
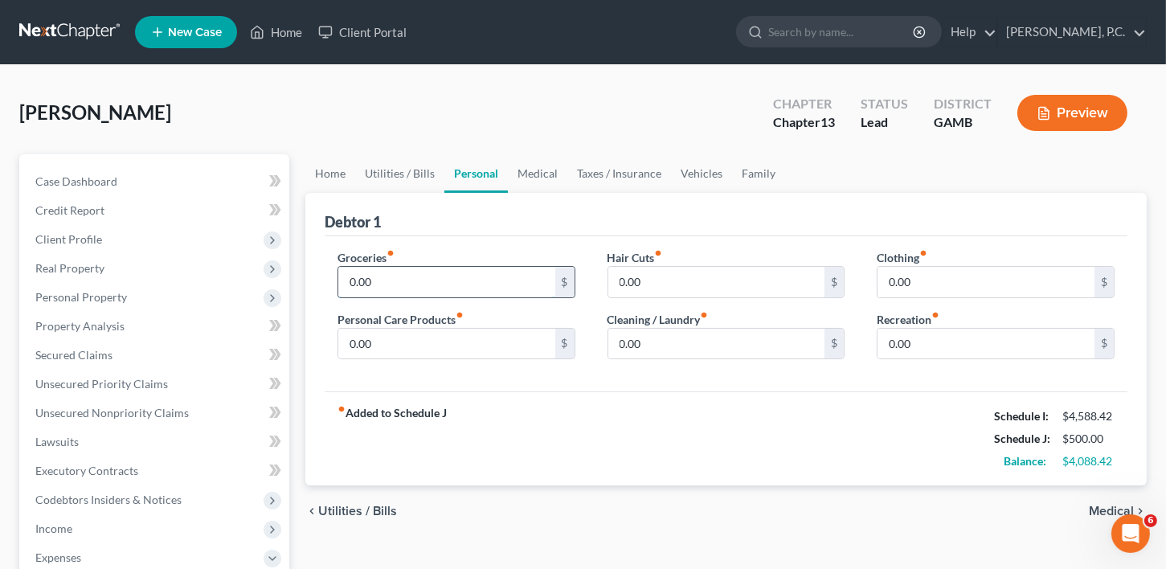
click at [412, 286] on input "0.00" at bounding box center [446, 282] width 217 height 31
type input "400.00"
click at [404, 330] on input "0.00" at bounding box center [446, 344] width 217 height 31
type input "200.00"
click at [939, 283] on input "0.00" at bounding box center [986, 282] width 217 height 31
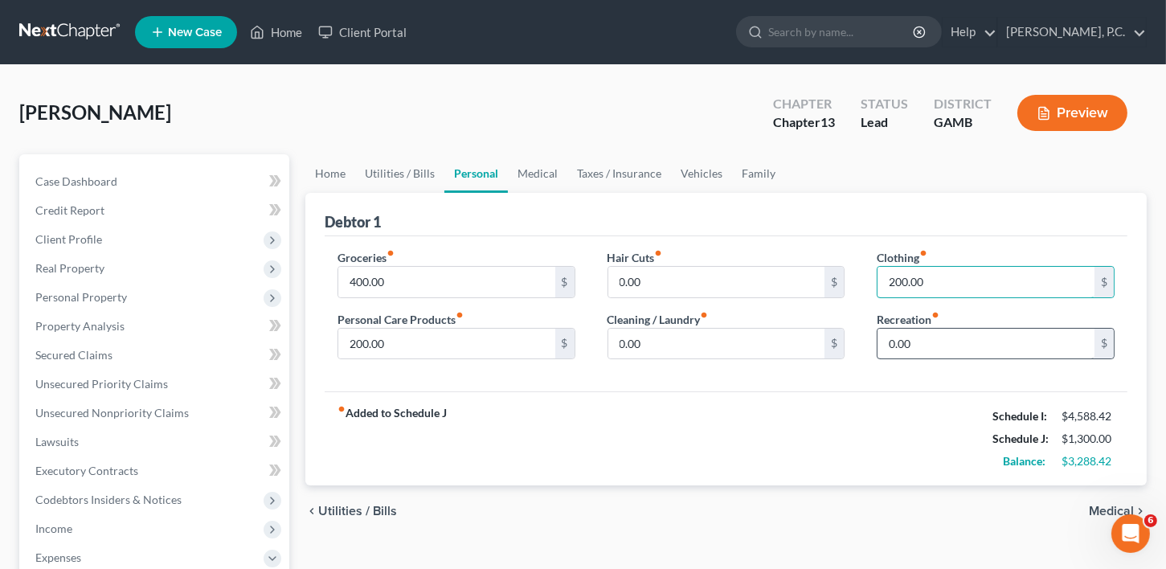
type input "200.00"
click at [933, 347] on input "0.00" at bounding box center [986, 344] width 217 height 31
type input "400.00"
click at [1105, 513] on span "Medical" at bounding box center [1111, 511] width 45 height 13
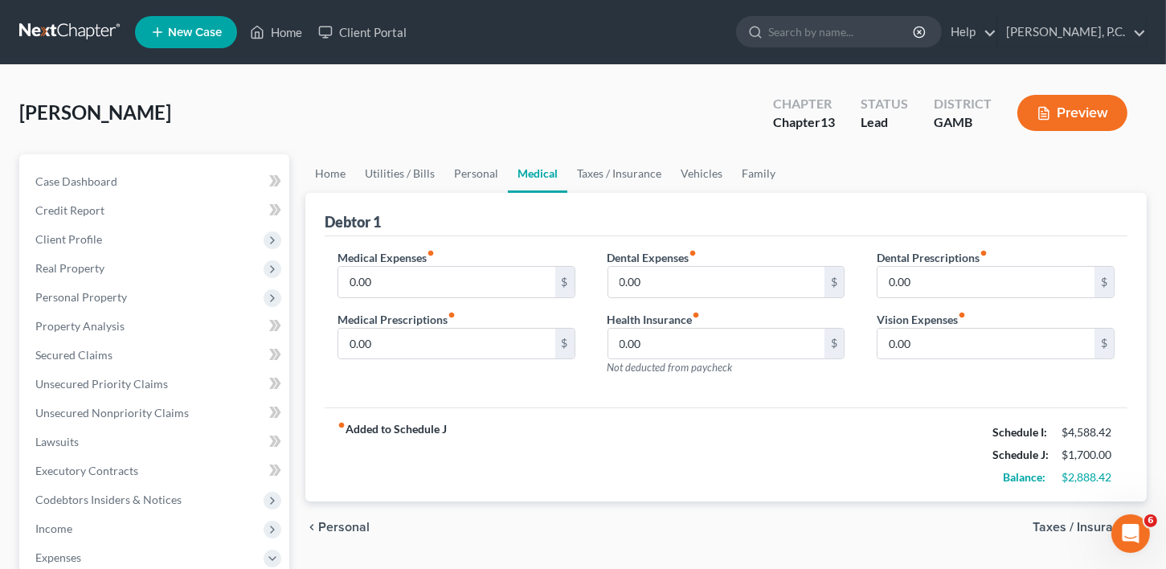
click at [1057, 521] on span "Taxes / Insurance" at bounding box center [1083, 527] width 101 height 13
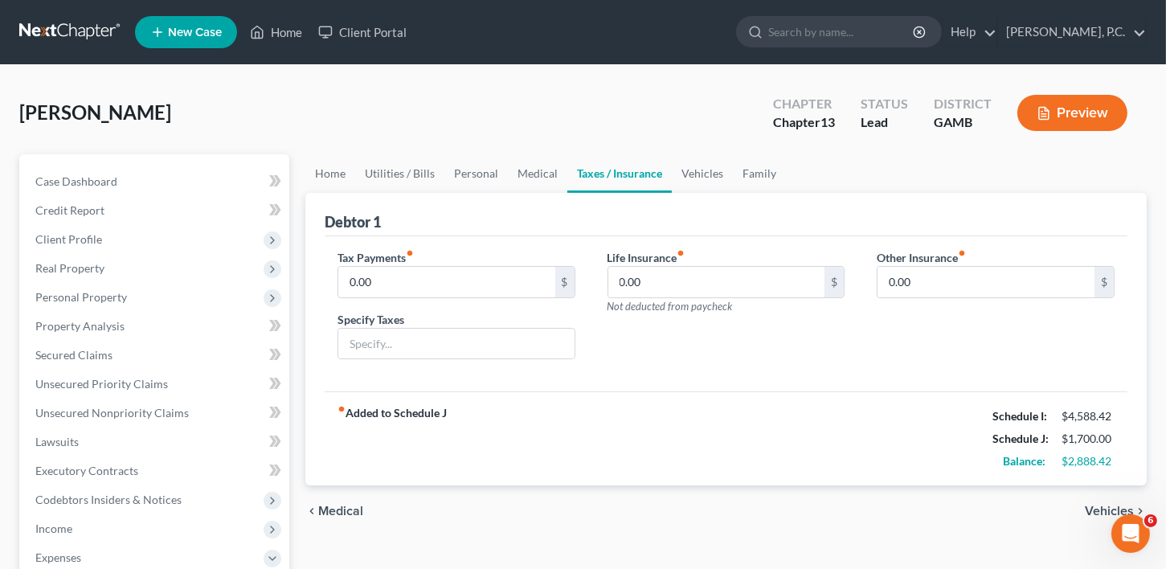
click at [1089, 513] on span "Vehicles" at bounding box center [1109, 511] width 49 height 13
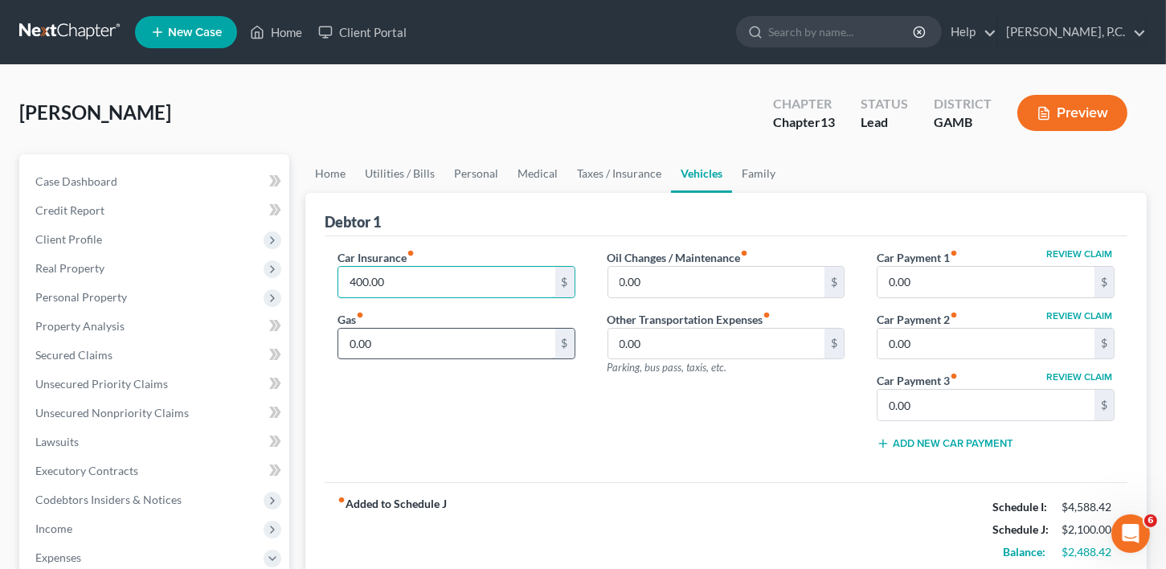
type input "400.00"
click at [397, 341] on input "0.00" at bounding box center [446, 344] width 217 height 31
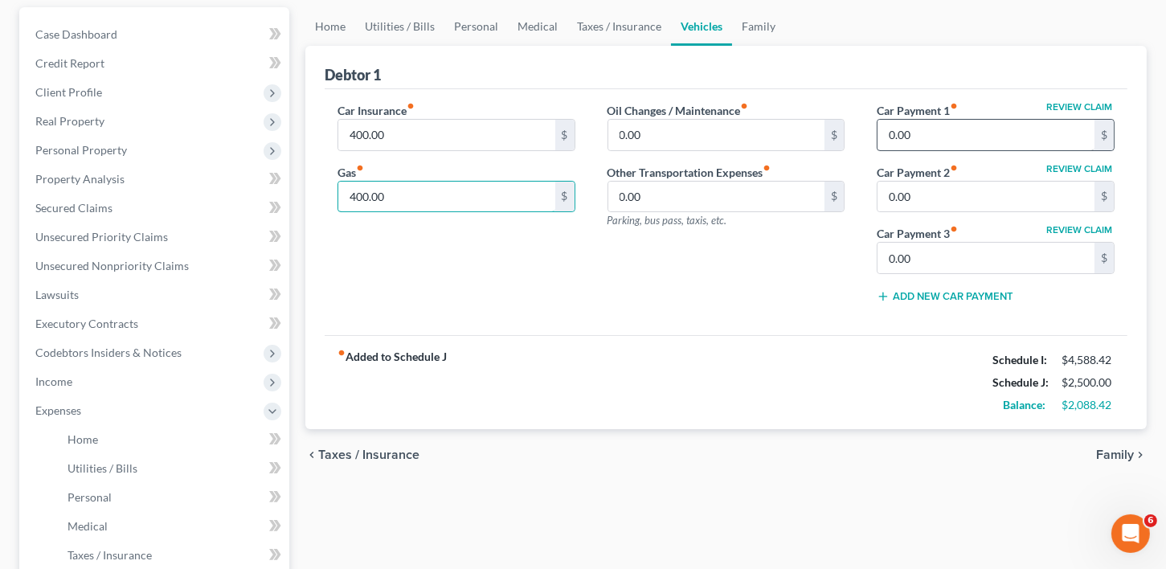
type input "400.00"
click at [944, 127] on input "0.00" at bounding box center [986, 135] width 217 height 31
type input "7"
click at [1109, 449] on span "Family" at bounding box center [1116, 455] width 38 height 13
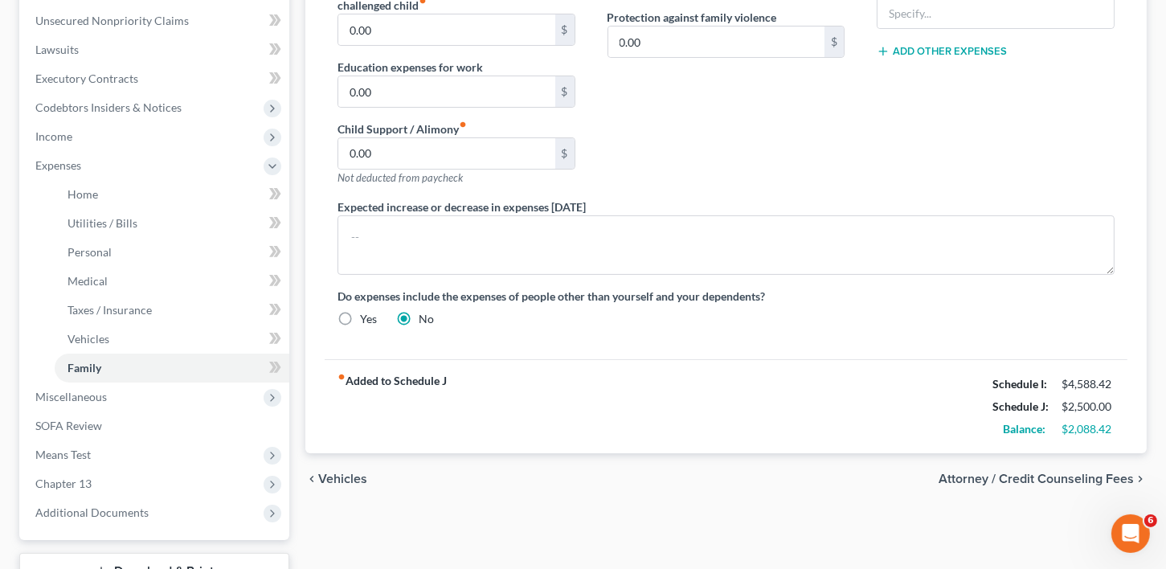
scroll to position [395, 0]
click at [329, 474] on span "Vehicles" at bounding box center [342, 476] width 49 height 13
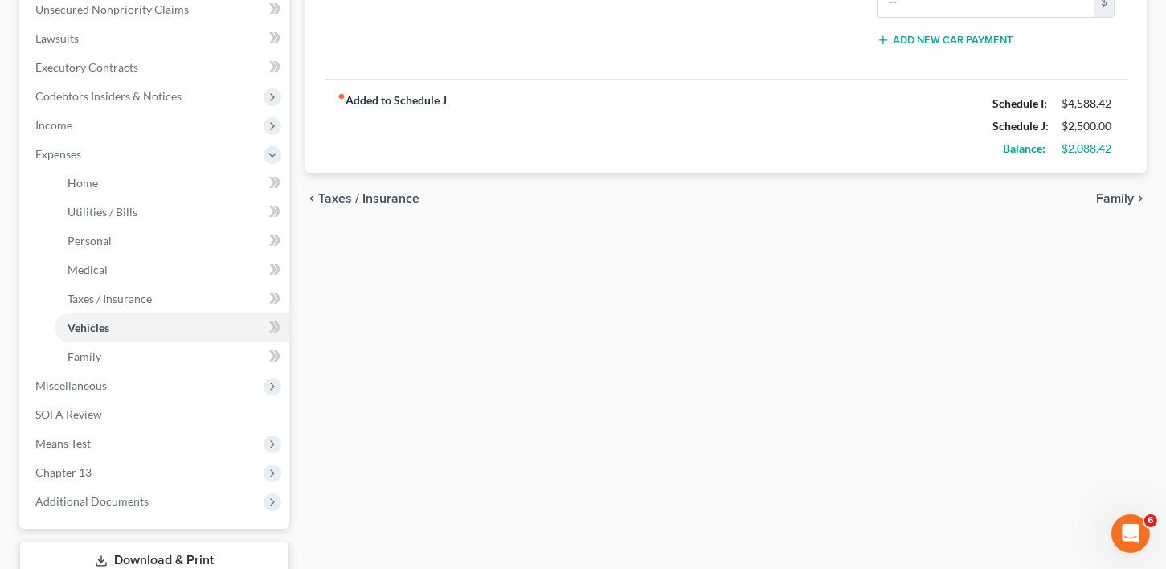
scroll to position [413, 0]
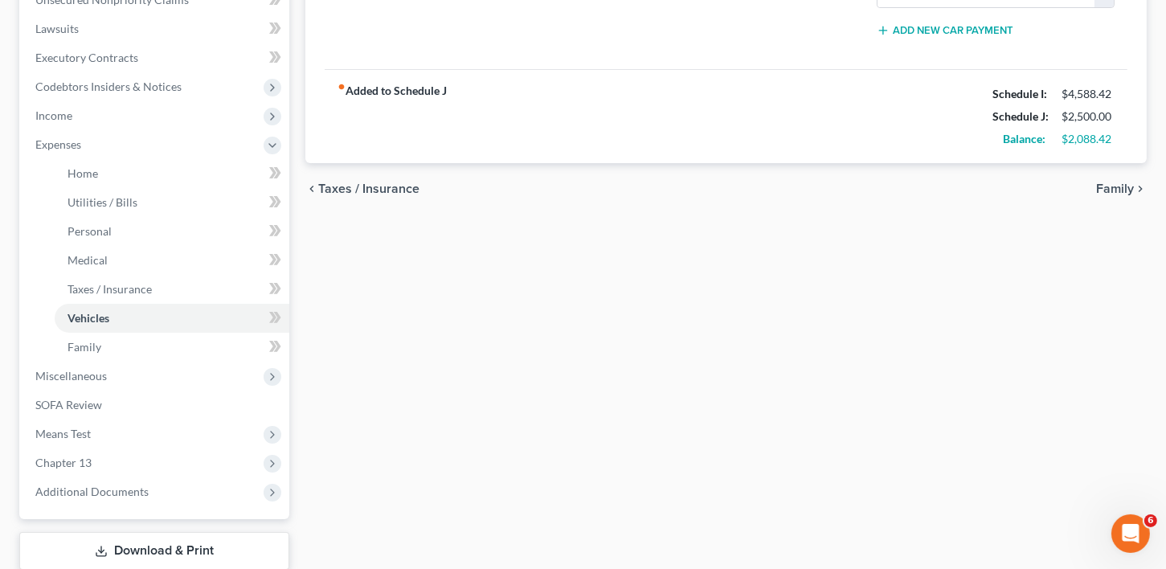
click at [355, 182] on span "Taxes / Insurance" at bounding box center [368, 188] width 101 height 13
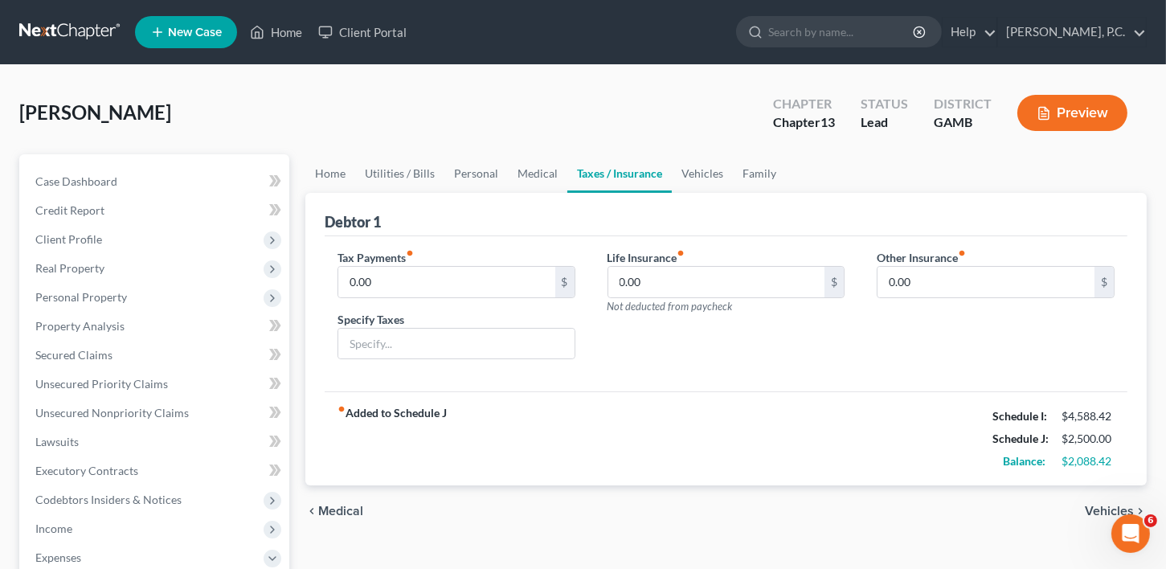
click at [335, 508] on span "Medical" at bounding box center [340, 511] width 45 height 13
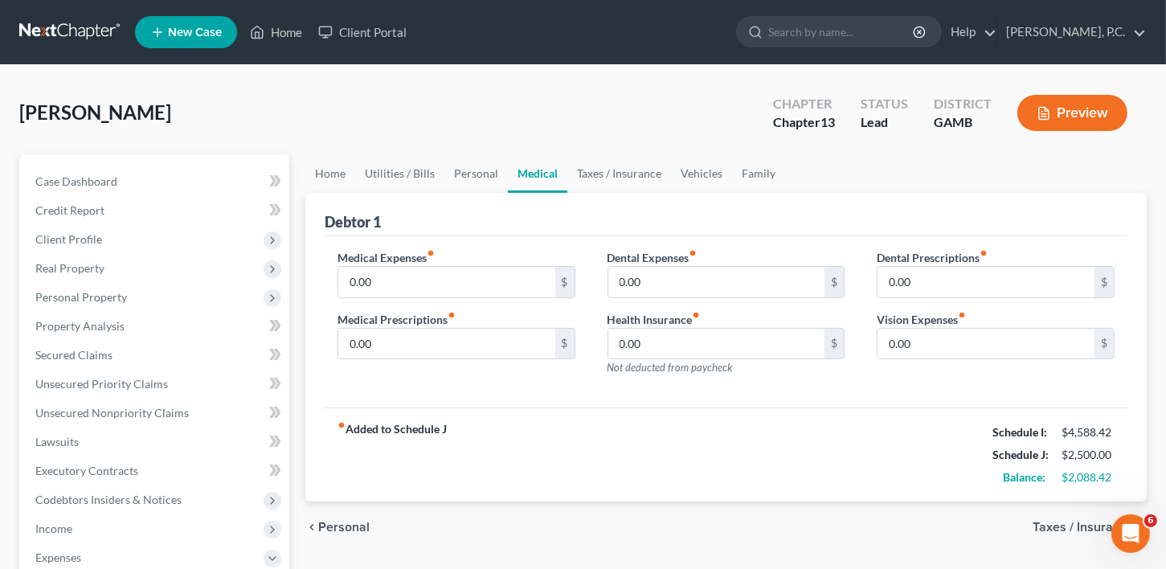
click at [331, 527] on span "Personal" at bounding box center [343, 527] width 51 height 13
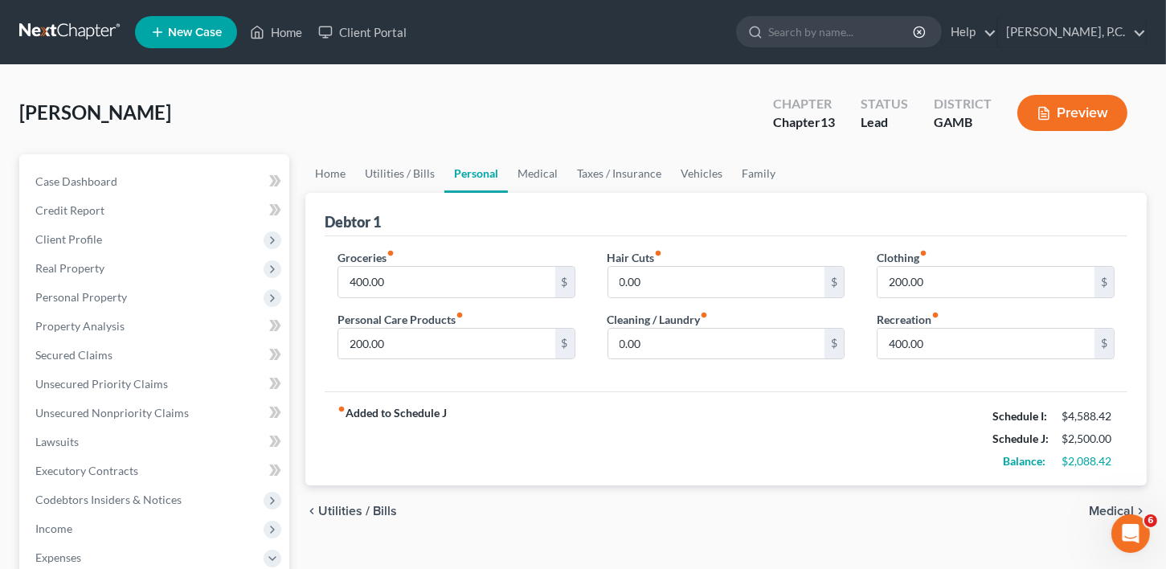
click at [337, 508] on span "Utilities / Bills" at bounding box center [357, 511] width 79 height 13
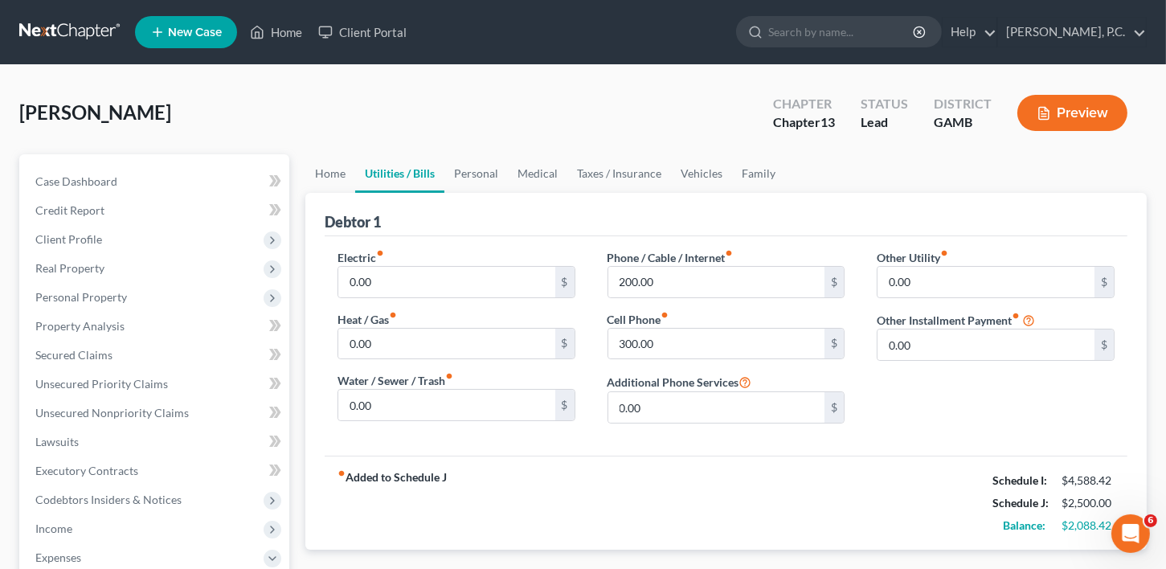
click at [371, 476] on strong "fiber_manual_record Added to Schedule J" at bounding box center [392, 503] width 109 height 68
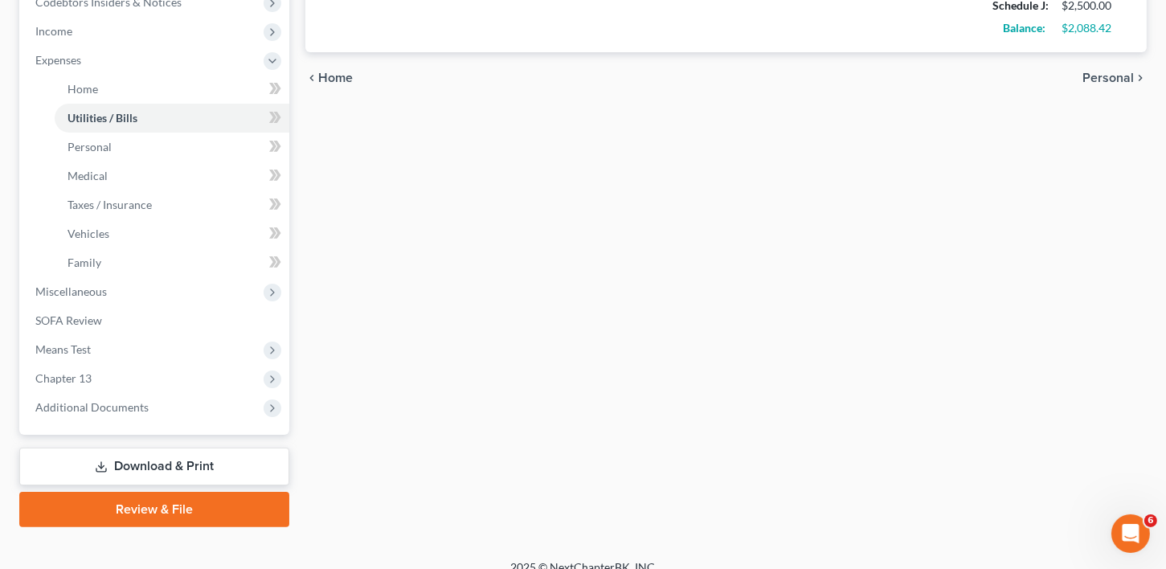
click at [338, 80] on span "Home" at bounding box center [335, 78] width 35 height 13
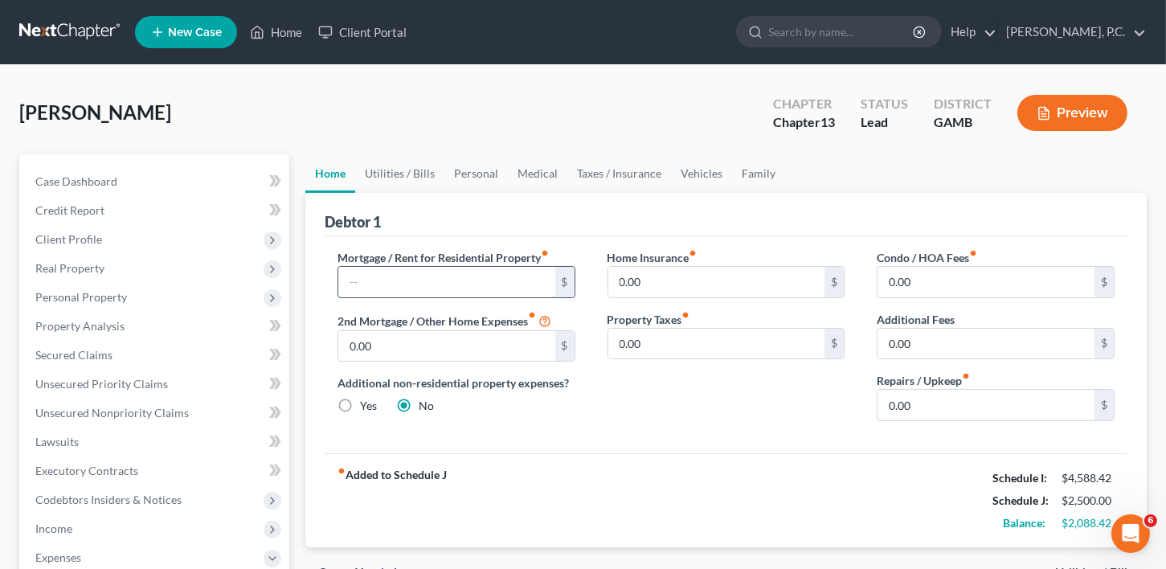
click at [388, 280] on input "text" at bounding box center [446, 282] width 217 height 31
type input "500.00"
drag, startPoint x: 1162, startPoint y: 316, endPoint x: 1158, endPoint y: 345, distance: 29.1
click at [1158, 345] on div "[PERSON_NAME] Upgraded Chapter Chapter 13 Status Lead District [GEOGRAPHIC_DATA…" at bounding box center [583, 561] width 1166 height 992
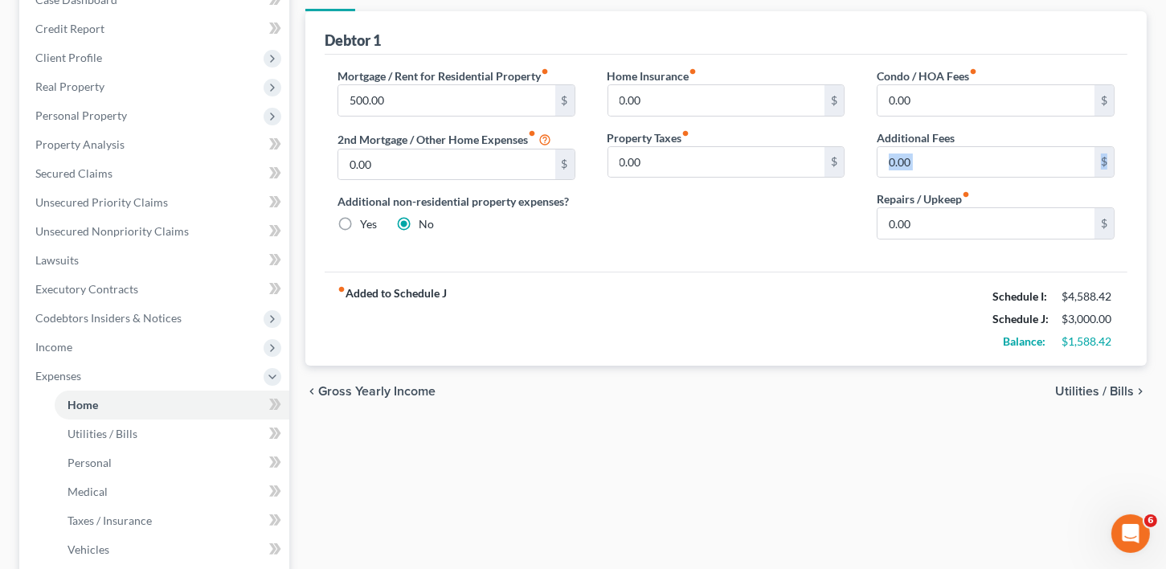
click at [1094, 389] on span "Utilities / Bills" at bounding box center [1095, 391] width 79 height 13
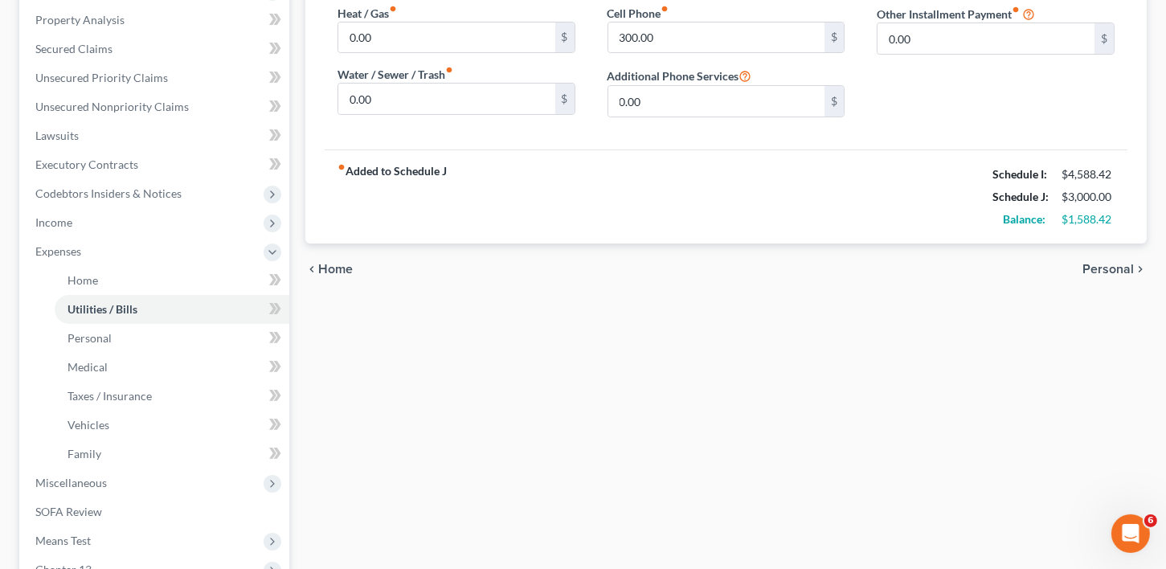
scroll to position [309, 0]
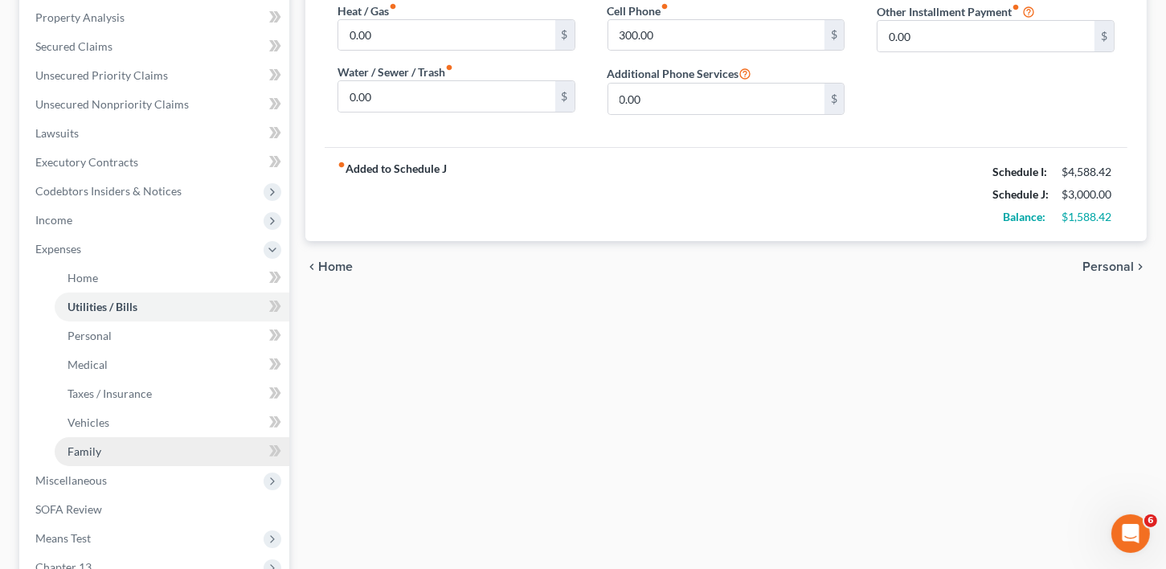
click at [64, 453] on link "Family" at bounding box center [172, 451] width 235 height 29
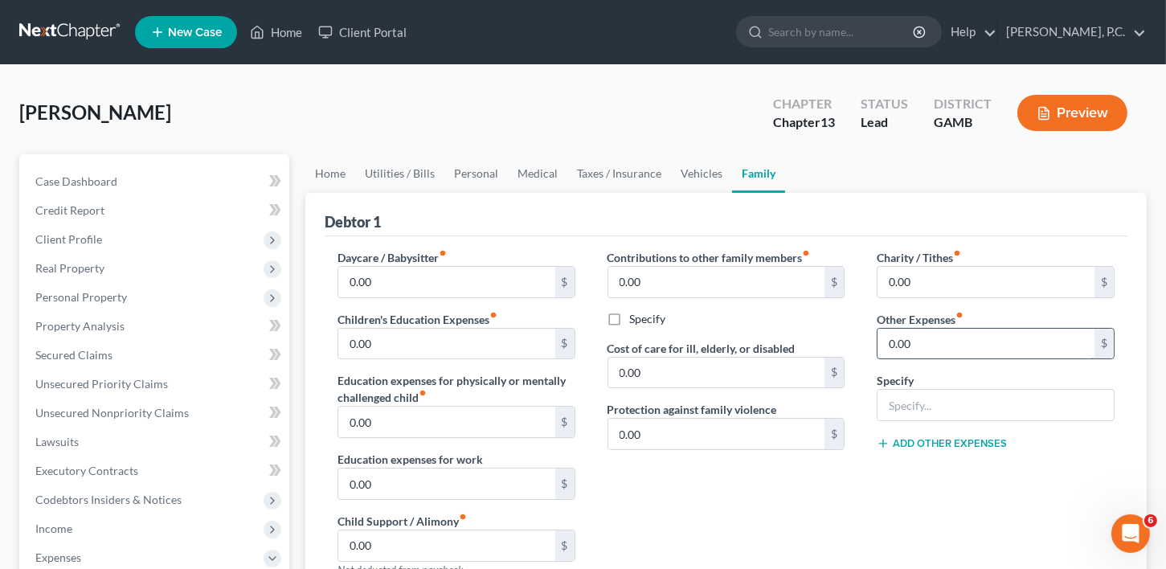
click at [928, 343] on input "0.00" at bounding box center [986, 344] width 217 height 31
type input "100.00"
click at [930, 412] on input "text" at bounding box center [996, 405] width 236 height 31
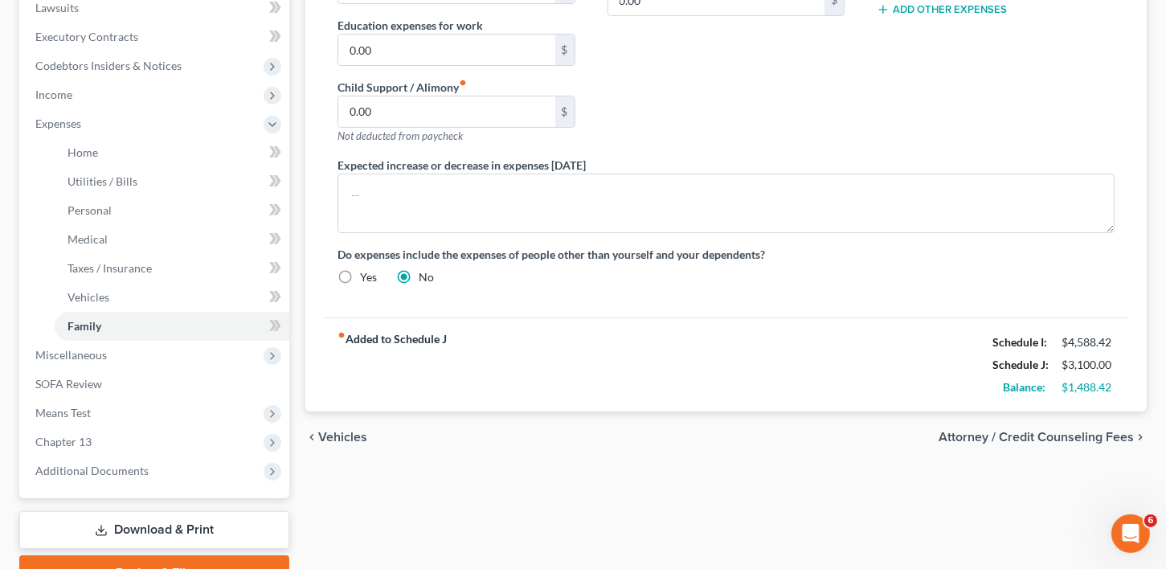
scroll to position [448, 0]
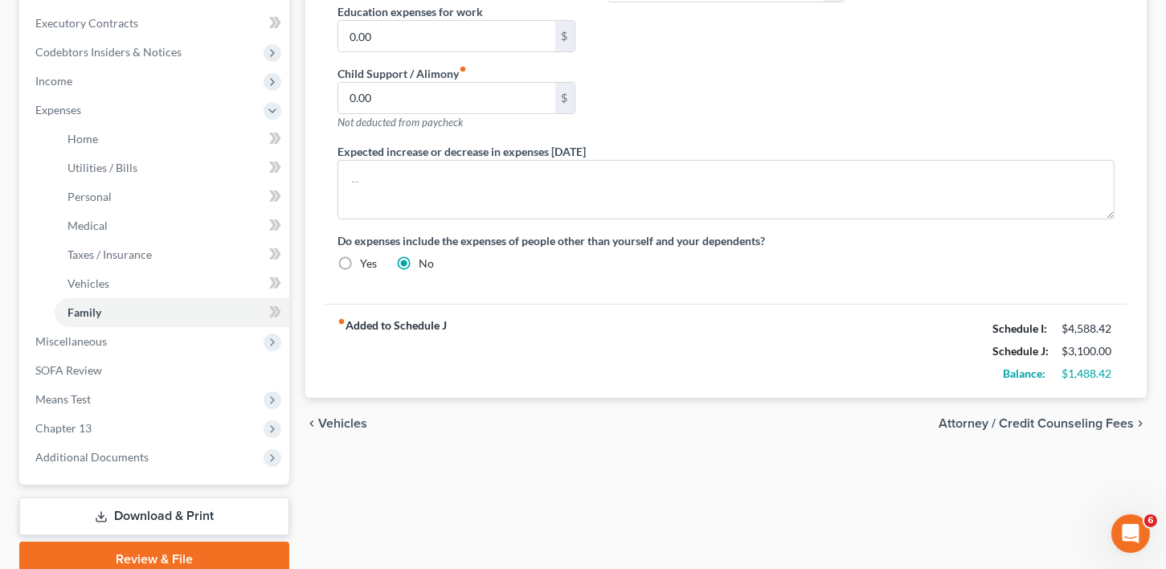
type input "Lease payment"
click at [1089, 425] on span "Attorney / Credit Counseling Fees" at bounding box center [1036, 423] width 195 height 13
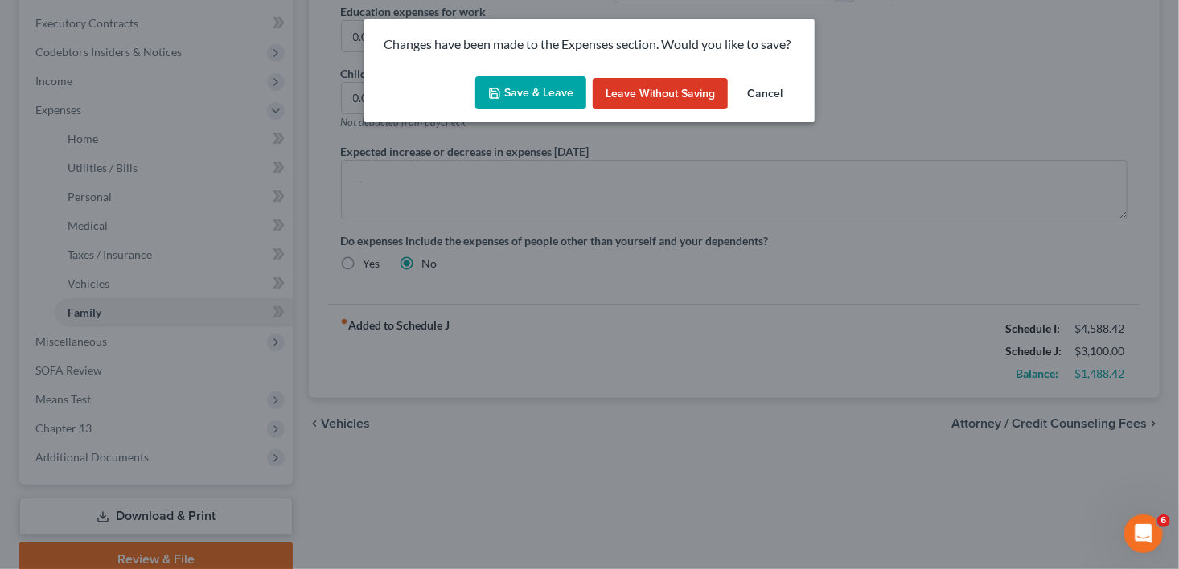
click at [497, 79] on button "Save & Leave" at bounding box center [530, 93] width 111 height 34
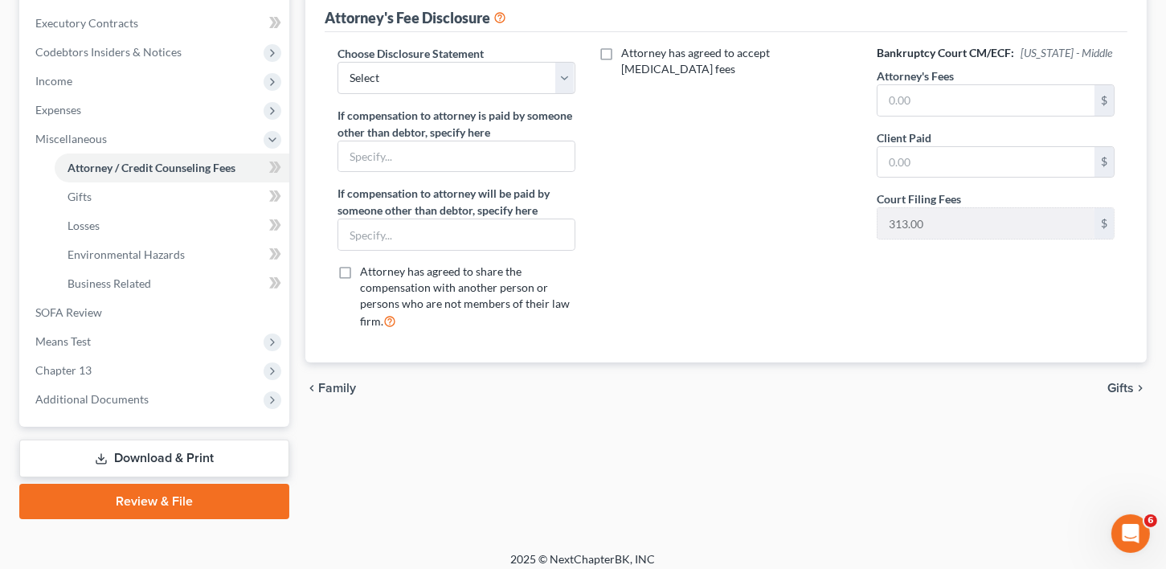
scroll to position [126, 0]
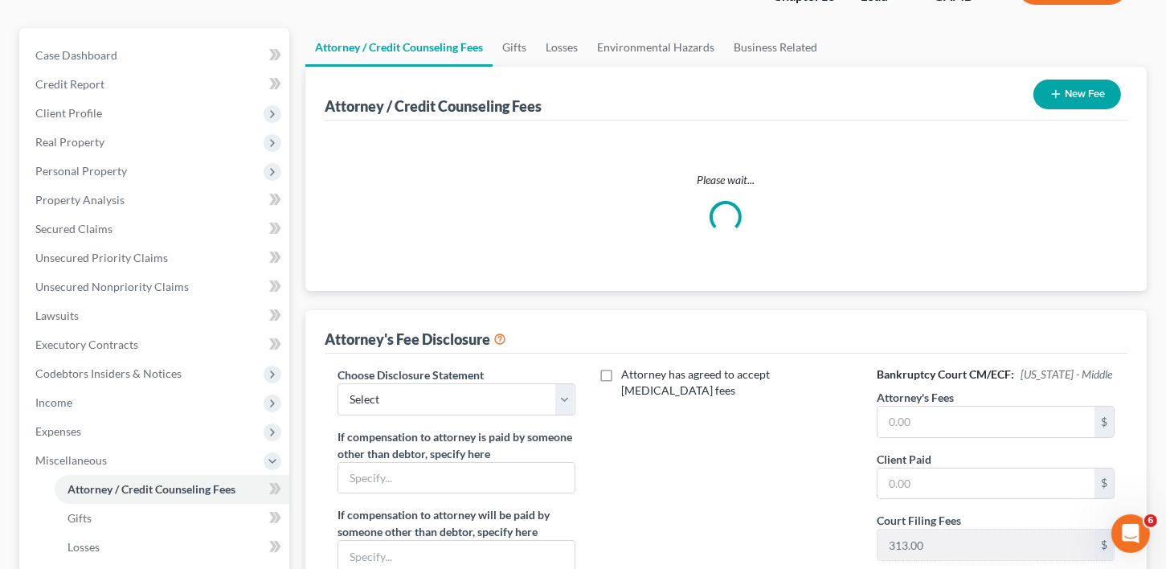
click at [1041, 415] on div "Attorney / Credit Counseling Fees Gifts Losses Environmental Hazards Business R…" at bounding box center [726, 434] width 858 height 813
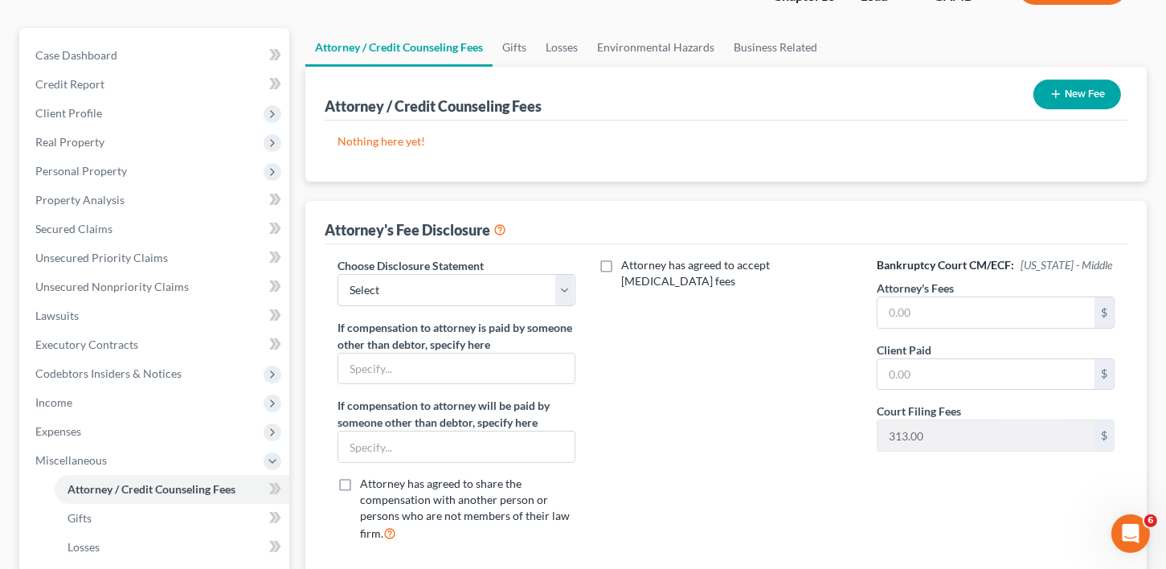
scroll to position [0, 0]
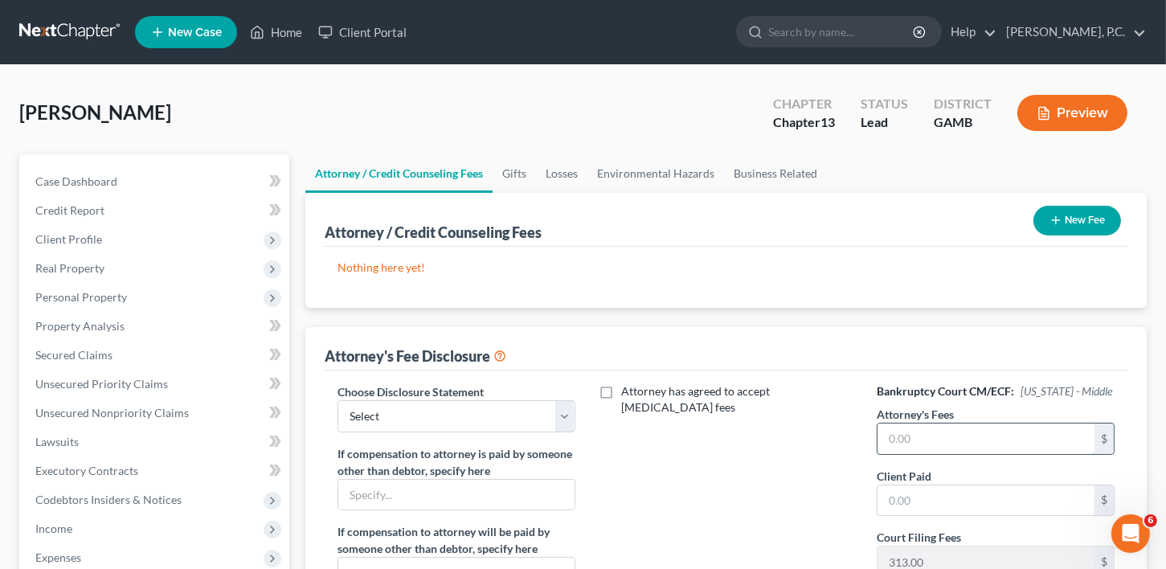
click at [941, 438] on input "text" at bounding box center [986, 439] width 217 height 31
type input "3,900.00"
click at [1068, 216] on button "New Fee" at bounding box center [1078, 221] width 88 height 30
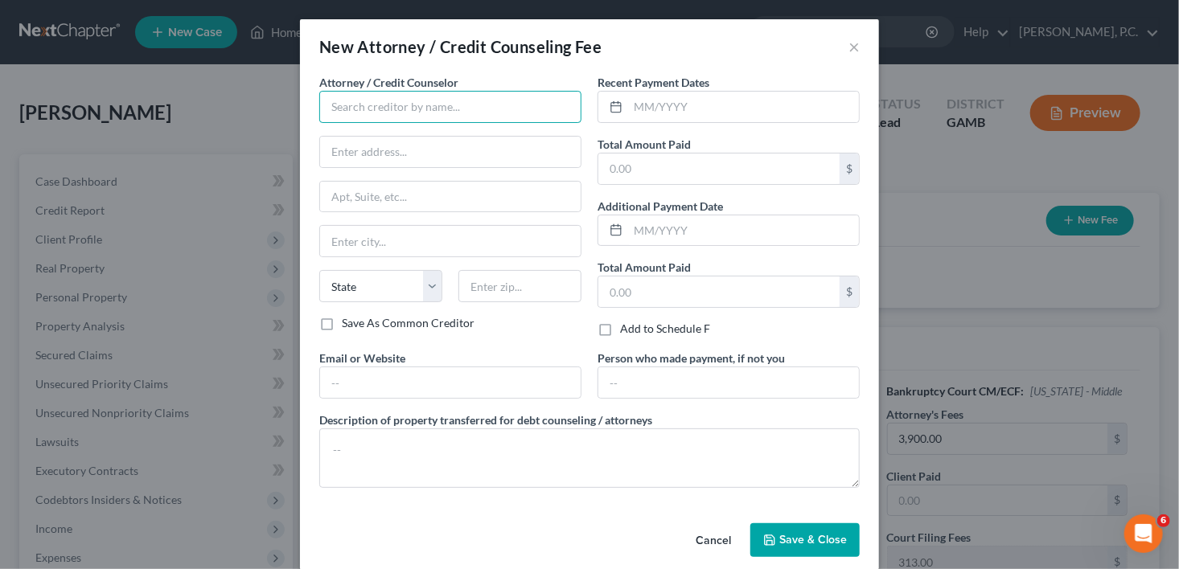
click at [330, 108] on input "text" at bounding box center [450, 107] width 262 height 32
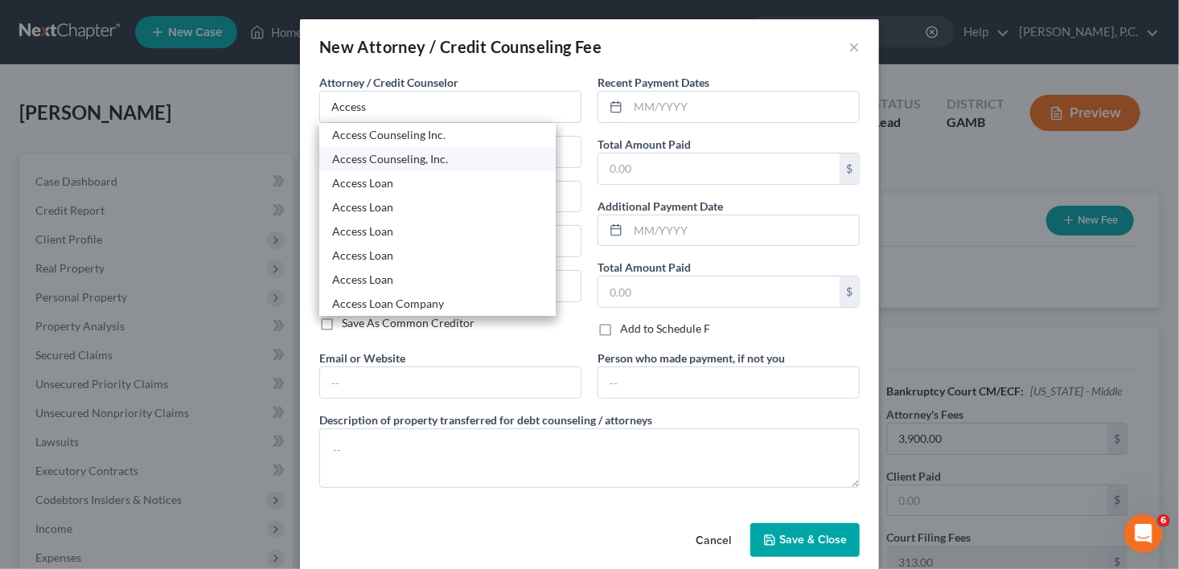
click at [399, 151] on div "Access Counseling, Inc." at bounding box center [437, 159] width 211 height 16
type input "Access Counseling, Inc."
type input "[STREET_ADDRESS]"
type input "Suite 26001"
type input "[GEOGRAPHIC_DATA]"
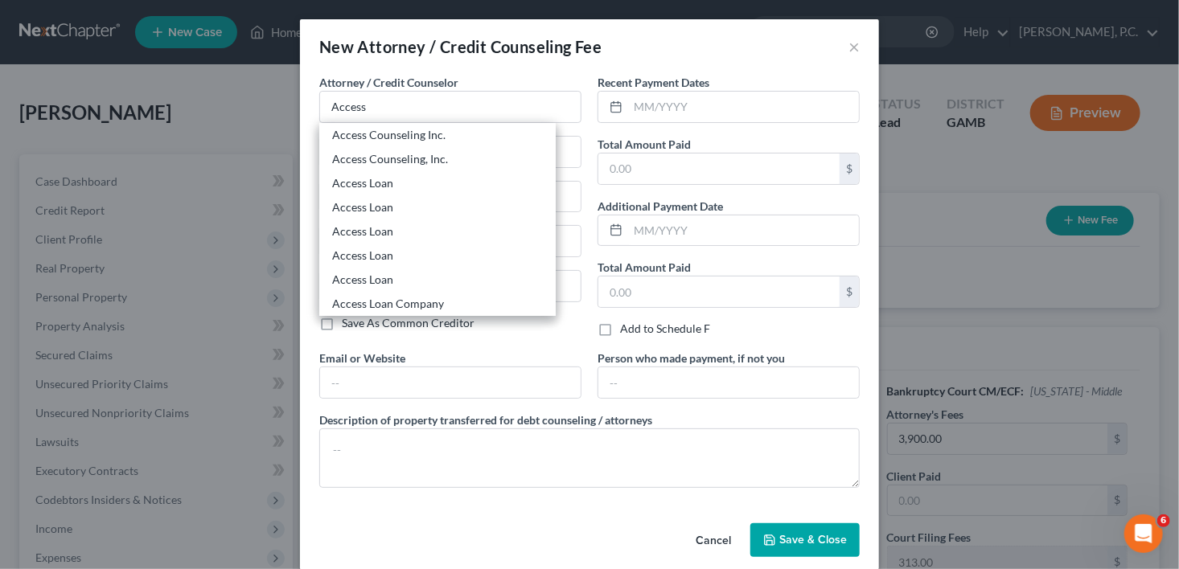
select select "4"
type input "90071"
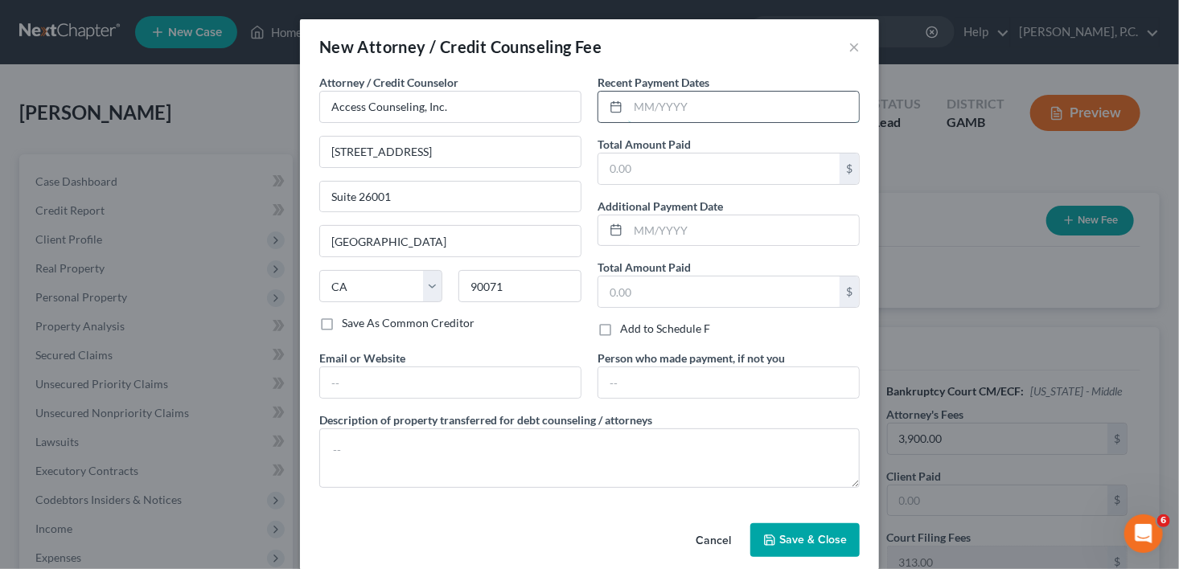
click at [669, 107] on input "text" at bounding box center [743, 107] width 231 height 31
type input "09/2025"
click at [637, 158] on input "text" at bounding box center [718, 169] width 241 height 31
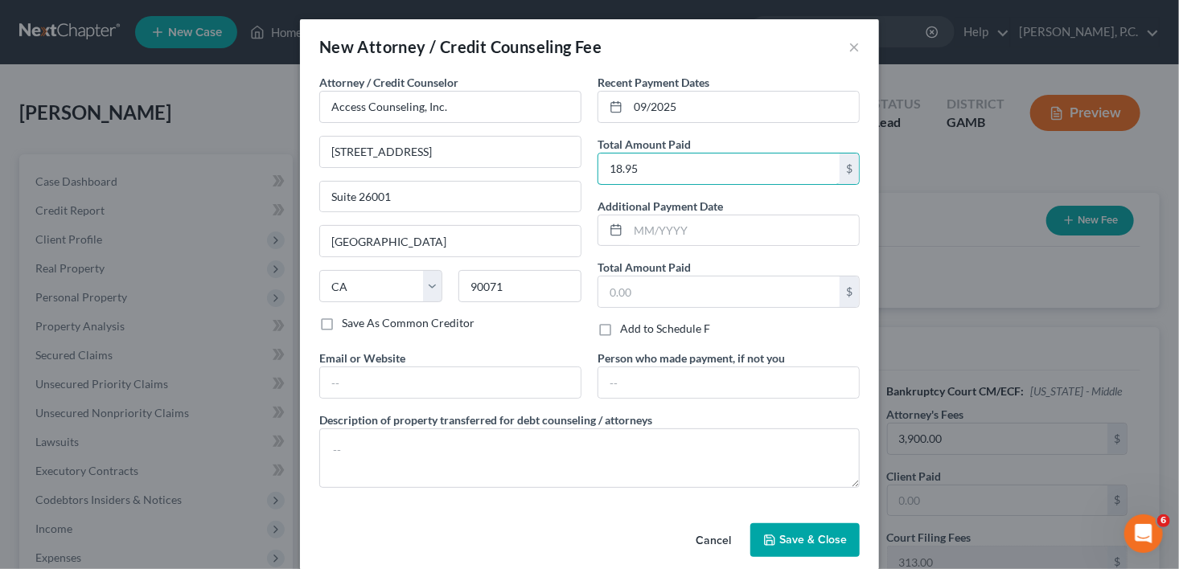
type input "18.95"
click at [765, 534] on icon "button" at bounding box center [769, 540] width 13 height 13
